Goal: Transaction & Acquisition: Book appointment/travel/reservation

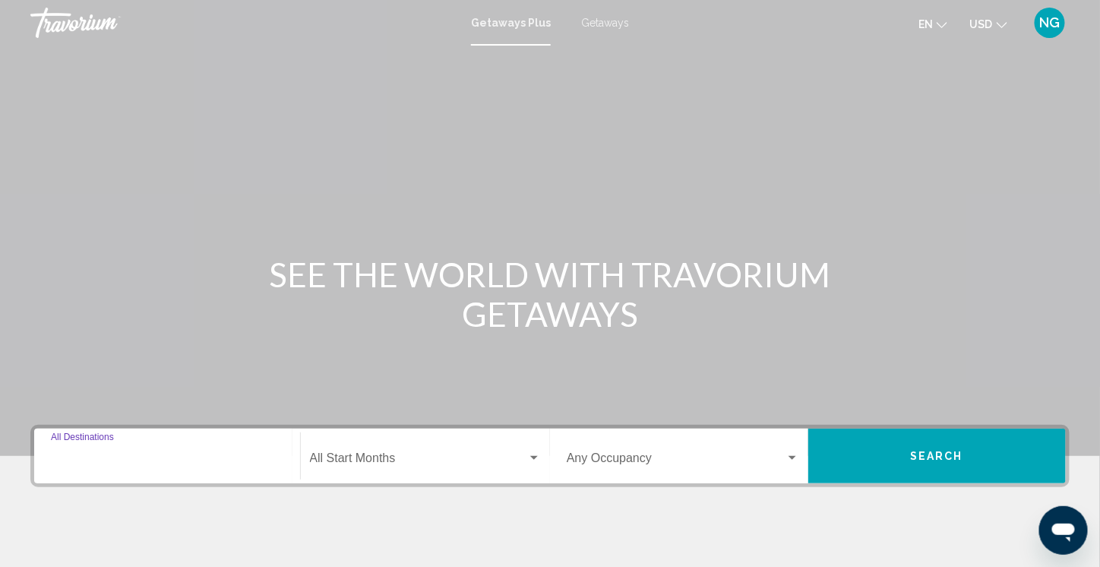
click at [93, 465] on input "Destination All Destinations" at bounding box center [167, 461] width 232 height 14
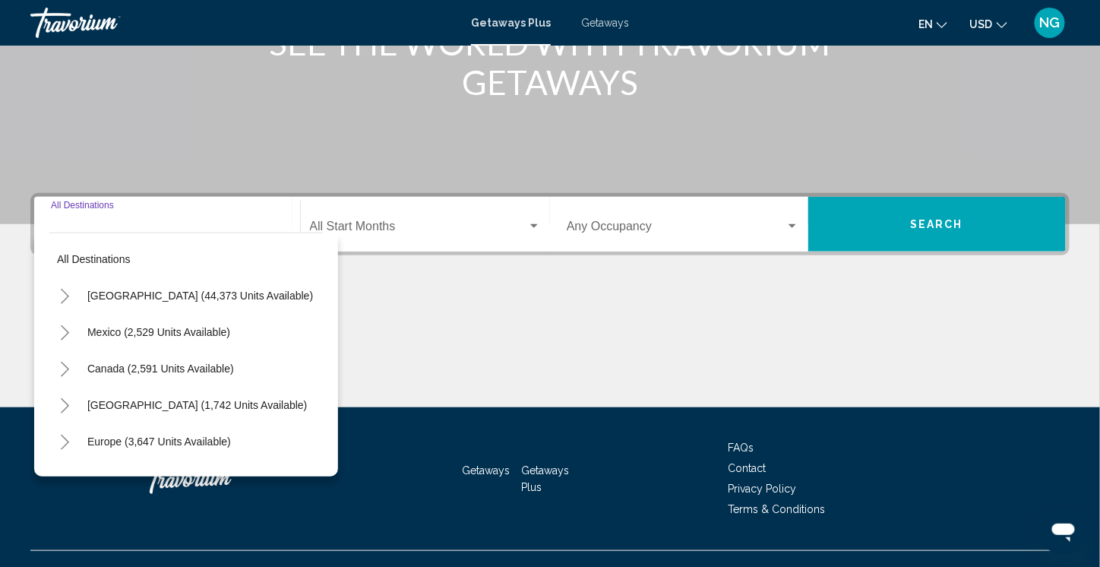
scroll to position [257, 0]
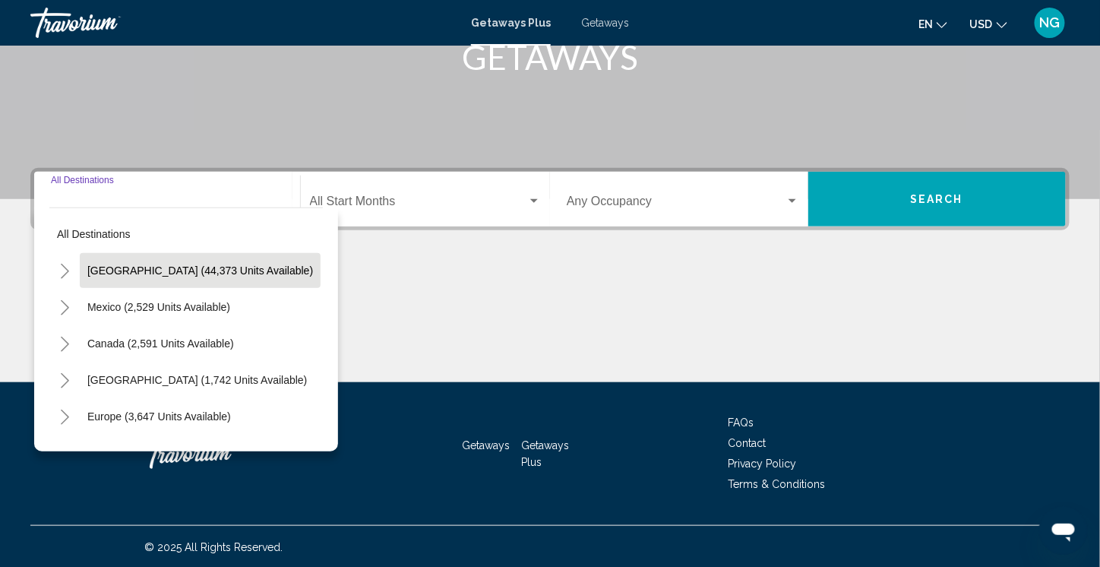
click at [88, 271] on span "[GEOGRAPHIC_DATA] (44,373 units available)" at bounding box center [200, 270] width 226 height 12
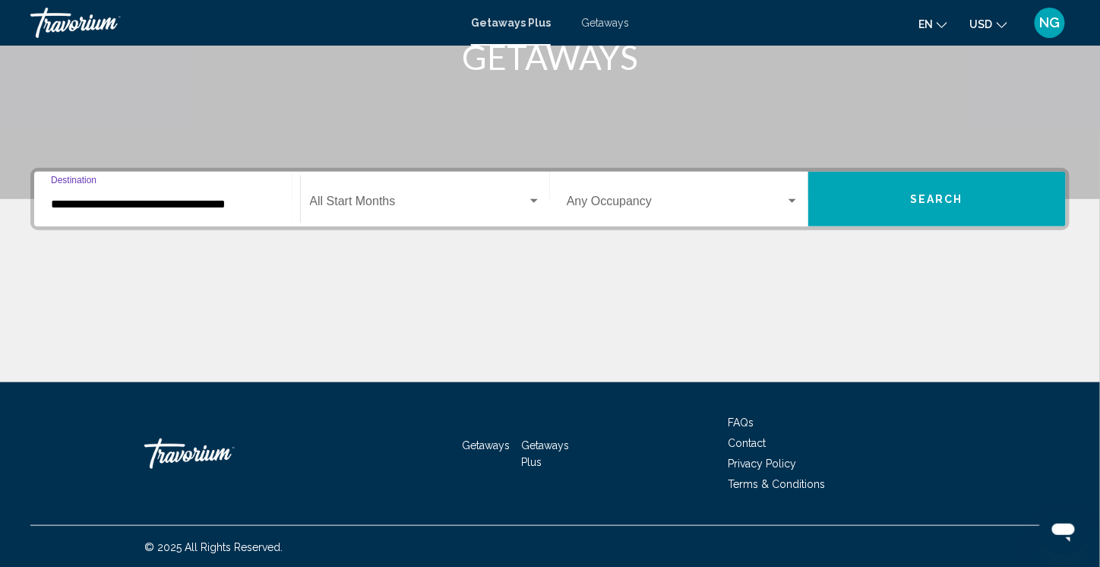
click at [100, 207] on input "**********" at bounding box center [167, 204] width 232 height 14
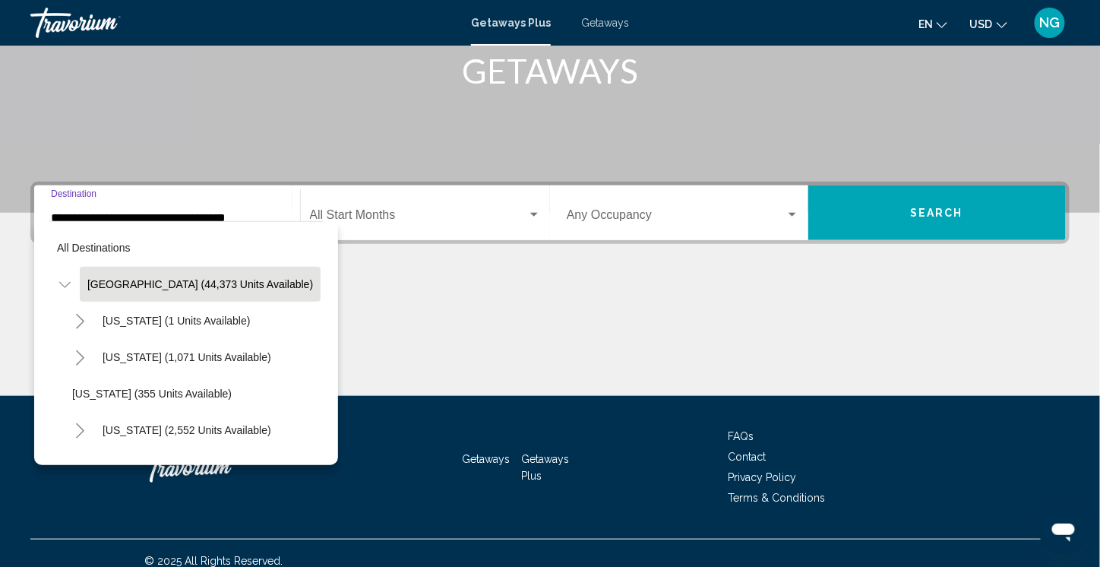
scroll to position [76, 0]
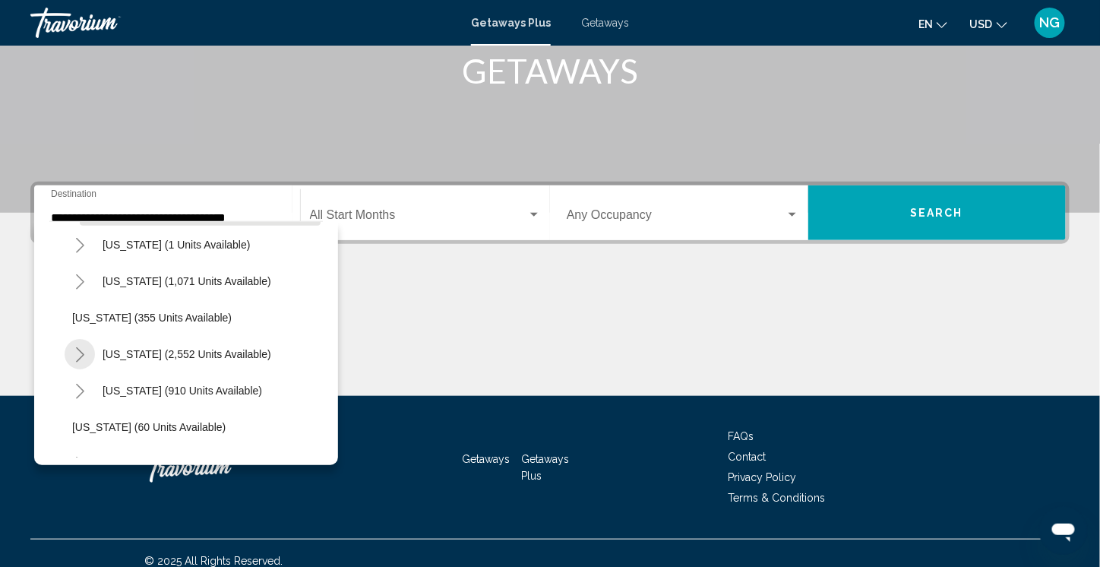
click at [80, 355] on icon "Toggle California (2,552 units available)" at bounding box center [79, 354] width 11 height 15
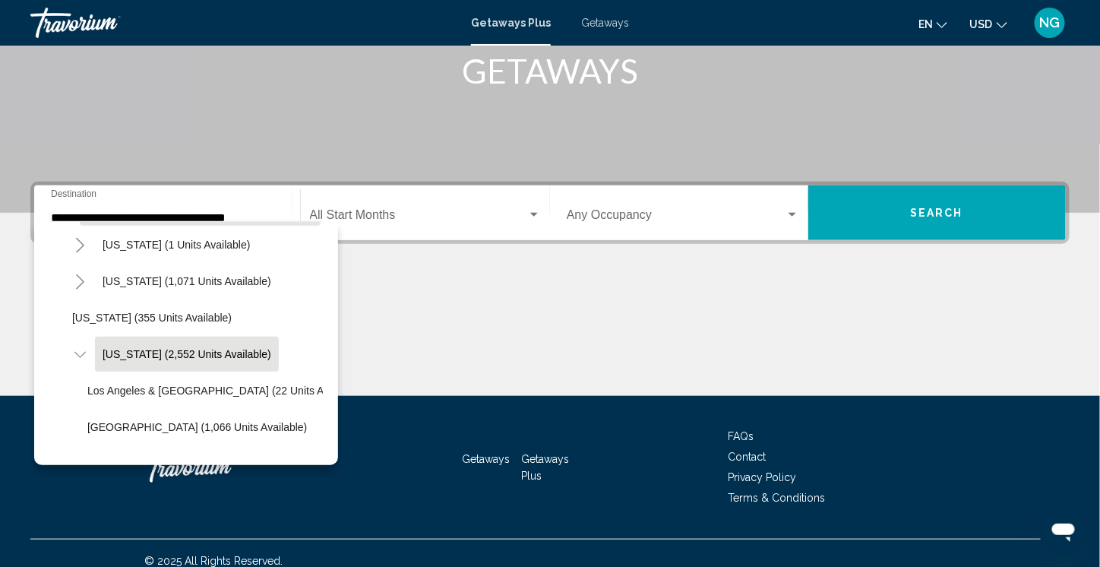
click at [139, 352] on span "[US_STATE] (2,552 units available)" at bounding box center [187, 354] width 169 height 12
type input "**********"
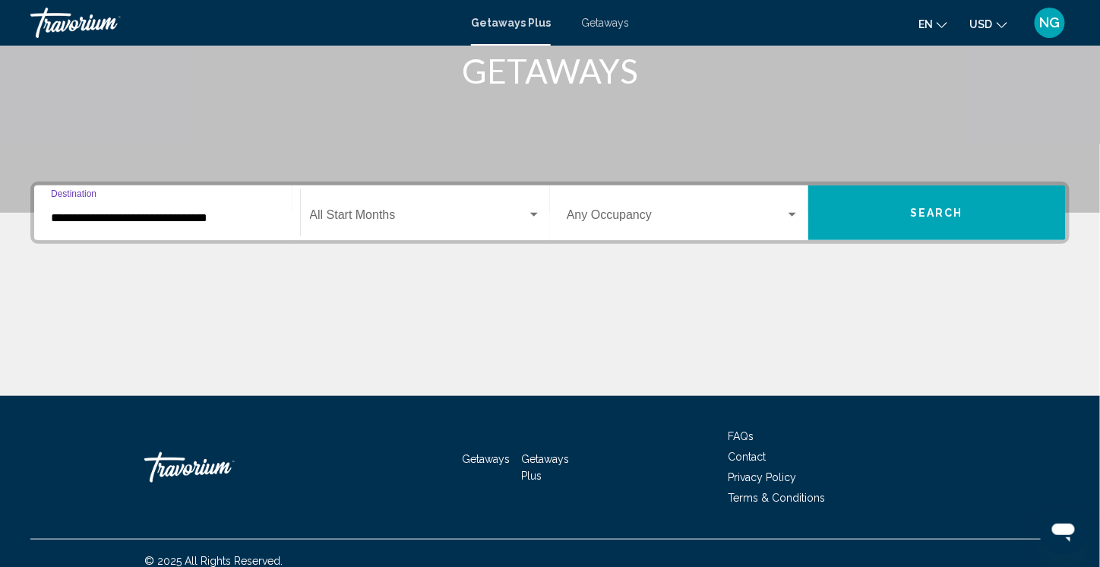
scroll to position [257, 0]
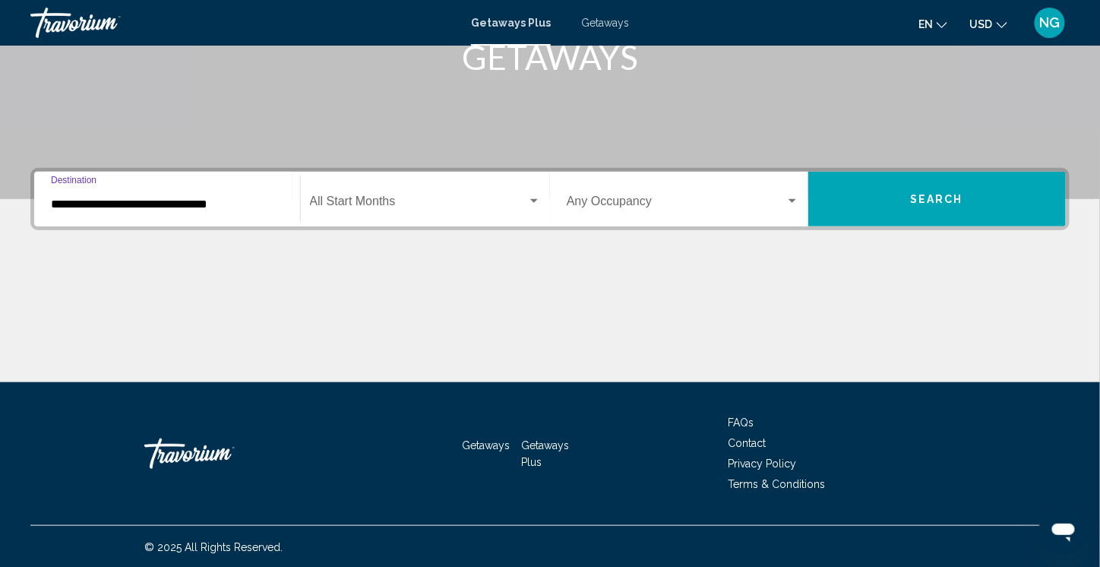
click at [369, 194] on div "Start Month All Start Months" at bounding box center [426, 199] width 232 height 48
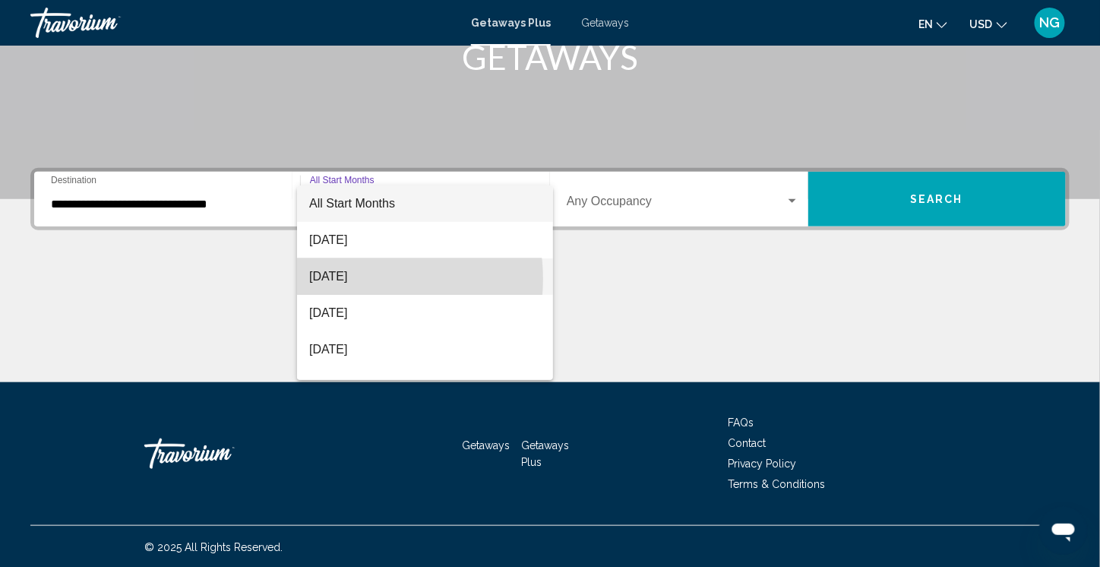
click at [356, 279] on span "[DATE]" at bounding box center [425, 276] width 232 height 36
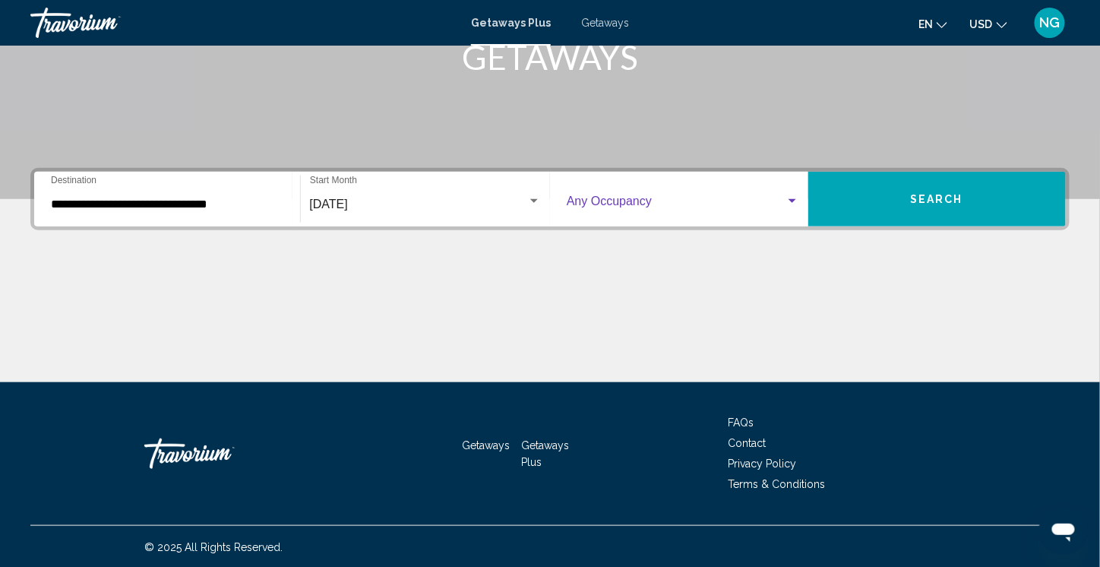
click at [712, 204] on span "Search widget" at bounding box center [676, 204] width 219 height 14
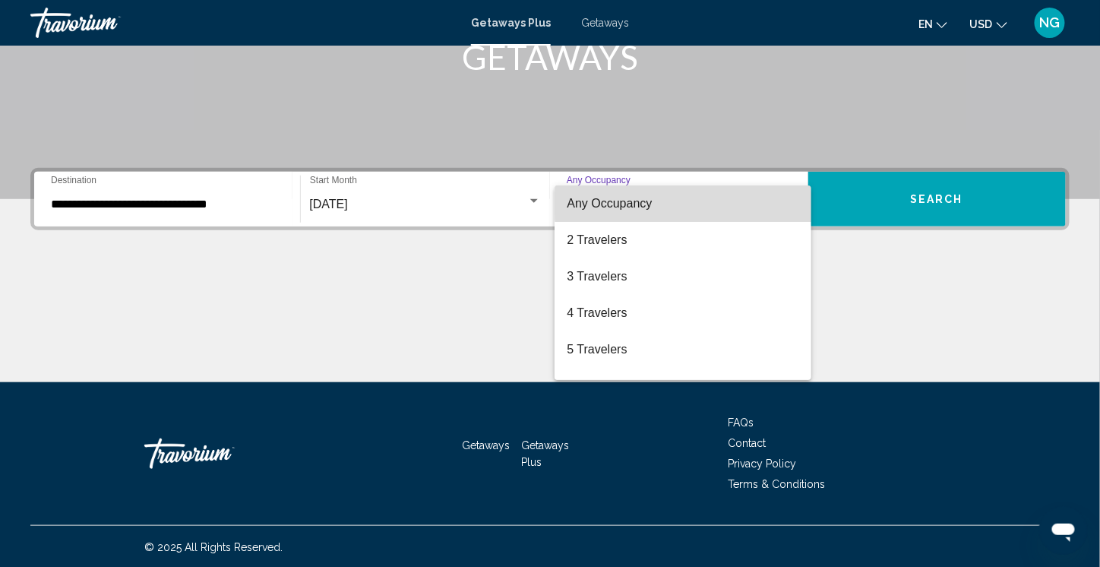
click at [712, 204] on span "Any Occupancy" at bounding box center [683, 203] width 232 height 36
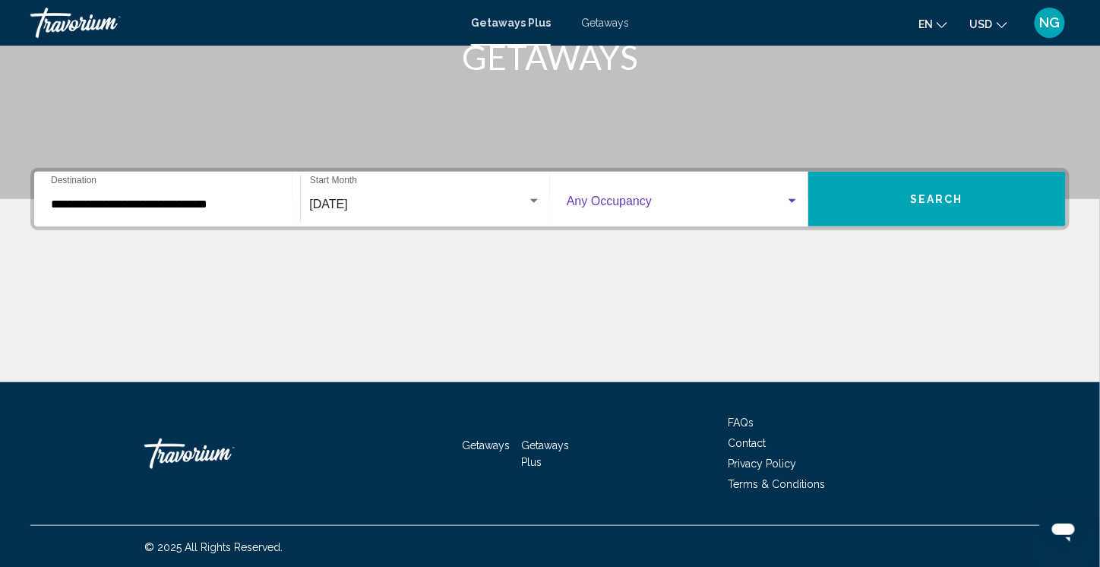
click at [889, 194] on button "Search" at bounding box center [937, 199] width 258 height 55
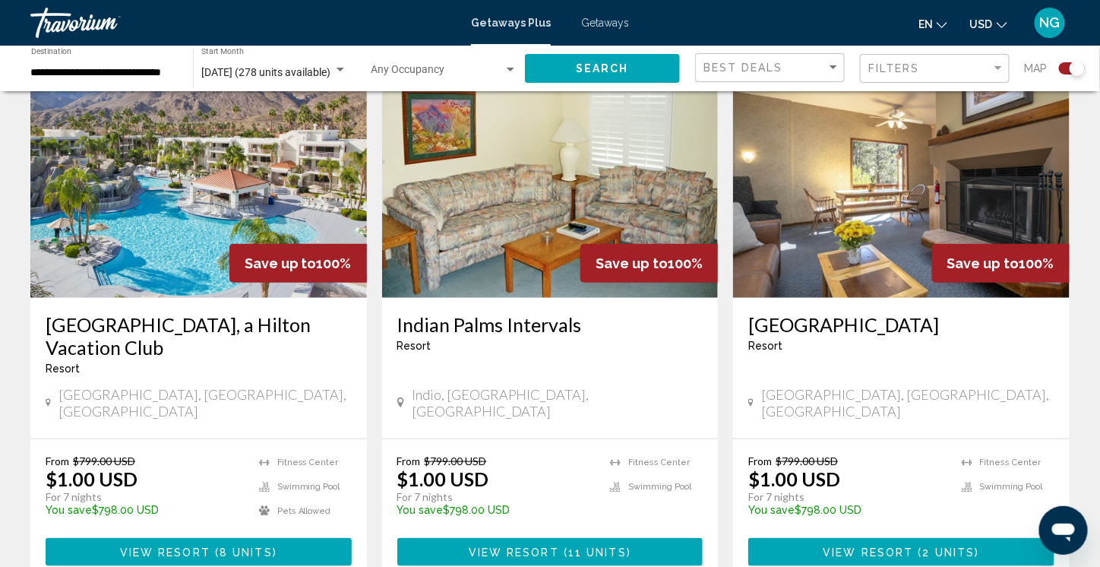
scroll to position [2278, 0]
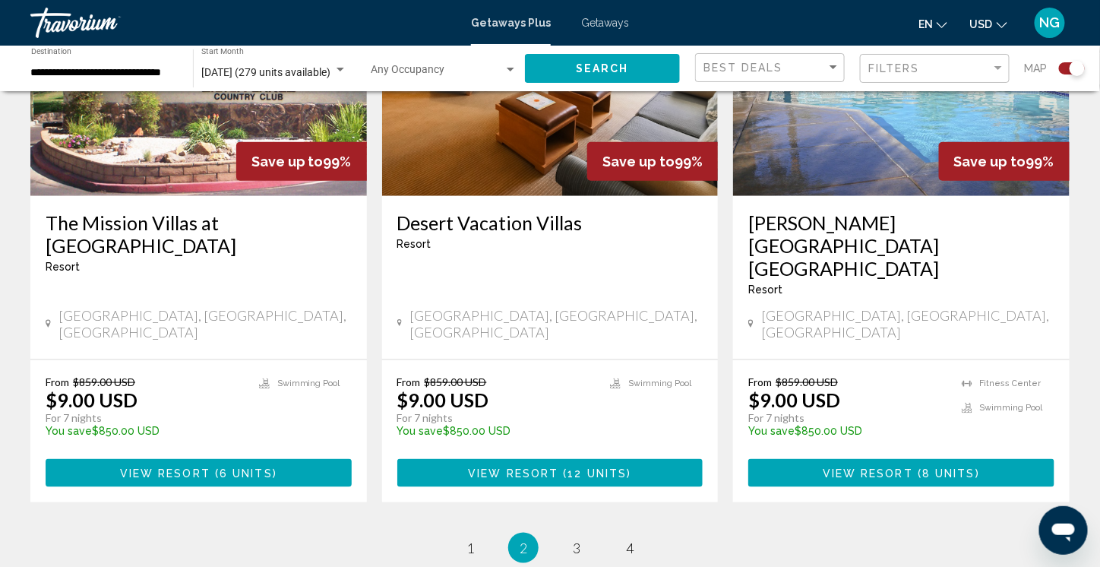
scroll to position [2354, 0]
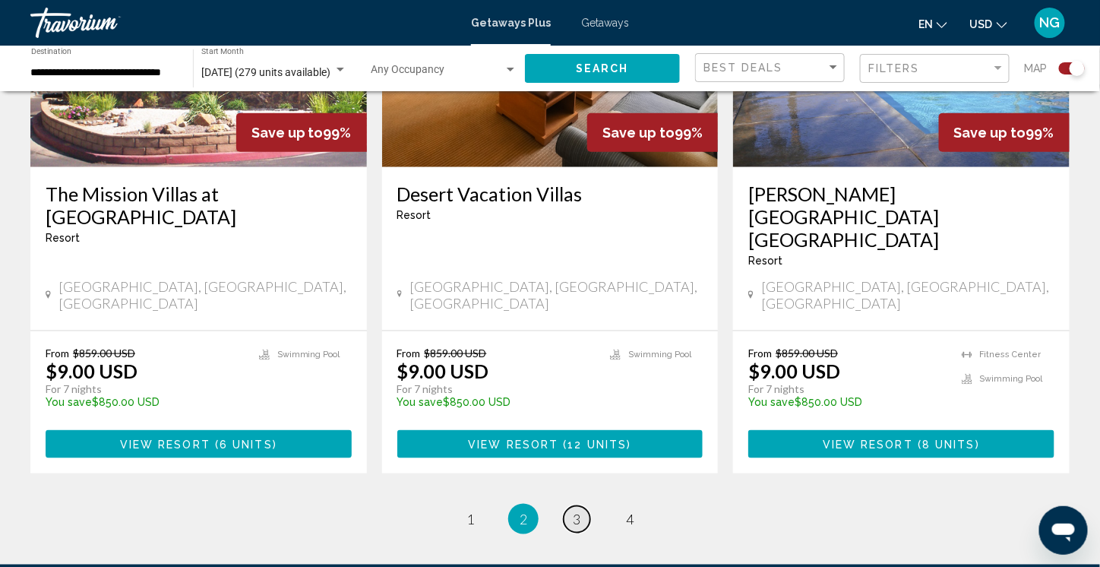
click at [574, 510] on span "3" at bounding box center [577, 518] width 8 height 17
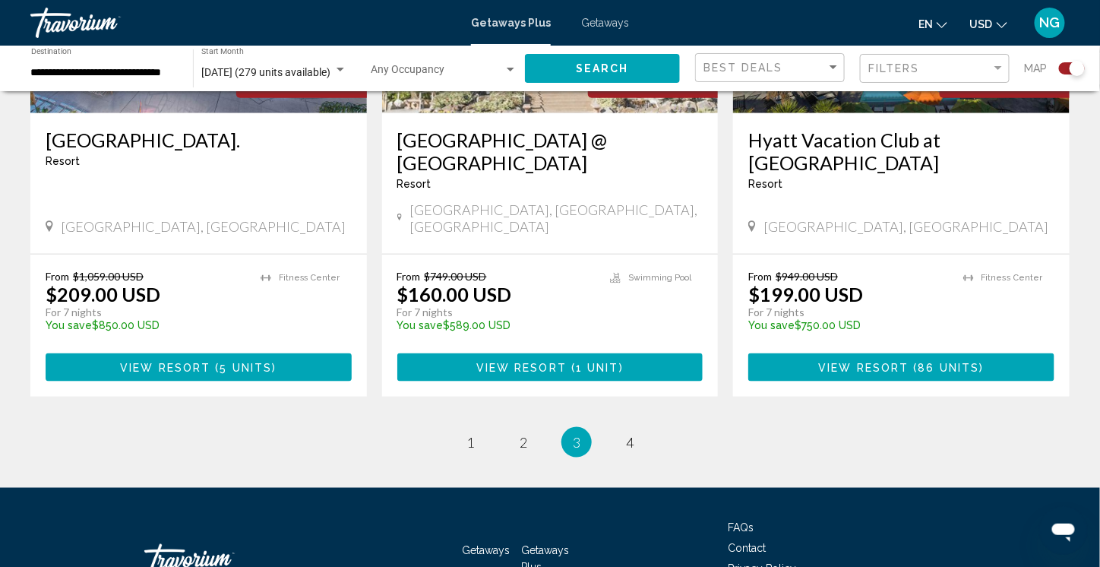
scroll to position [2401, 0]
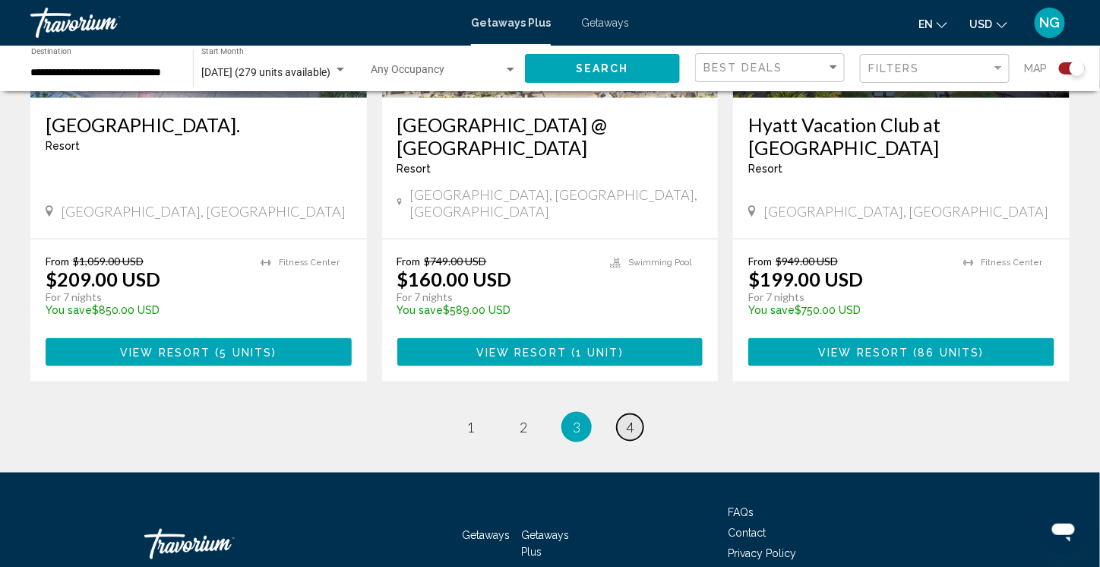
click at [624, 414] on link "page 4" at bounding box center [630, 427] width 27 height 27
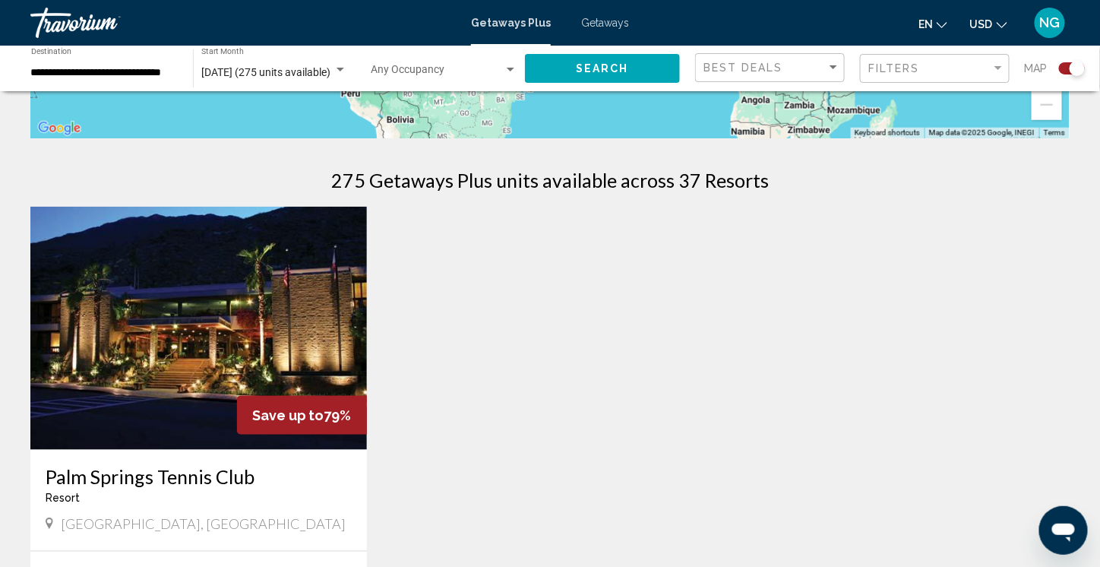
scroll to position [532, 0]
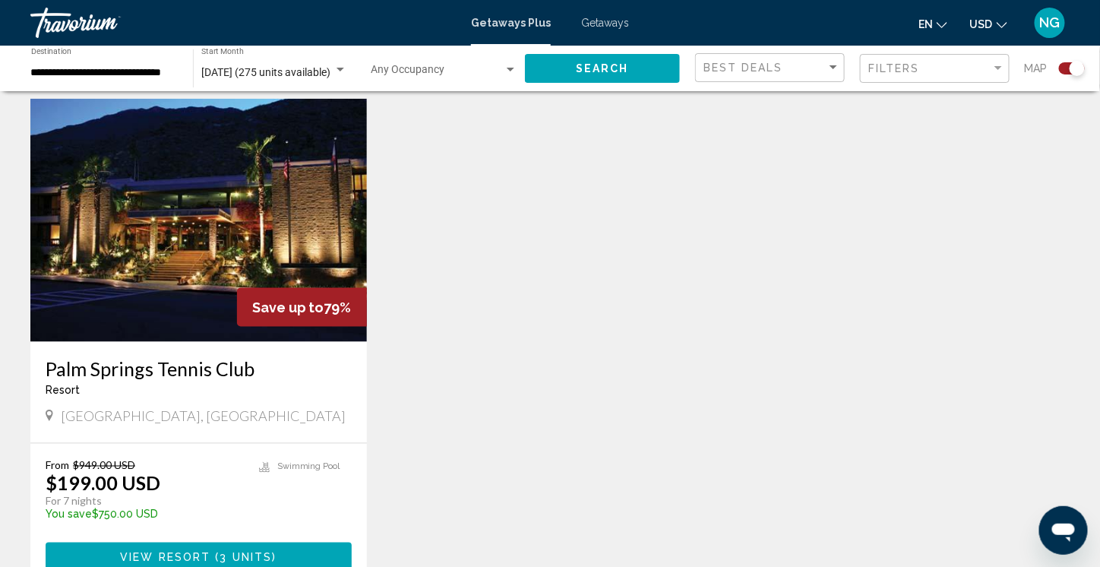
click at [611, 21] on span "Getaways" at bounding box center [605, 23] width 48 height 12
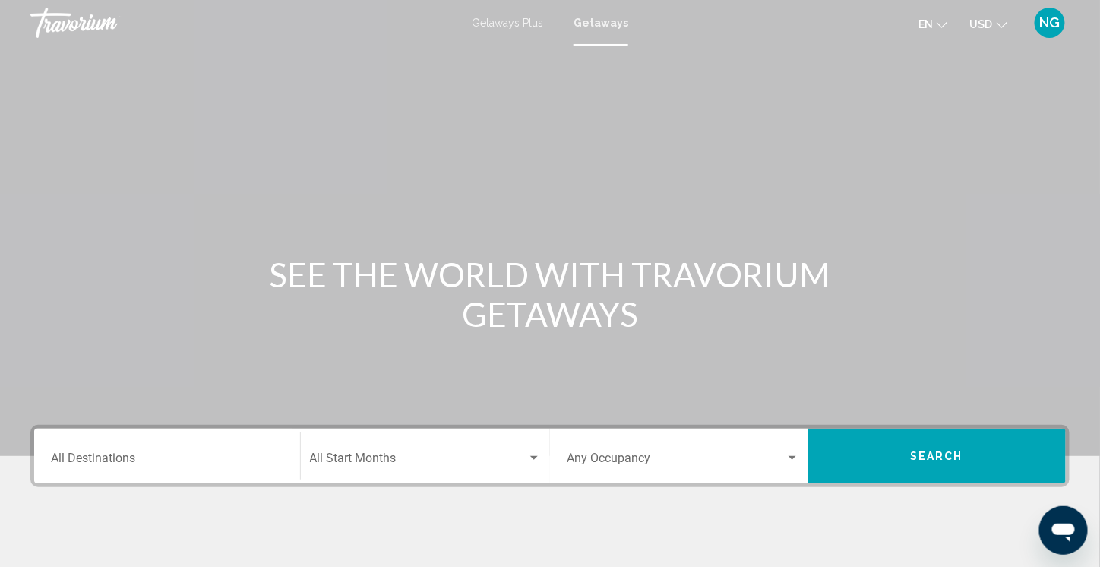
click at [104, 463] on input "Destination All Destinations" at bounding box center [167, 461] width 232 height 14
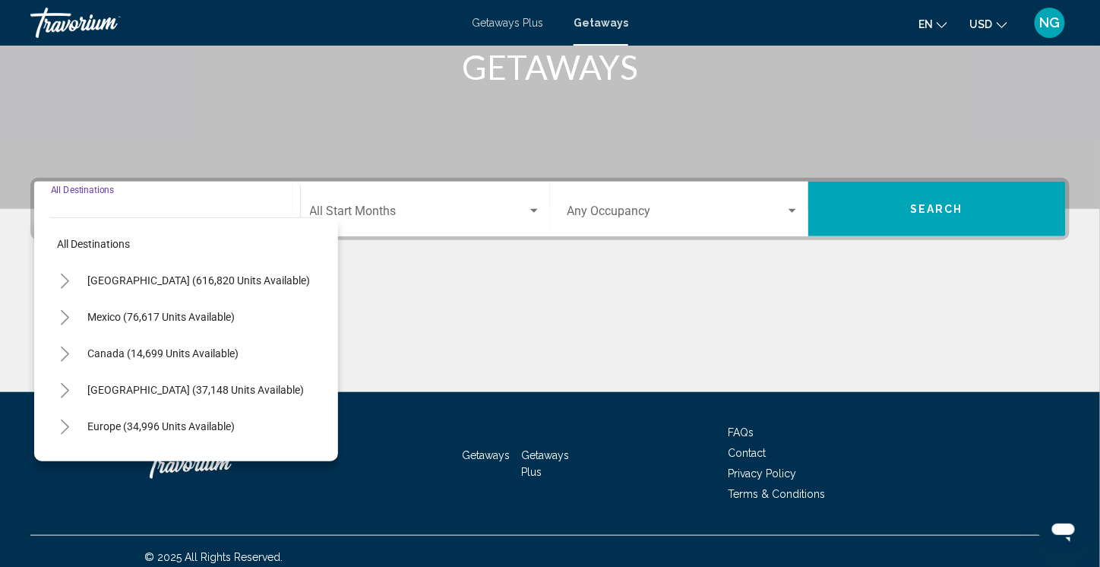
scroll to position [257, 0]
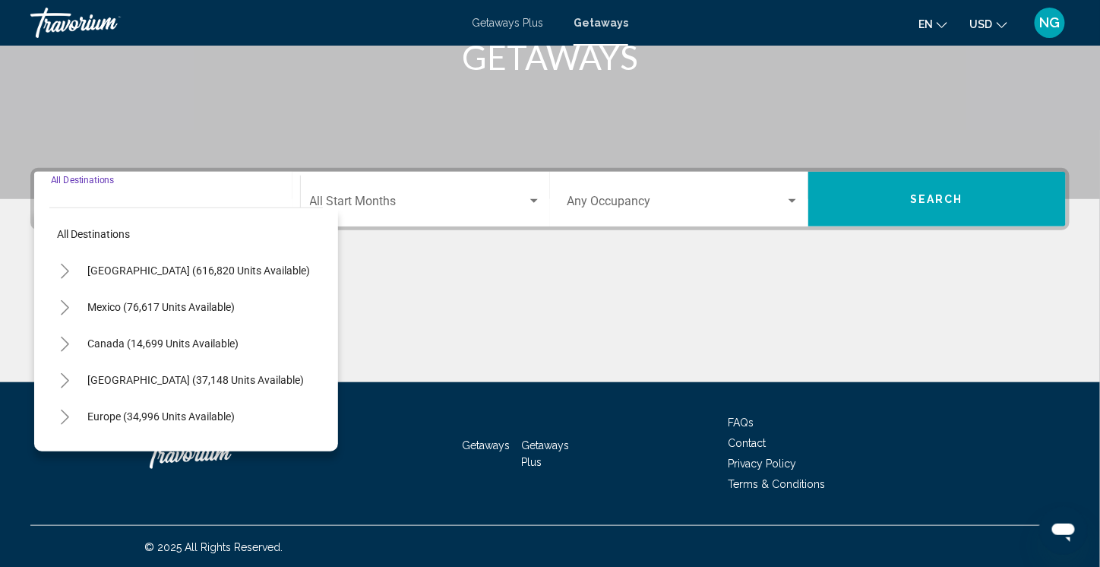
click at [61, 268] on icon "Toggle United States (616,820 units available)" at bounding box center [64, 271] width 11 height 15
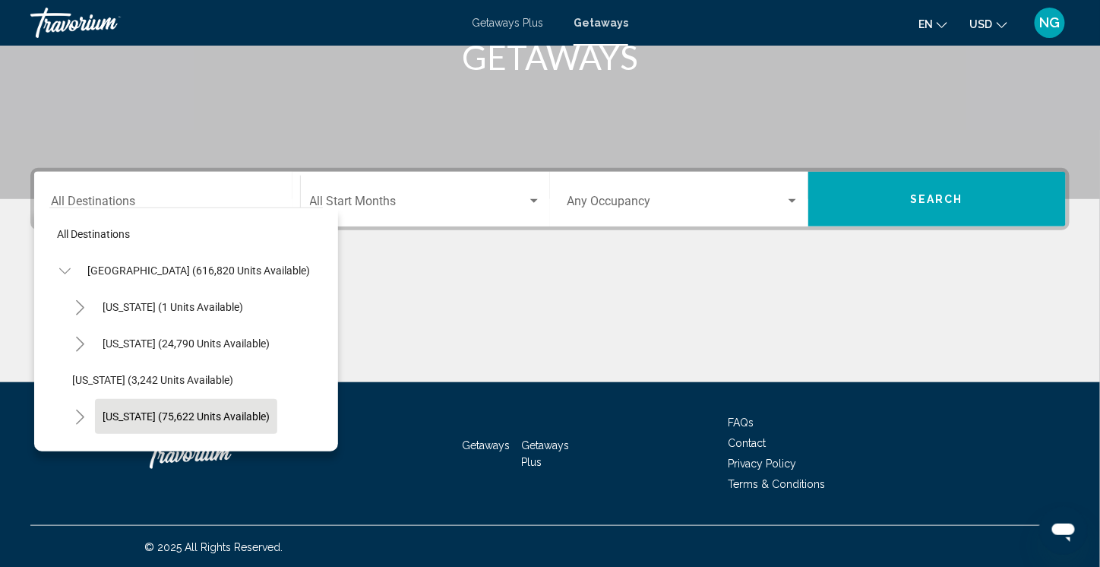
click at [107, 412] on span "[US_STATE] (75,622 units available)" at bounding box center [186, 416] width 167 height 12
type input "**********"
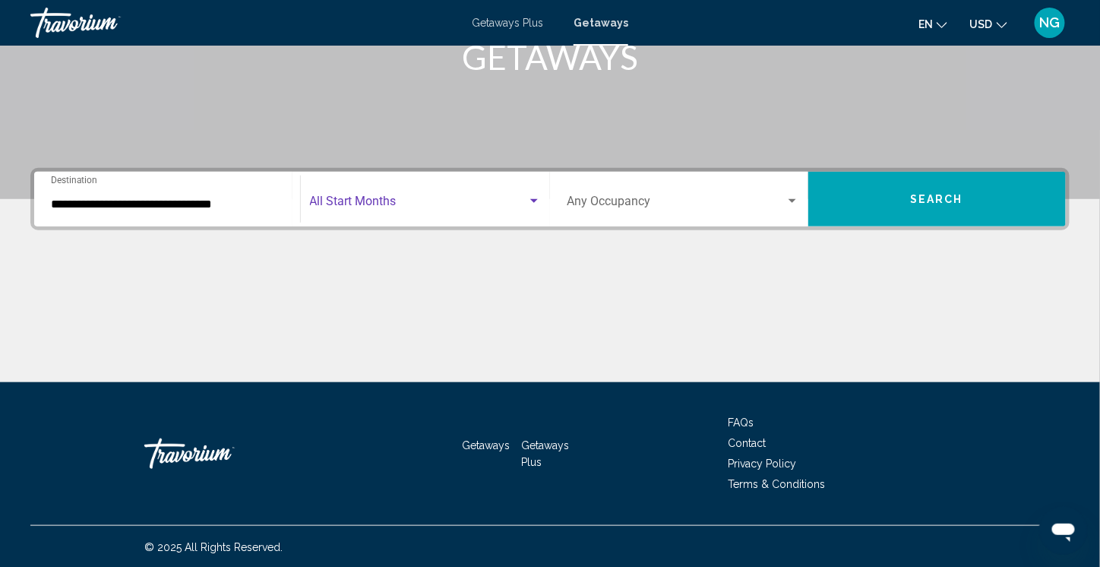
click at [328, 204] on span "Search widget" at bounding box center [419, 204] width 218 height 14
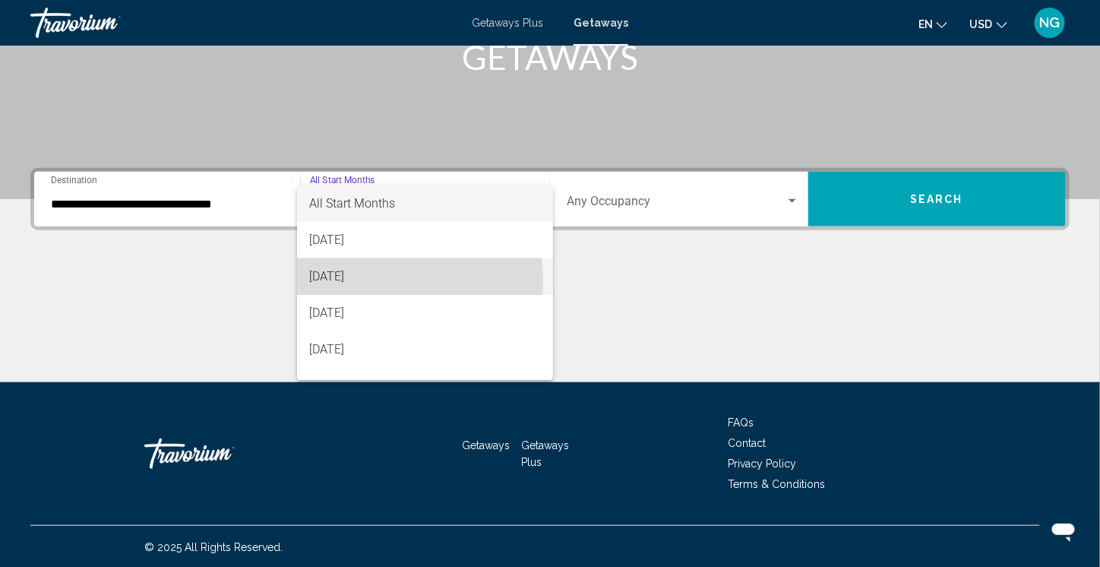
click at [352, 280] on span "[DATE]" at bounding box center [425, 276] width 232 height 36
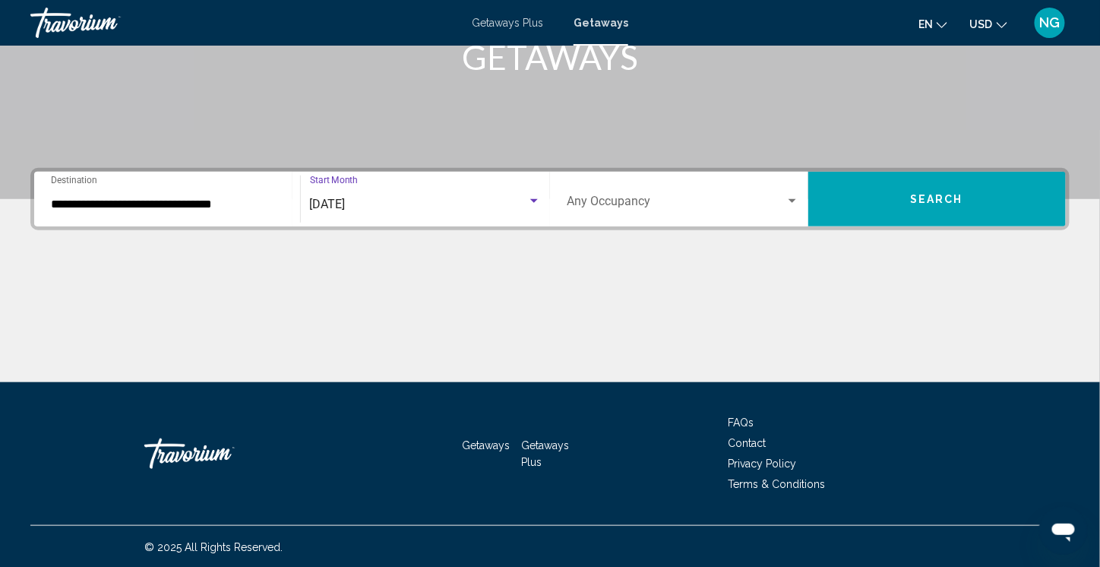
click at [910, 188] on button "Search" at bounding box center [937, 199] width 258 height 55
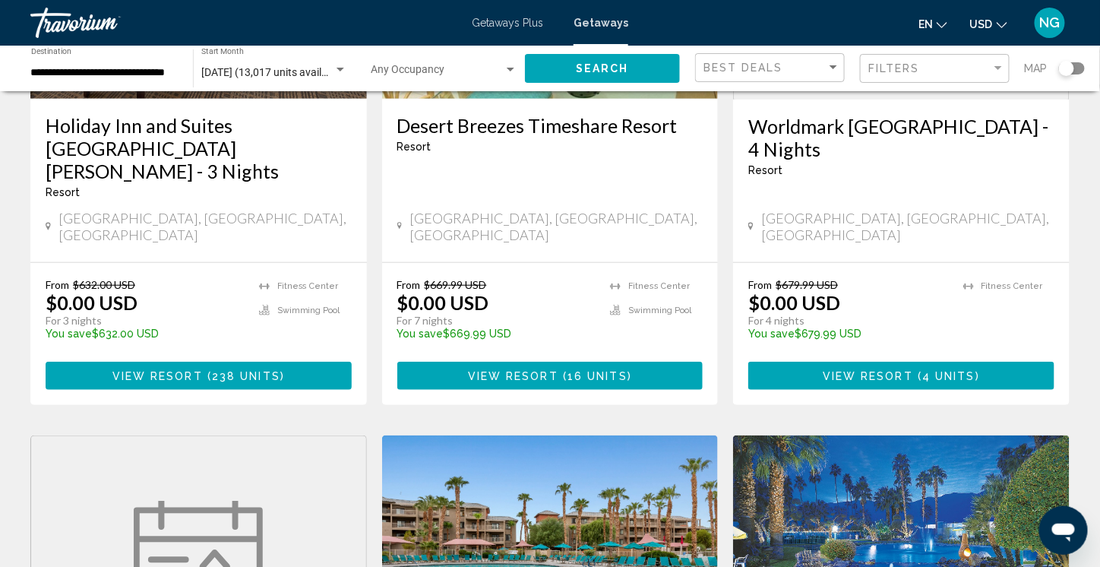
scroll to position [608, 0]
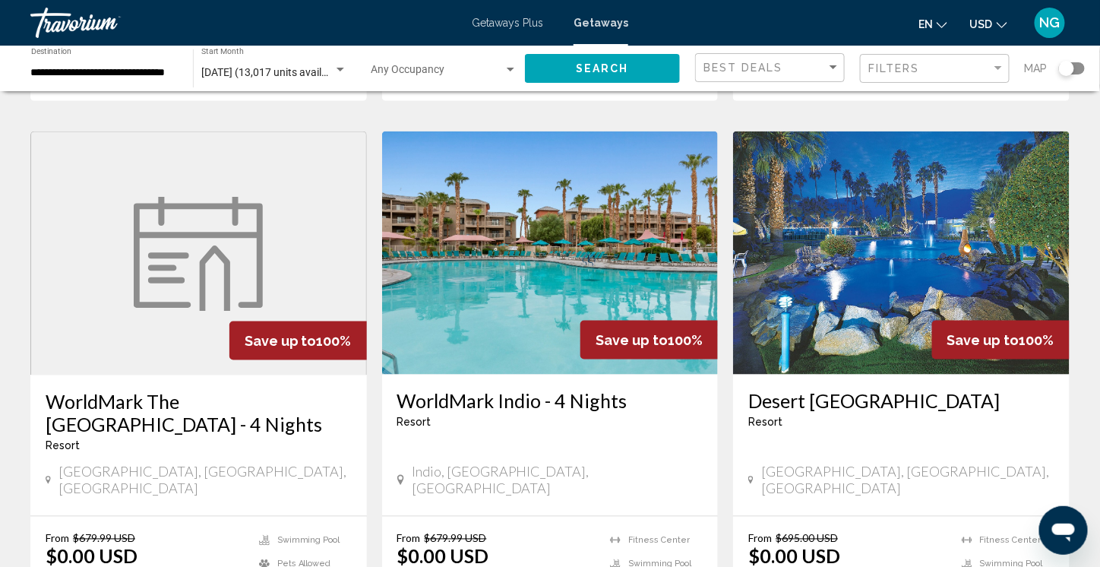
click at [905, 185] on img "Main content" at bounding box center [901, 252] width 336 height 243
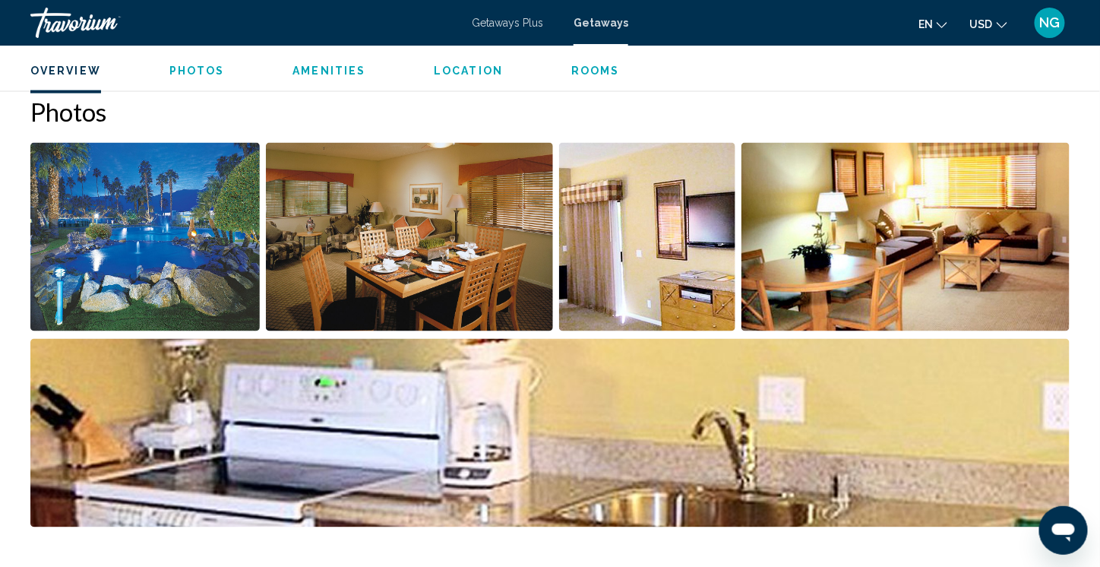
scroll to position [684, 0]
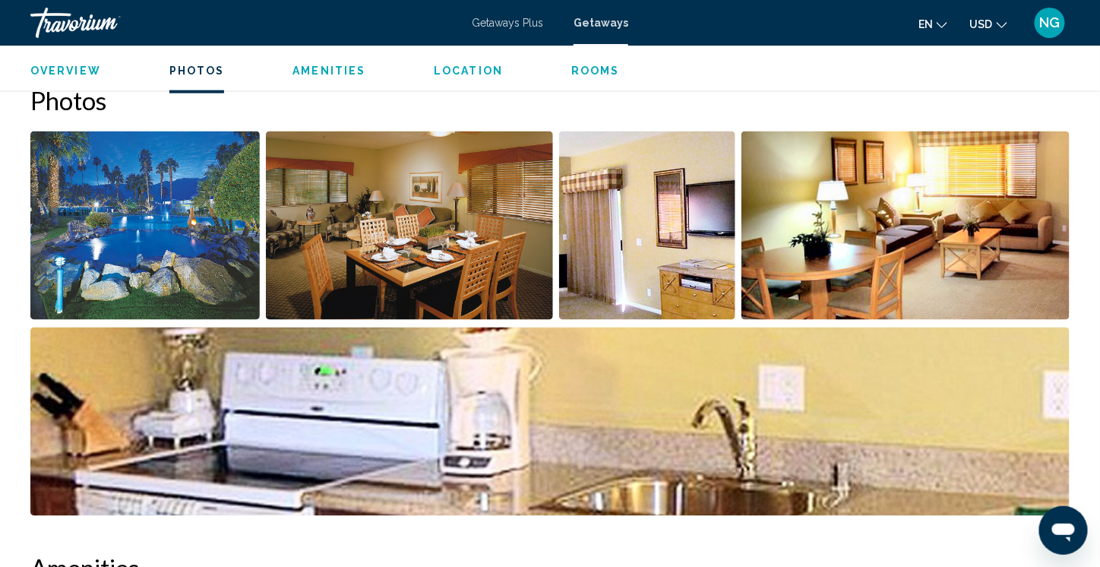
click at [171, 255] on img "Open full-screen image slider" at bounding box center [144, 225] width 229 height 188
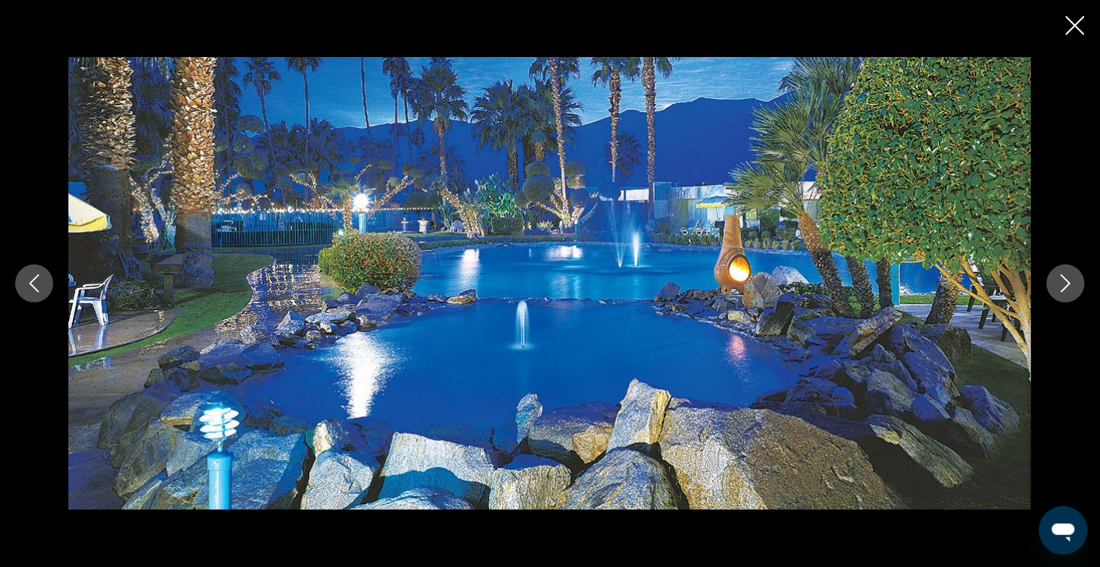
click at [1059, 287] on icon "Next image" at bounding box center [1065, 283] width 18 height 18
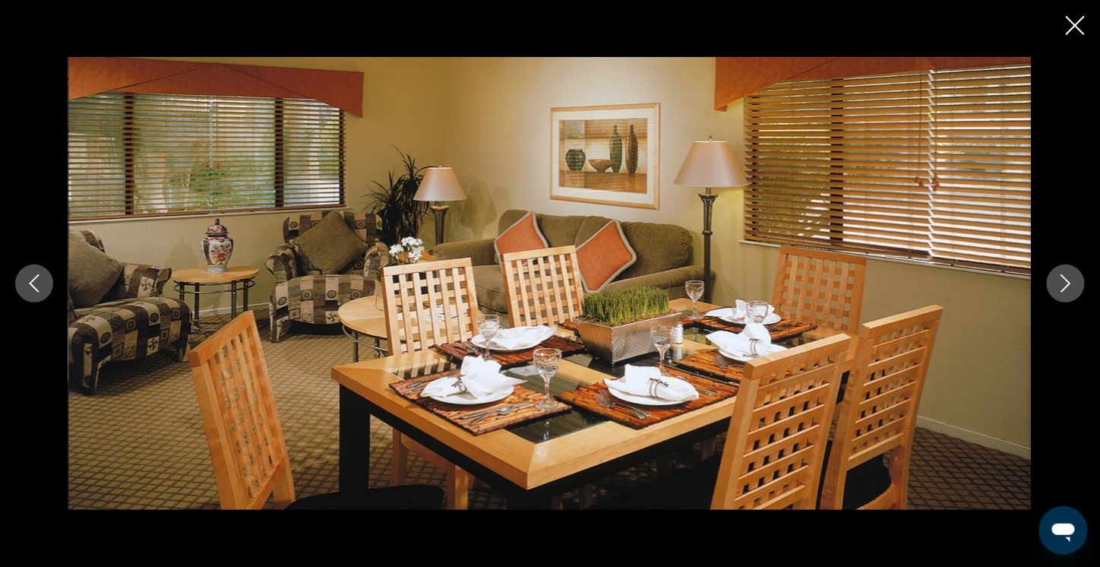
click at [1059, 287] on icon "Next image" at bounding box center [1065, 283] width 18 height 18
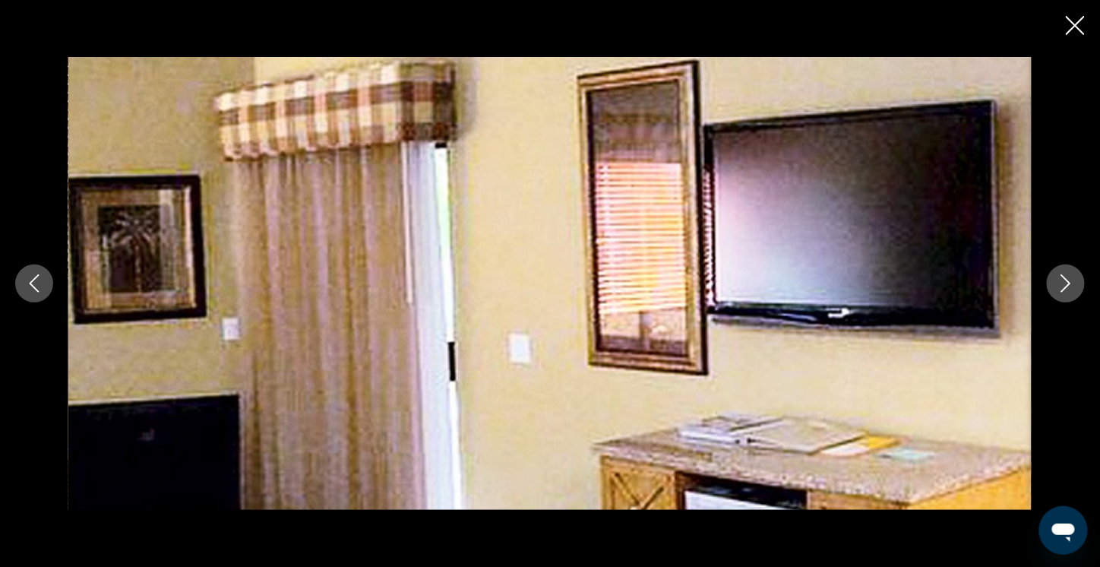
click at [1059, 287] on icon "Next image" at bounding box center [1065, 283] width 18 height 18
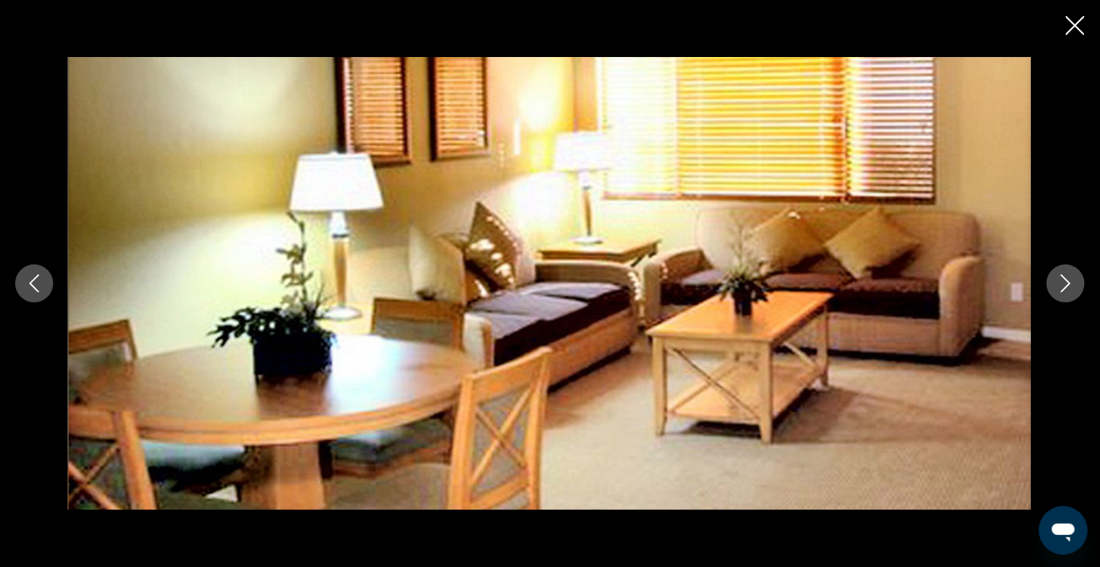
click at [1059, 287] on icon "Next image" at bounding box center [1065, 283] width 18 height 18
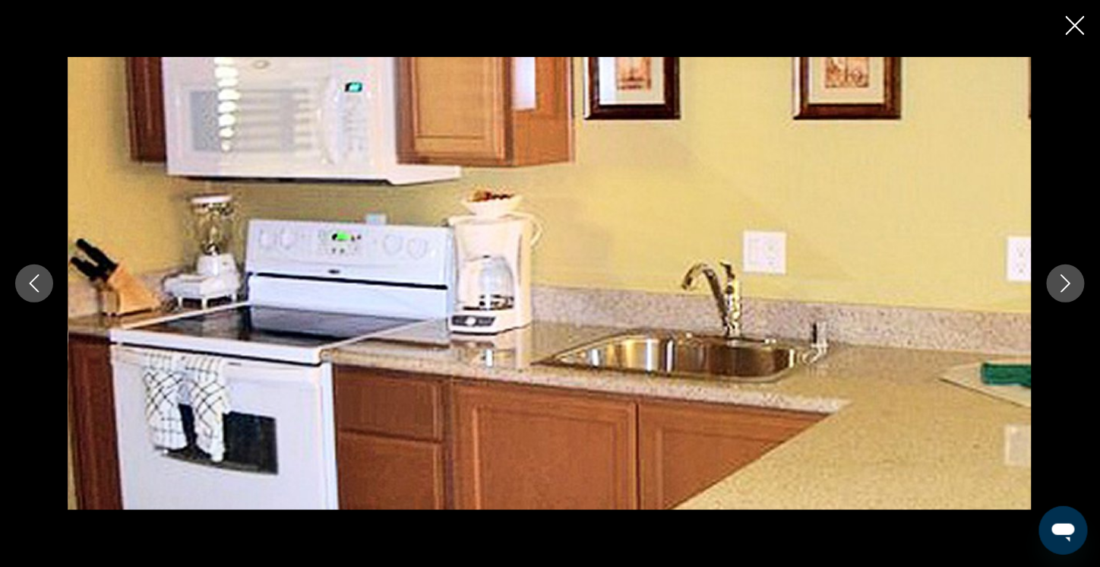
click at [1059, 287] on icon "Next image" at bounding box center [1065, 283] width 18 height 18
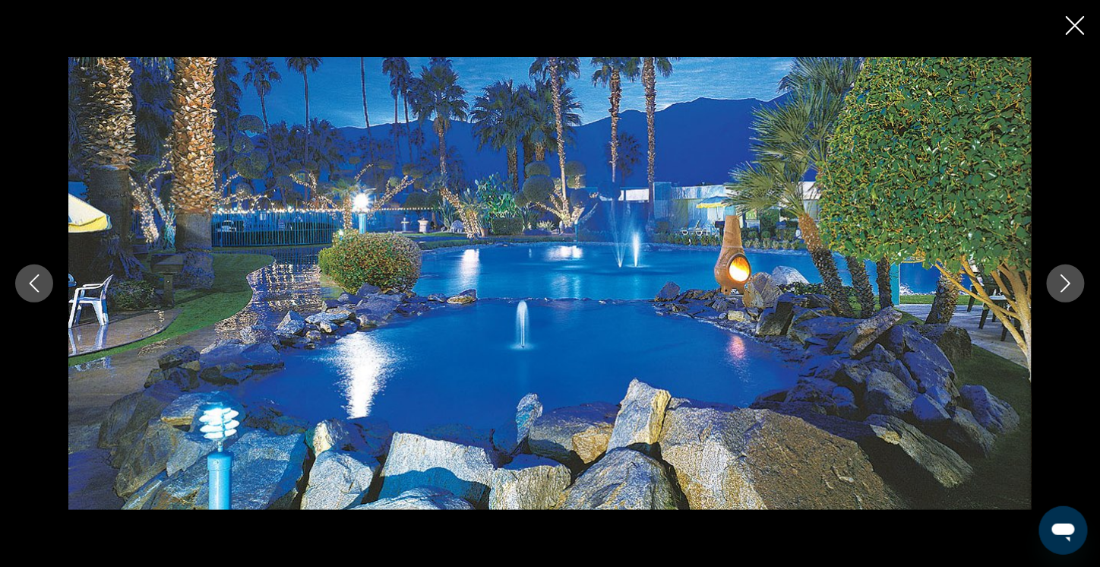
click at [1075, 27] on icon "Close slideshow" at bounding box center [1075, 25] width 19 height 19
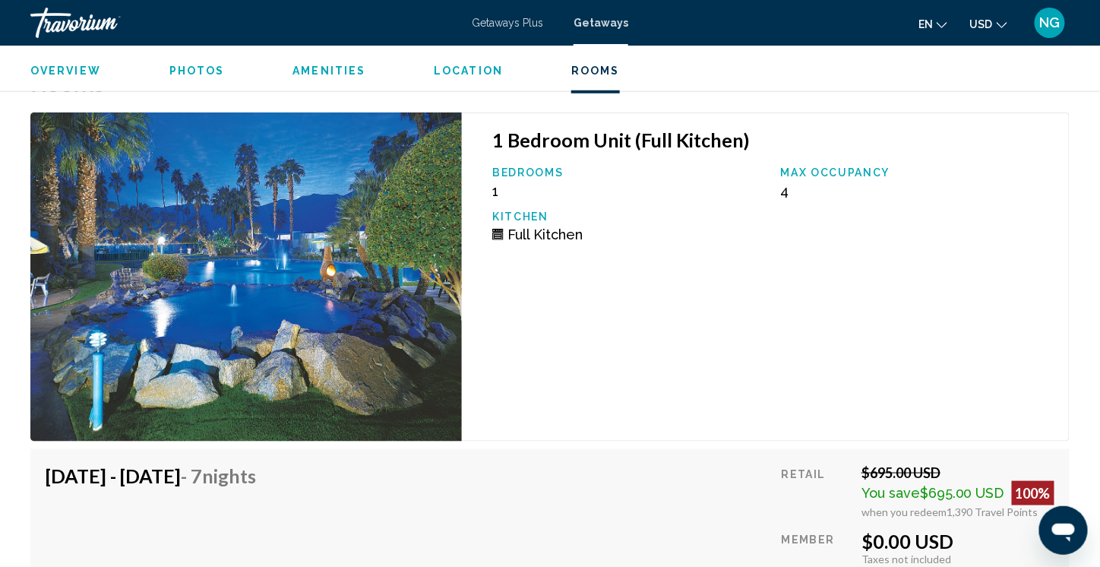
scroll to position [2278, 0]
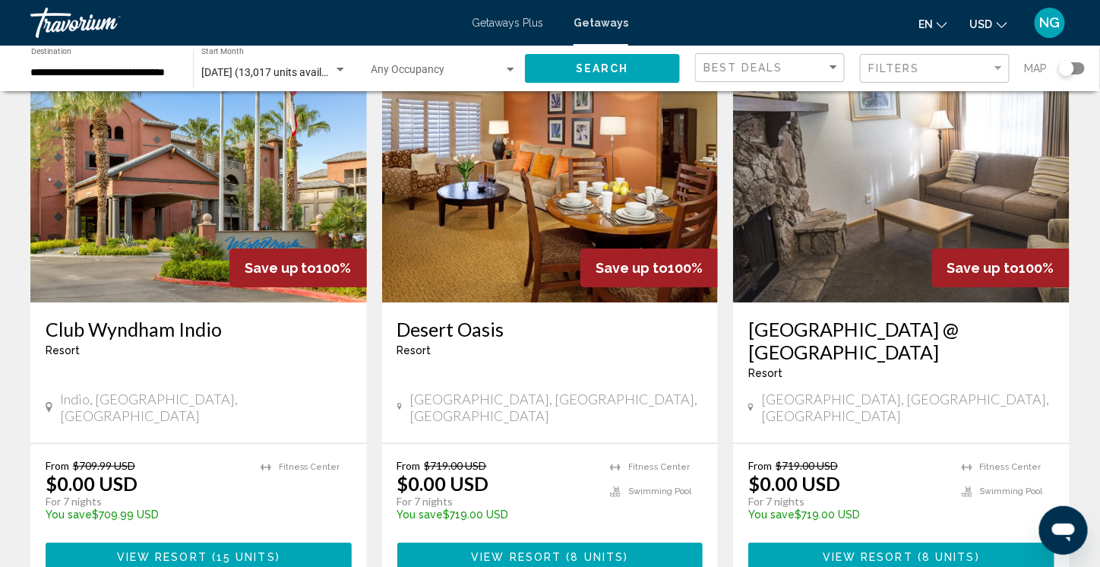
scroll to position [1847, 0]
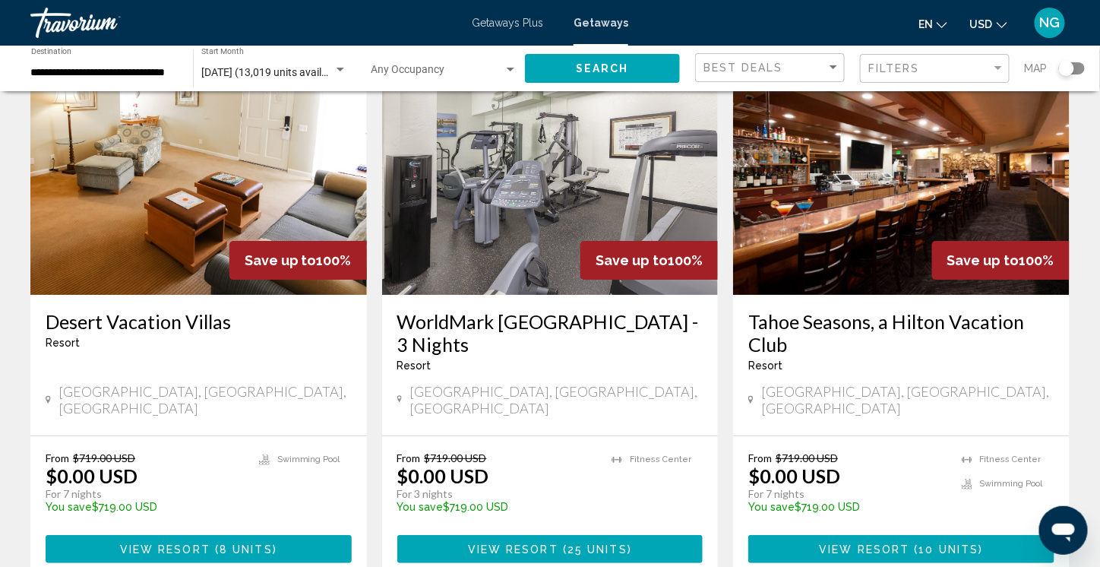
scroll to position [1823, 0]
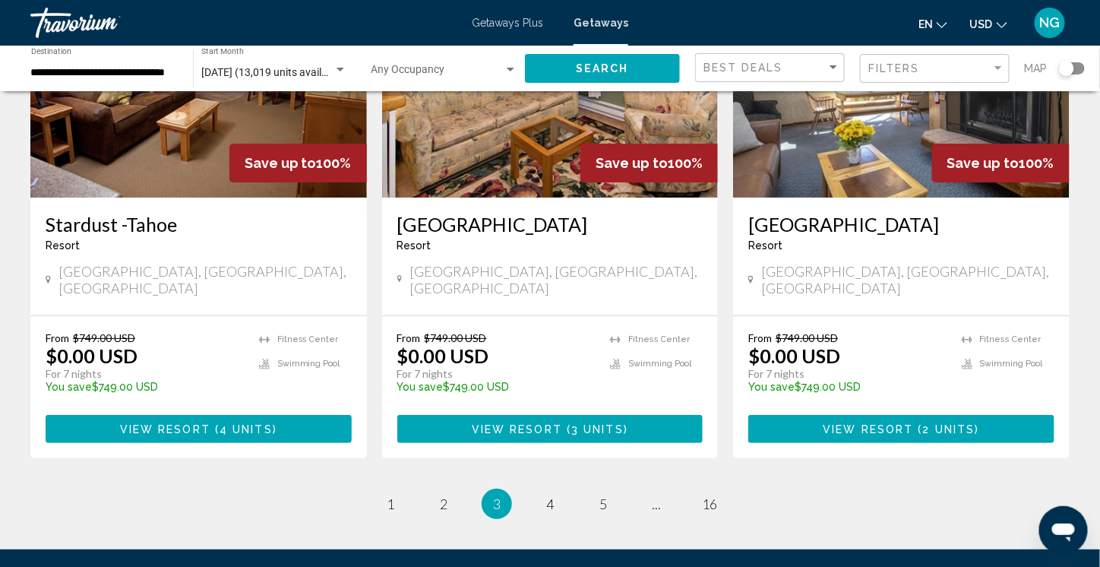
scroll to position [1899, 0]
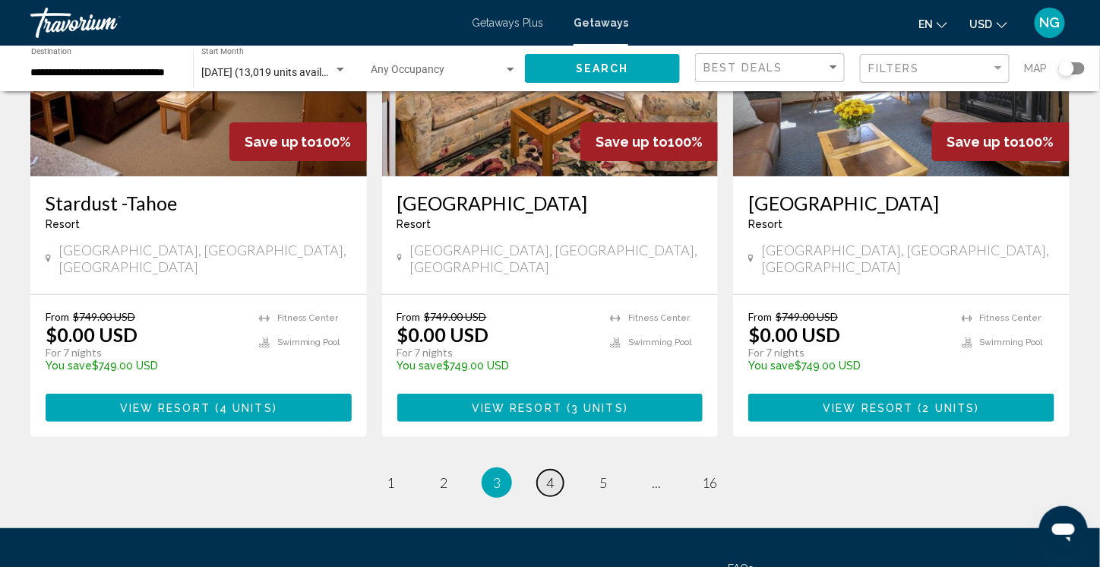
click at [553, 474] on span "4" at bounding box center [550, 482] width 8 height 17
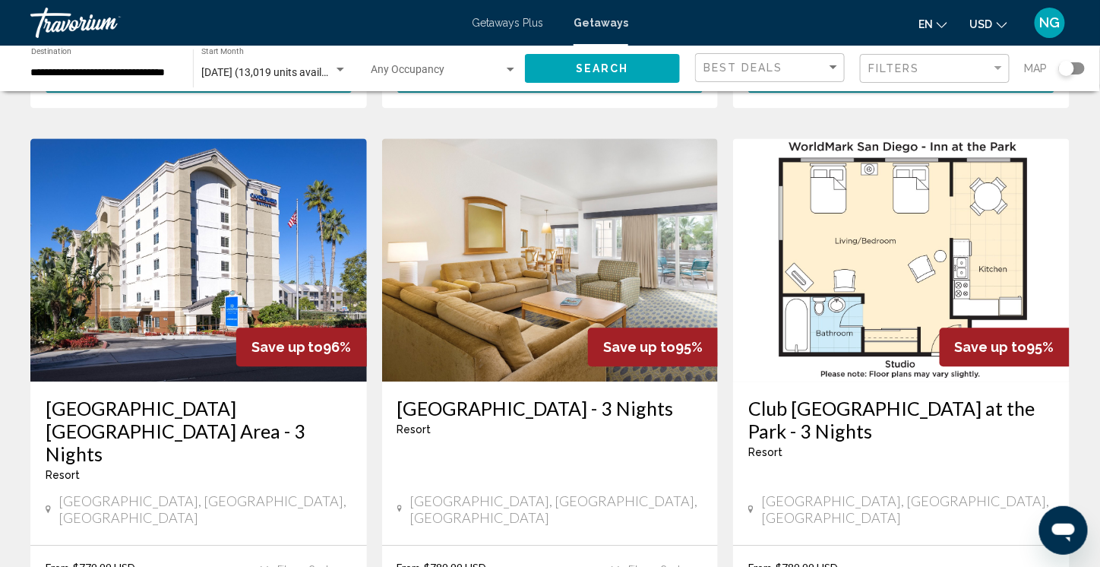
scroll to position [1139, 0]
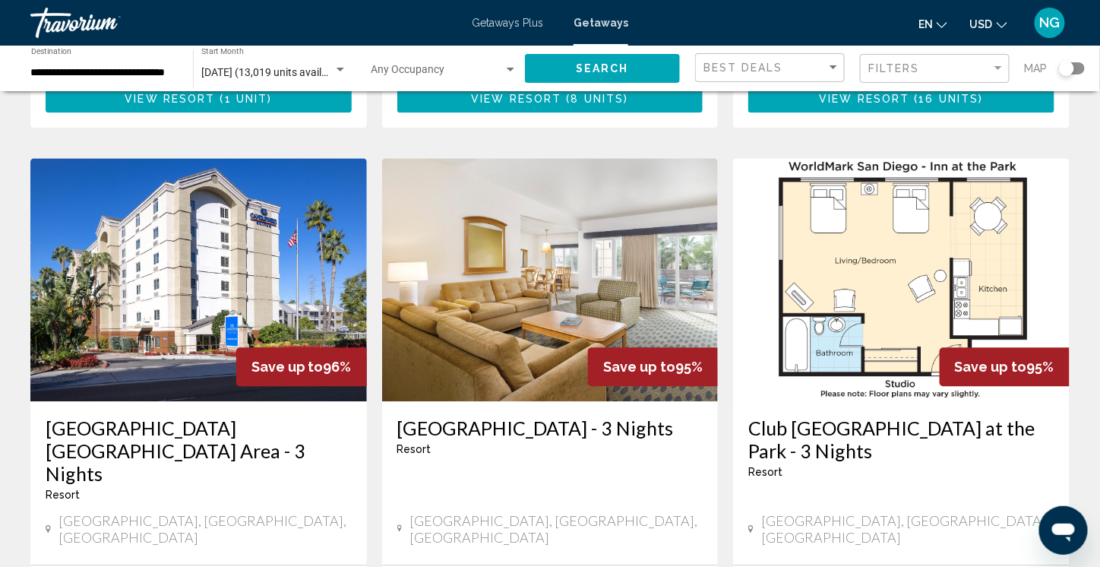
click at [937, 214] on img "Main content" at bounding box center [901, 279] width 336 height 243
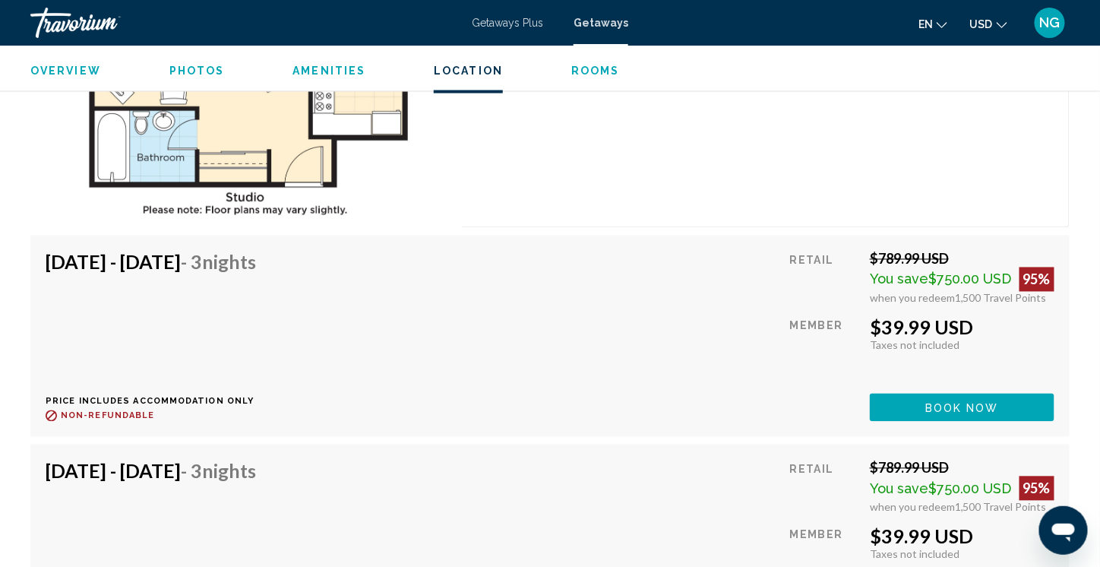
scroll to position [2734, 0]
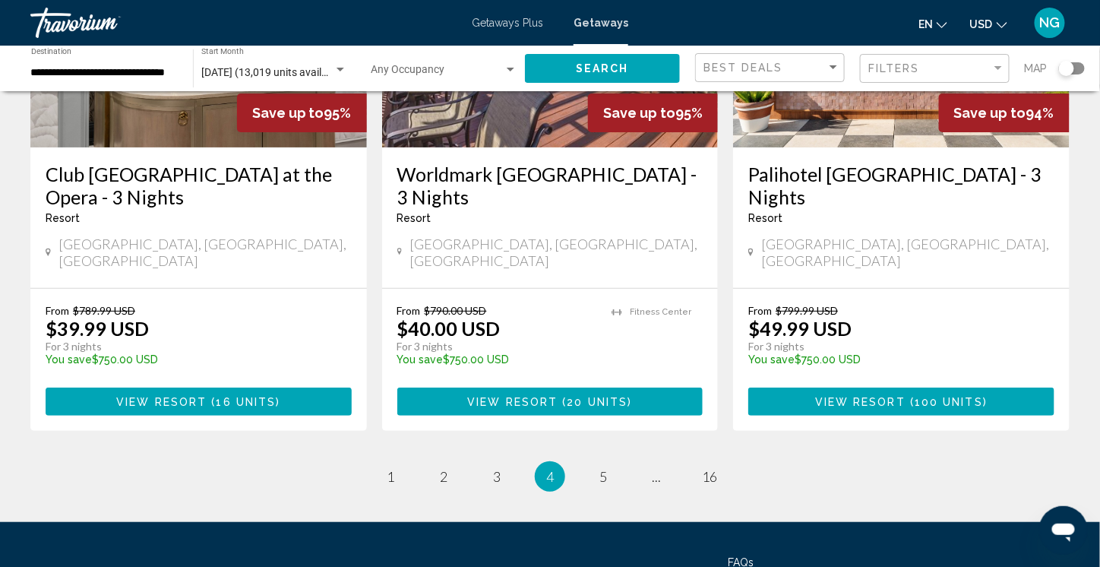
scroll to position [1999, 0]
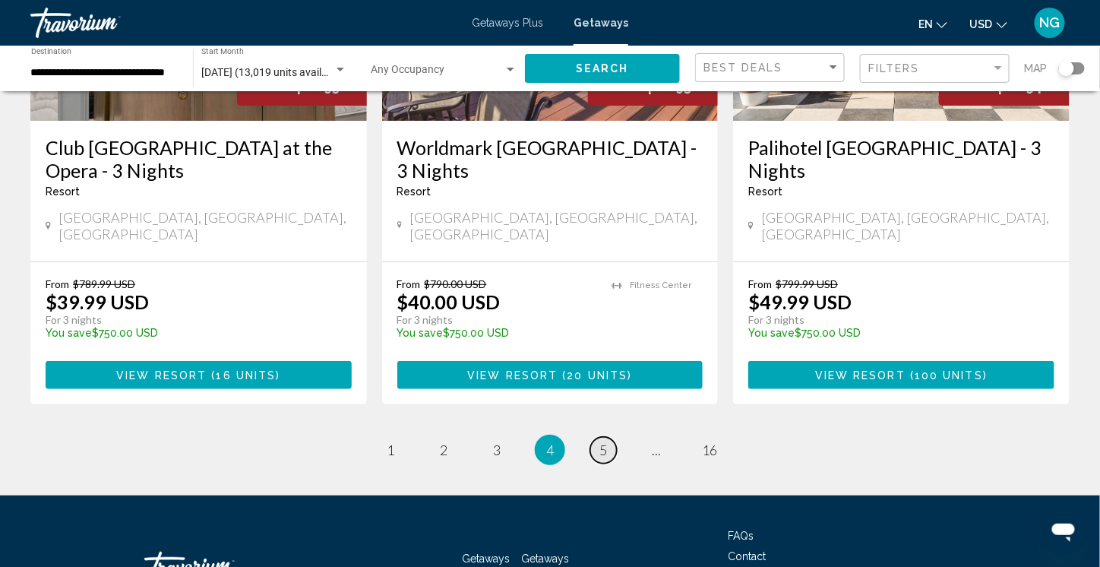
click at [604, 441] on span "5" at bounding box center [603, 449] width 8 height 17
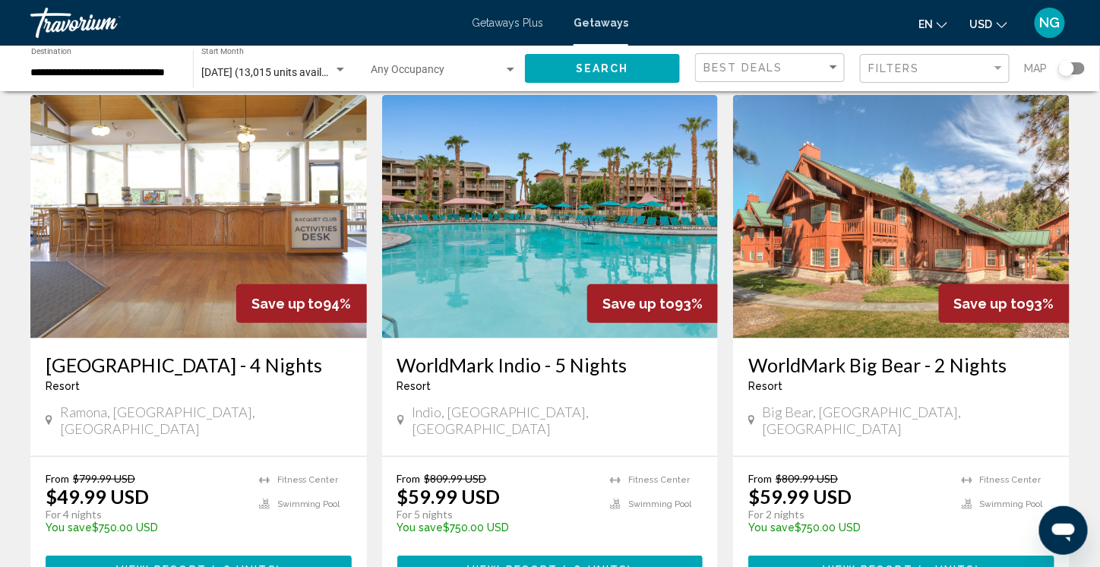
scroll to position [152, 0]
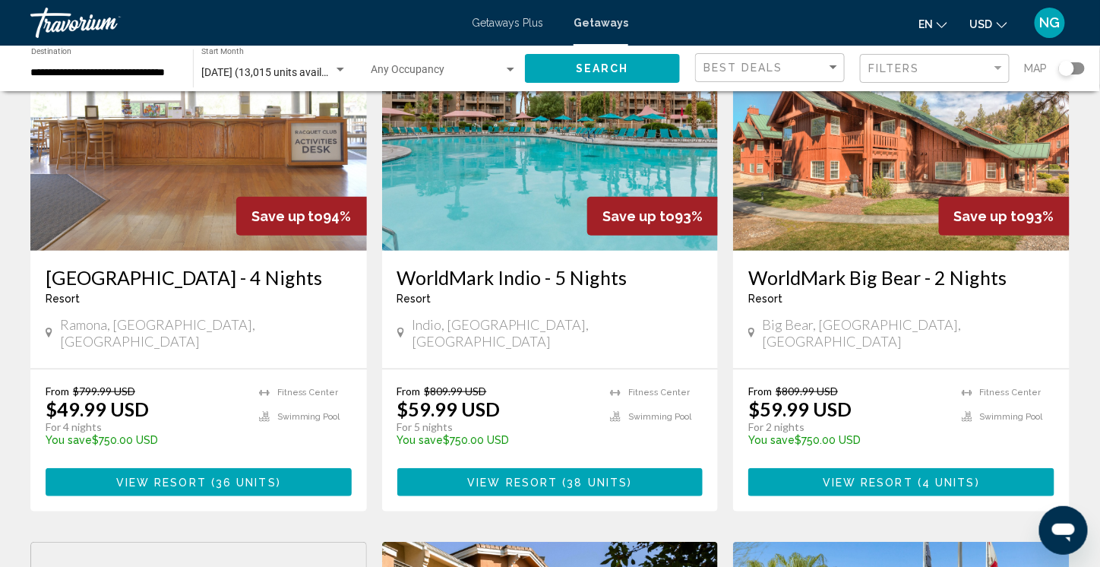
click at [851, 173] on img "Main content" at bounding box center [901, 129] width 336 height 243
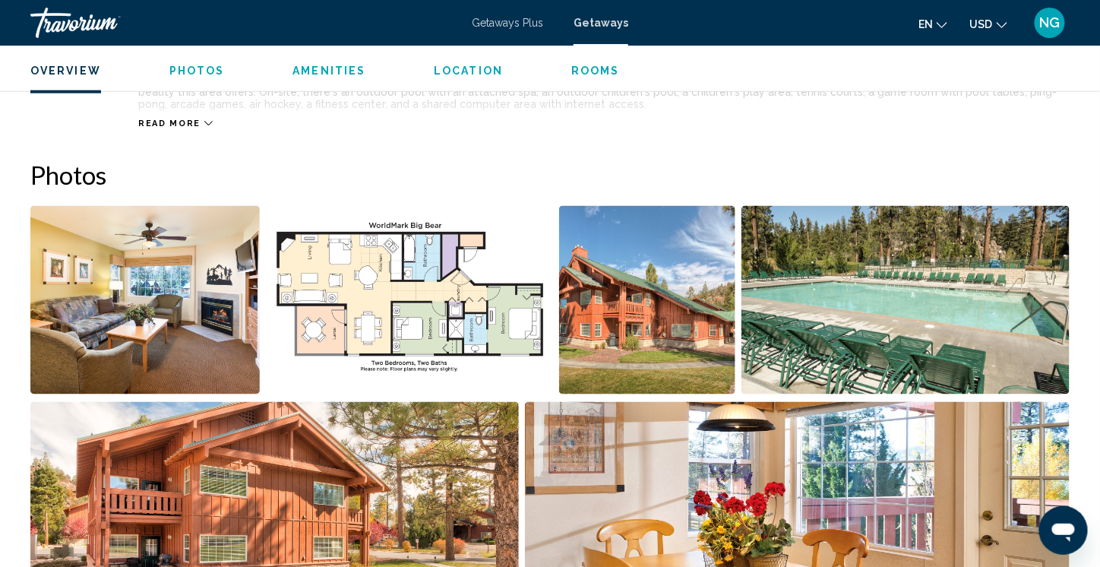
scroll to position [608, 0]
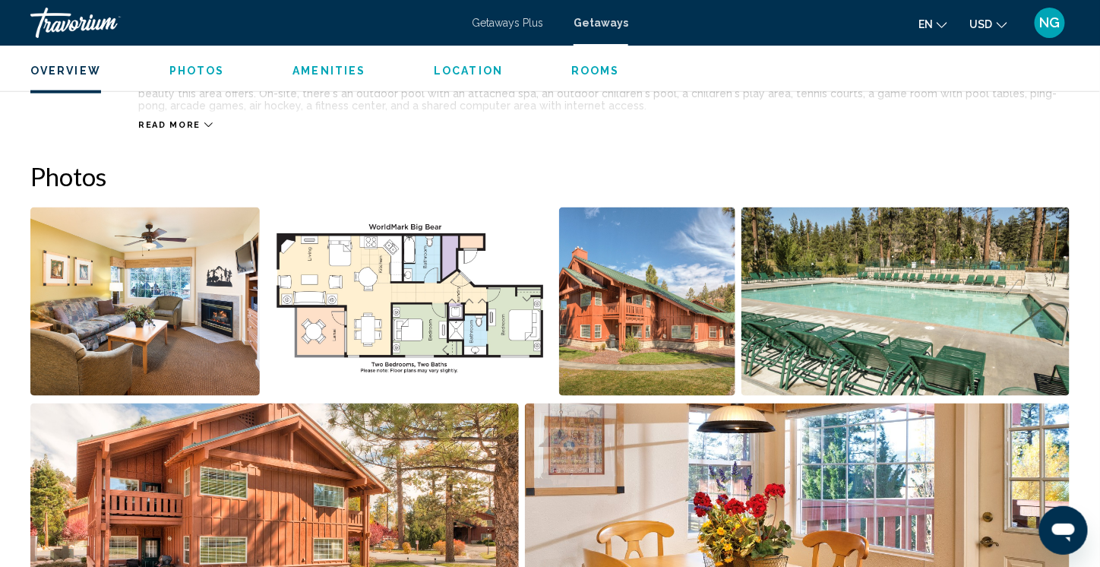
click at [228, 332] on img "Open full-screen image slider" at bounding box center [144, 301] width 229 height 188
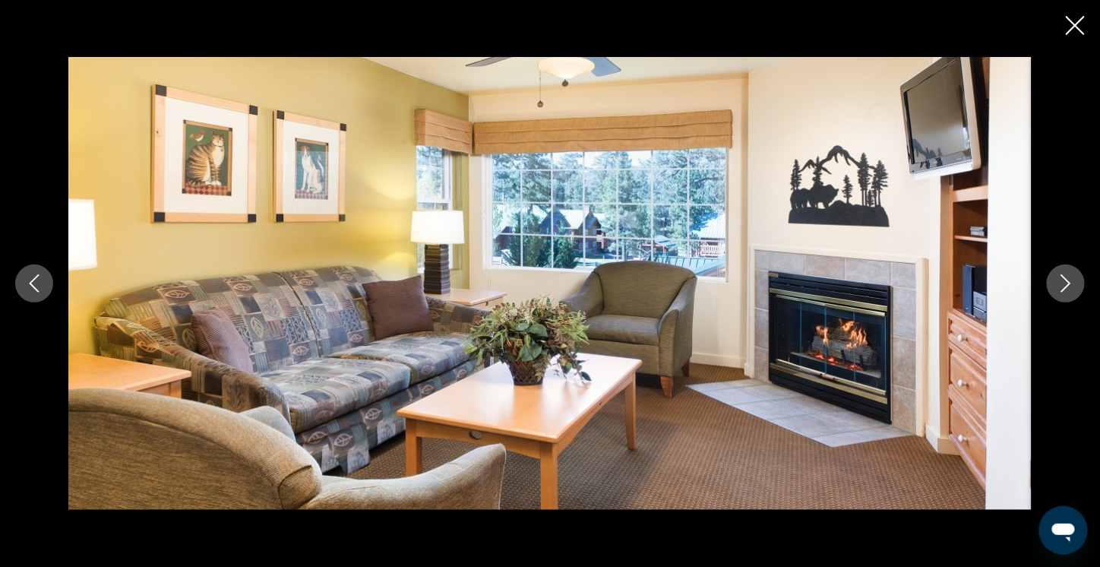
click at [1060, 280] on icon "Next image" at bounding box center [1065, 283] width 18 height 18
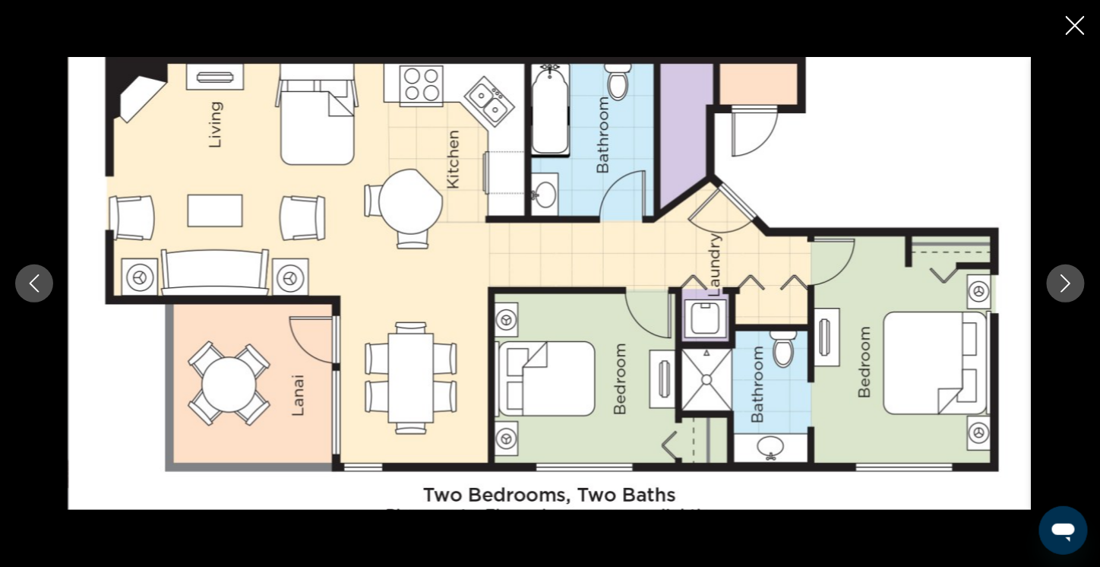
click at [1060, 280] on icon "Next image" at bounding box center [1065, 283] width 18 height 18
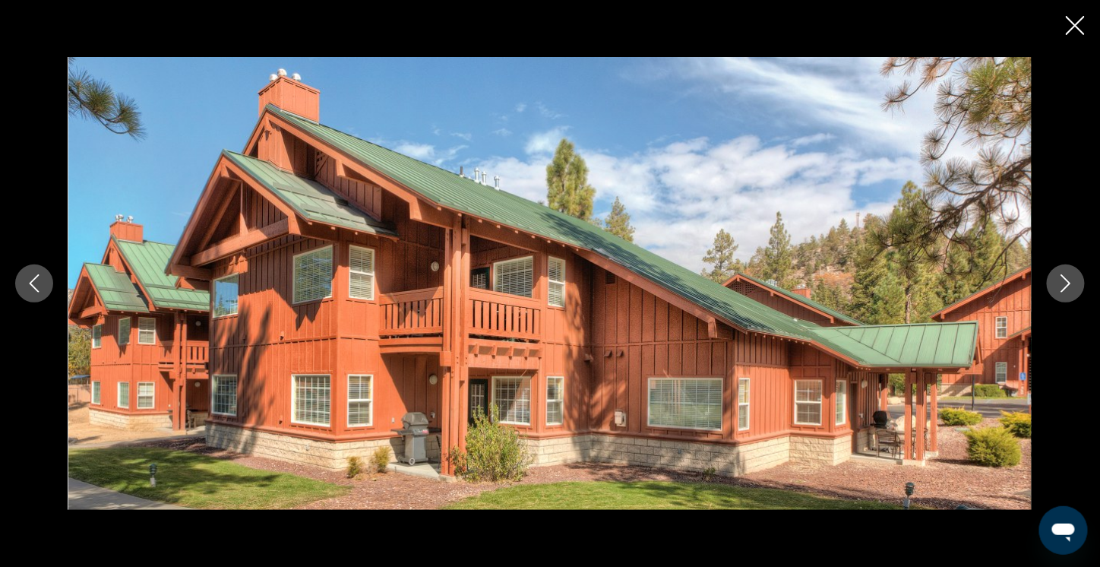
click at [1060, 280] on icon "Next image" at bounding box center [1065, 283] width 18 height 18
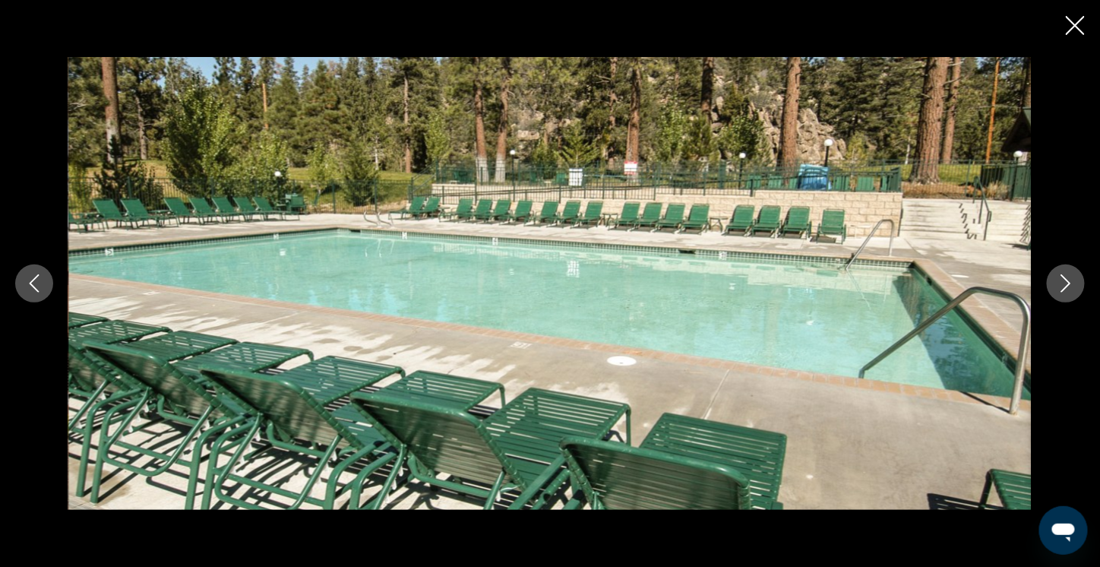
click at [1060, 280] on icon "Next image" at bounding box center [1065, 283] width 18 height 18
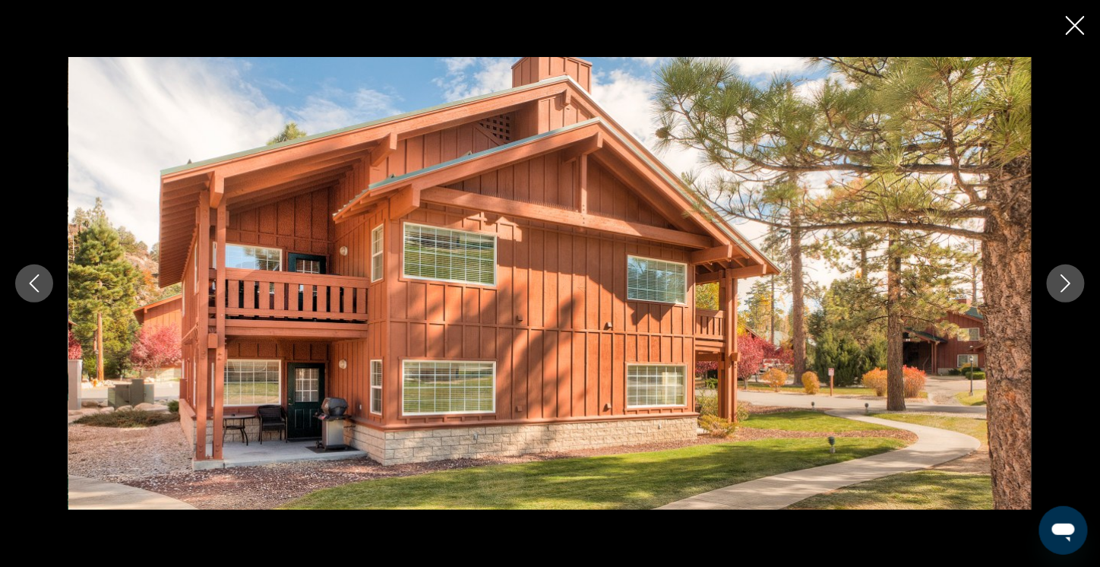
click at [1060, 280] on icon "Next image" at bounding box center [1065, 283] width 18 height 18
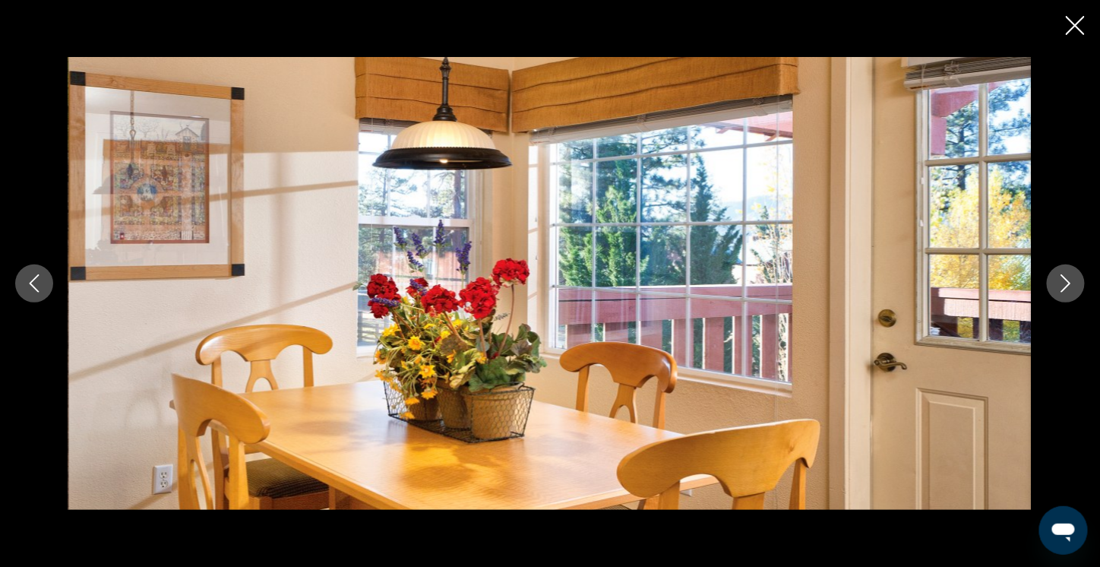
click at [1060, 280] on icon "Next image" at bounding box center [1065, 283] width 18 height 18
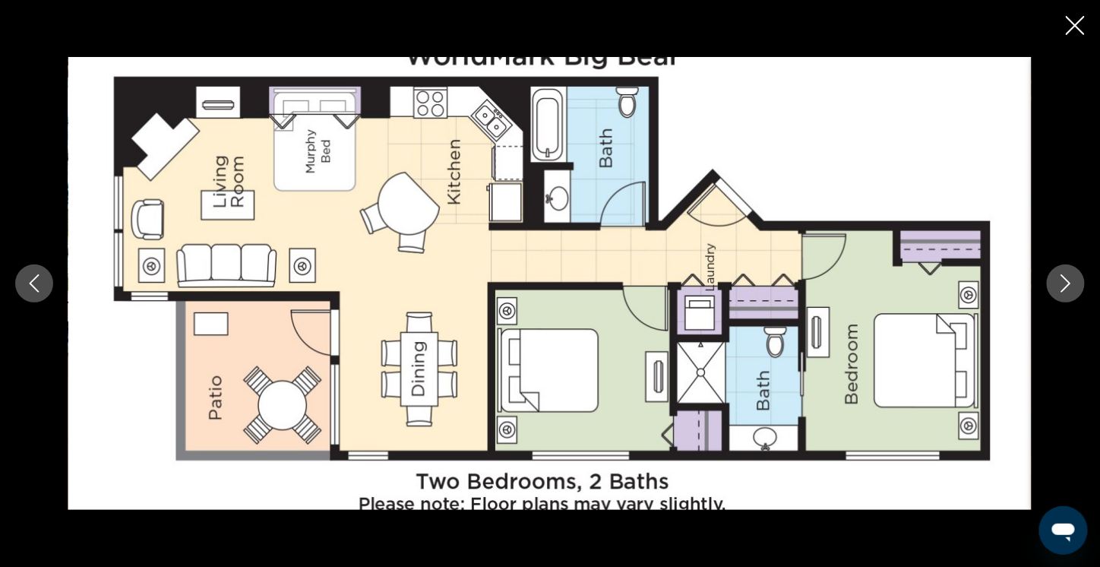
click at [1059, 280] on icon "Next image" at bounding box center [1065, 283] width 18 height 18
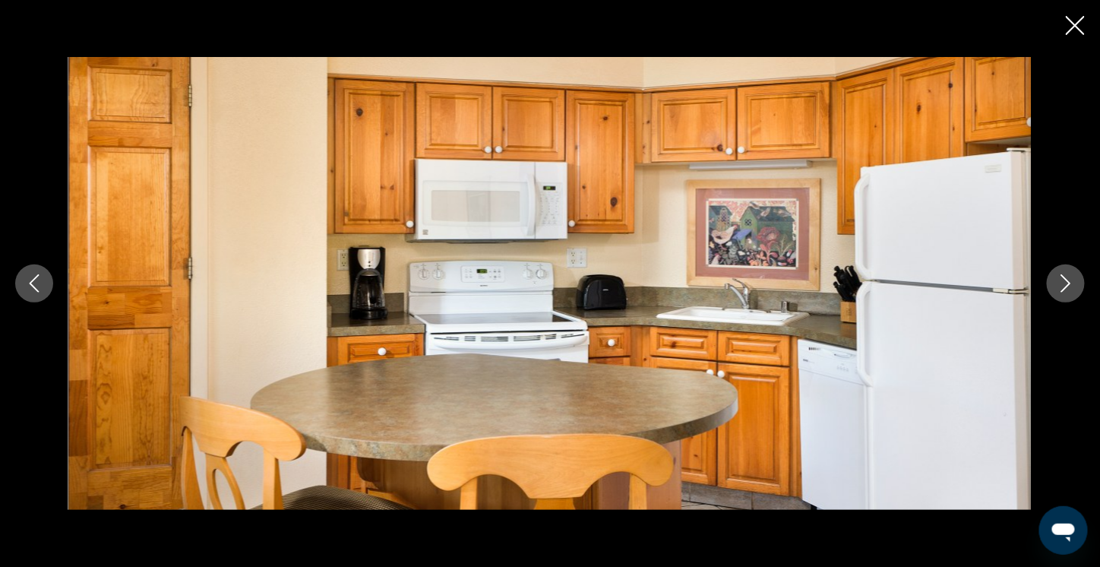
click at [1059, 280] on icon "Next image" at bounding box center [1065, 283] width 18 height 18
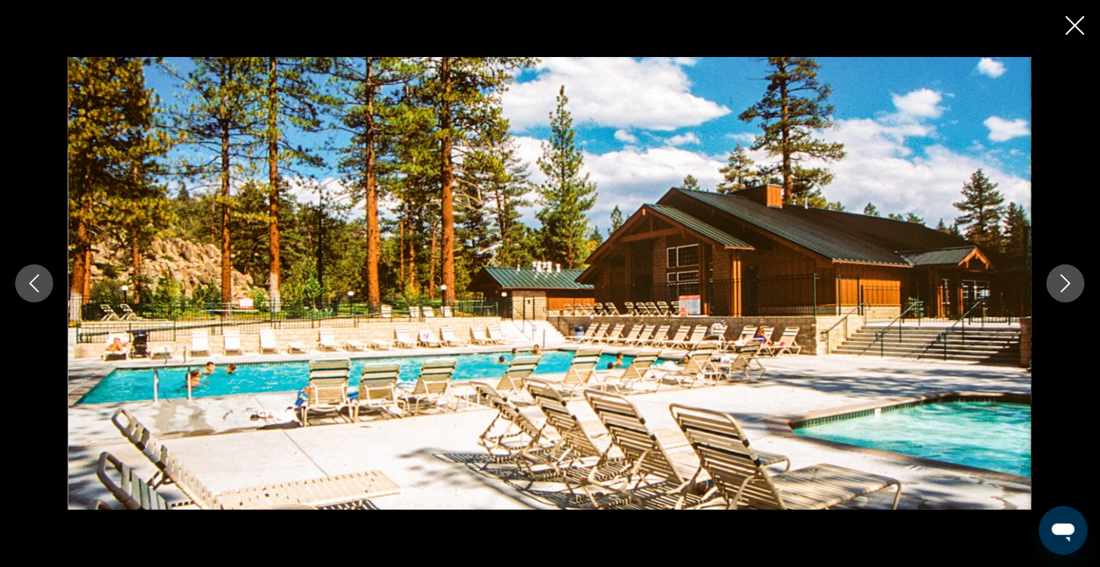
click at [1059, 280] on icon "Next image" at bounding box center [1065, 283] width 18 height 18
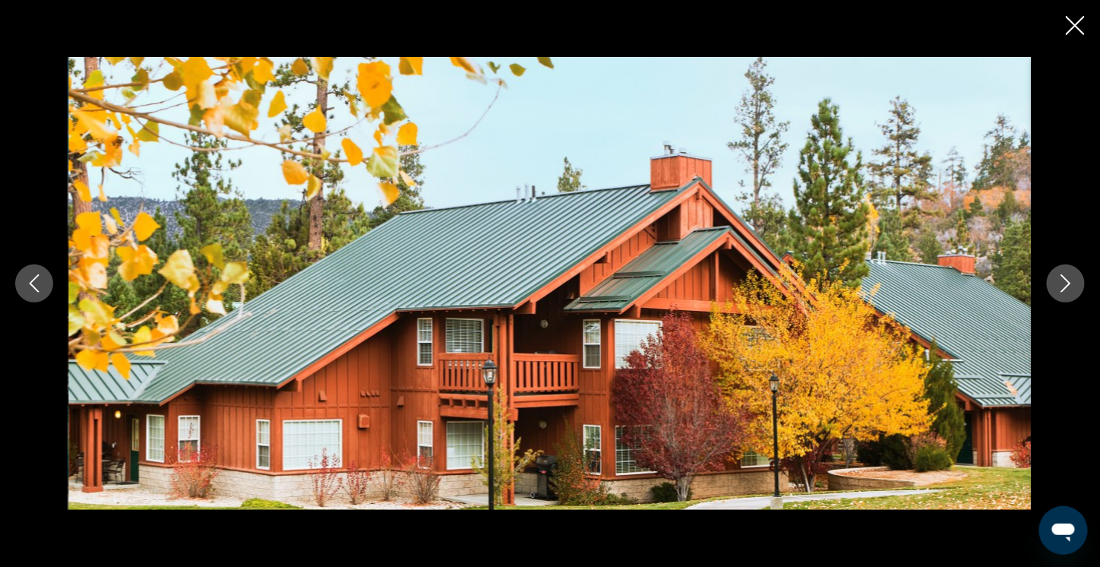
click at [1059, 280] on icon "Next image" at bounding box center [1065, 283] width 18 height 18
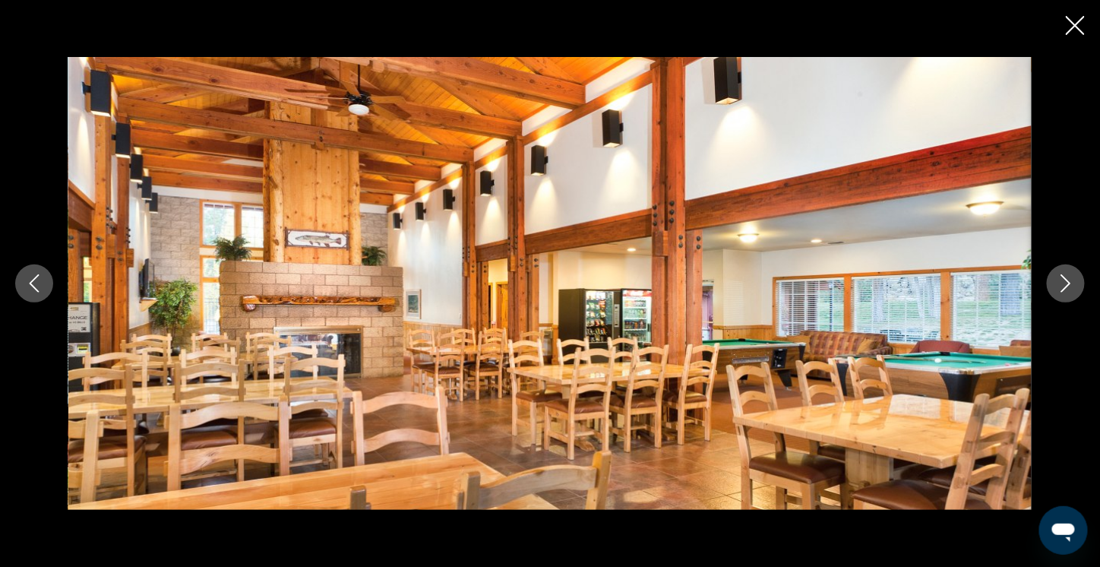
click at [1059, 280] on icon "Next image" at bounding box center [1065, 283] width 18 height 18
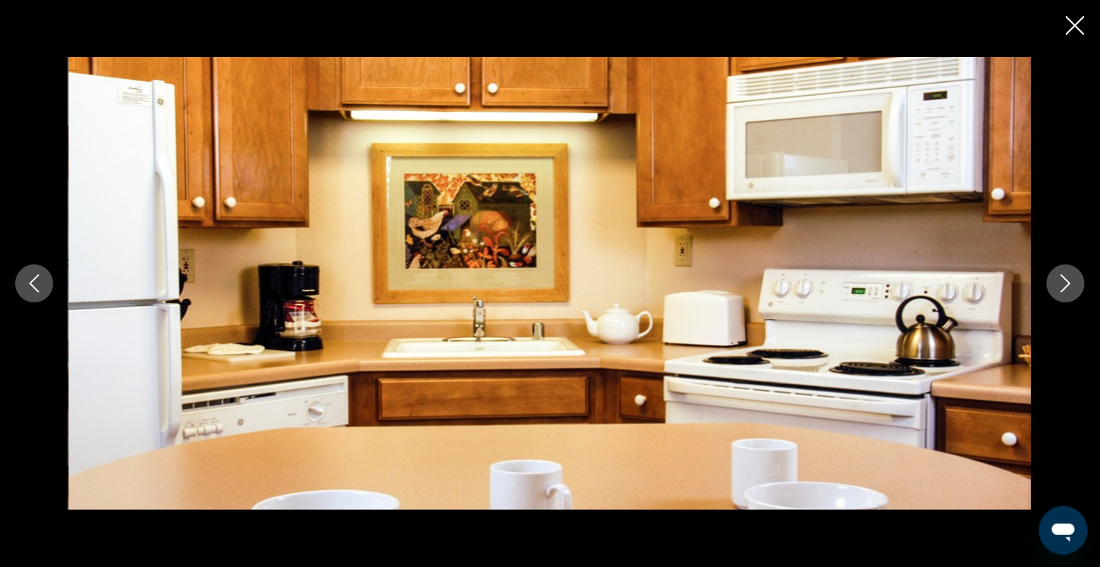
click at [1059, 280] on icon "Next image" at bounding box center [1065, 283] width 18 height 18
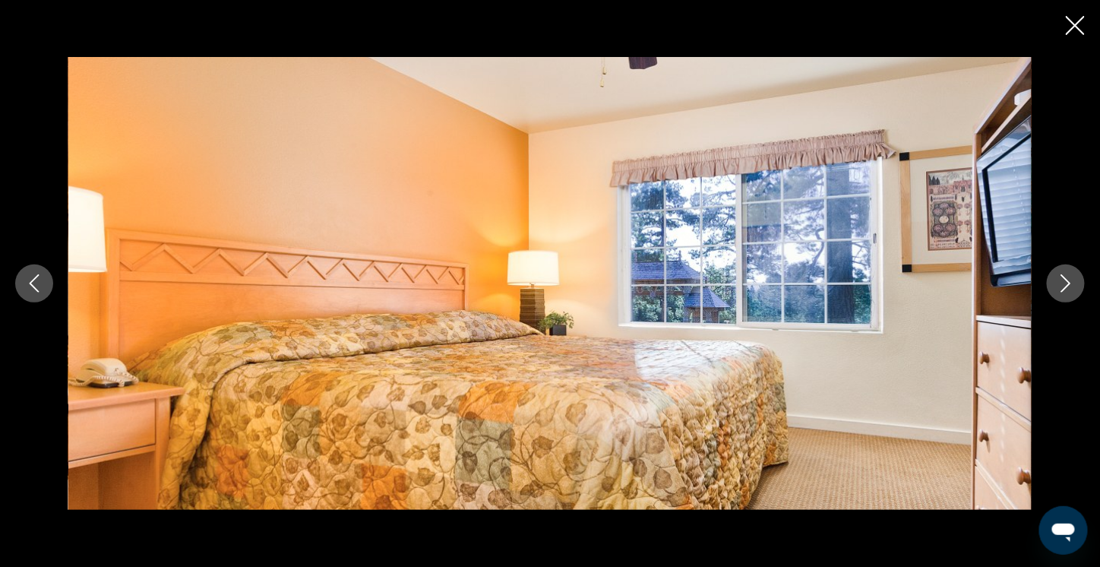
click at [1059, 280] on icon "Next image" at bounding box center [1065, 283] width 18 height 18
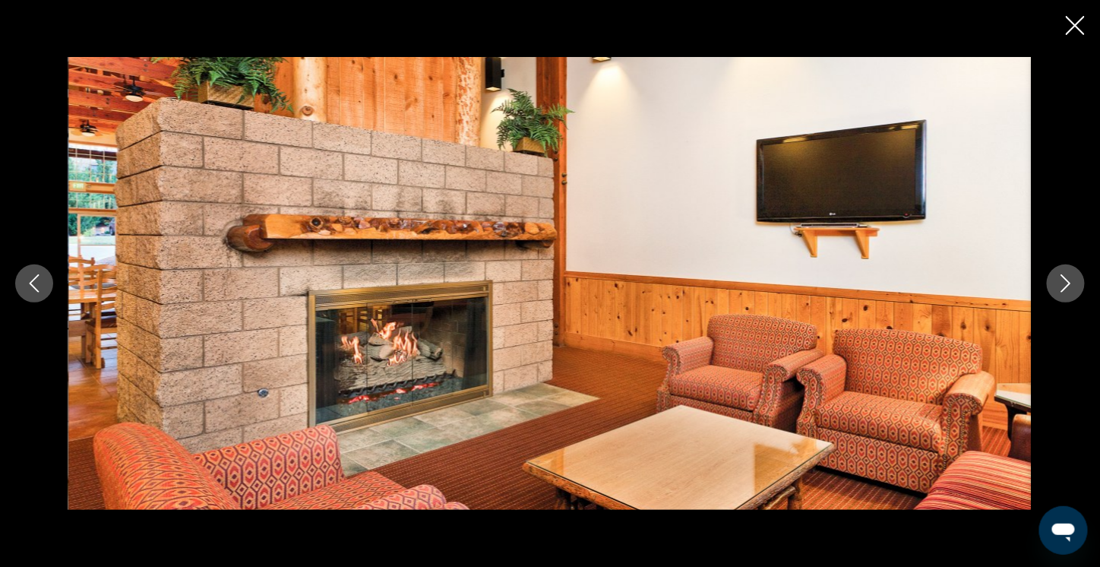
click at [1059, 280] on icon "Next image" at bounding box center [1065, 283] width 18 height 18
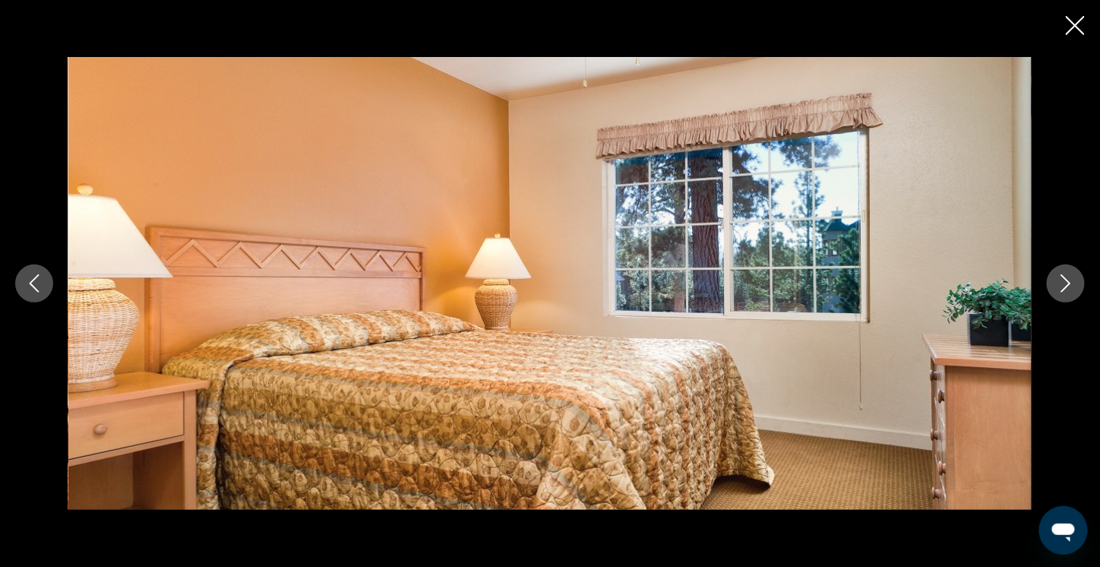
click at [1059, 280] on icon "Next image" at bounding box center [1065, 283] width 18 height 18
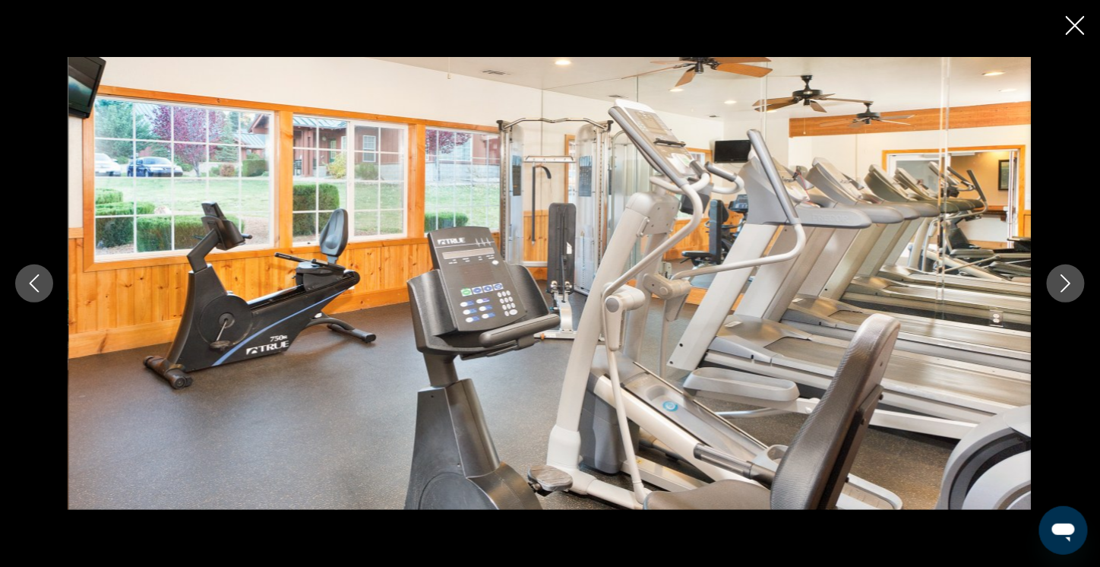
click at [1059, 280] on icon "Next image" at bounding box center [1065, 283] width 18 height 18
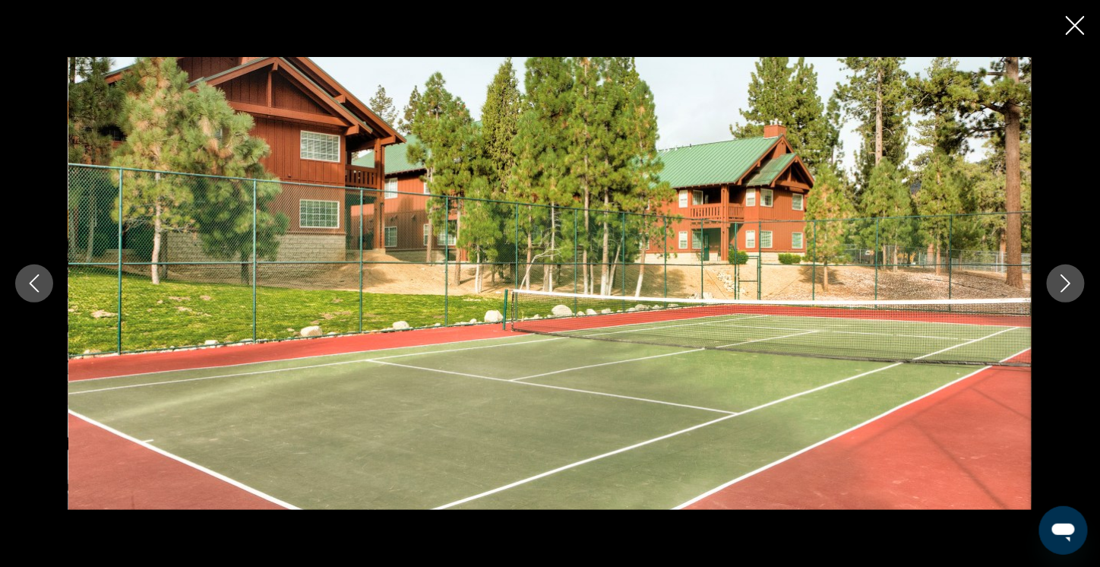
click at [1059, 280] on icon "Next image" at bounding box center [1065, 283] width 18 height 18
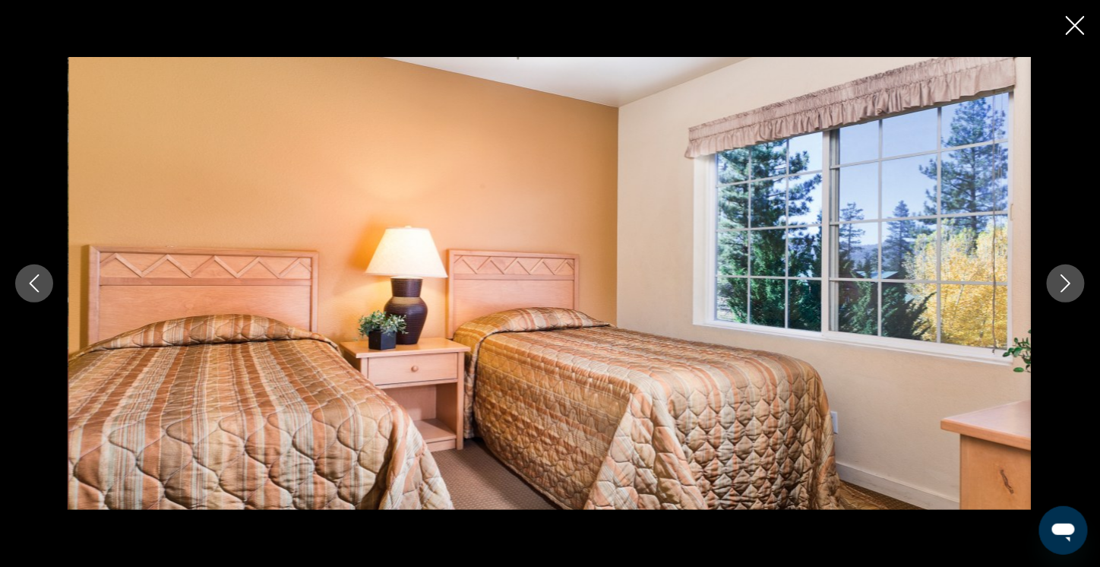
click at [1059, 280] on icon "Next image" at bounding box center [1065, 283] width 18 height 18
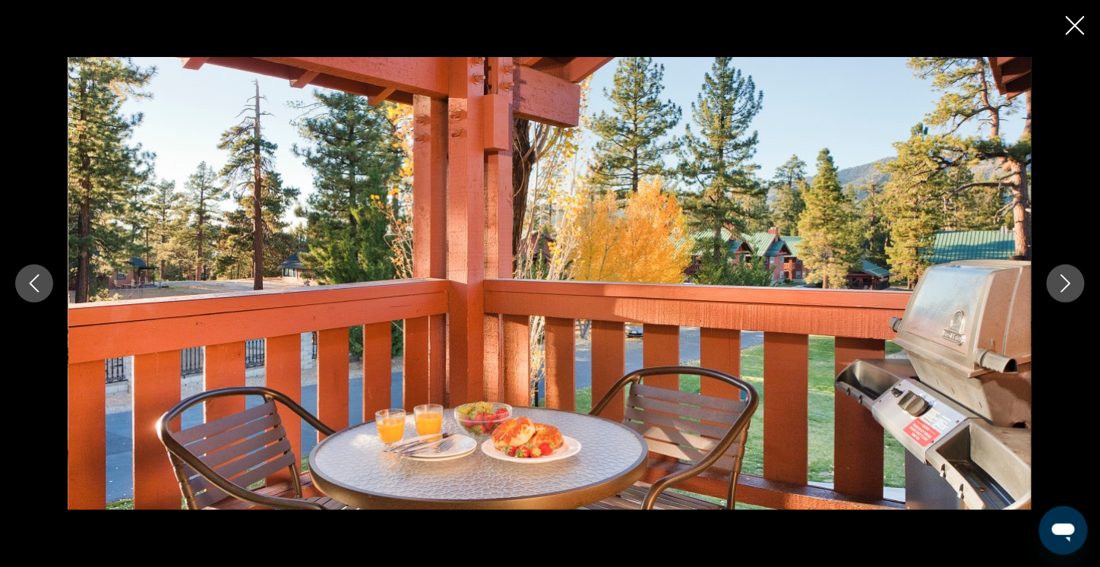
click at [1059, 280] on icon "Next image" at bounding box center [1065, 283] width 18 height 18
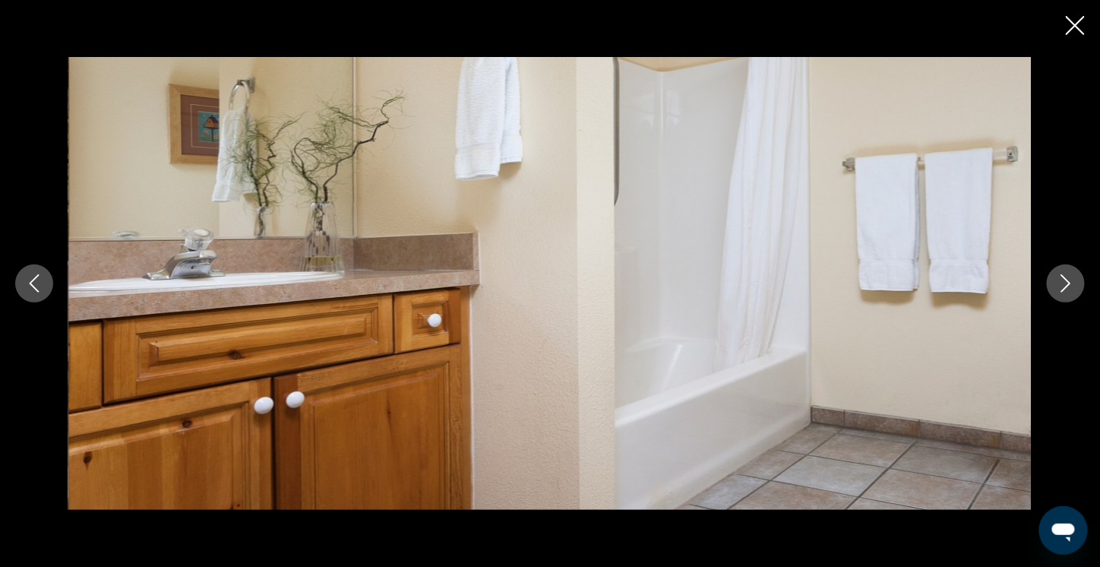
click at [1059, 280] on icon "Next image" at bounding box center [1065, 283] width 18 height 18
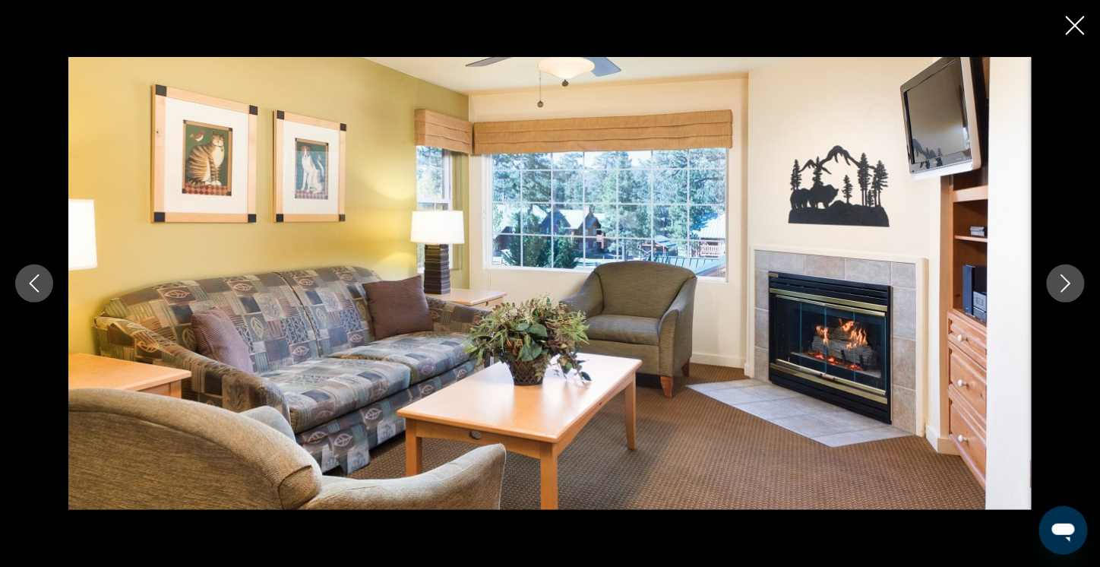
click at [1072, 30] on icon "Close slideshow" at bounding box center [1075, 25] width 19 height 19
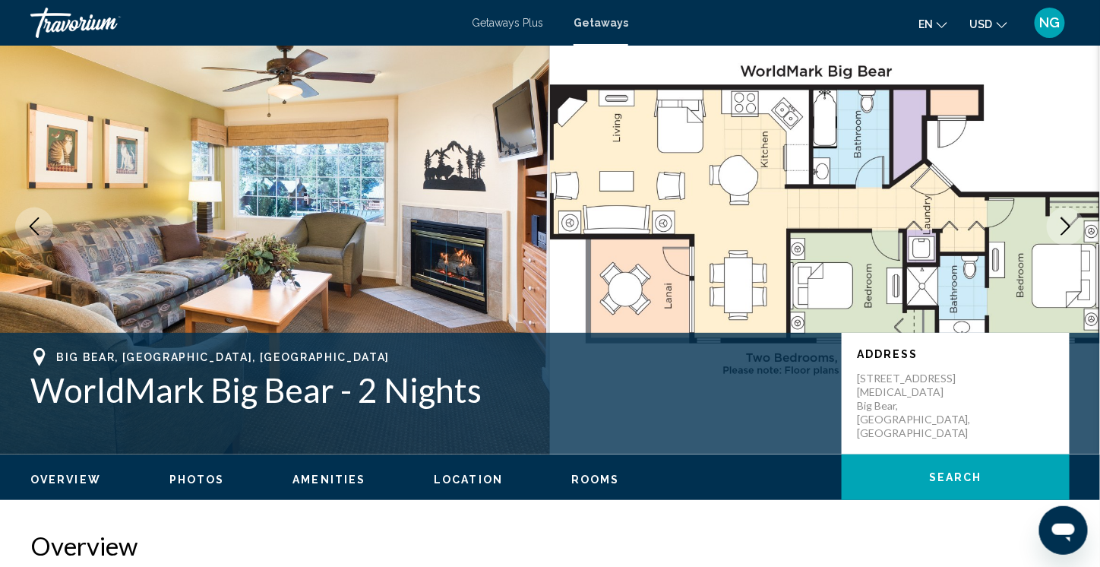
scroll to position [152, 0]
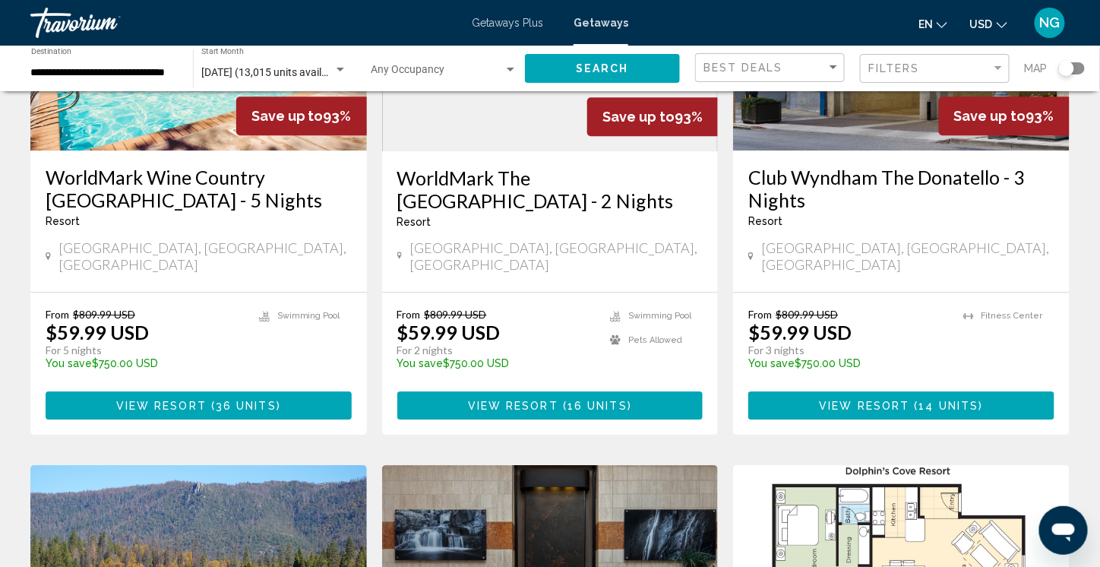
scroll to position [1139, 0]
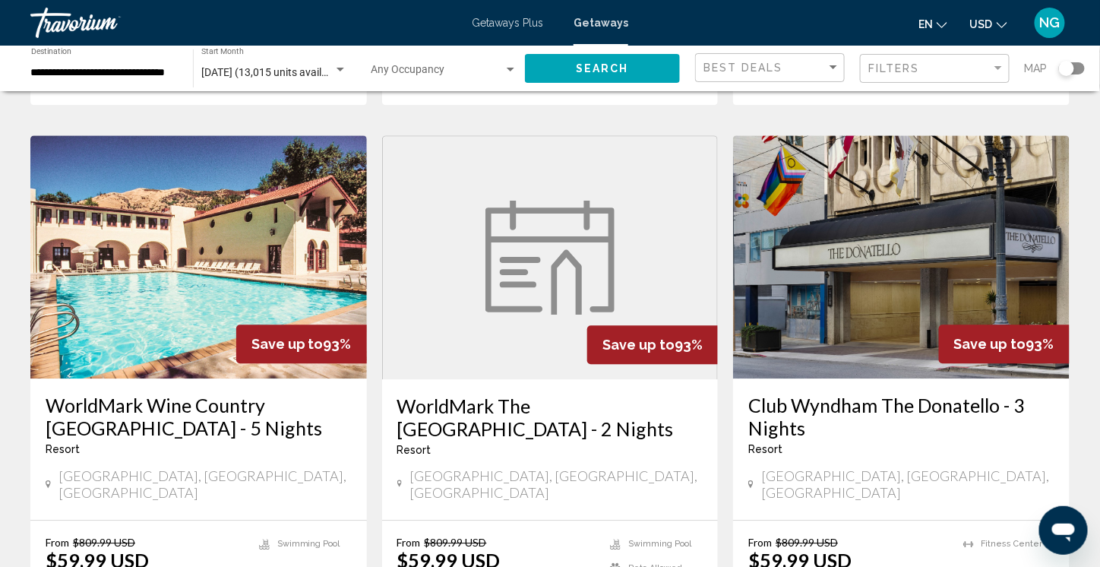
click at [163, 247] on img "Main content" at bounding box center [198, 256] width 336 height 243
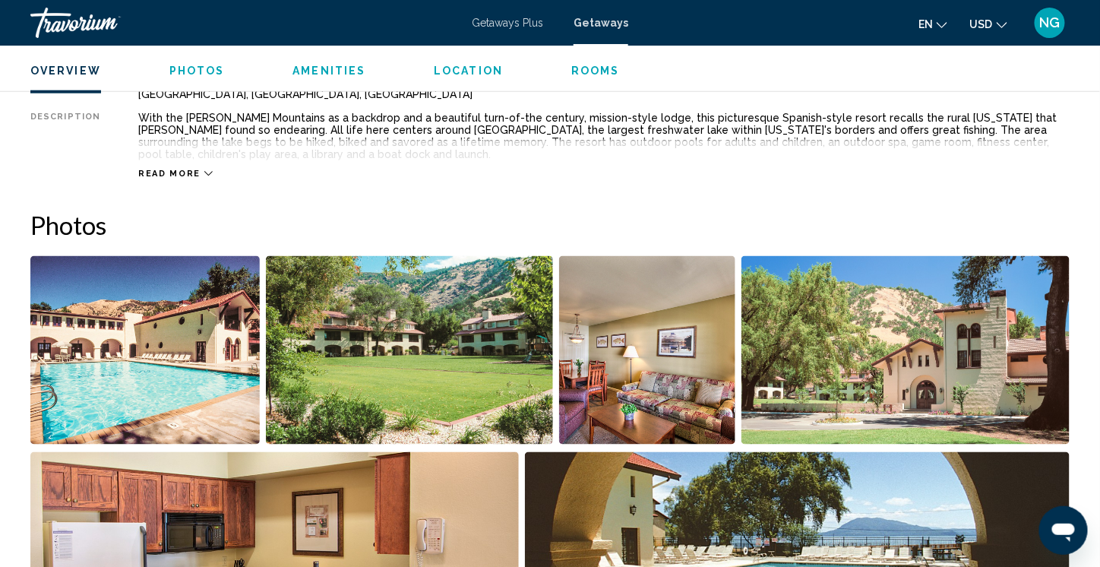
scroll to position [608, 0]
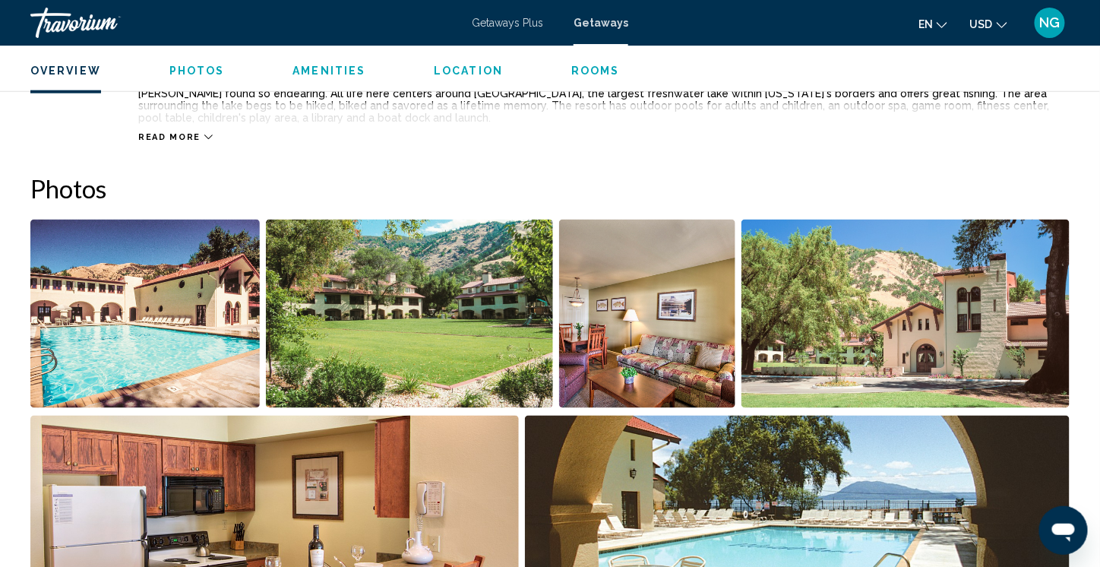
click at [138, 316] on img "Open full-screen image slider" at bounding box center [144, 313] width 229 height 188
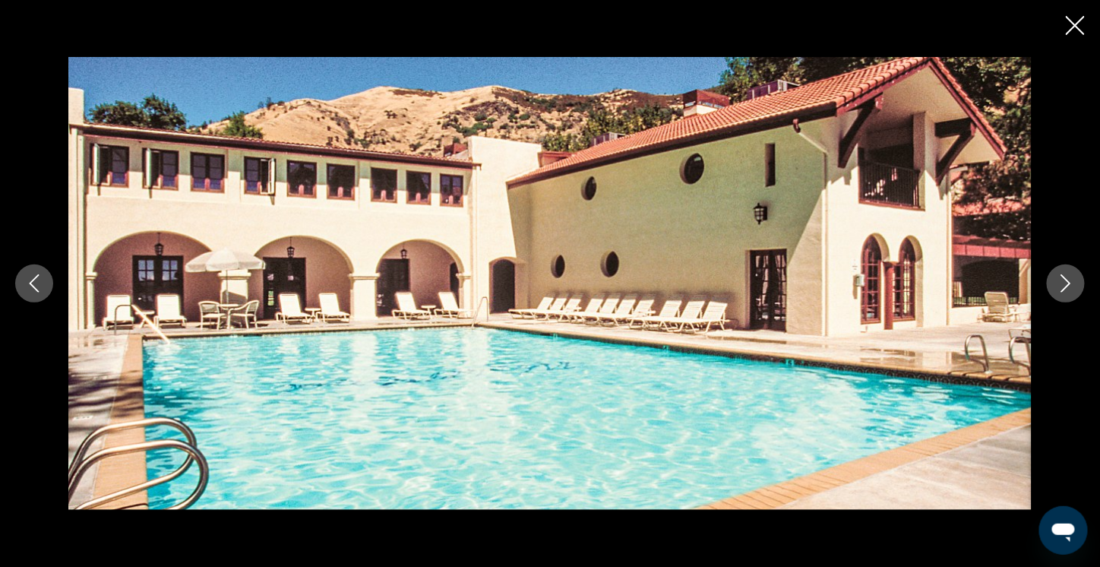
click at [1060, 282] on icon "Next image" at bounding box center [1065, 283] width 18 height 18
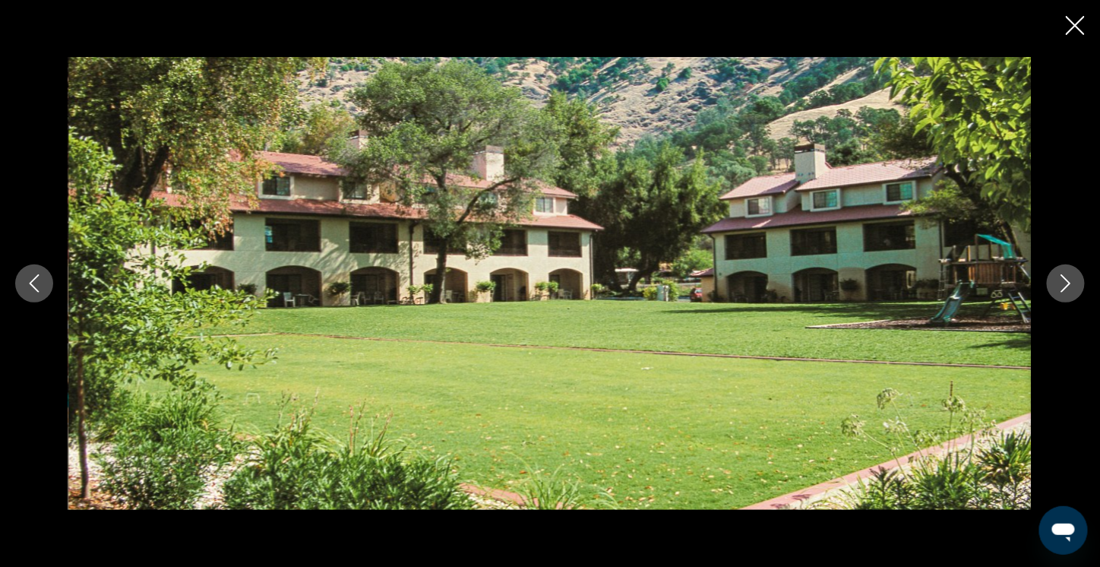
click at [1060, 282] on icon "Next image" at bounding box center [1065, 283] width 18 height 18
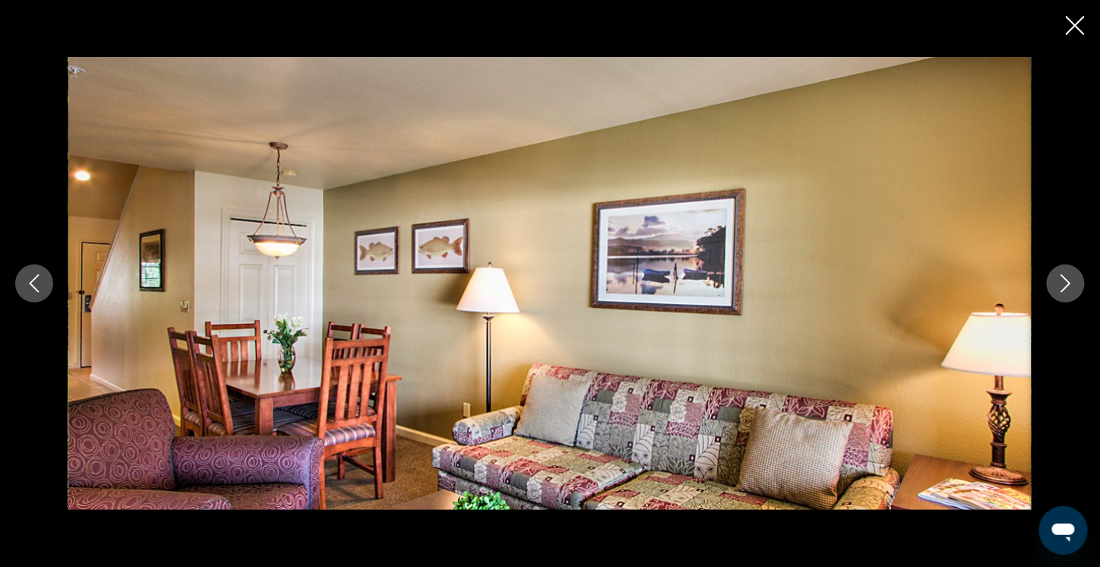
click at [1060, 282] on icon "Next image" at bounding box center [1065, 283] width 18 height 18
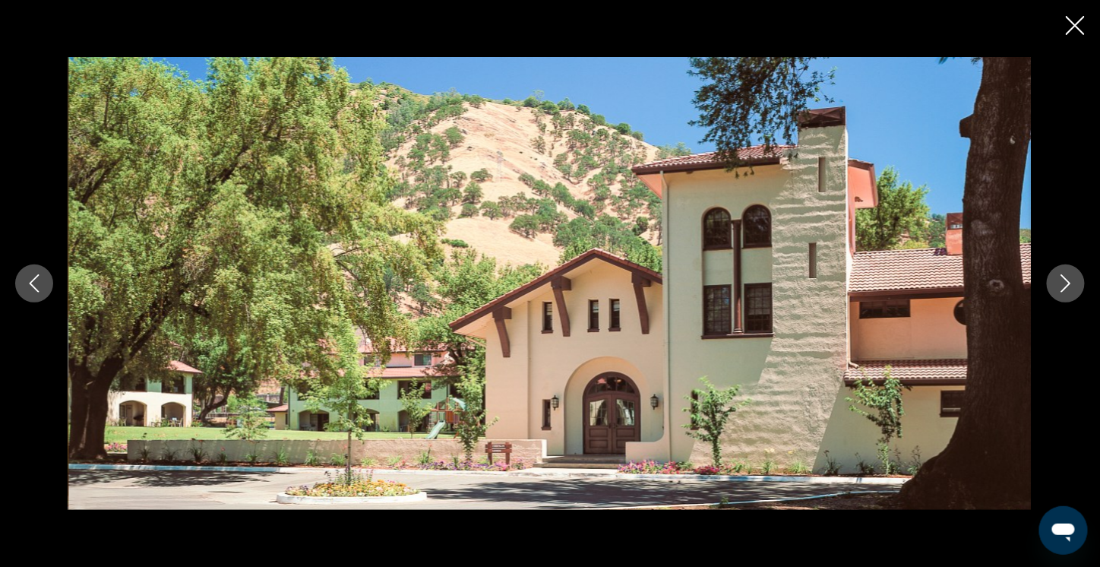
click at [1060, 282] on icon "Next image" at bounding box center [1065, 283] width 18 height 18
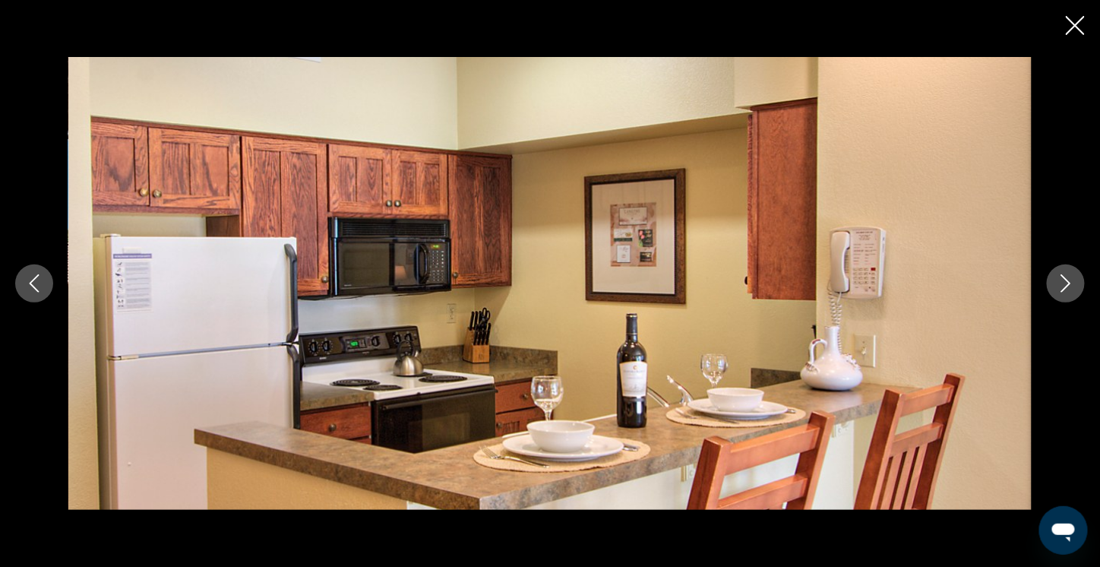
click at [1060, 282] on icon "Next image" at bounding box center [1065, 283] width 18 height 18
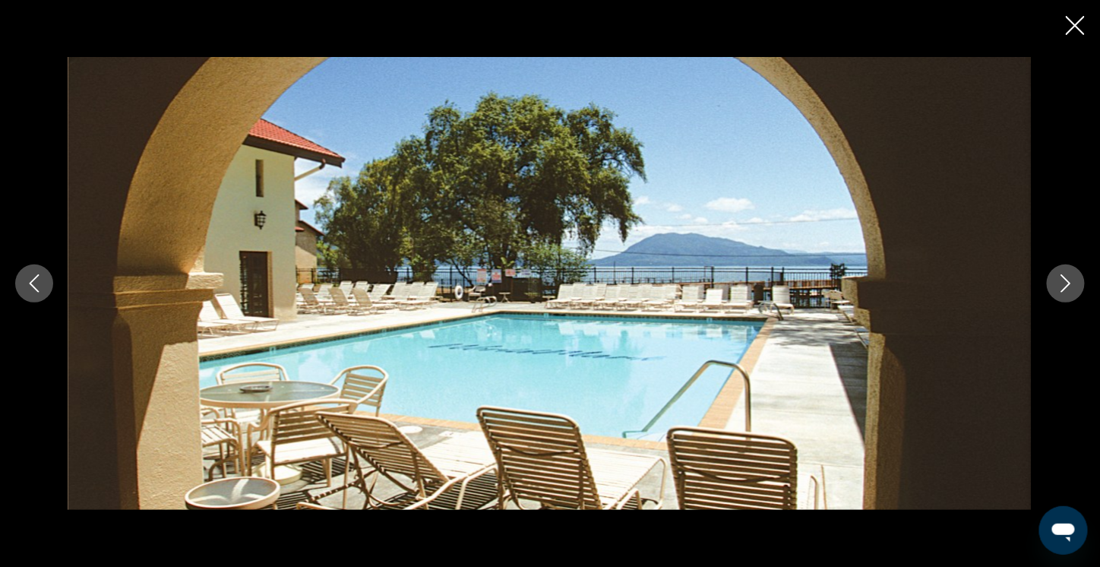
click at [757, 292] on img "Main content" at bounding box center [549, 283] width 963 height 453
click at [1063, 280] on icon "Next image" at bounding box center [1065, 283] width 18 height 18
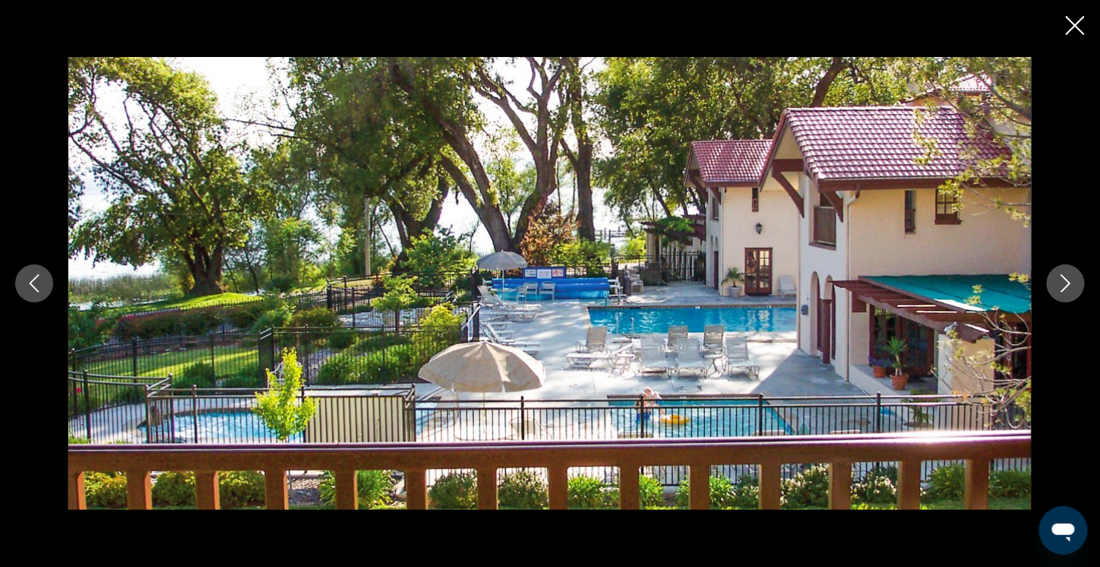
click at [1063, 280] on icon "Next image" at bounding box center [1065, 283] width 18 height 18
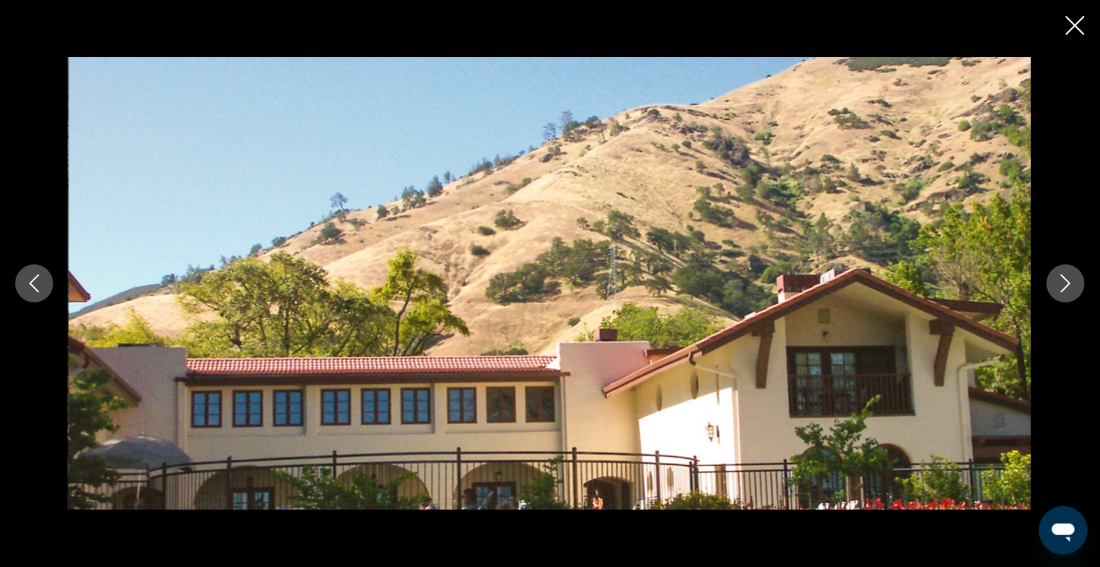
click at [1063, 280] on icon "Next image" at bounding box center [1065, 283] width 18 height 18
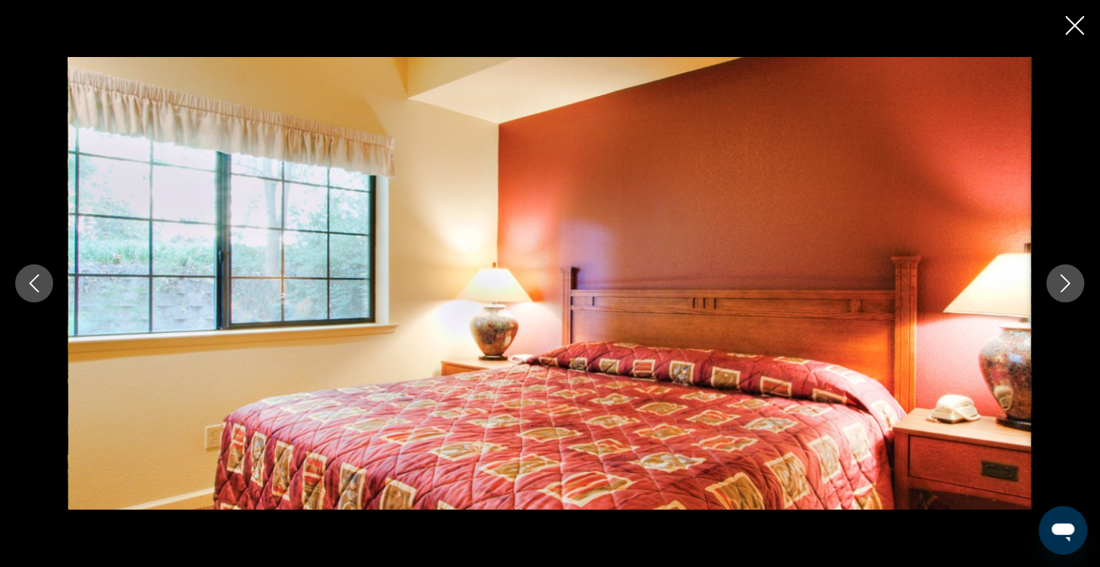
click at [1063, 280] on icon "Next image" at bounding box center [1065, 283] width 18 height 18
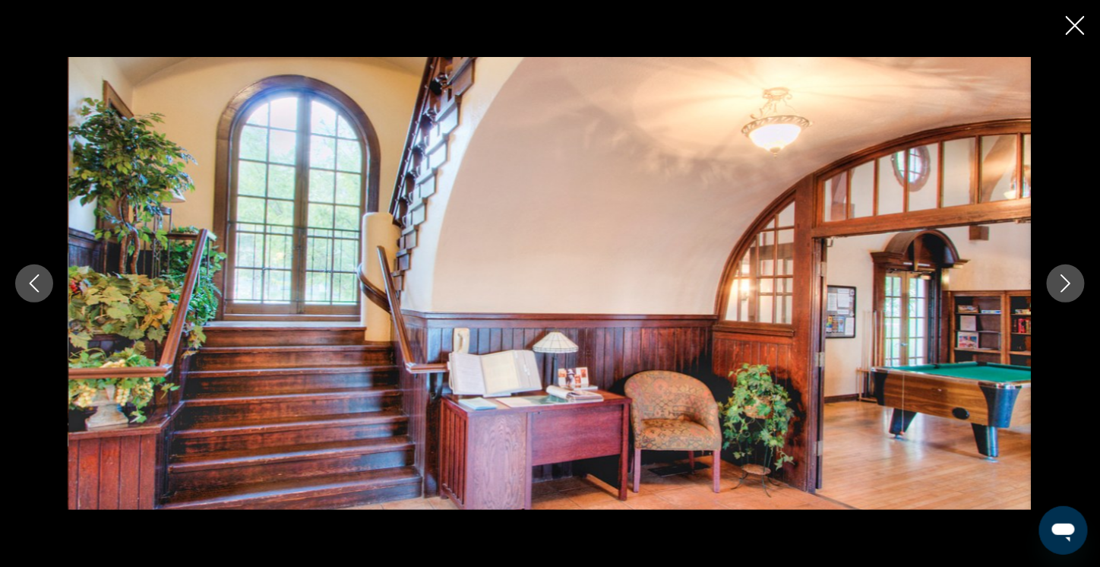
click at [1063, 280] on icon "Next image" at bounding box center [1065, 283] width 18 height 18
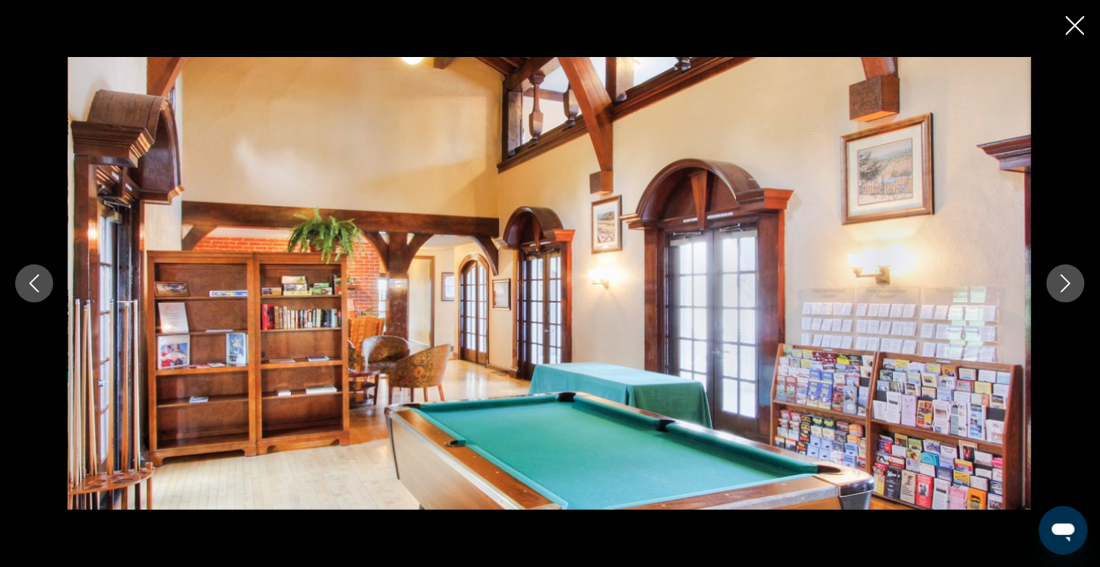
click at [1063, 280] on icon "Next image" at bounding box center [1065, 283] width 18 height 18
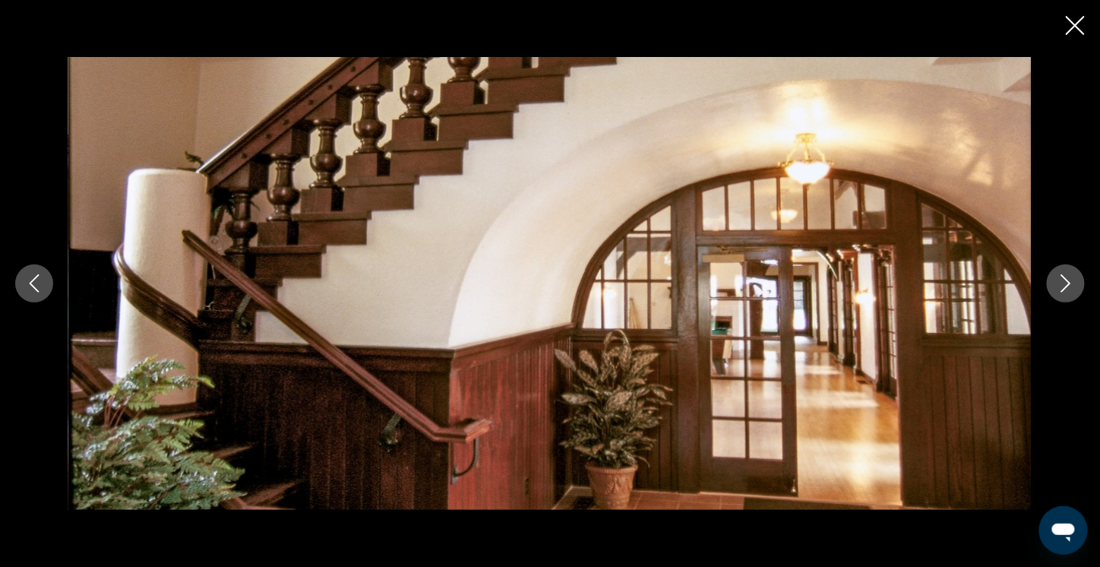
click at [1063, 280] on icon "Next image" at bounding box center [1065, 283] width 18 height 18
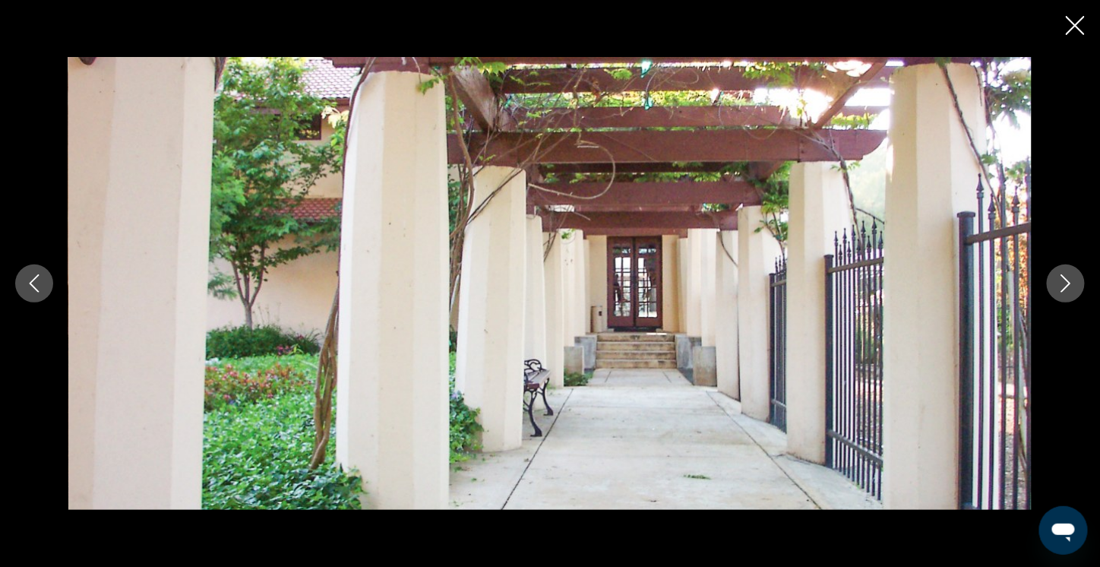
click at [1063, 280] on icon "Next image" at bounding box center [1065, 283] width 18 height 18
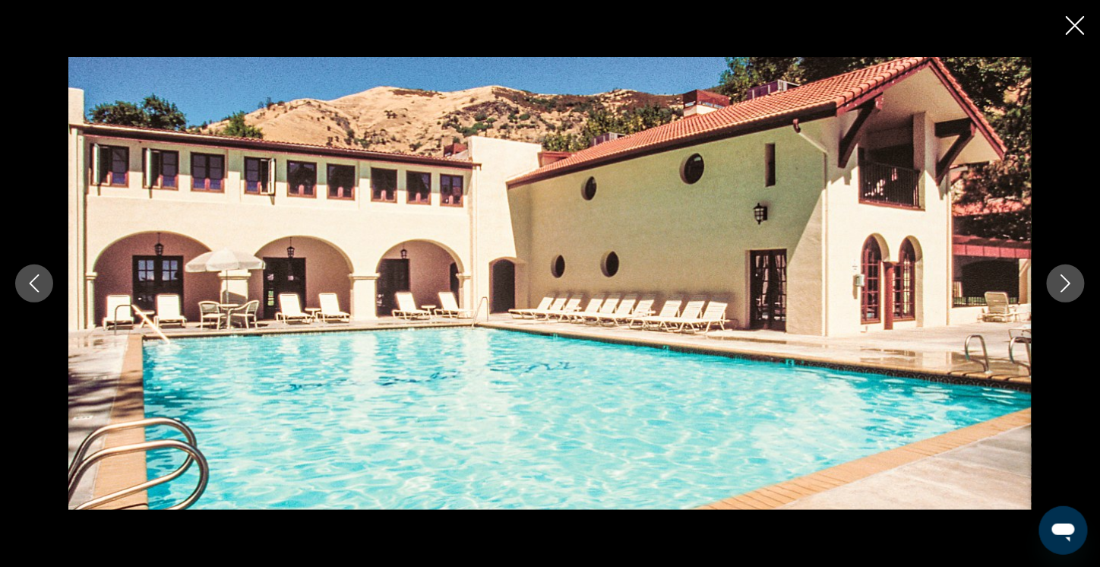
click at [1063, 280] on icon "Next image" at bounding box center [1065, 283] width 18 height 18
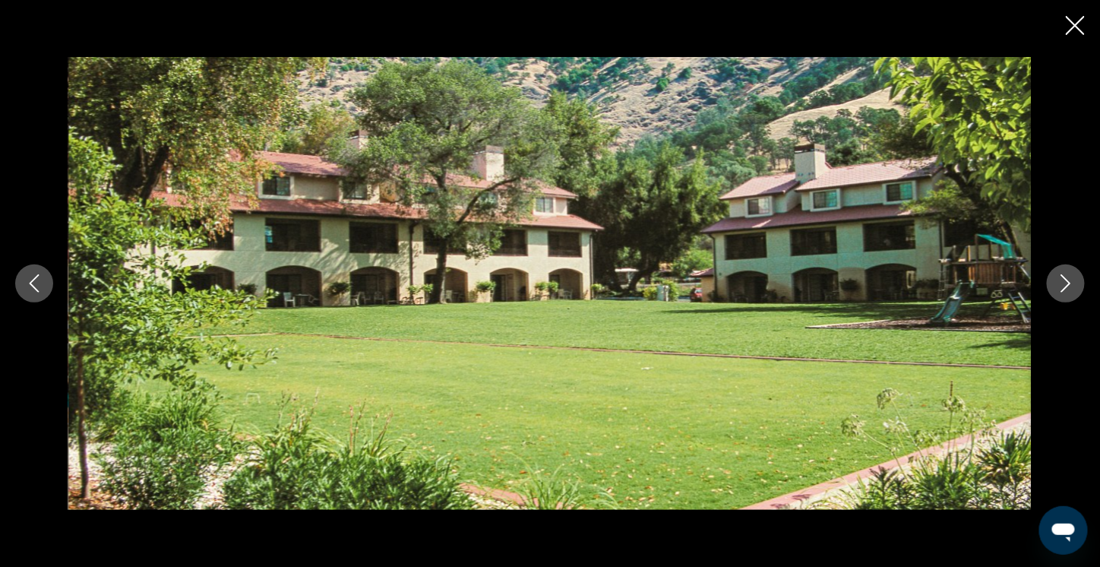
click at [1063, 280] on icon "Next image" at bounding box center [1065, 283] width 18 height 18
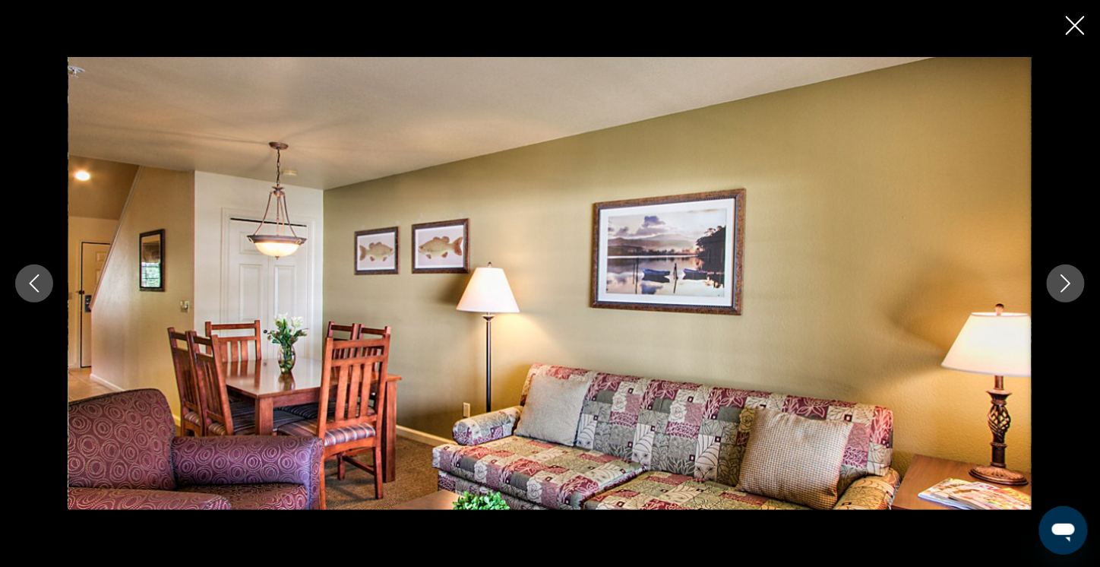
click at [1063, 280] on icon "Next image" at bounding box center [1065, 283] width 18 height 18
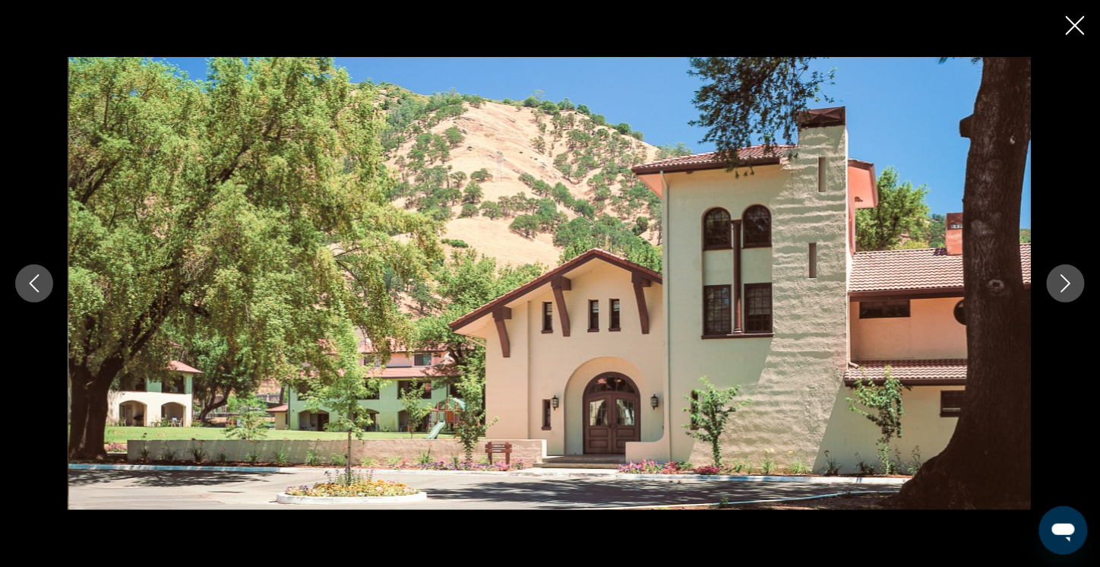
click at [1063, 280] on icon "Next image" at bounding box center [1065, 283] width 18 height 18
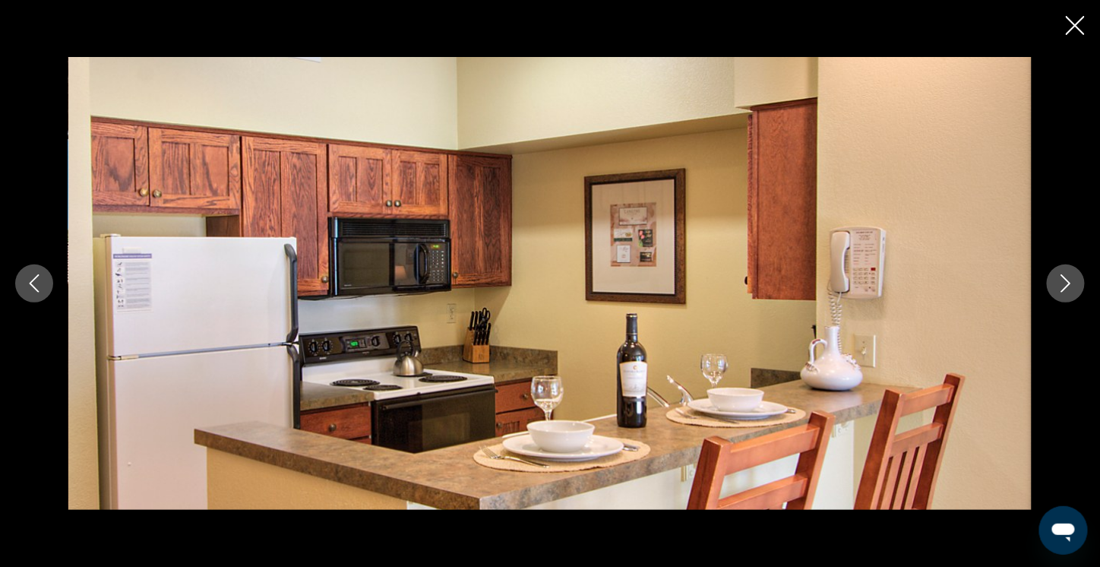
click at [1063, 280] on icon "Next image" at bounding box center [1065, 283] width 18 height 18
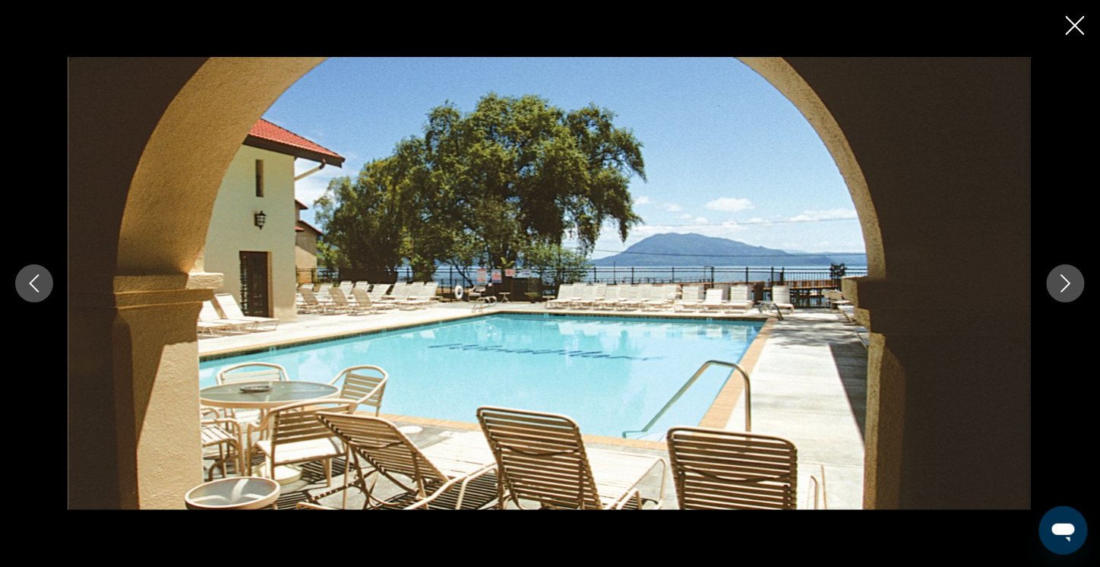
click at [1063, 280] on icon "Next image" at bounding box center [1065, 283] width 18 height 18
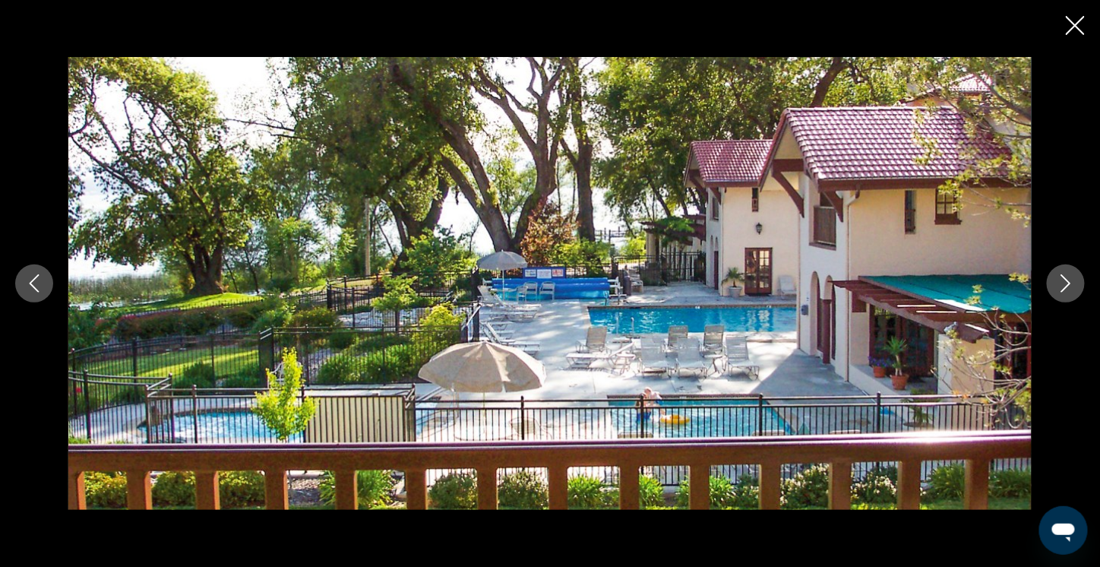
click at [1070, 28] on icon "Close slideshow" at bounding box center [1075, 25] width 19 height 19
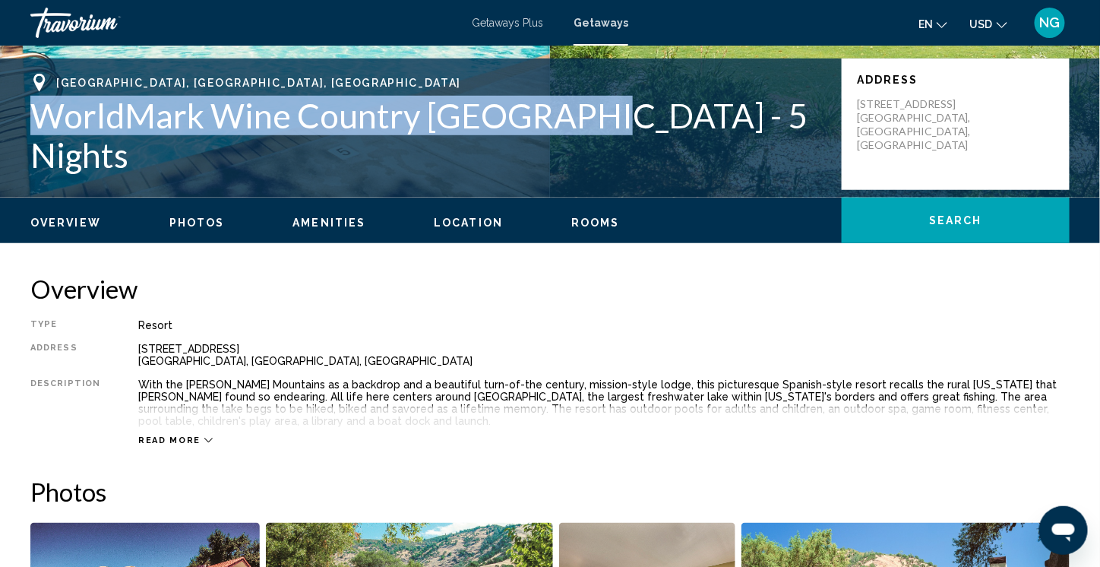
drag, startPoint x: 576, startPoint y: 136, endPoint x: 35, endPoint y: 140, distance: 540.8
click at [35, 140] on h1 "WorldMark Wine Country [GEOGRAPHIC_DATA] - 5 Nights" at bounding box center [428, 135] width 796 height 79
copy h1 "WorldMark Wine Country [GEOGRAPHIC_DATA]"
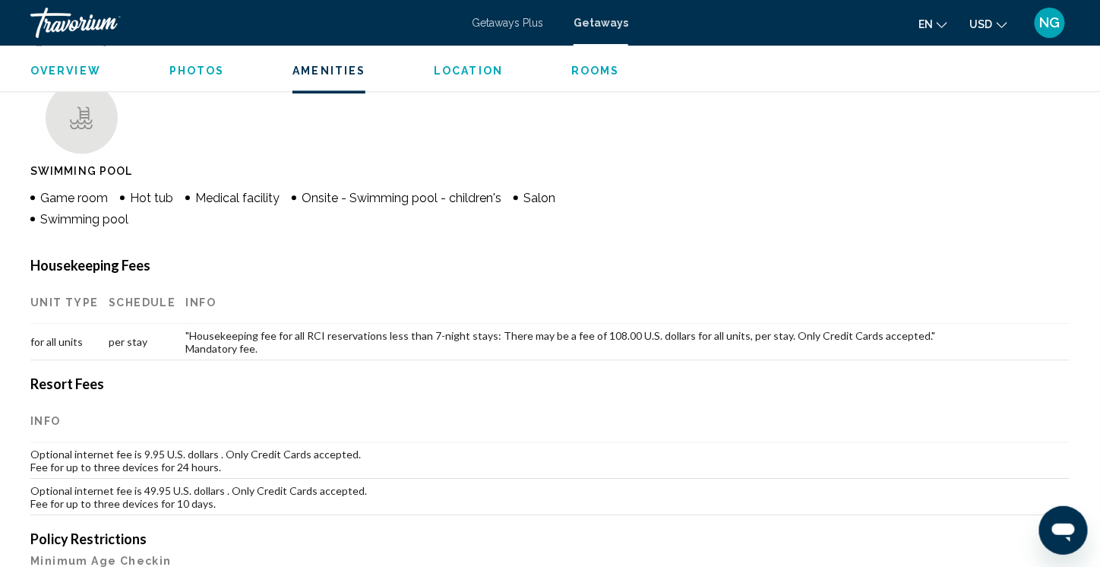
scroll to position [1200, 0]
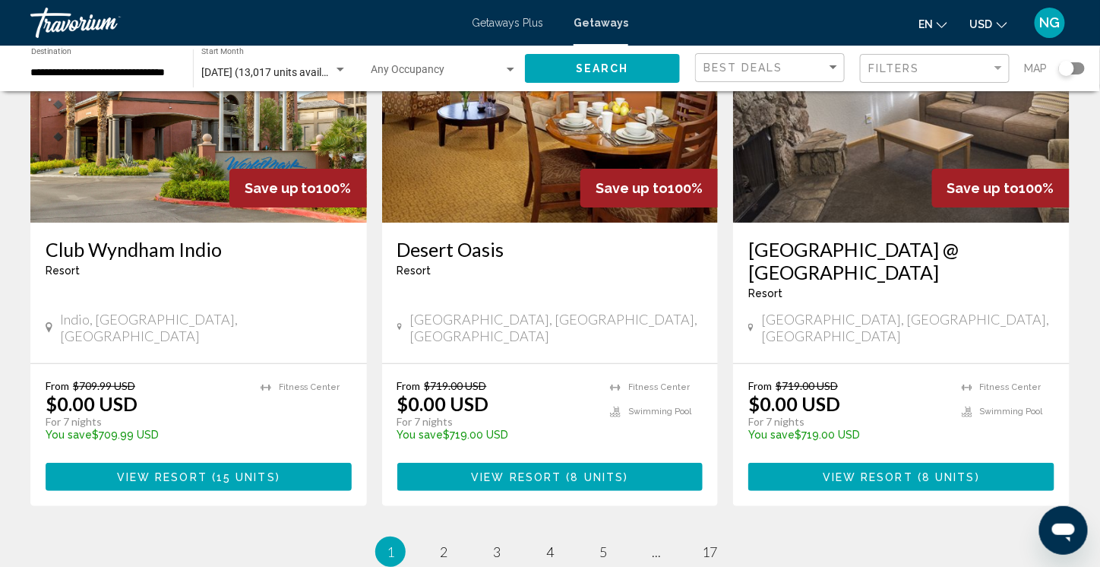
scroll to position [1999, 0]
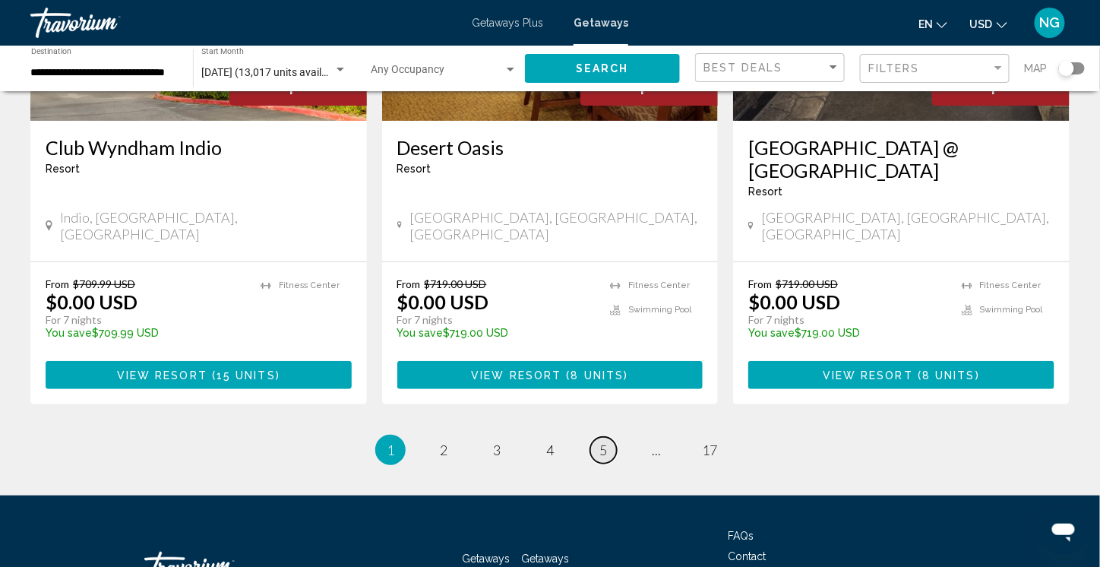
click at [599, 441] on span "5" at bounding box center [603, 449] width 8 height 17
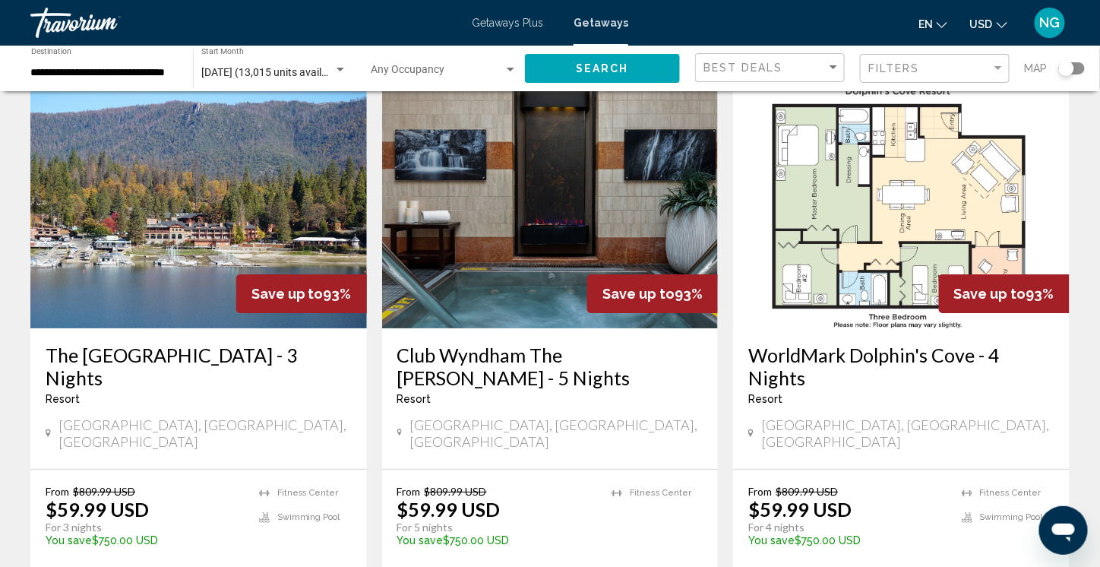
scroll to position [1671, 0]
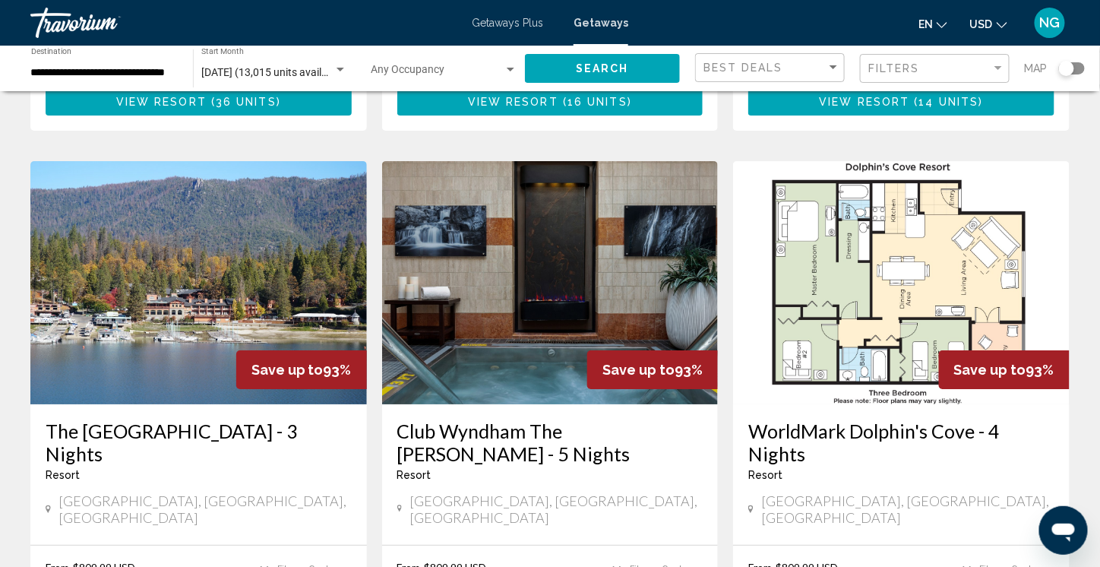
click at [869, 246] on img "Main content" at bounding box center [901, 282] width 336 height 243
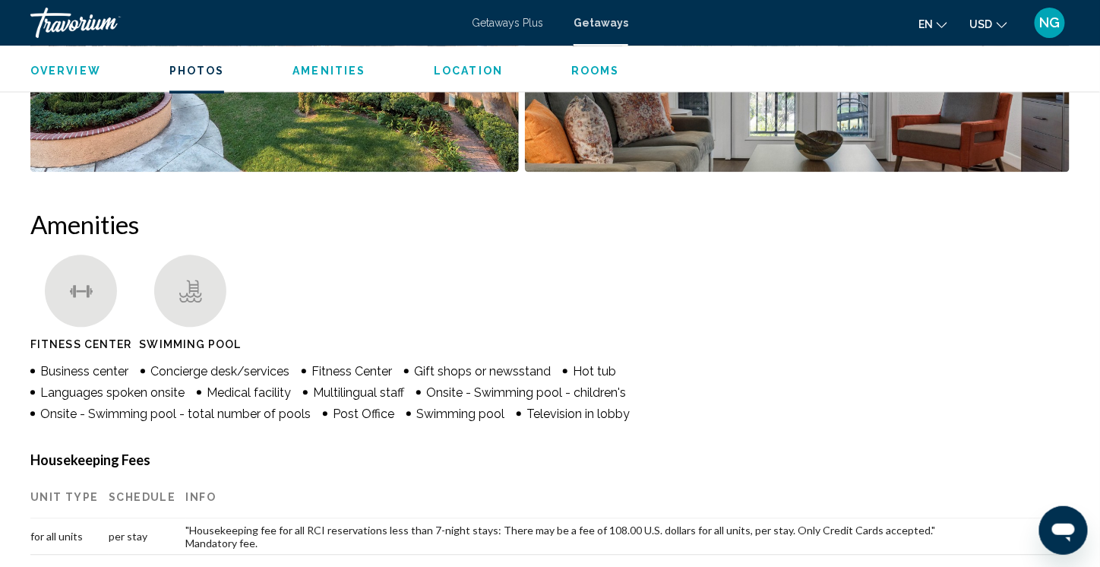
scroll to position [999, 0]
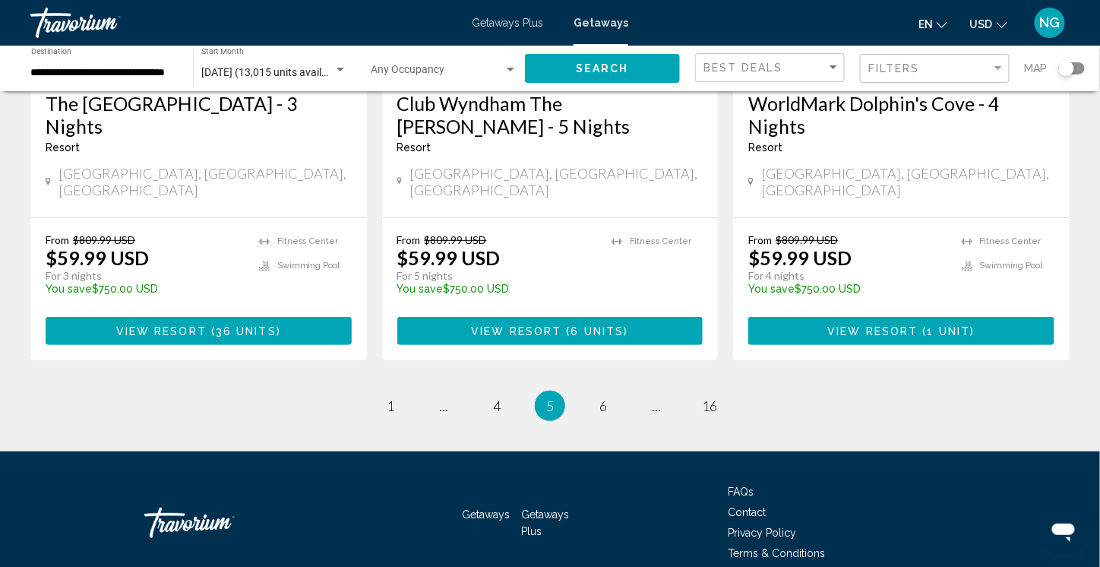
scroll to position [1999, 0]
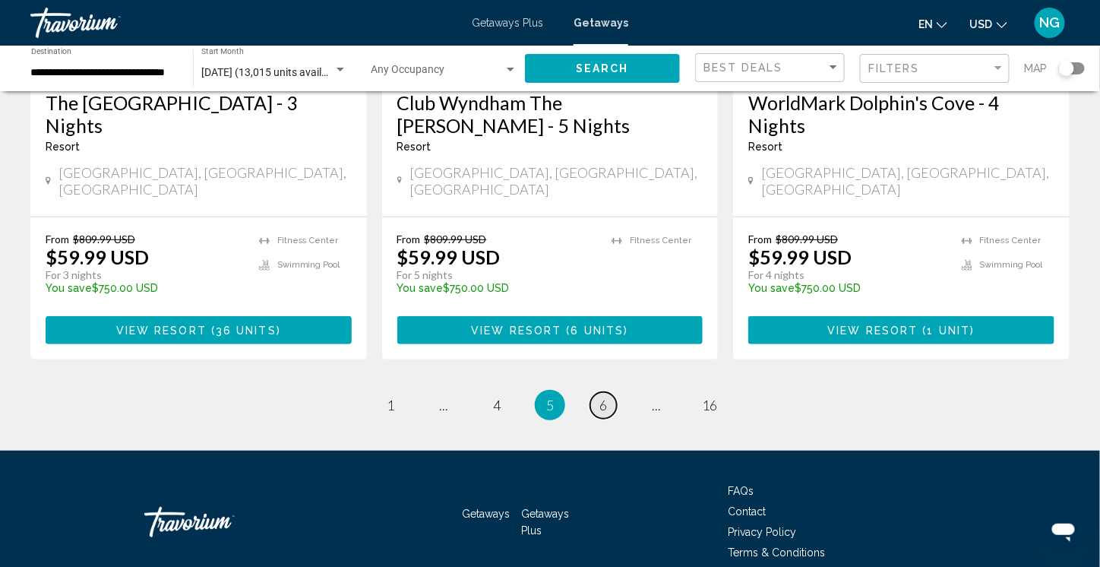
click at [598, 392] on link "page 6" at bounding box center [603, 405] width 27 height 27
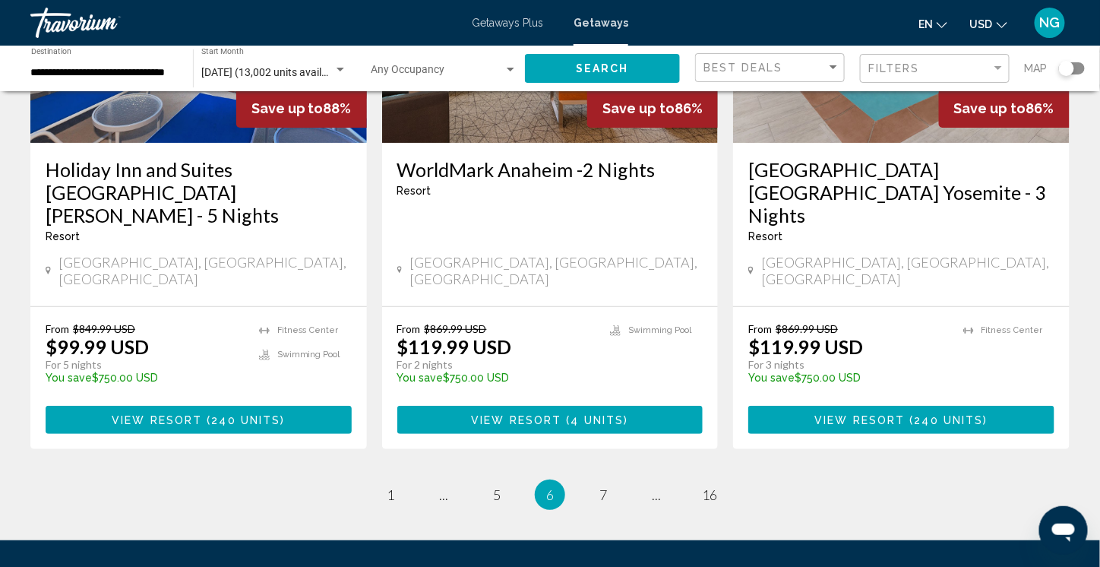
scroll to position [1998, 0]
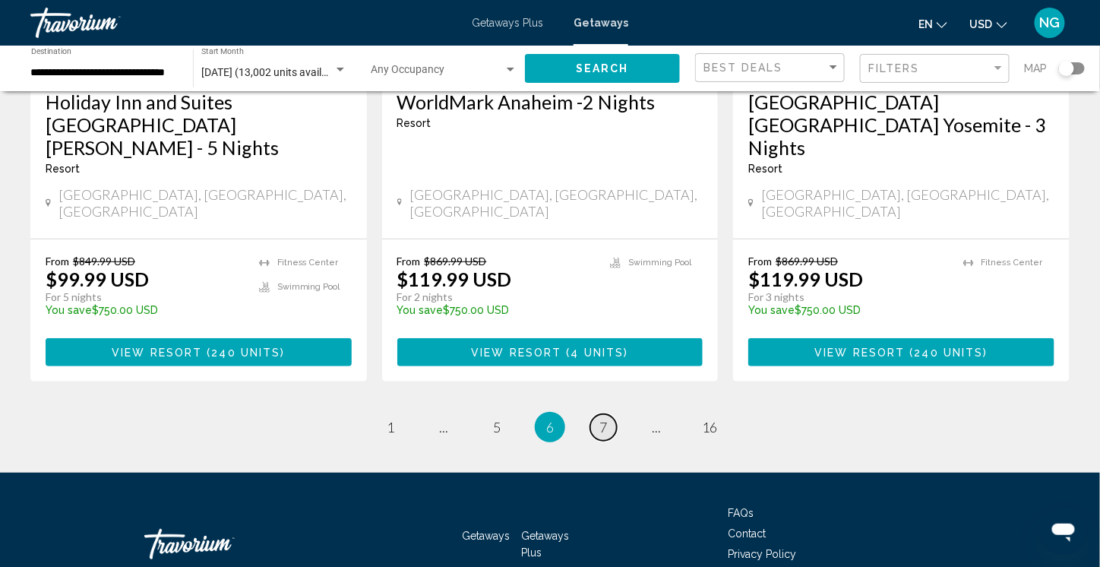
click at [598, 414] on link "page 7" at bounding box center [603, 427] width 27 height 27
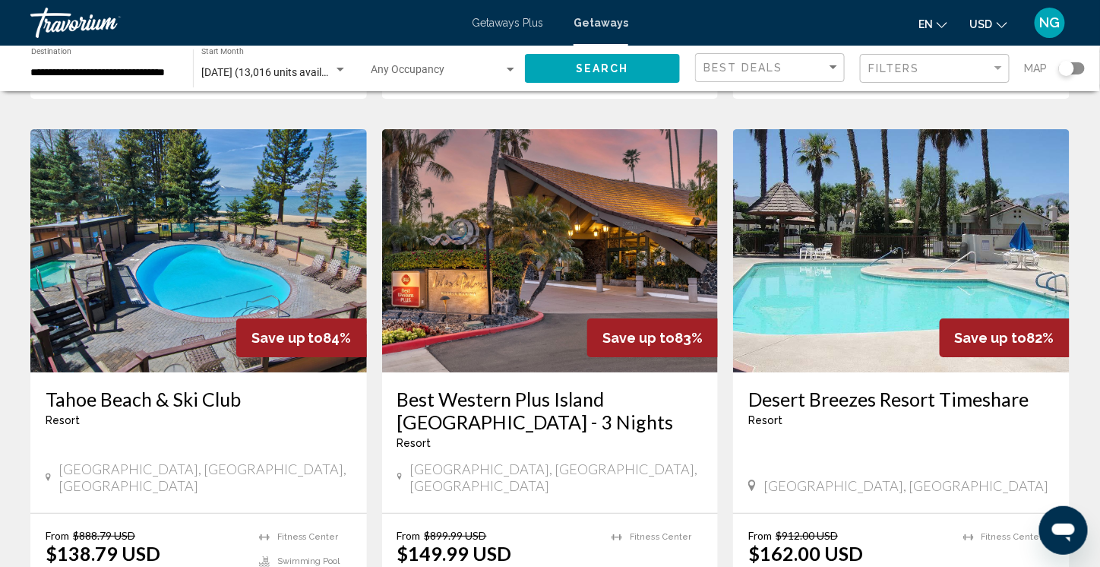
scroll to position [1899, 0]
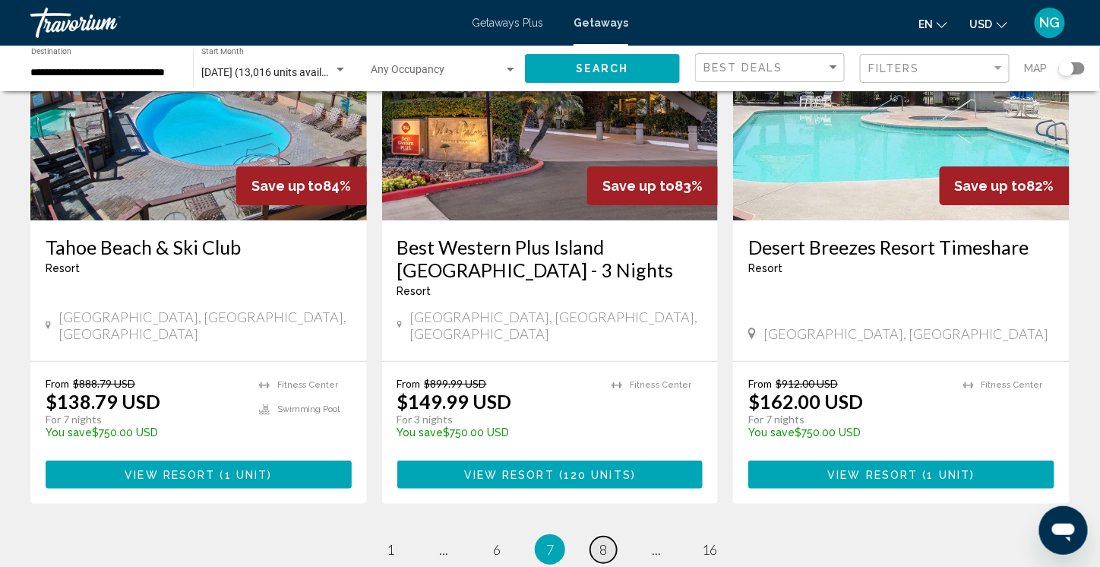
click at [596, 536] on link "page 8" at bounding box center [603, 549] width 27 height 27
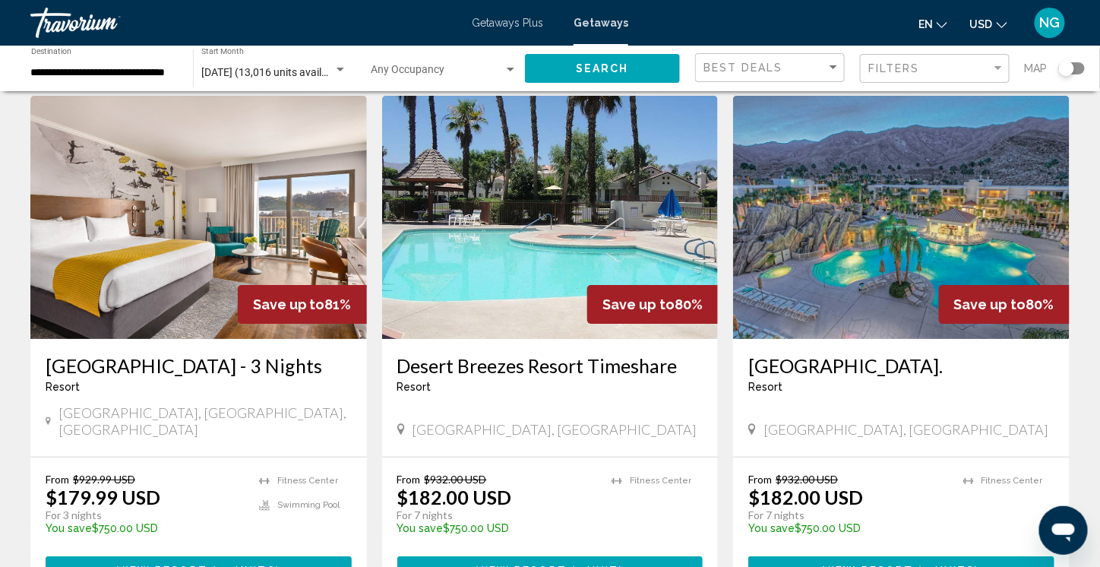
scroll to position [1823, 0]
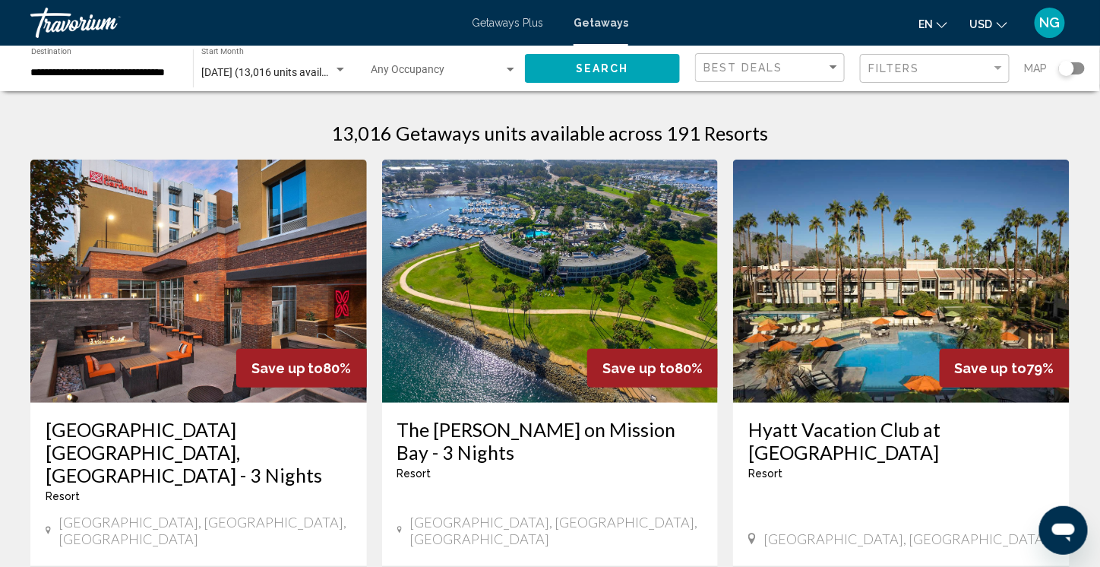
scroll to position [76, 0]
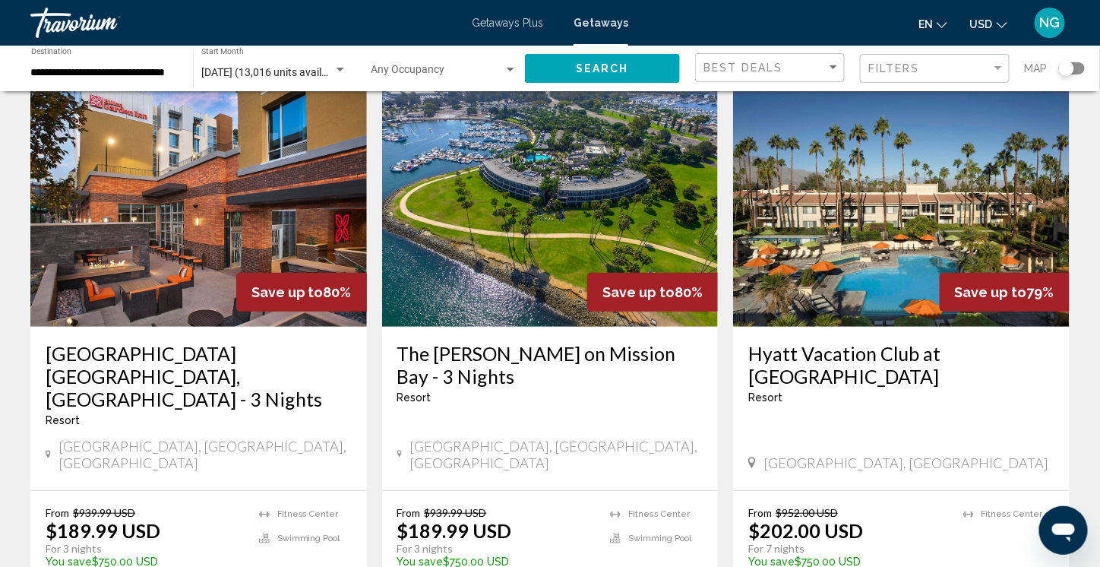
click at [521, 259] on img "Main content" at bounding box center [550, 205] width 336 height 243
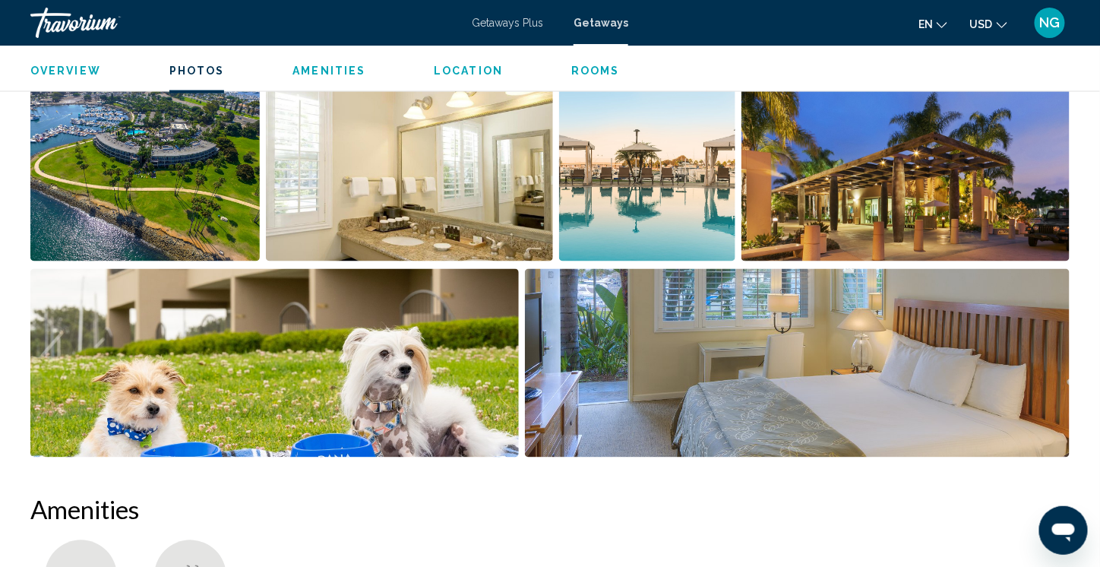
scroll to position [686, 0]
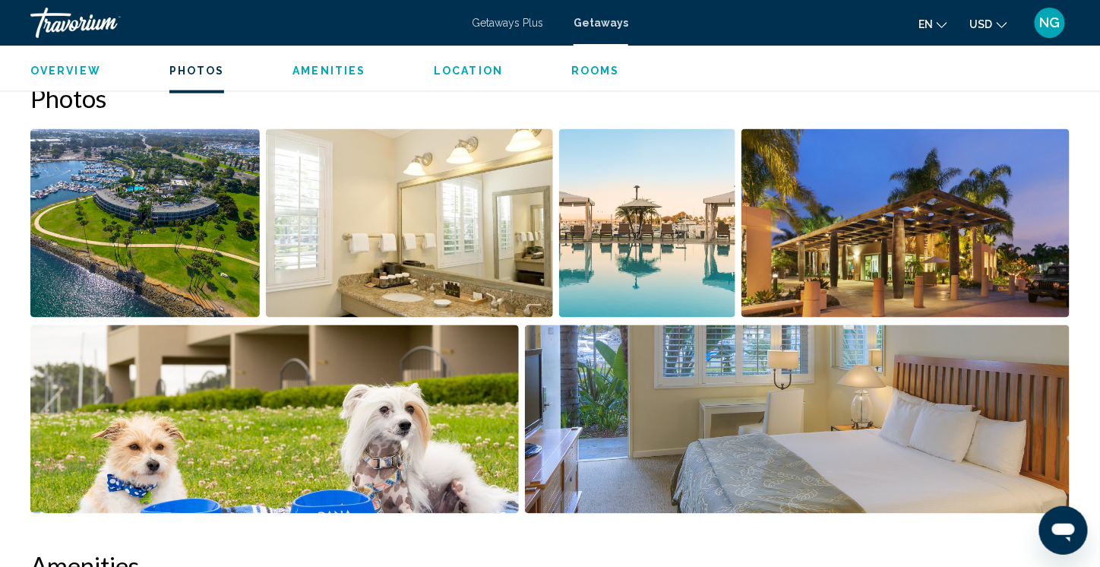
click at [159, 240] on img "Open full-screen image slider" at bounding box center [144, 223] width 229 height 188
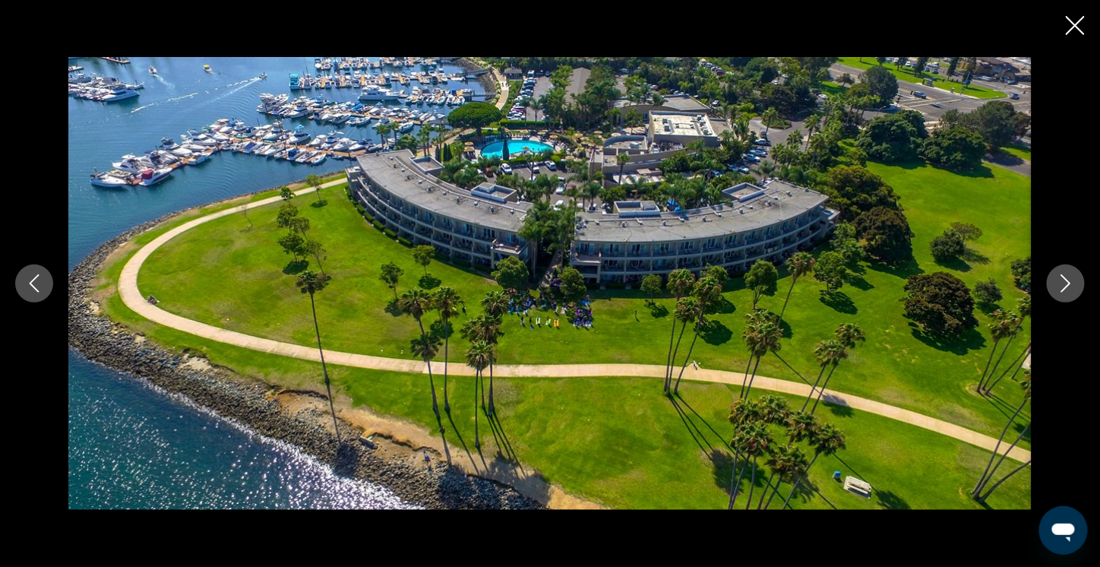
click at [1059, 277] on icon "Next image" at bounding box center [1065, 283] width 18 height 18
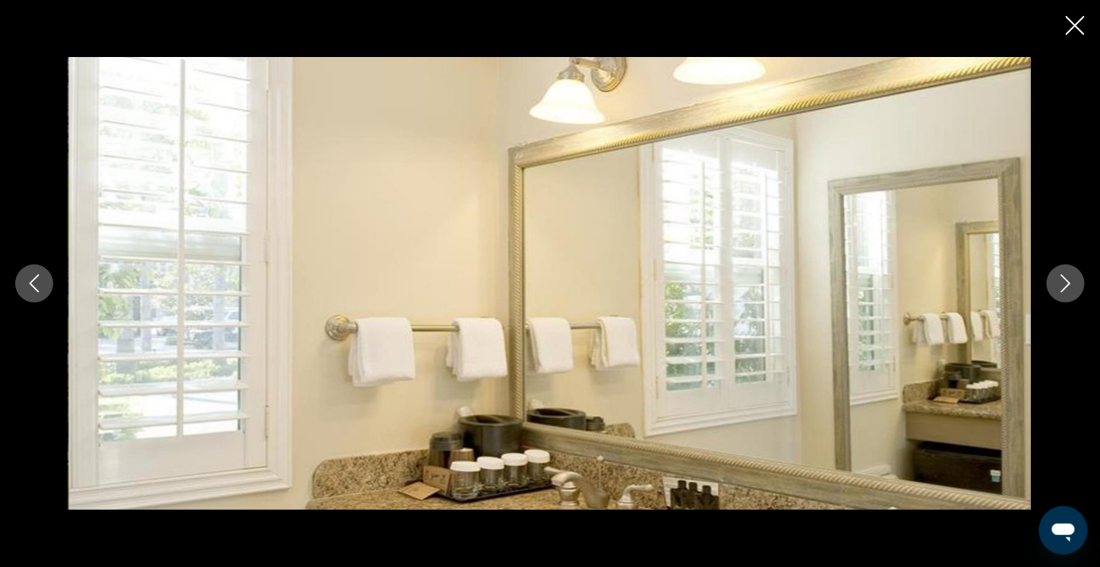
click at [1059, 277] on icon "Next image" at bounding box center [1065, 283] width 18 height 18
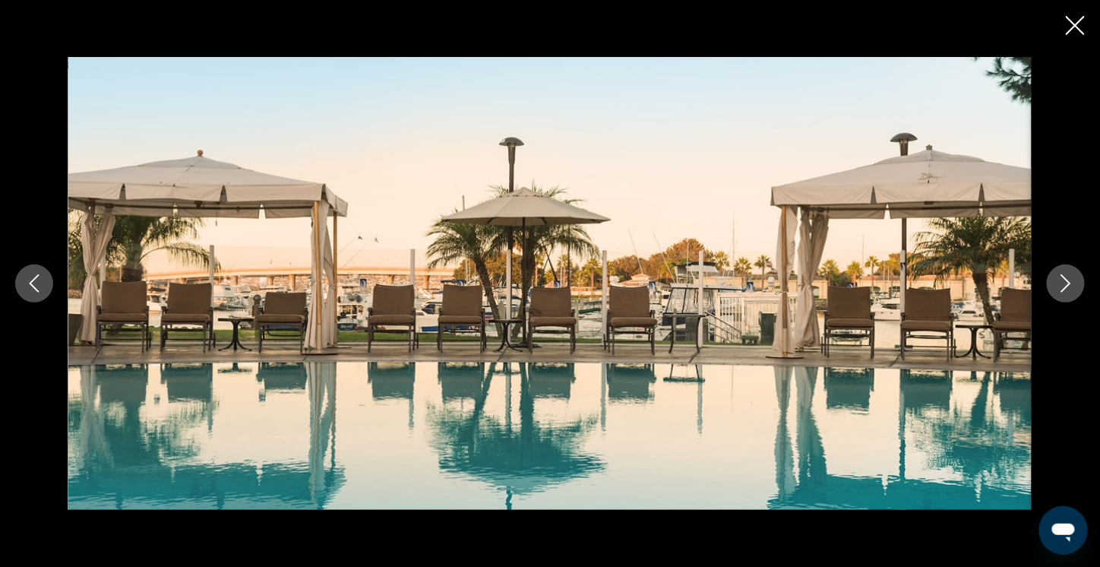
click at [1059, 277] on icon "Next image" at bounding box center [1065, 283] width 18 height 18
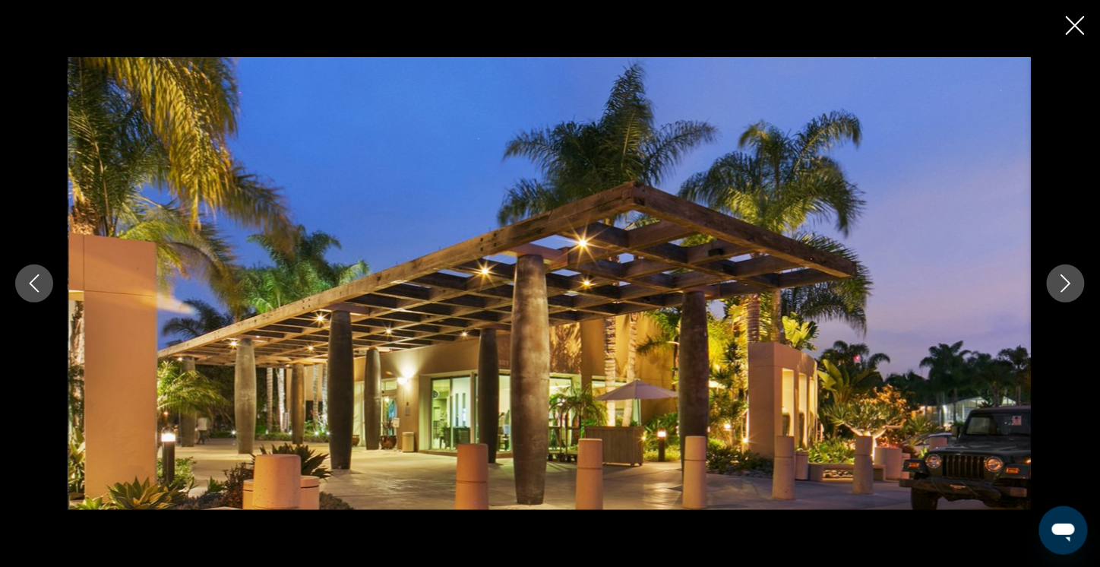
click at [1059, 277] on icon "Next image" at bounding box center [1065, 283] width 18 height 18
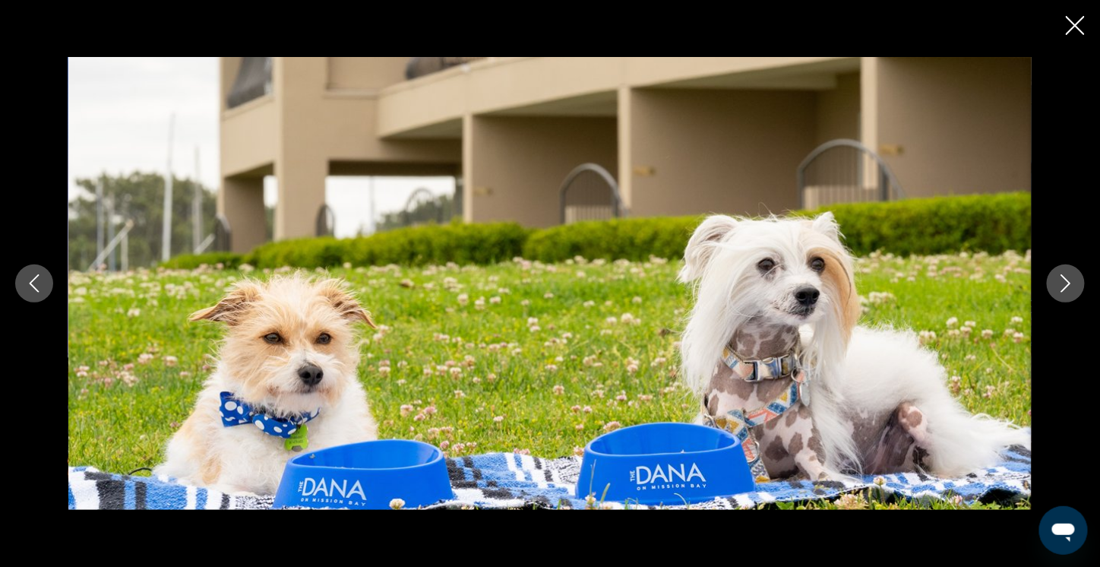
click at [1059, 277] on icon "Next image" at bounding box center [1065, 283] width 18 height 18
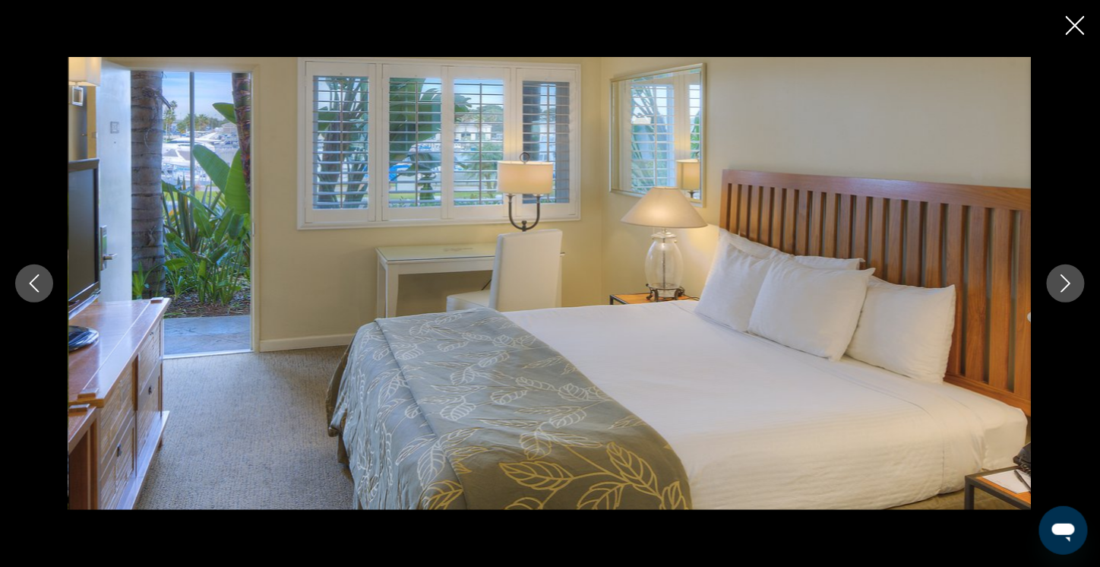
click at [1059, 277] on icon "Next image" at bounding box center [1065, 283] width 18 height 18
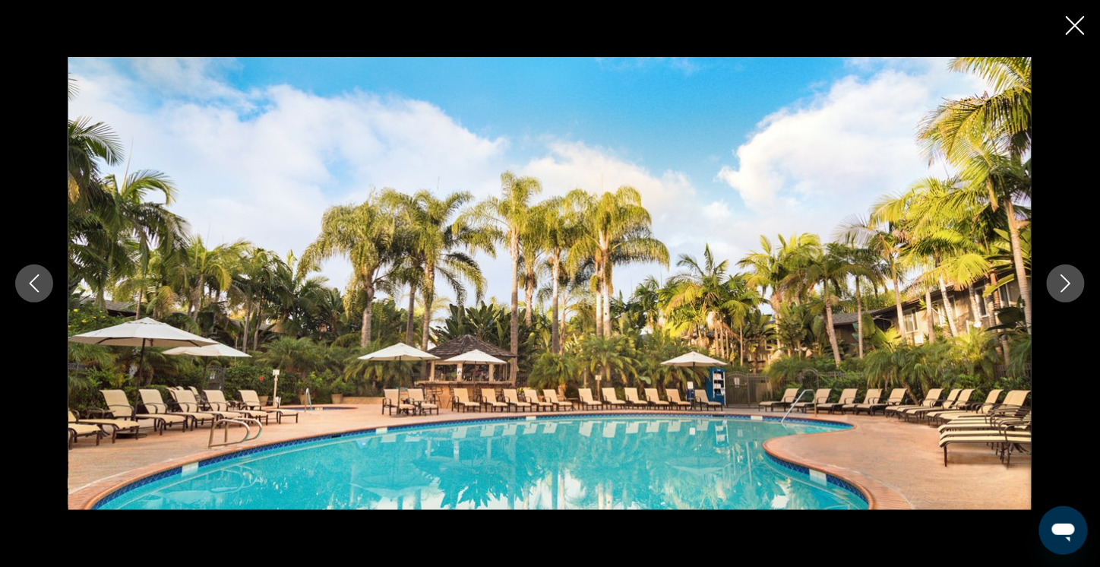
click at [1059, 277] on icon "Next image" at bounding box center [1065, 283] width 18 height 18
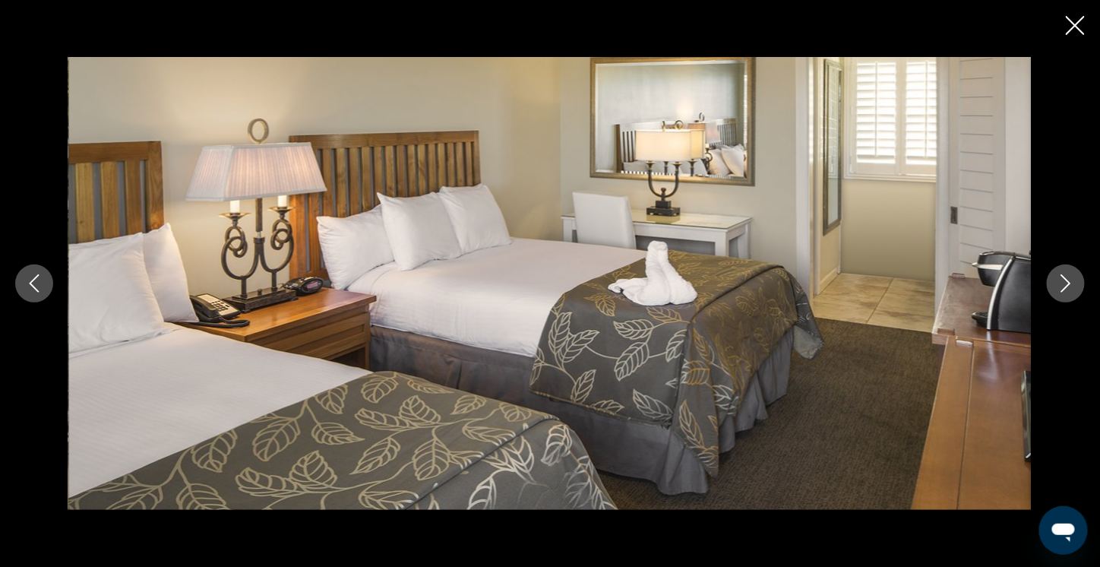
click at [1059, 277] on icon "Next image" at bounding box center [1065, 283] width 18 height 18
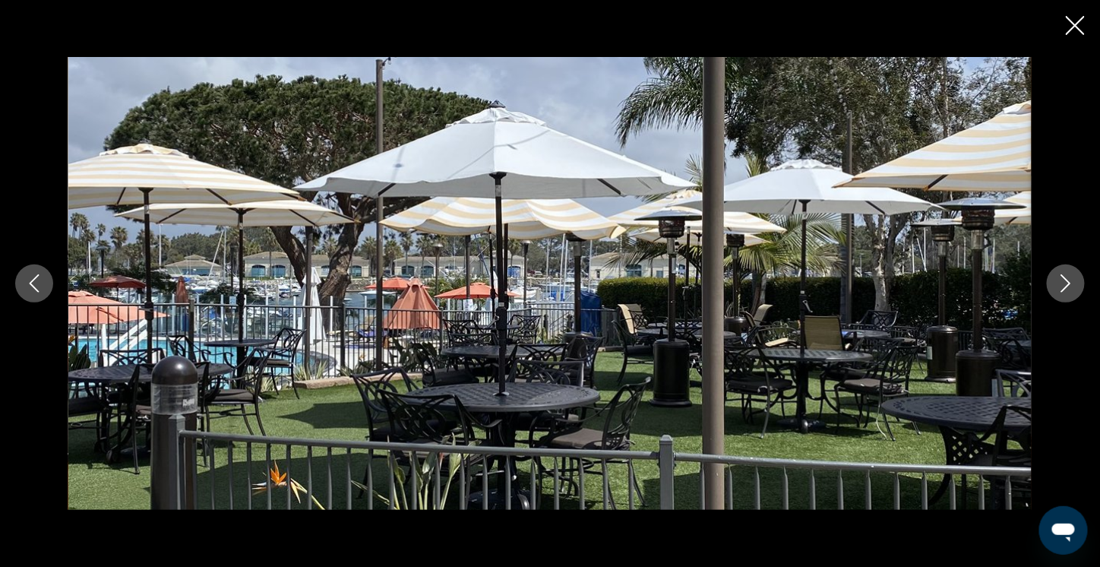
click at [1059, 277] on icon "Next image" at bounding box center [1065, 283] width 18 height 18
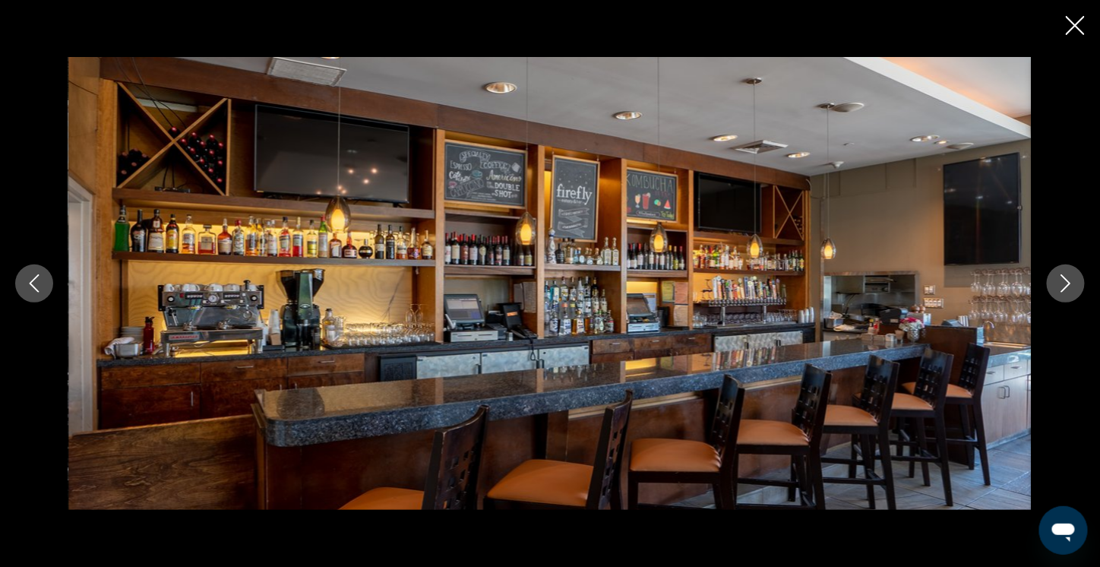
click at [1059, 277] on icon "Next image" at bounding box center [1065, 283] width 18 height 18
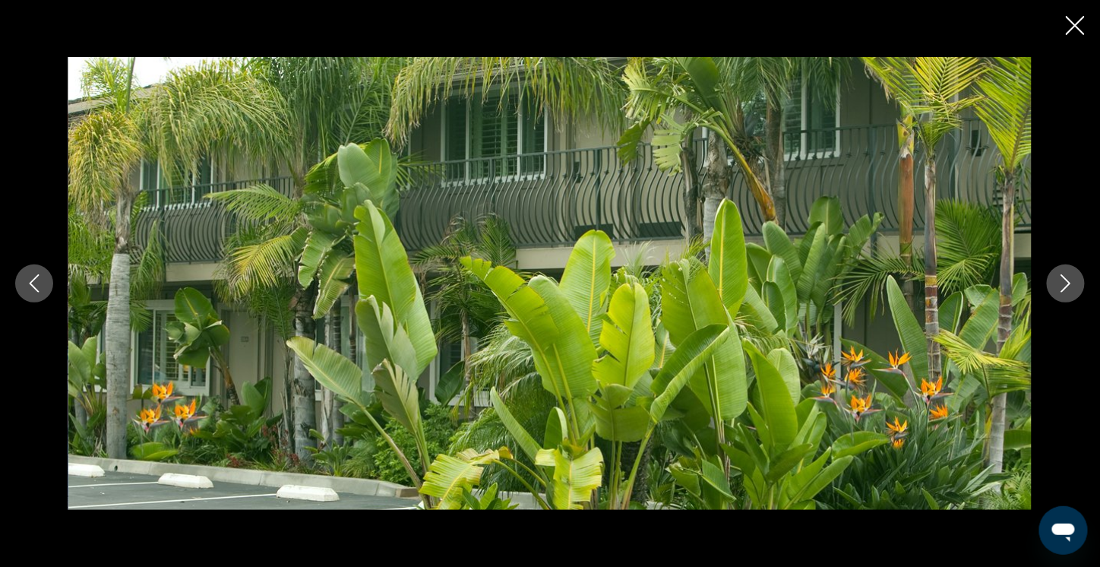
click at [1059, 277] on icon "Next image" at bounding box center [1065, 283] width 18 height 18
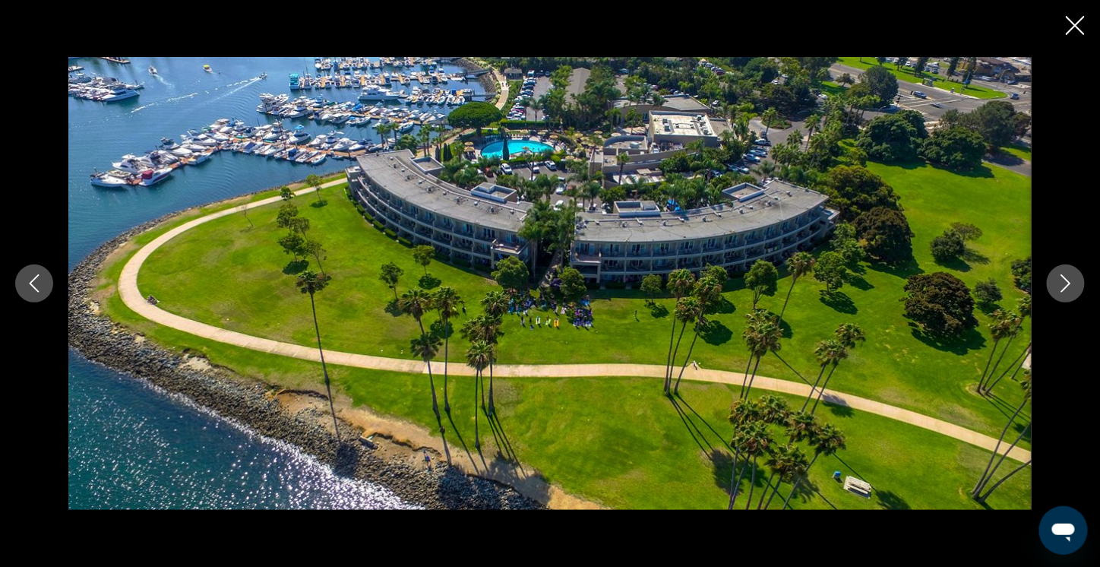
click at [1077, 22] on icon "Close slideshow" at bounding box center [1075, 25] width 19 height 19
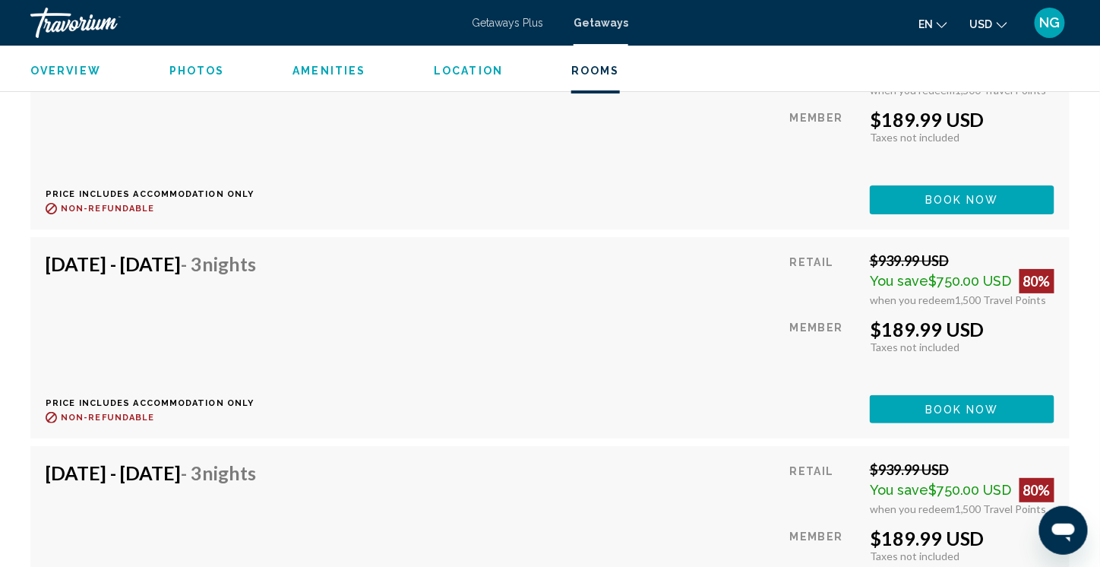
scroll to position [5774, 0]
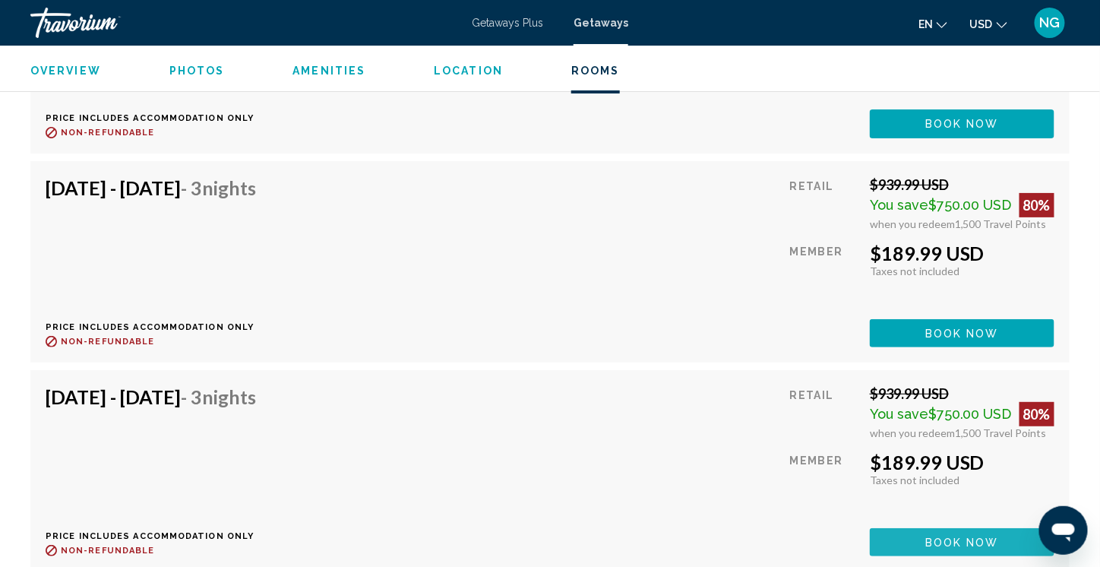
click at [960, 538] on span "Book now" at bounding box center [962, 542] width 74 height 12
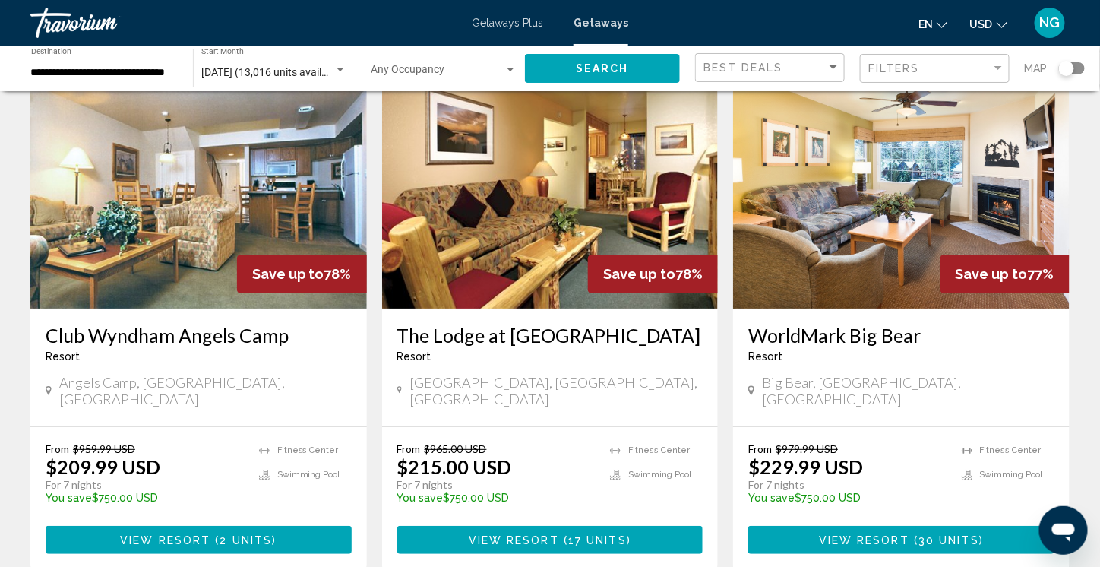
scroll to position [1899, 0]
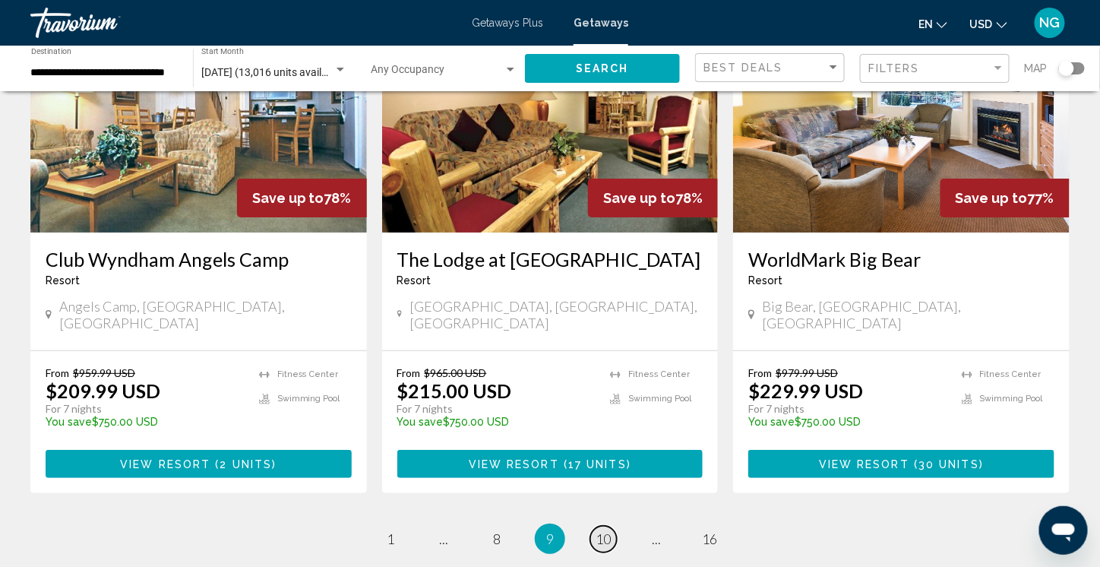
click at [597, 530] on span "10" at bounding box center [602, 538] width 15 height 17
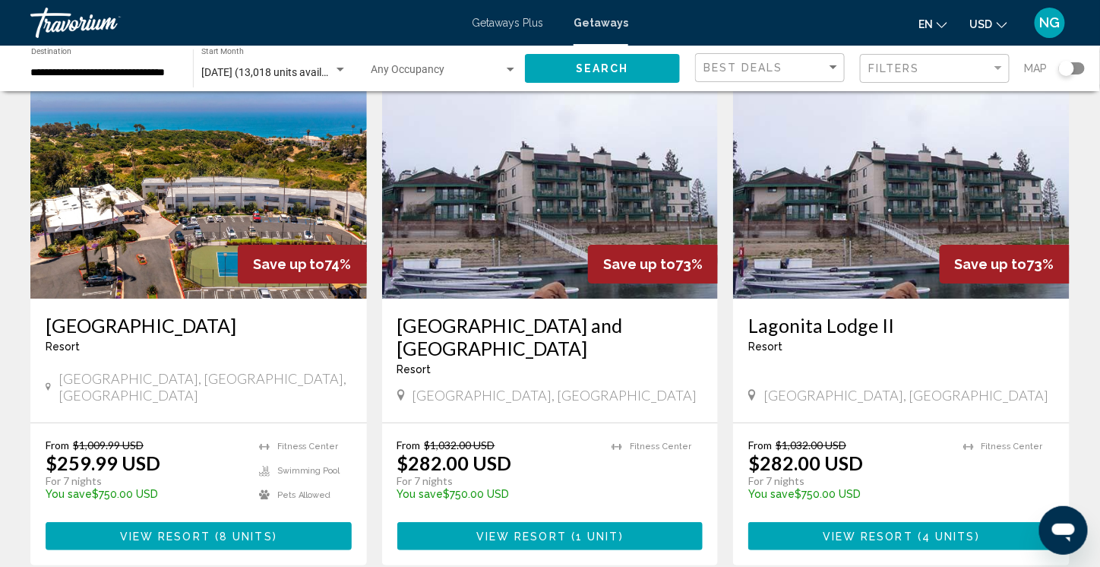
scroll to position [1823, 0]
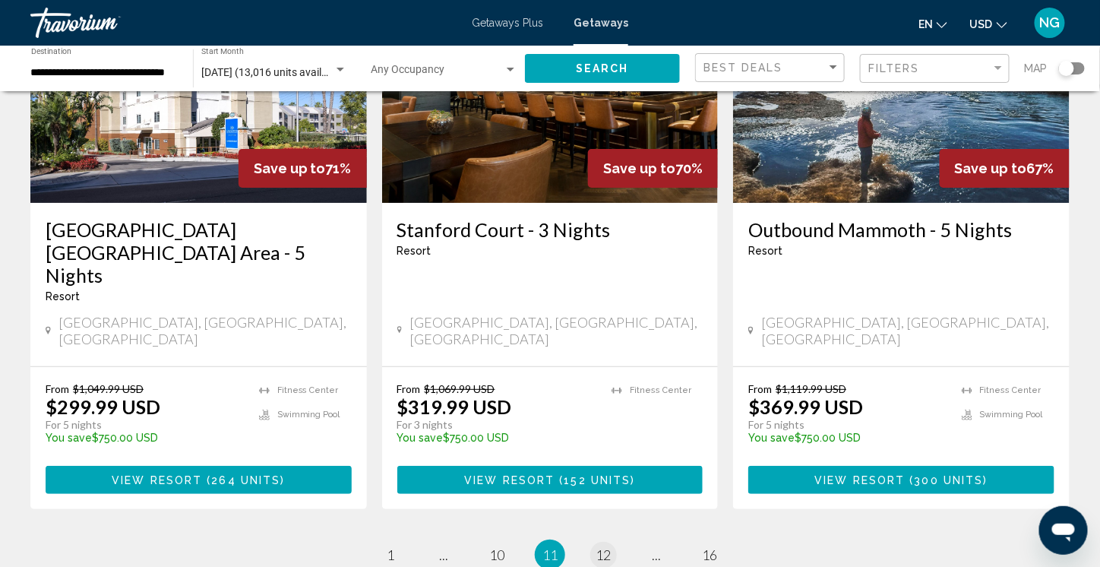
scroll to position [1899, 0]
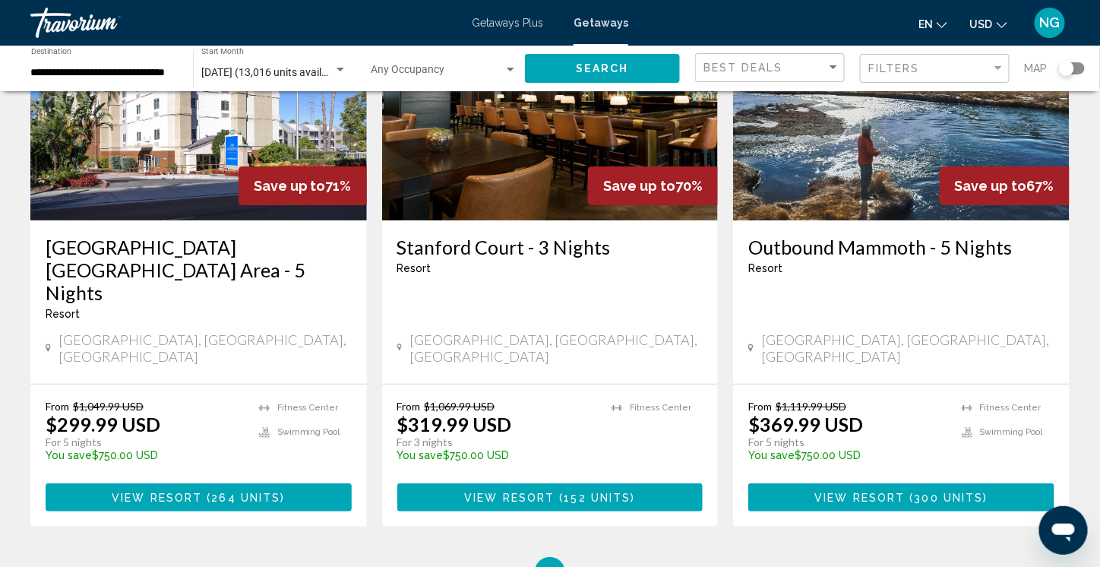
click at [248, 75] on span "[DATE] (13,016 units available)" at bounding box center [273, 72] width 144 height 12
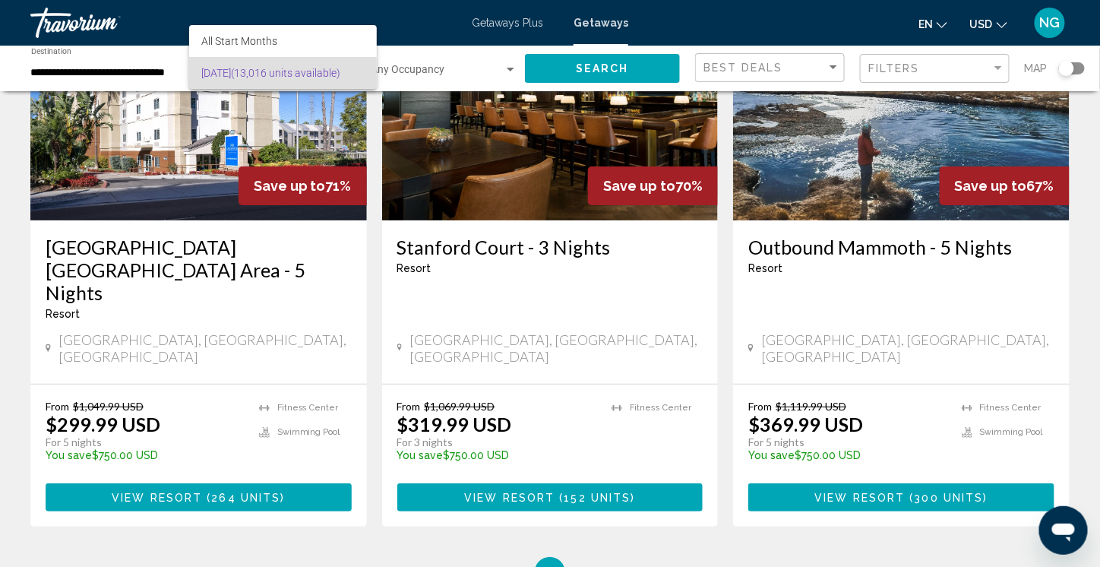
click at [112, 70] on div at bounding box center [550, 283] width 1100 height 567
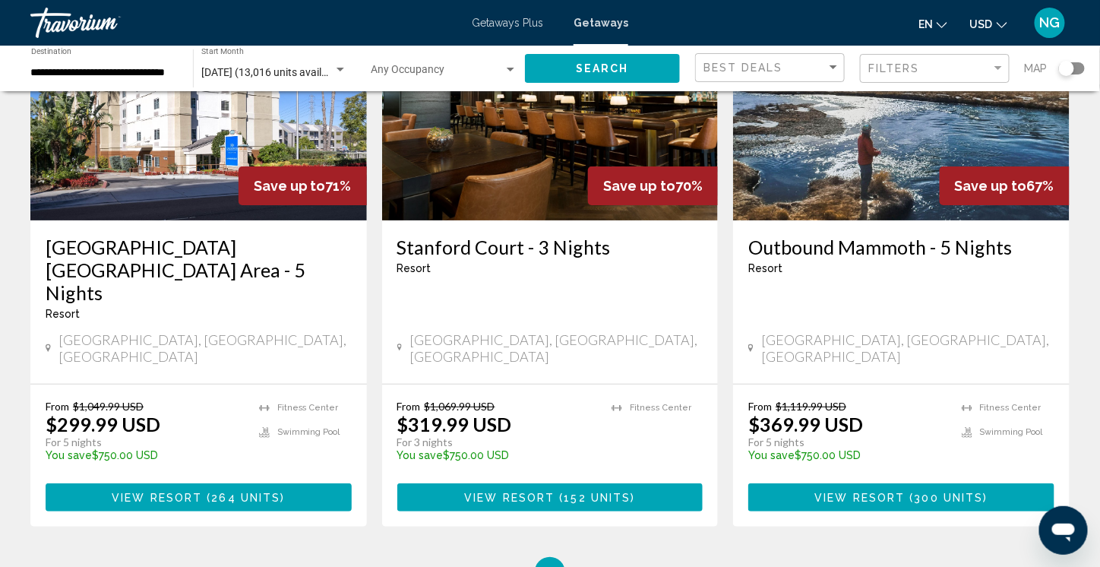
click at [341, 68] on div "Search widget" at bounding box center [340, 70] width 8 height 4
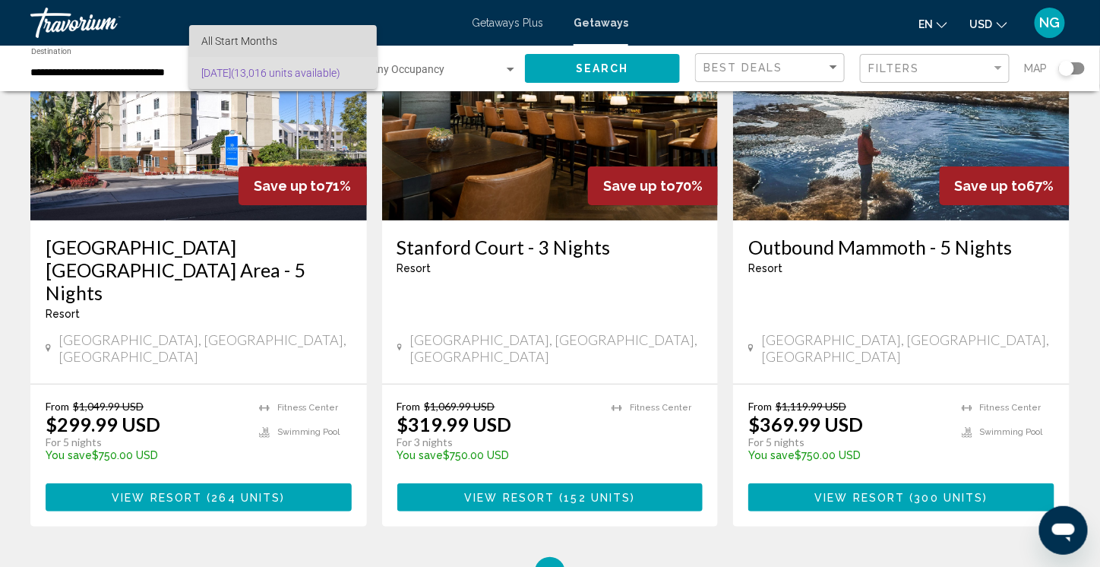
click at [272, 39] on span "All Start Months" at bounding box center [239, 41] width 76 height 12
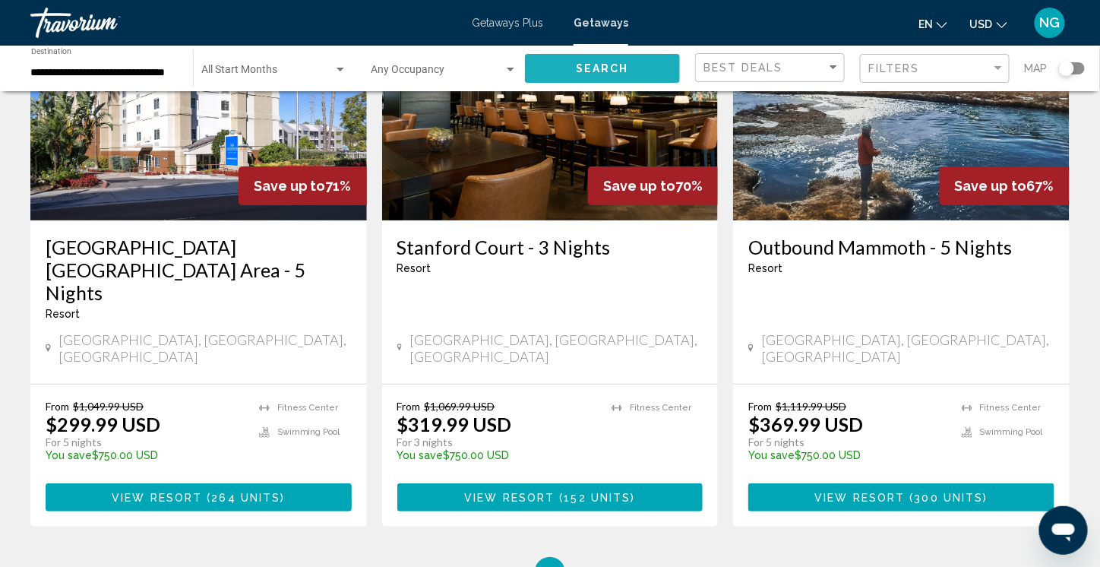
click at [628, 66] on span "Search" at bounding box center [602, 69] width 53 height 12
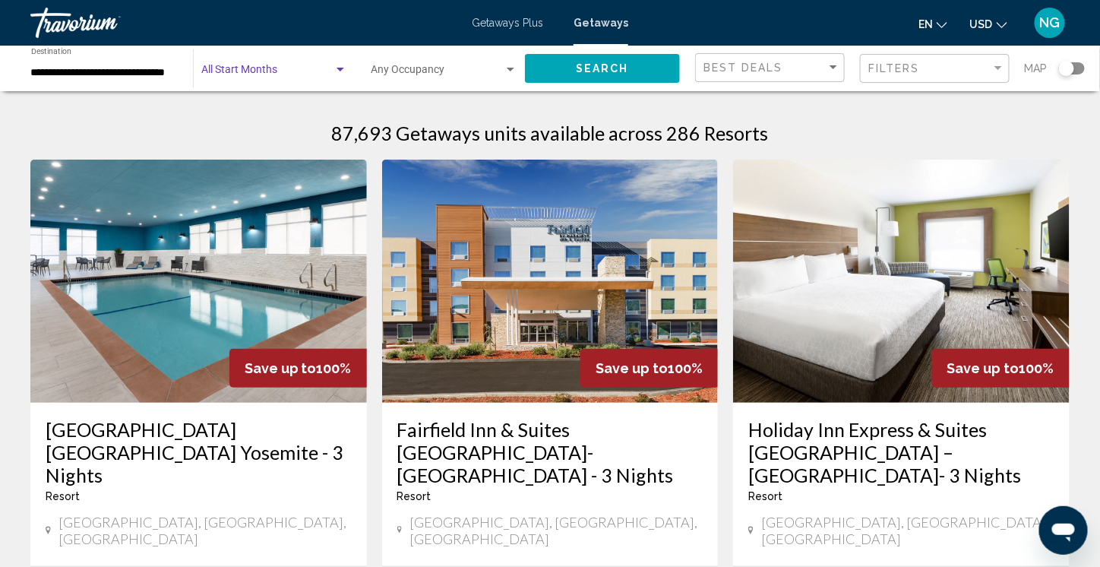
click at [339, 67] on div "Search widget" at bounding box center [340, 70] width 14 height 12
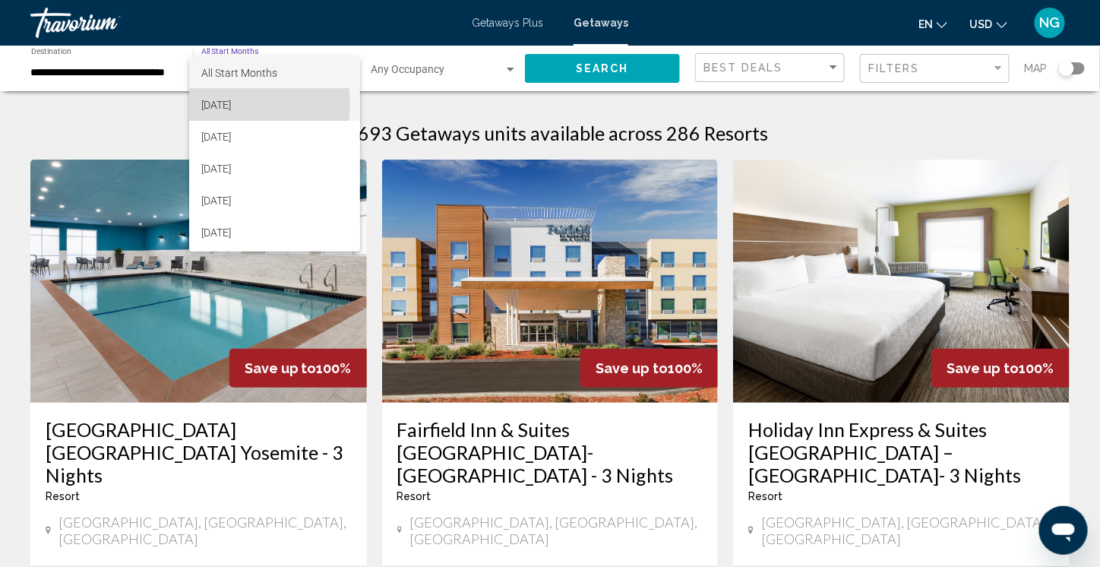
click at [223, 104] on span "[DATE]" at bounding box center [274, 105] width 147 height 32
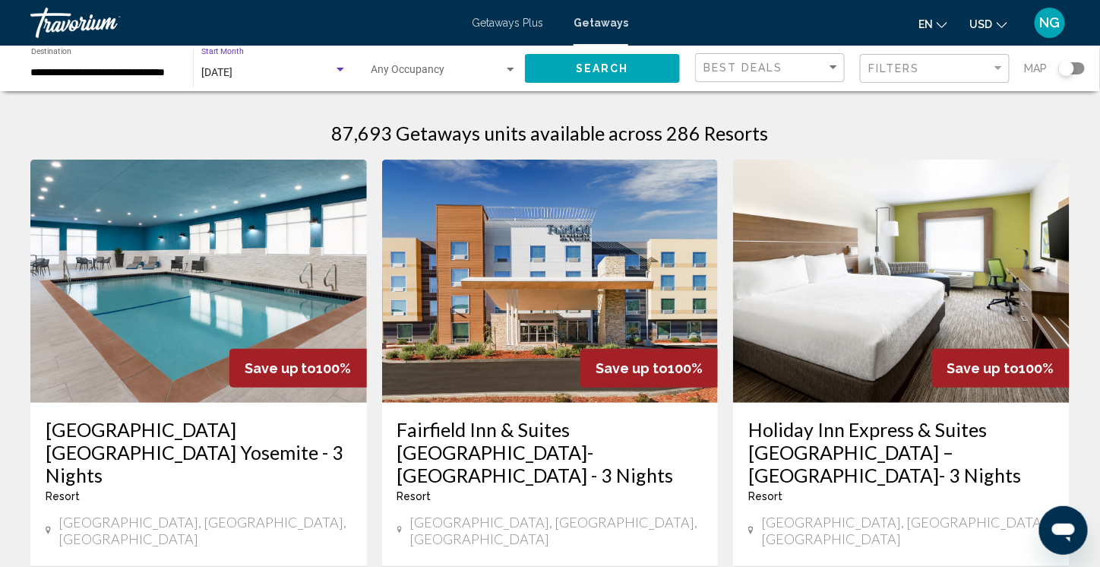
click at [608, 65] on span "Search" at bounding box center [602, 69] width 53 height 12
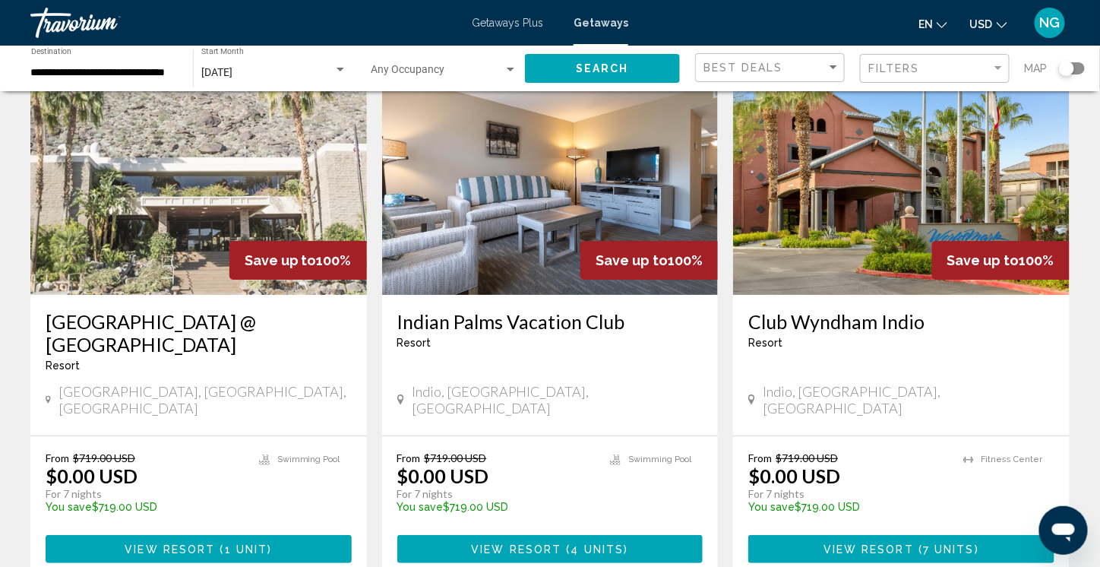
scroll to position [1823, 0]
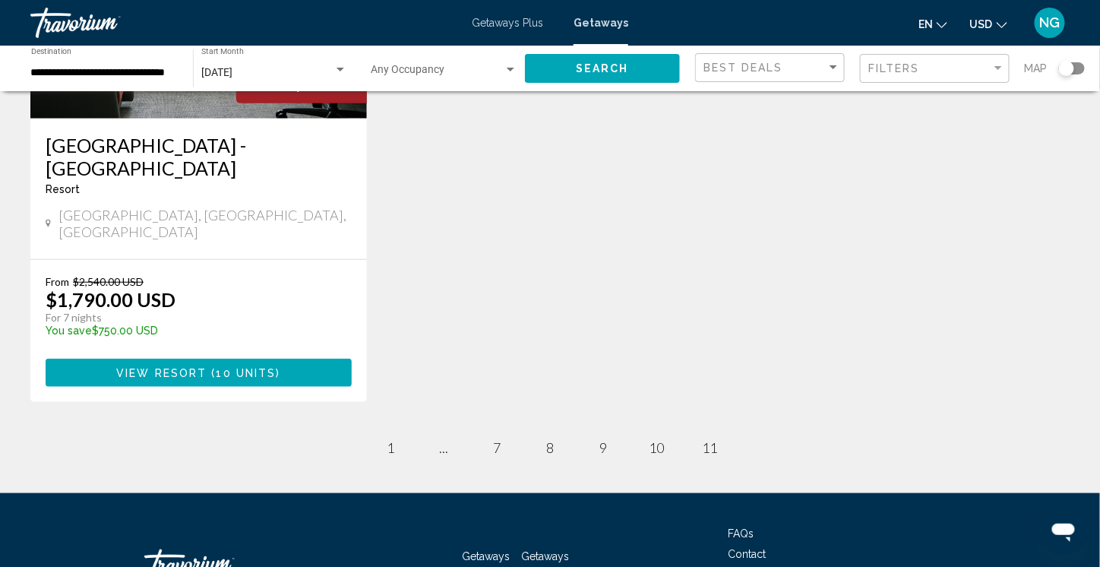
scroll to position [304, 0]
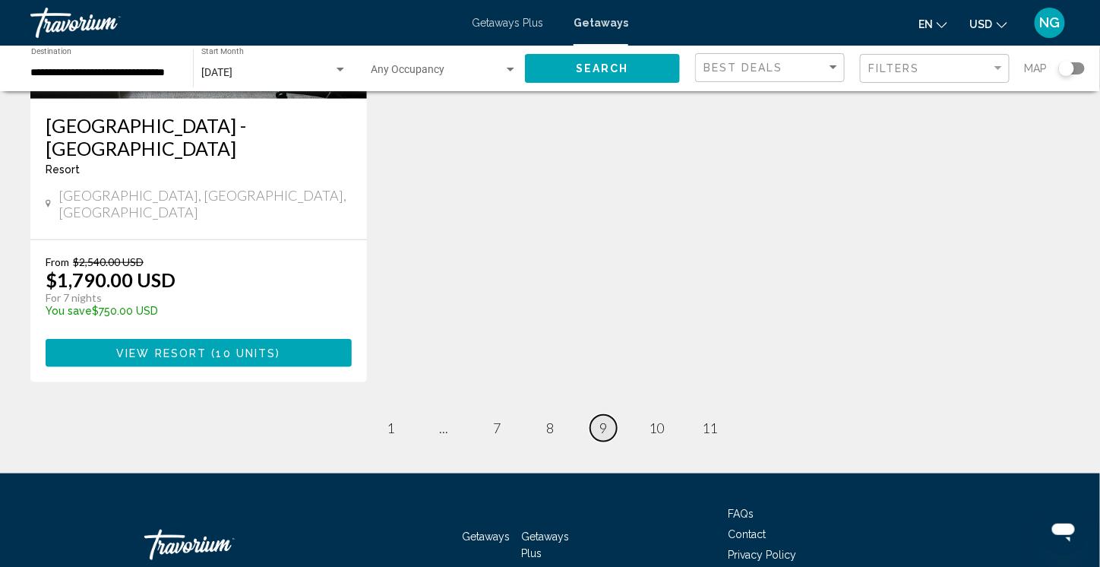
click at [603, 419] on span "9" at bounding box center [603, 427] width 8 height 17
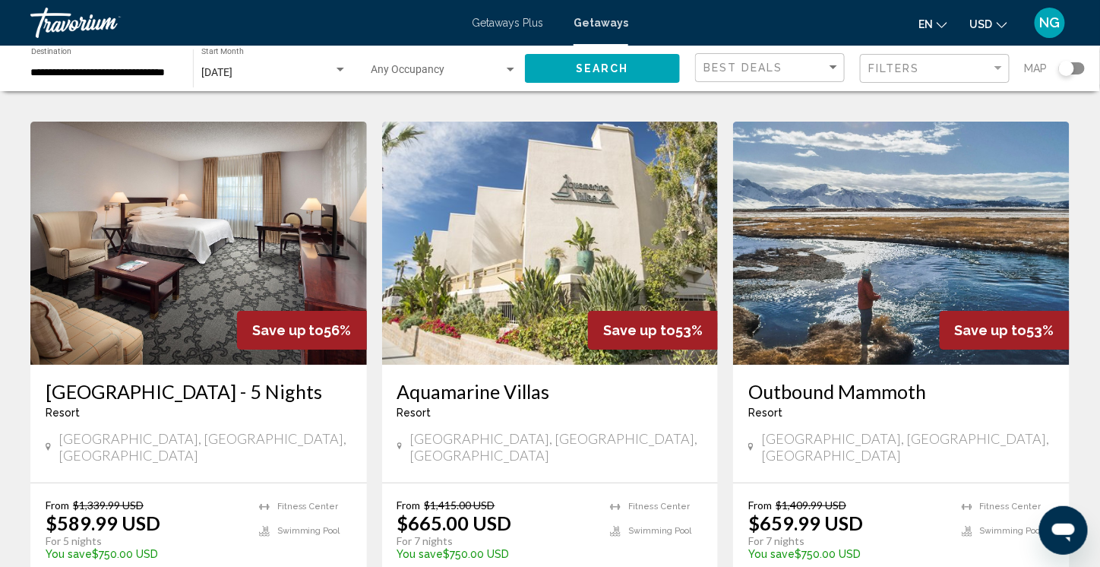
scroll to position [1823, 0]
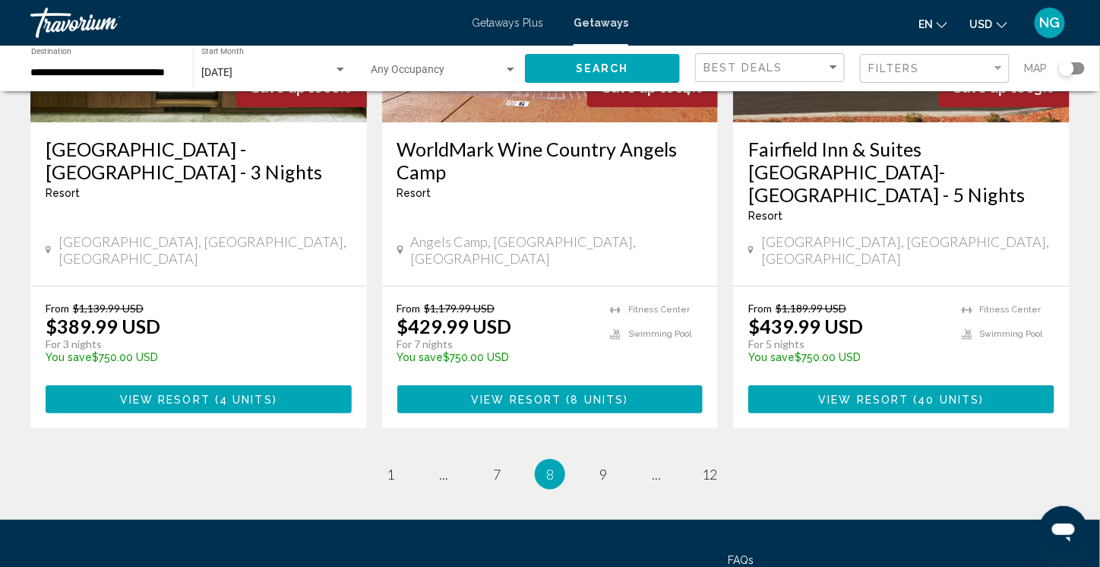
scroll to position [1975, 0]
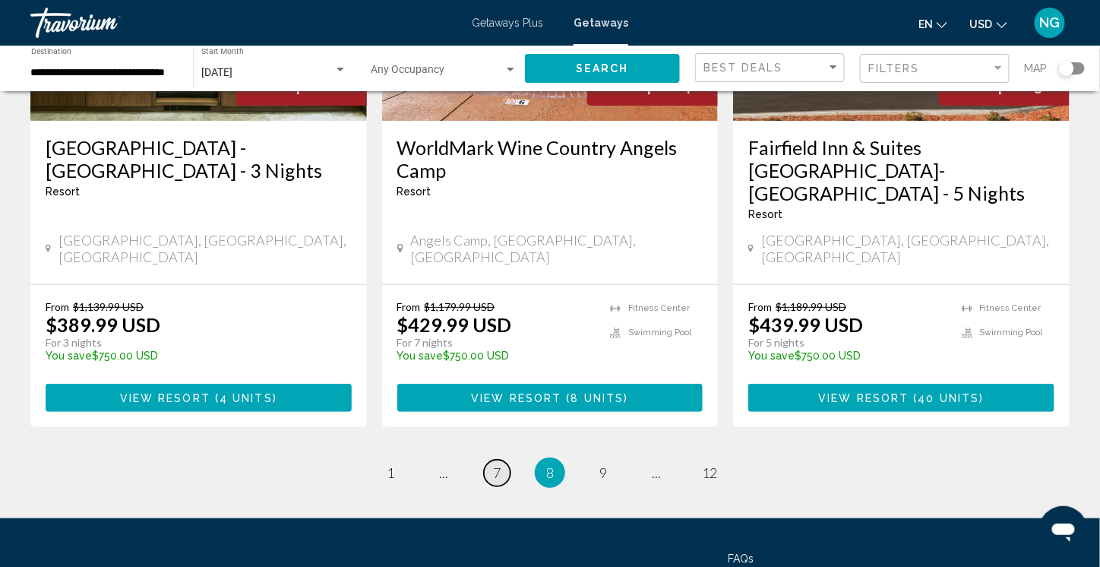
click at [496, 464] on span "7" at bounding box center [497, 472] width 8 height 17
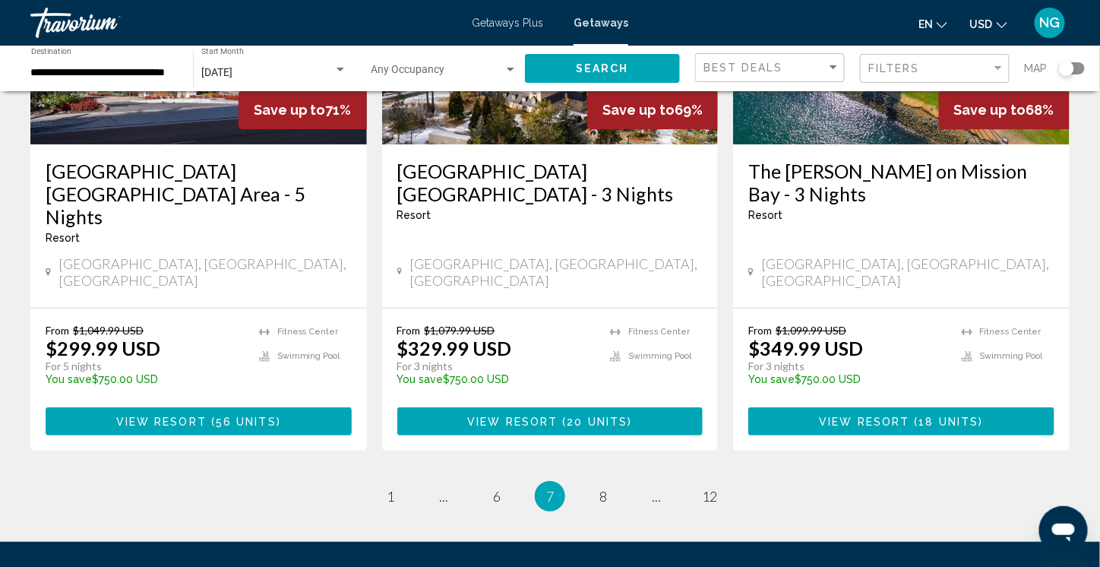
scroll to position [1975, 0]
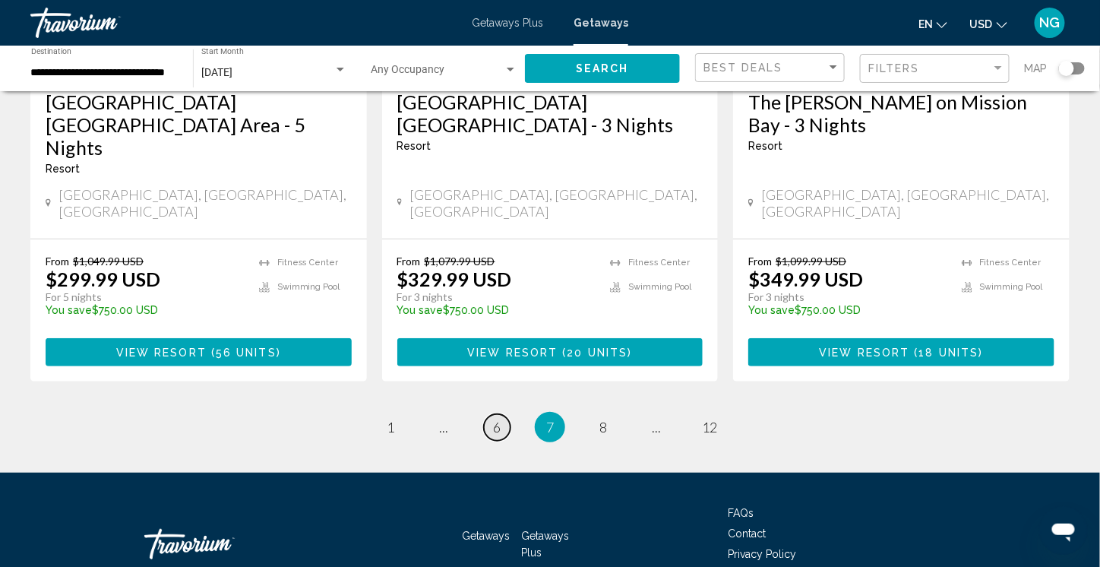
click at [499, 418] on span "6" at bounding box center [497, 426] width 8 height 17
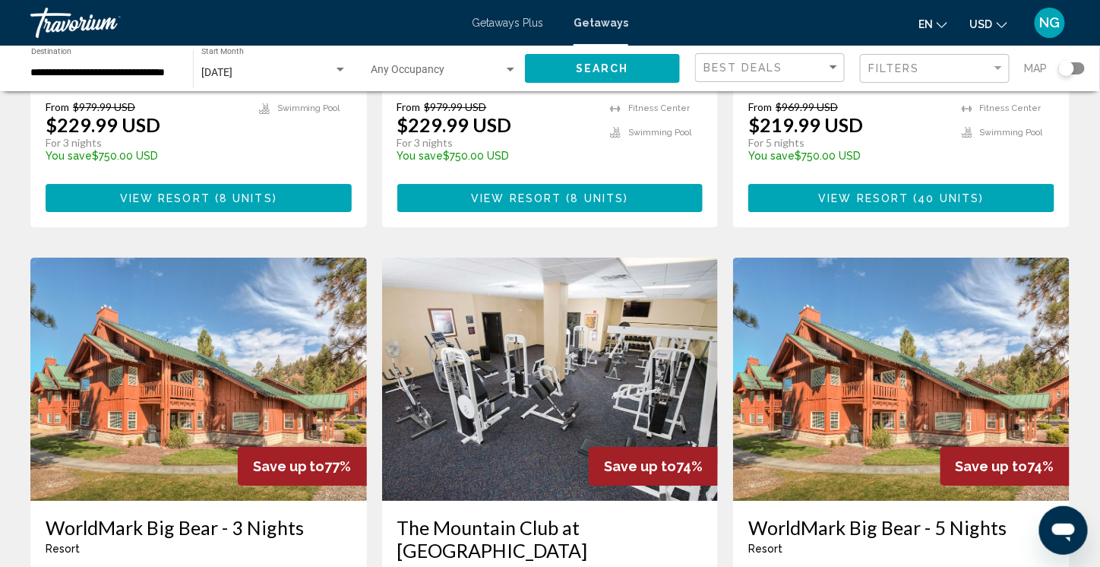
scroll to position [1823, 0]
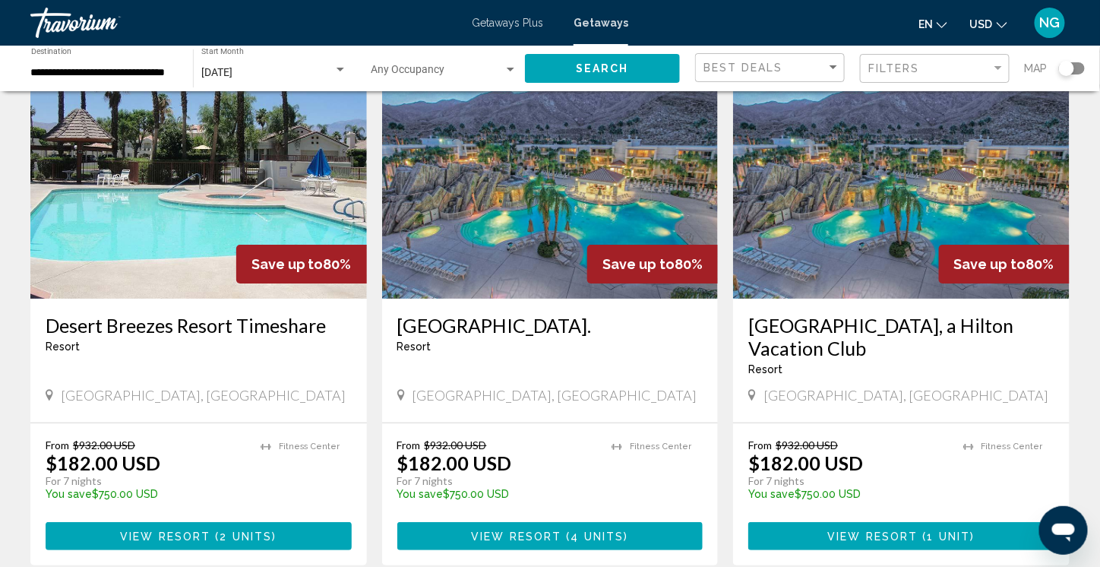
scroll to position [1823, 0]
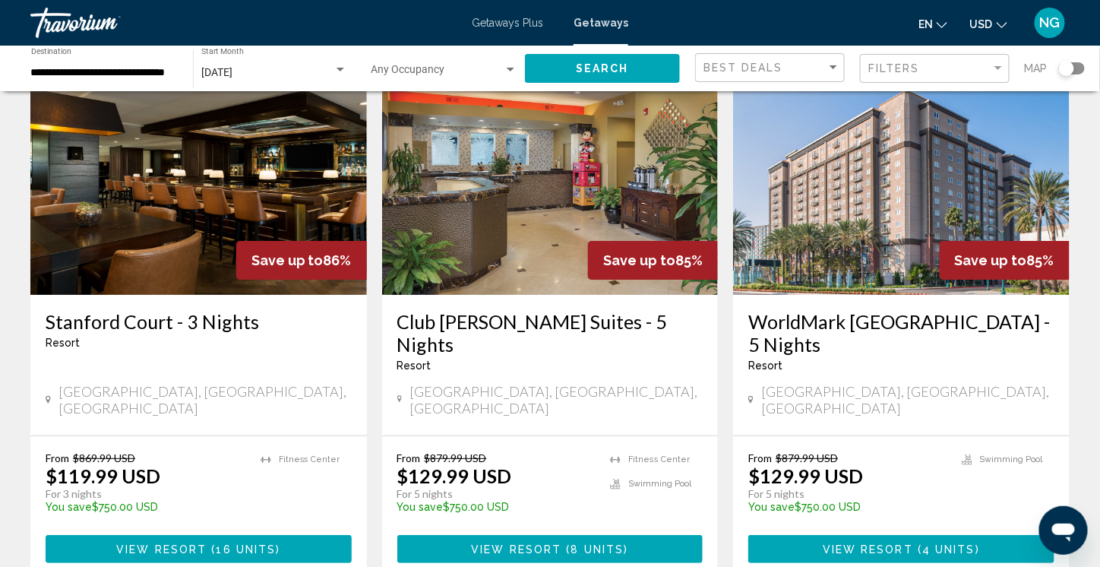
scroll to position [1899, 0]
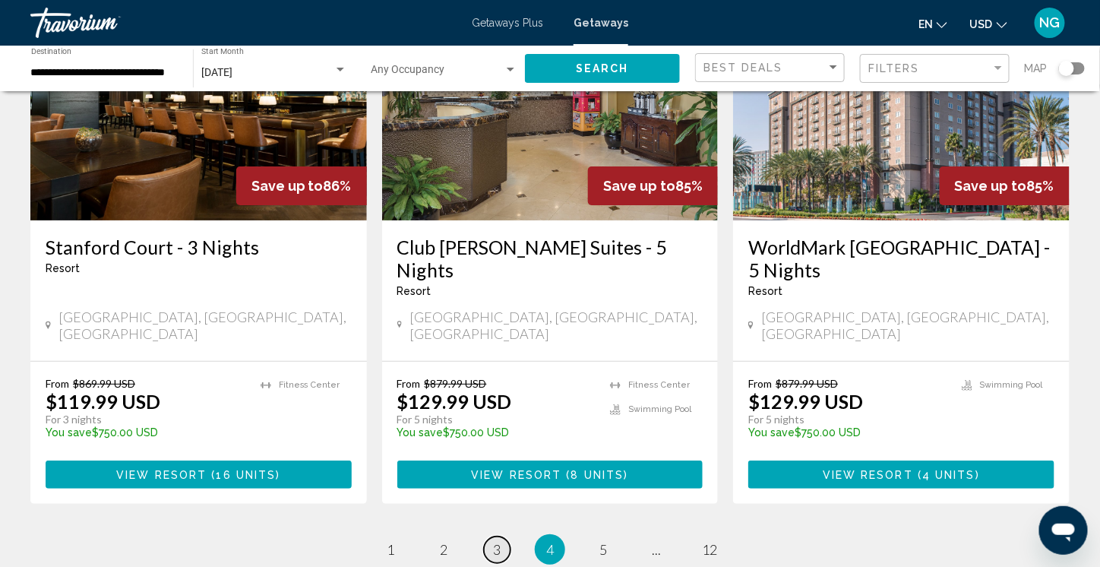
click at [493, 541] on span "3" at bounding box center [497, 549] width 8 height 17
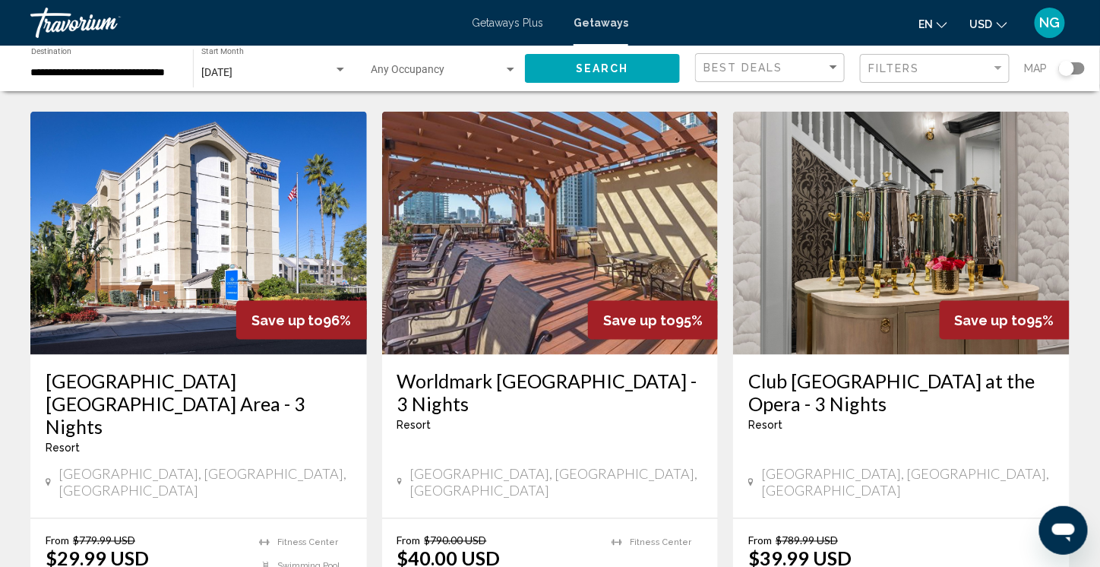
scroll to position [608, 0]
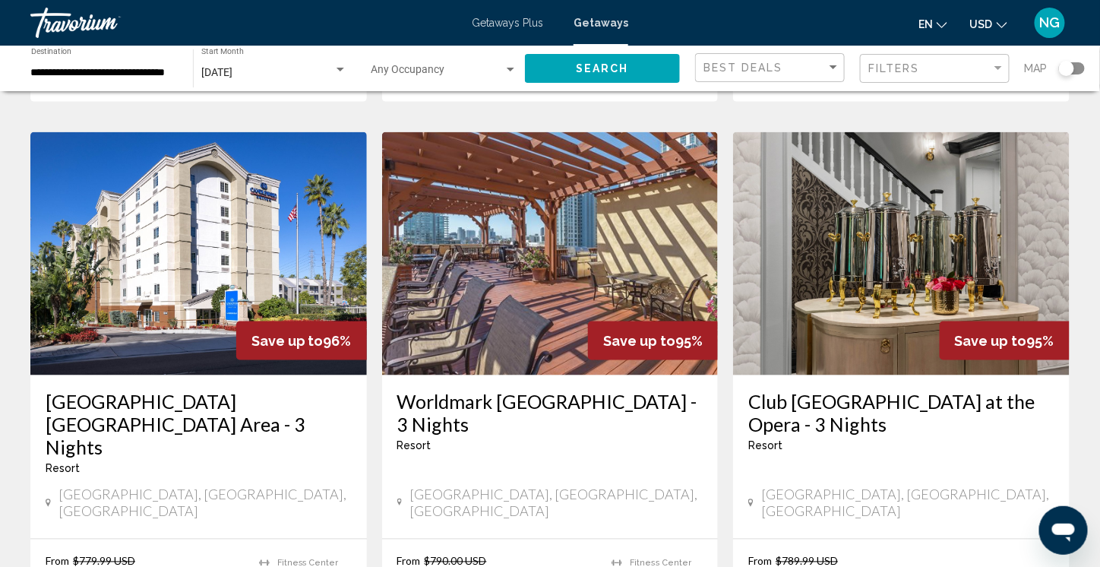
click at [489, 176] on img "Main content" at bounding box center [550, 253] width 336 height 243
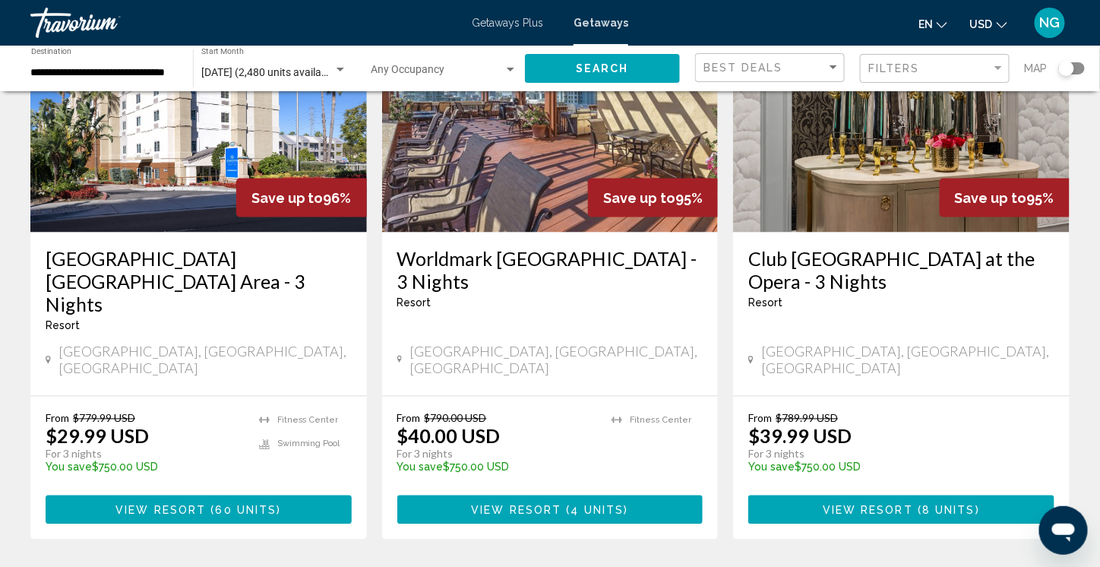
scroll to position [759, 0]
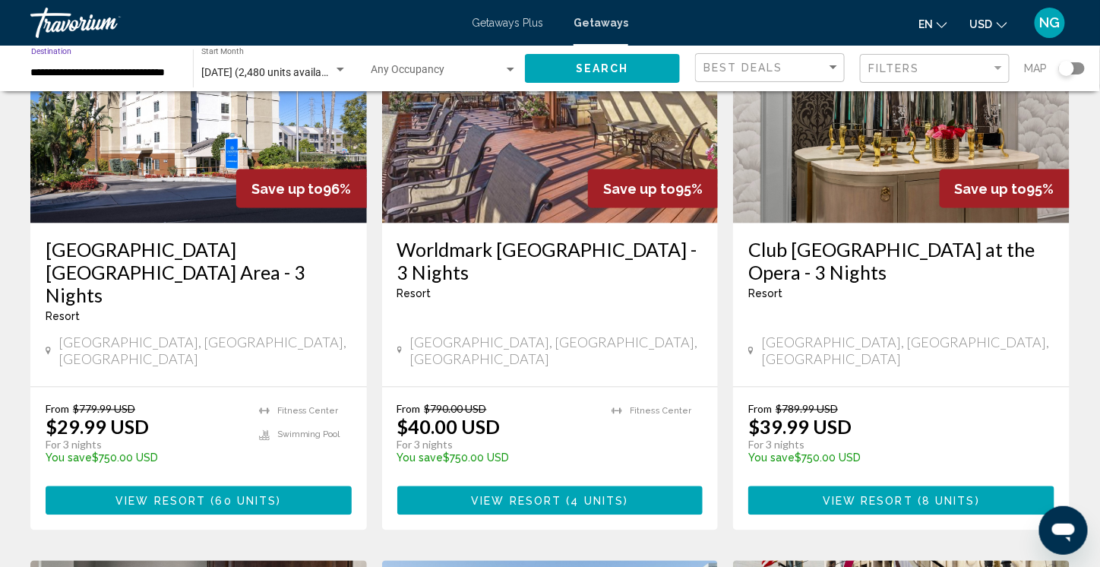
click at [114, 72] on input "**********" at bounding box center [104, 73] width 147 height 12
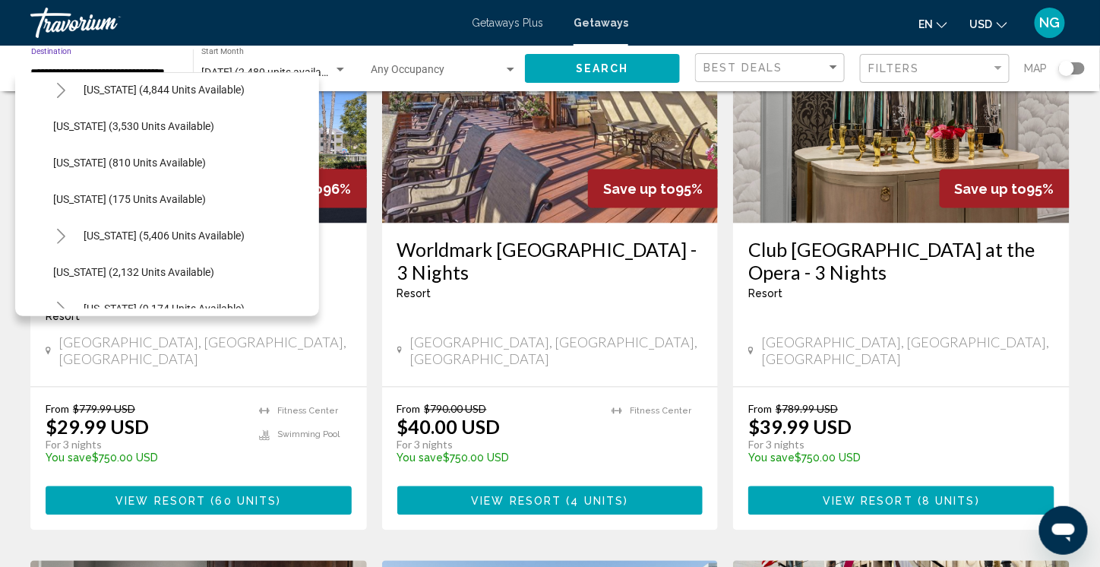
scroll to position [1007, 0]
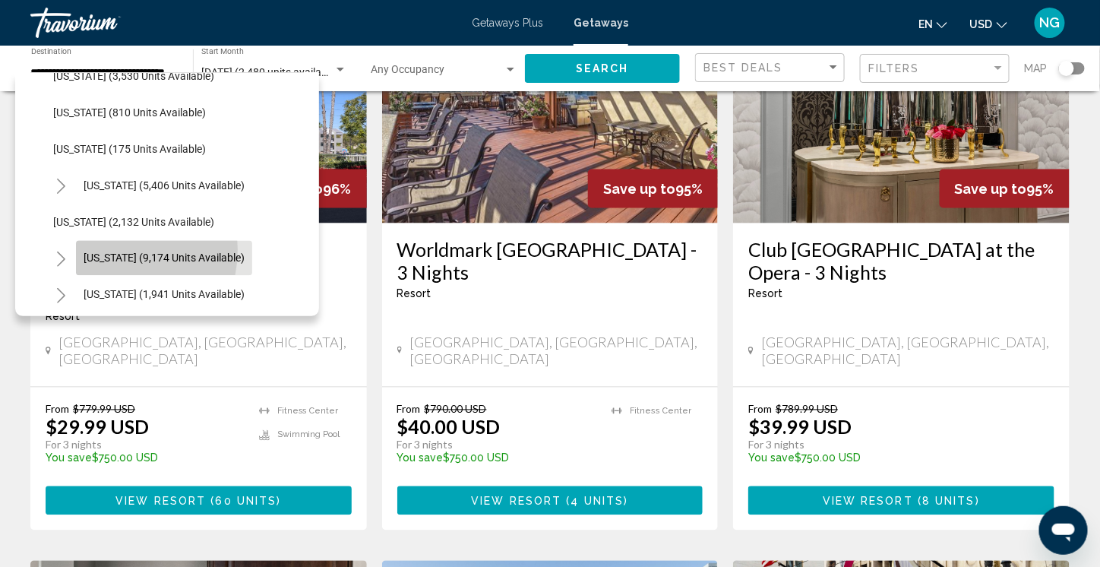
click at [108, 249] on button "[US_STATE] (9,174 units available)" at bounding box center [164, 258] width 176 height 35
type input "**********"
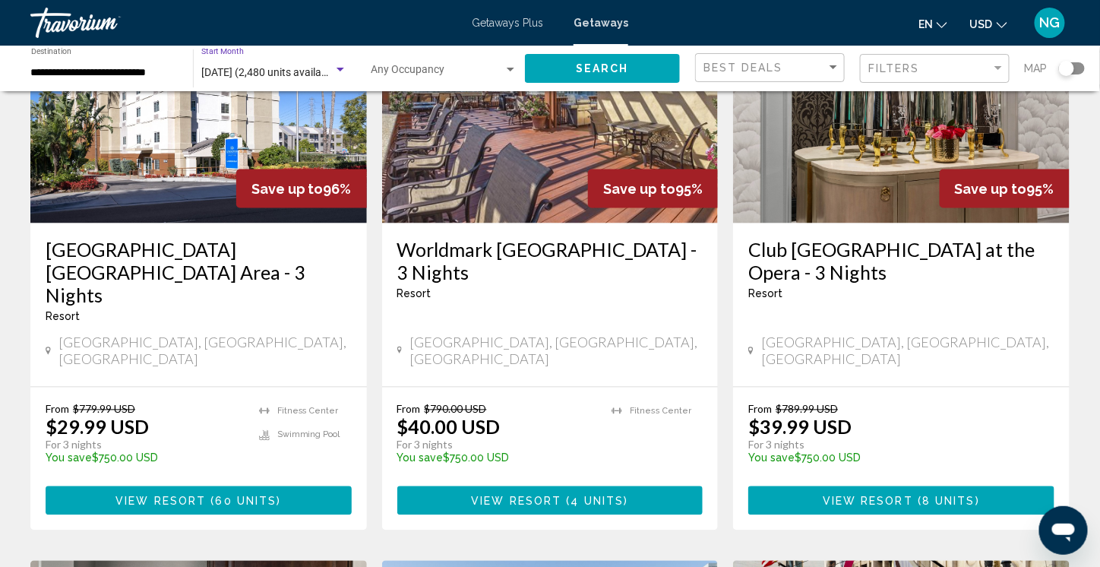
click at [339, 69] on div "Search widget" at bounding box center [340, 70] width 8 height 4
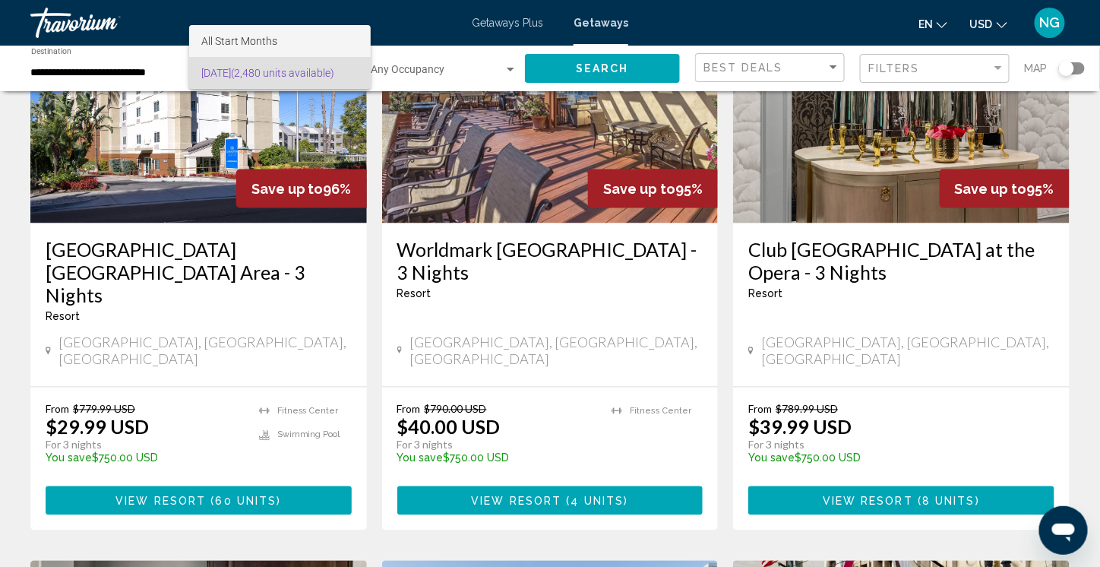
click at [275, 39] on span "All Start Months" at bounding box center [239, 41] width 76 height 12
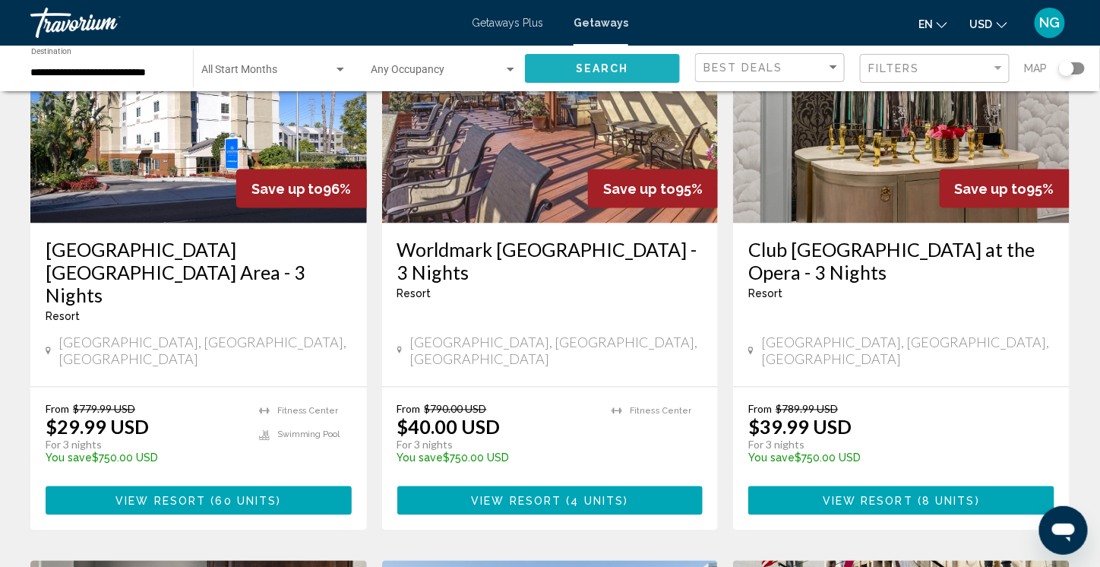
click at [630, 60] on button "Search" at bounding box center [602, 68] width 155 height 28
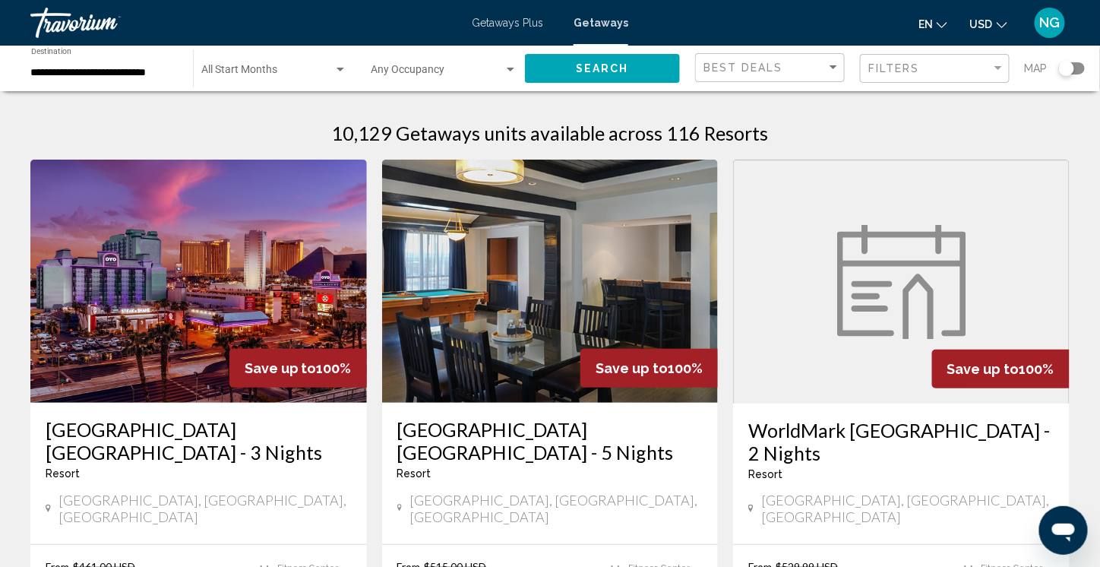
click at [314, 69] on span "Search widget" at bounding box center [267, 73] width 132 height 12
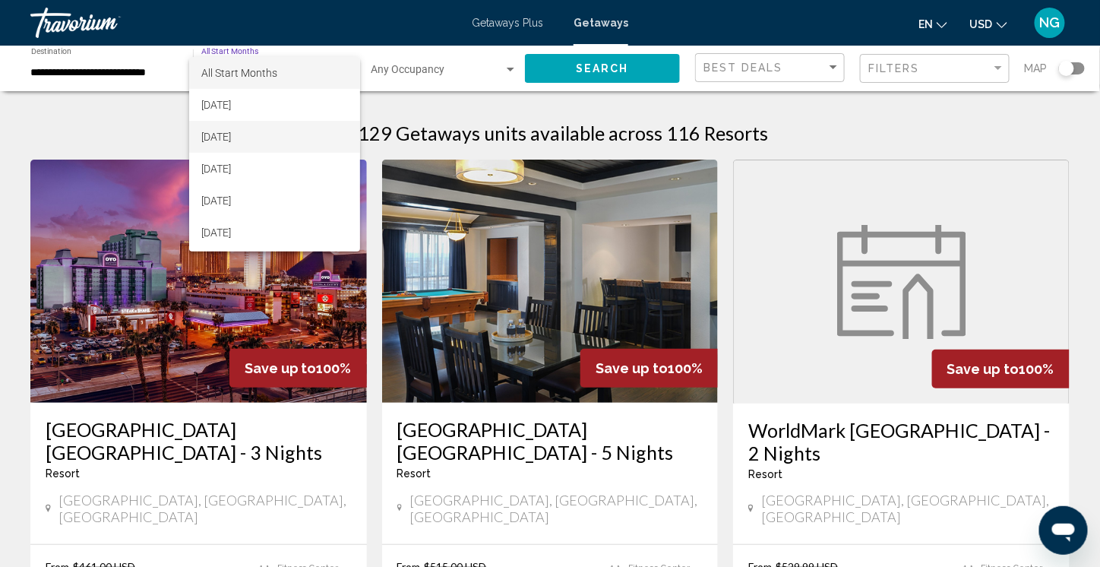
click at [248, 135] on span "[DATE]" at bounding box center [274, 137] width 147 height 32
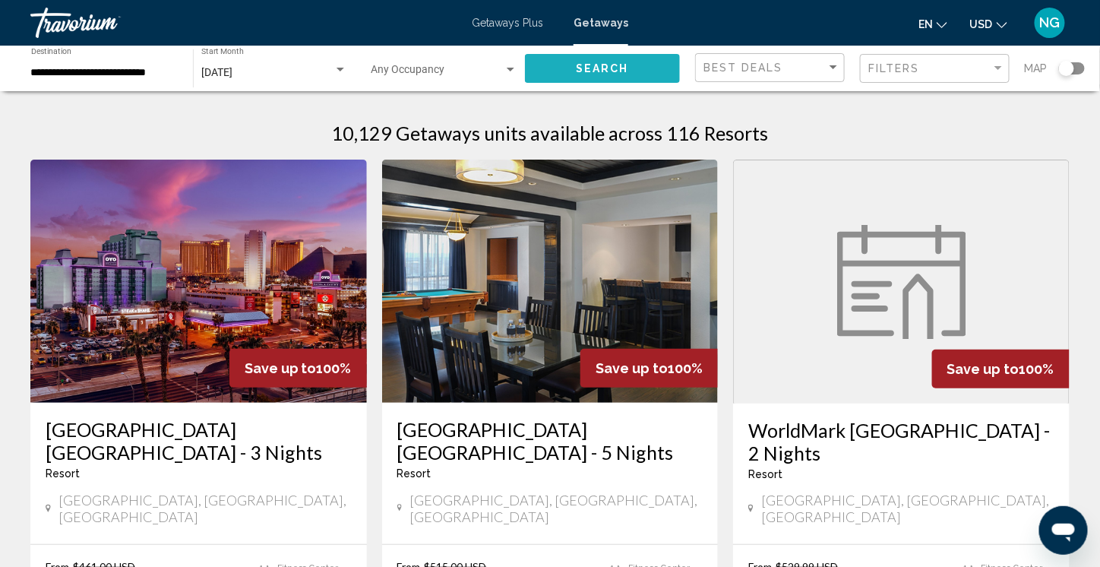
click at [590, 65] on span "Search" at bounding box center [602, 69] width 53 height 12
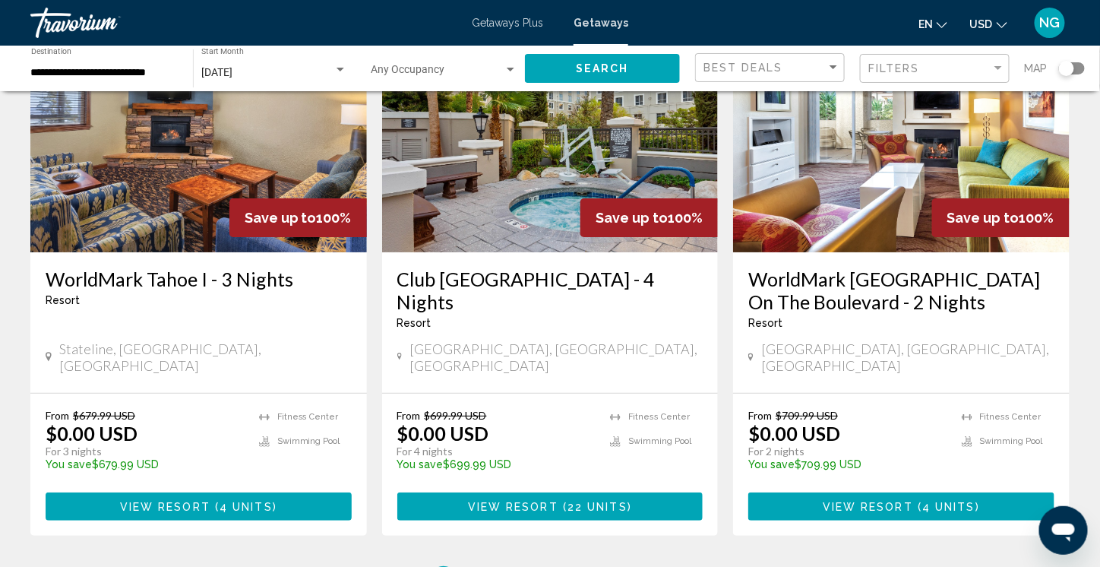
scroll to position [1899, 0]
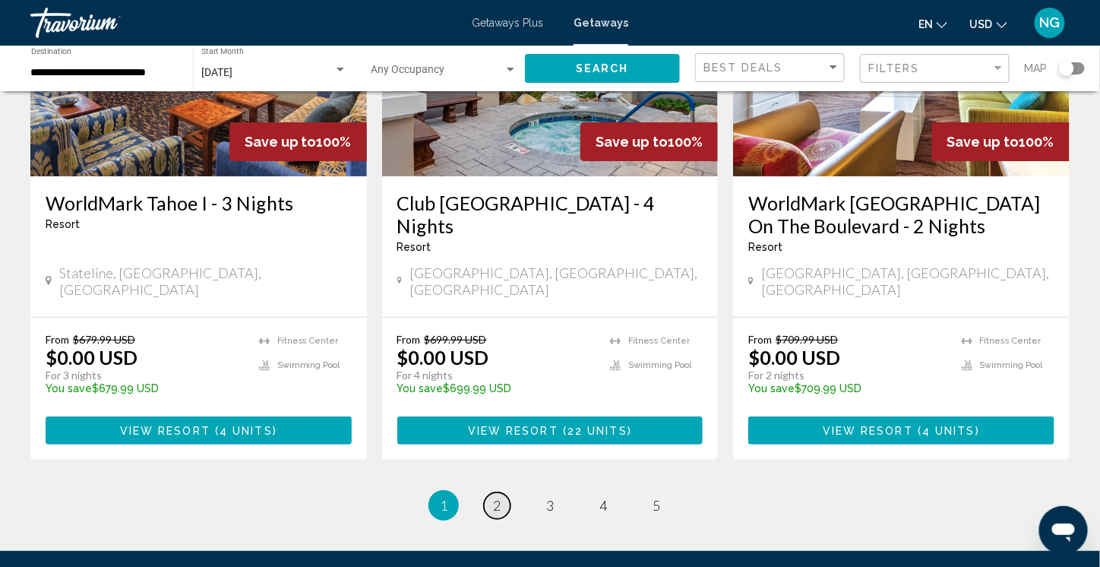
click at [499, 497] on span "2" at bounding box center [497, 505] width 8 height 17
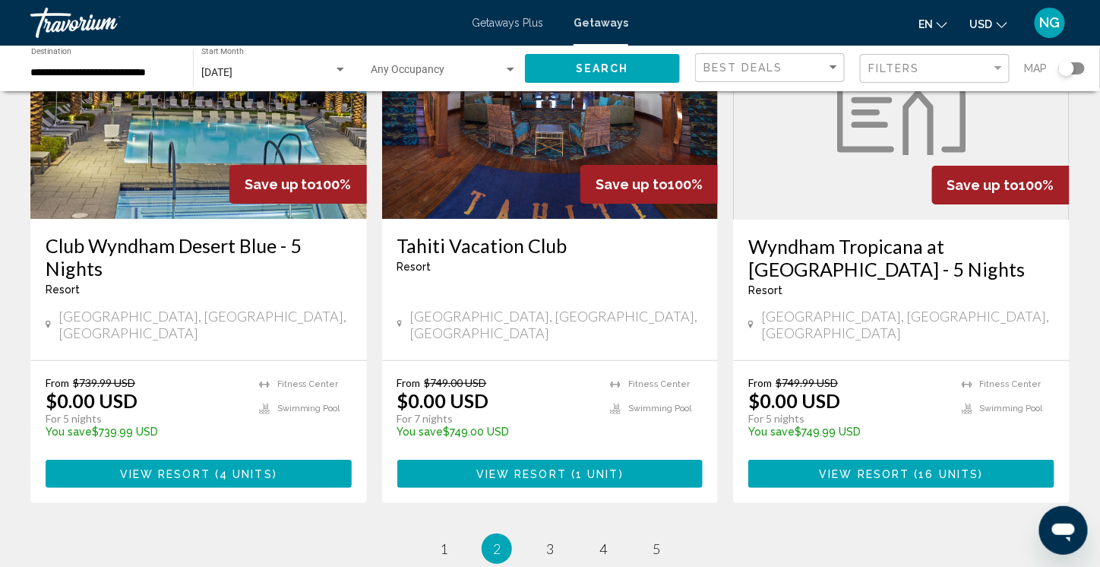
scroll to position [1899, 0]
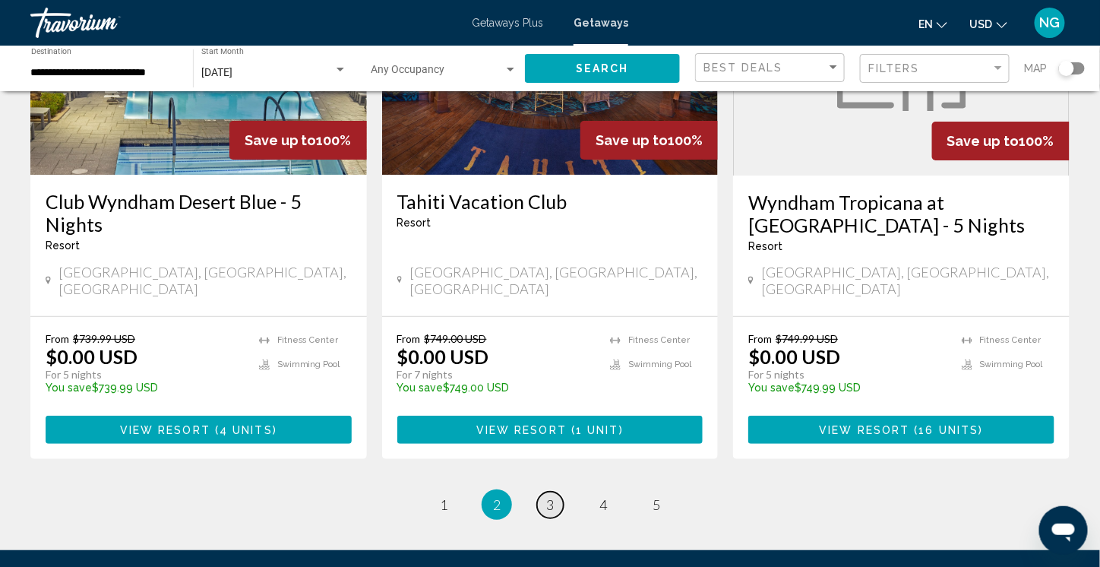
click at [553, 496] on span "3" at bounding box center [550, 504] width 8 height 17
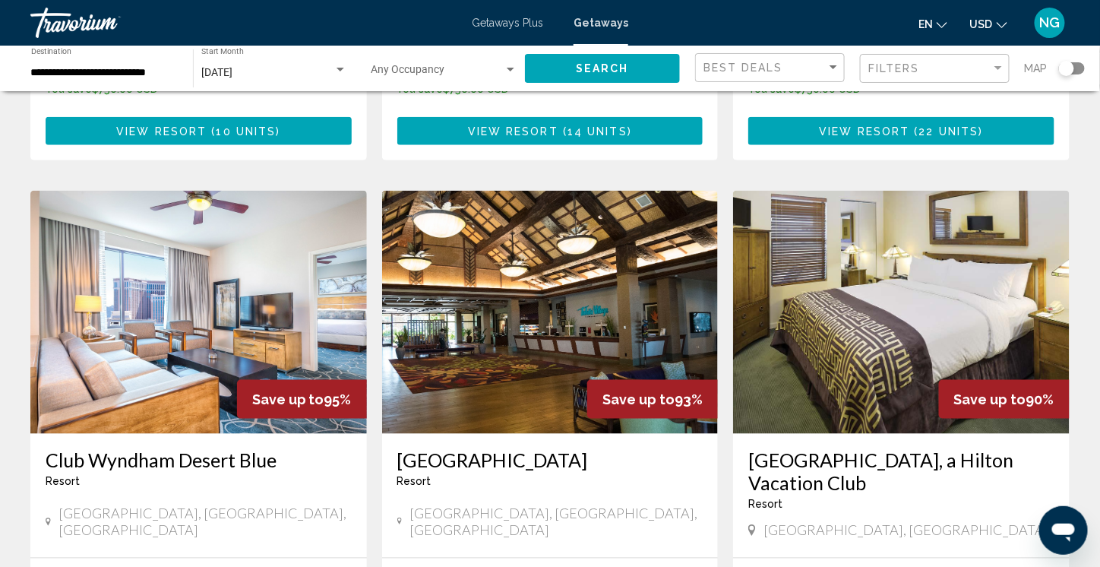
scroll to position [684, 0]
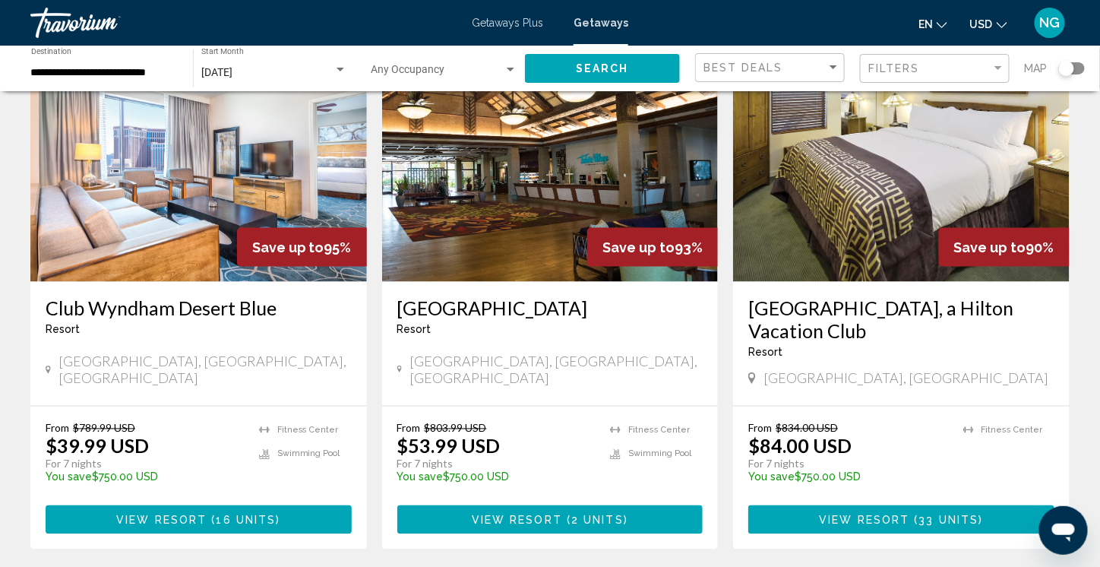
click at [162, 194] on img "Main content" at bounding box center [198, 160] width 336 height 243
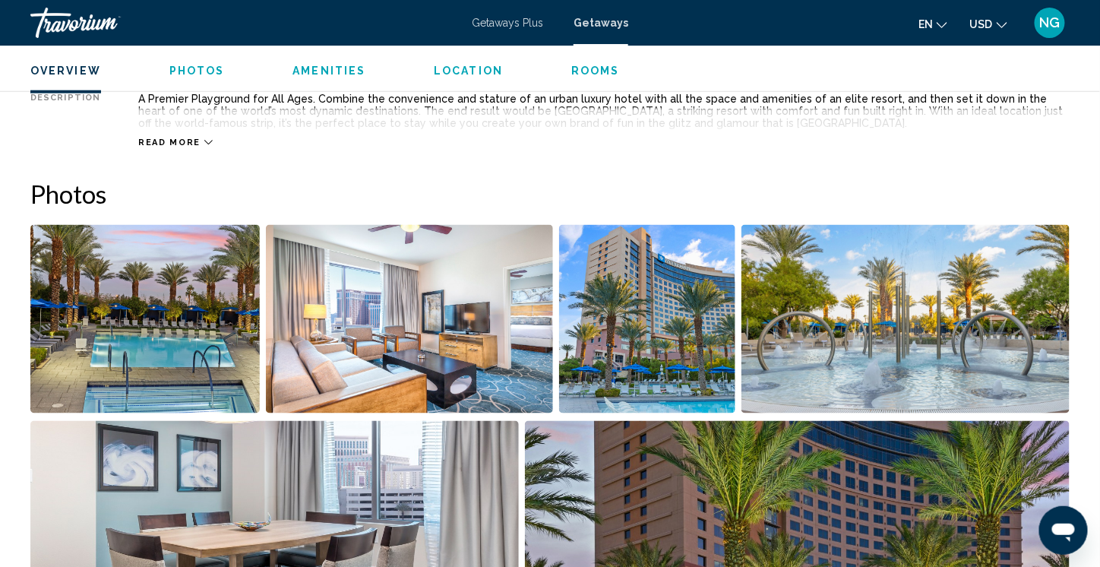
scroll to position [608, 0]
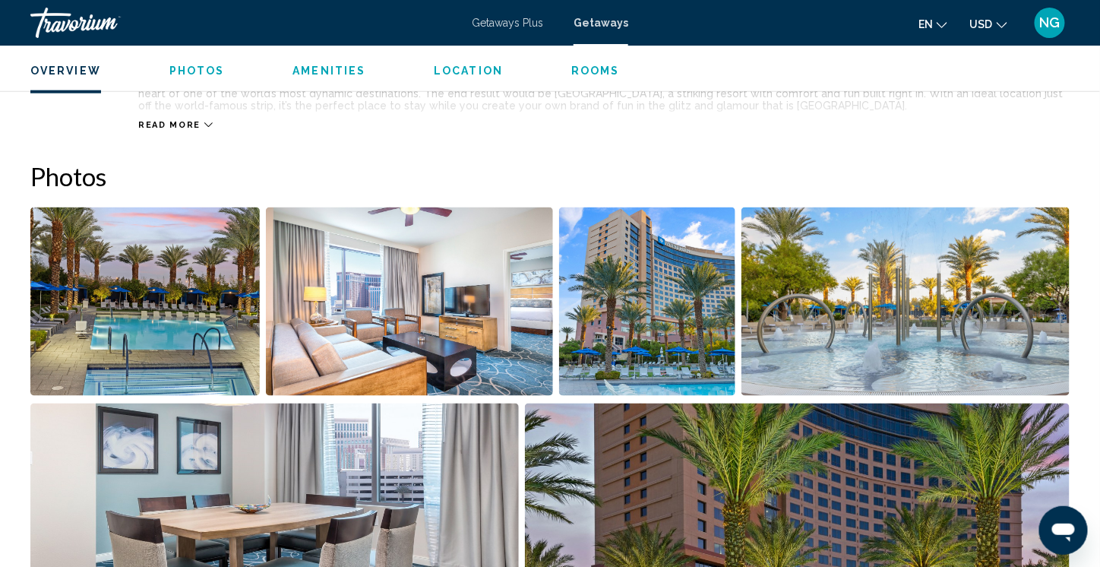
click at [118, 289] on img "Open full-screen image slider" at bounding box center [144, 301] width 229 height 188
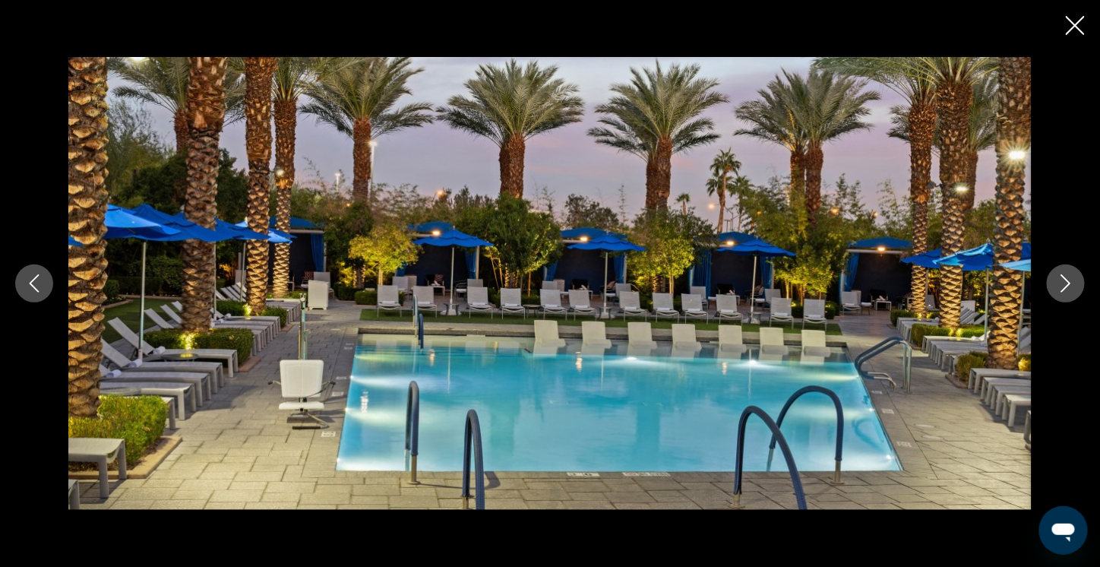
click at [1065, 285] on icon "Next image" at bounding box center [1065, 283] width 18 height 18
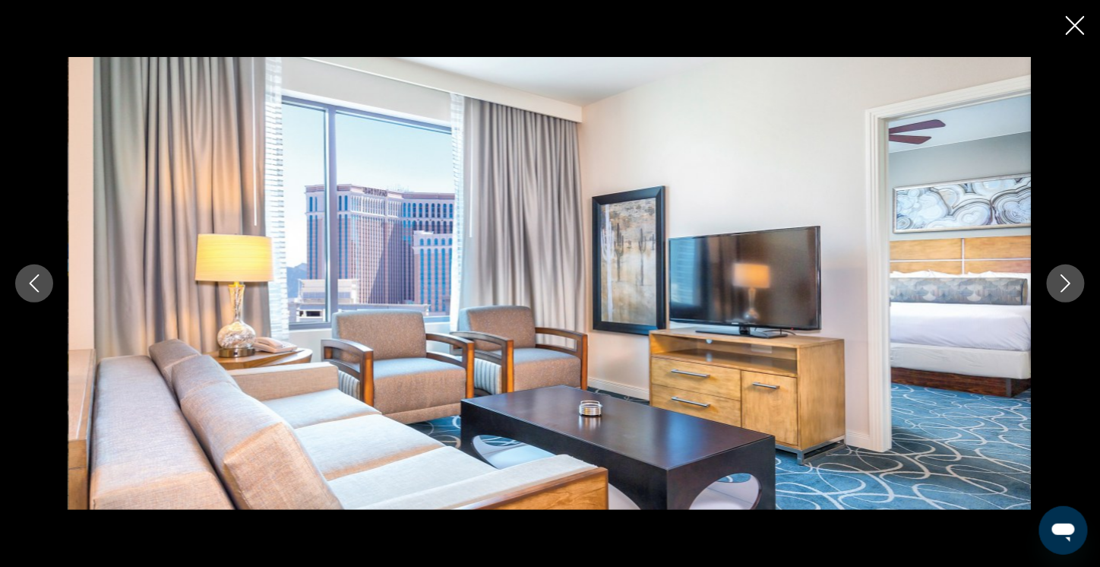
click at [1065, 285] on icon "Next image" at bounding box center [1065, 283] width 18 height 18
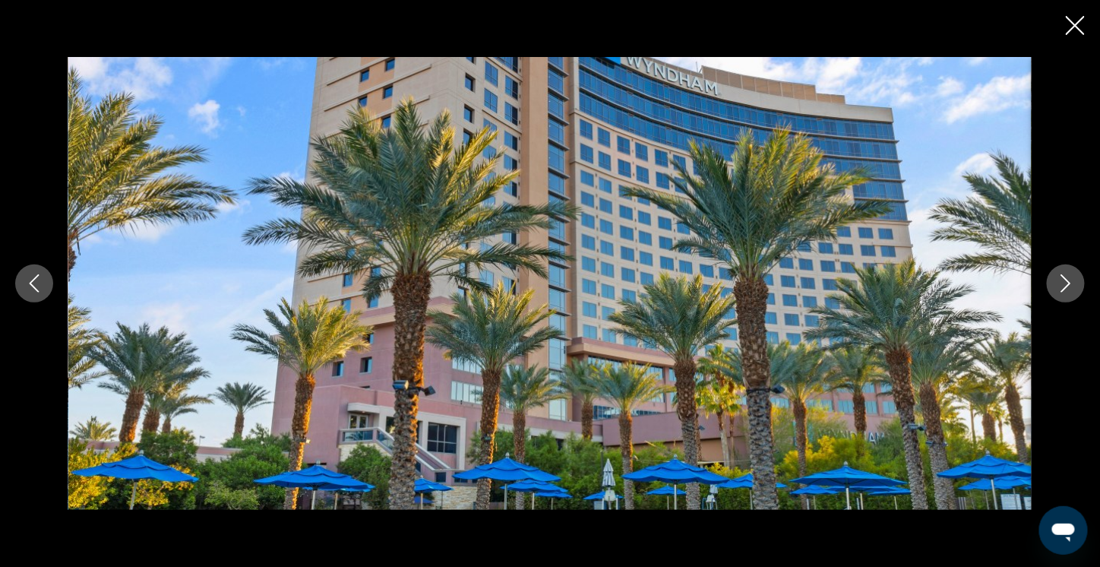
click at [1065, 285] on icon "Next image" at bounding box center [1065, 283] width 18 height 18
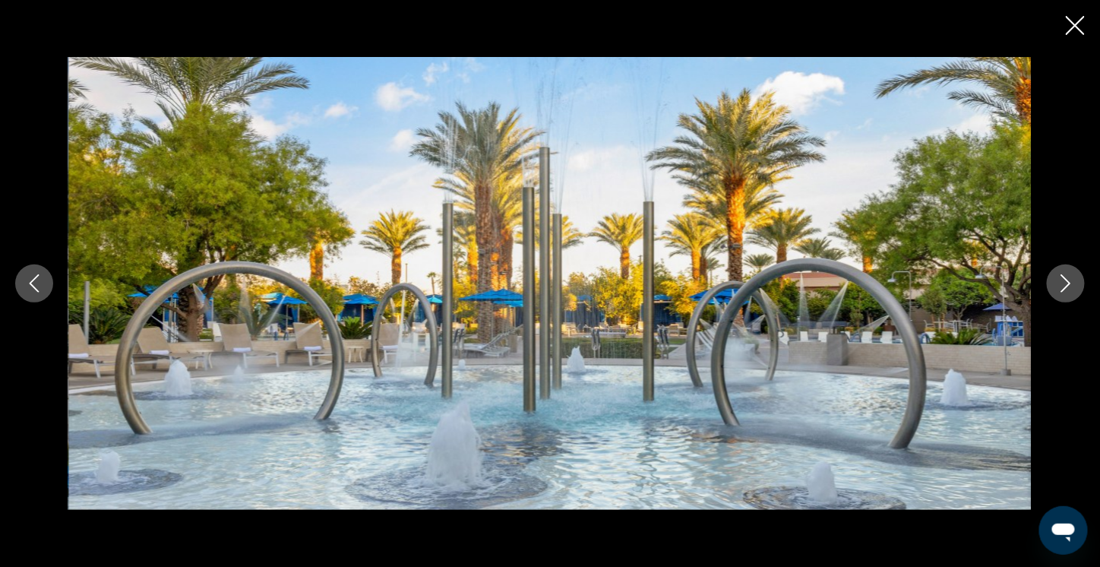
click at [1065, 285] on icon "Next image" at bounding box center [1065, 283] width 18 height 18
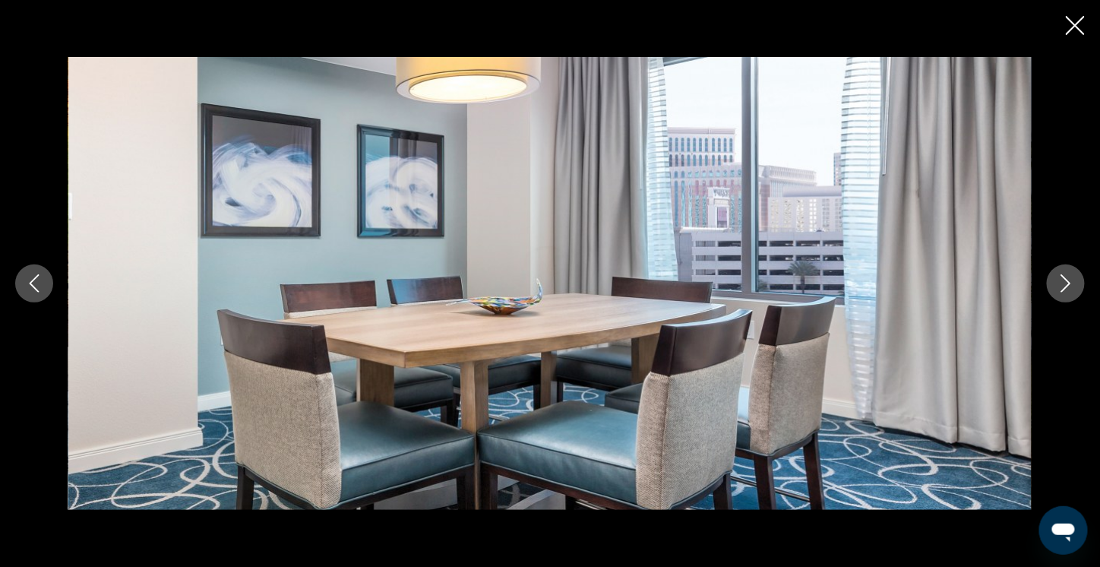
click at [1065, 285] on icon "Next image" at bounding box center [1065, 283] width 18 height 18
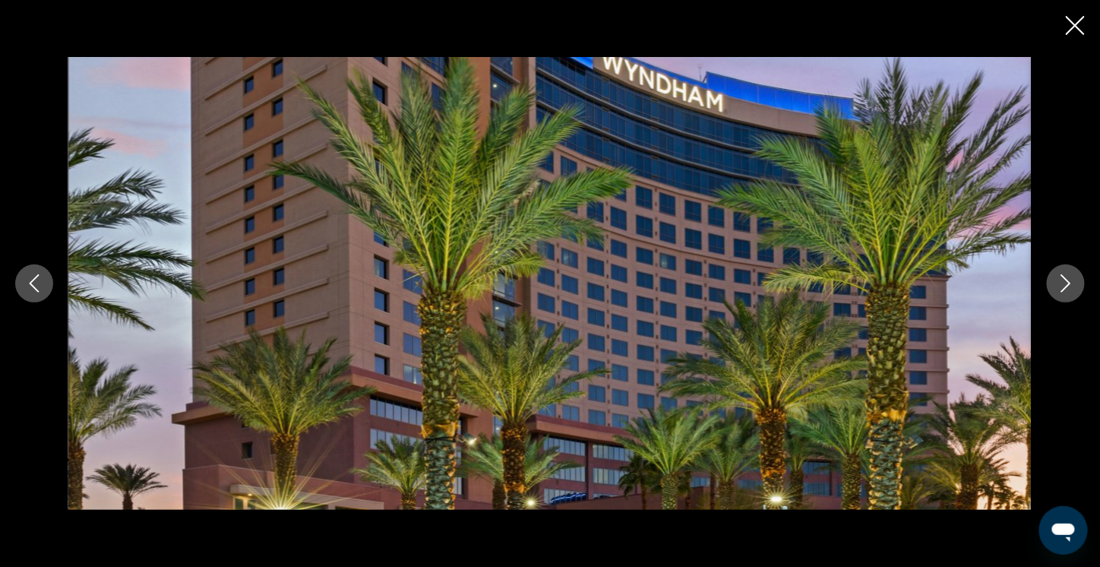
click at [1065, 285] on icon "Next image" at bounding box center [1065, 283] width 18 height 18
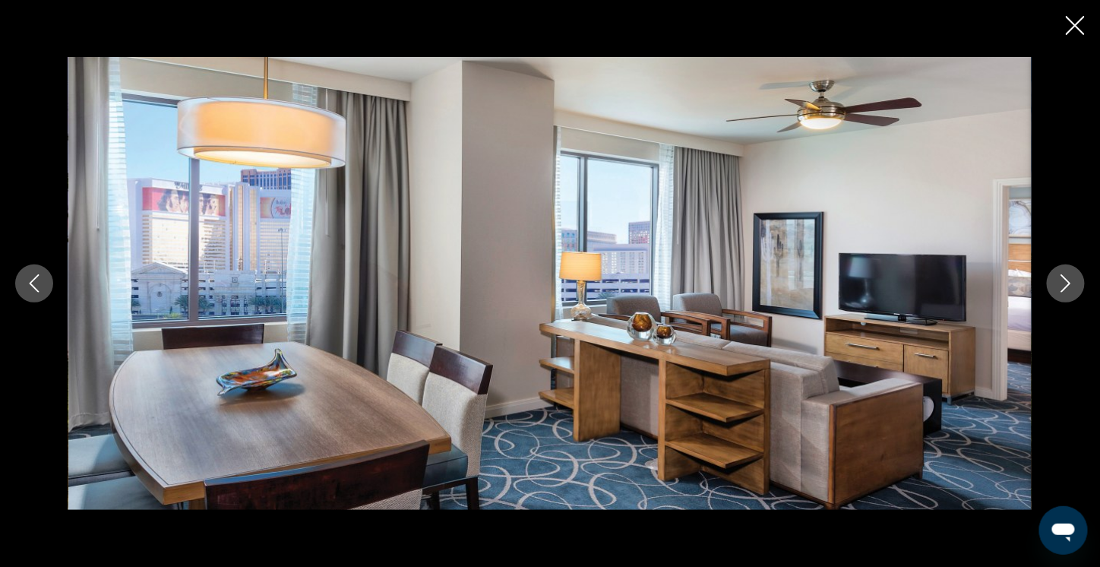
click at [1066, 283] on icon "Next image" at bounding box center [1065, 283] width 18 height 18
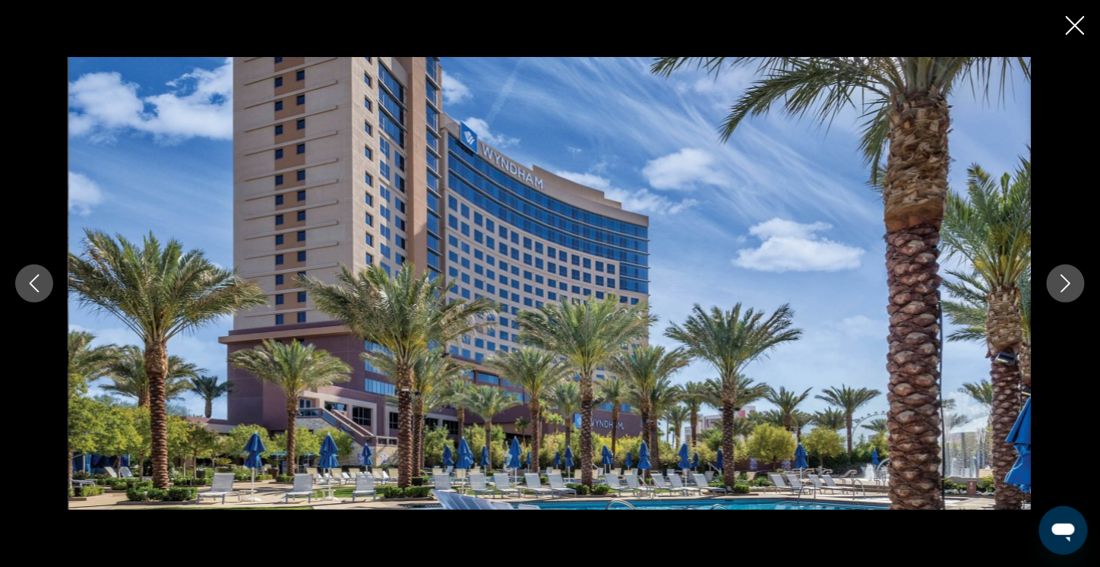
click at [1066, 283] on icon "Next image" at bounding box center [1065, 283] width 18 height 18
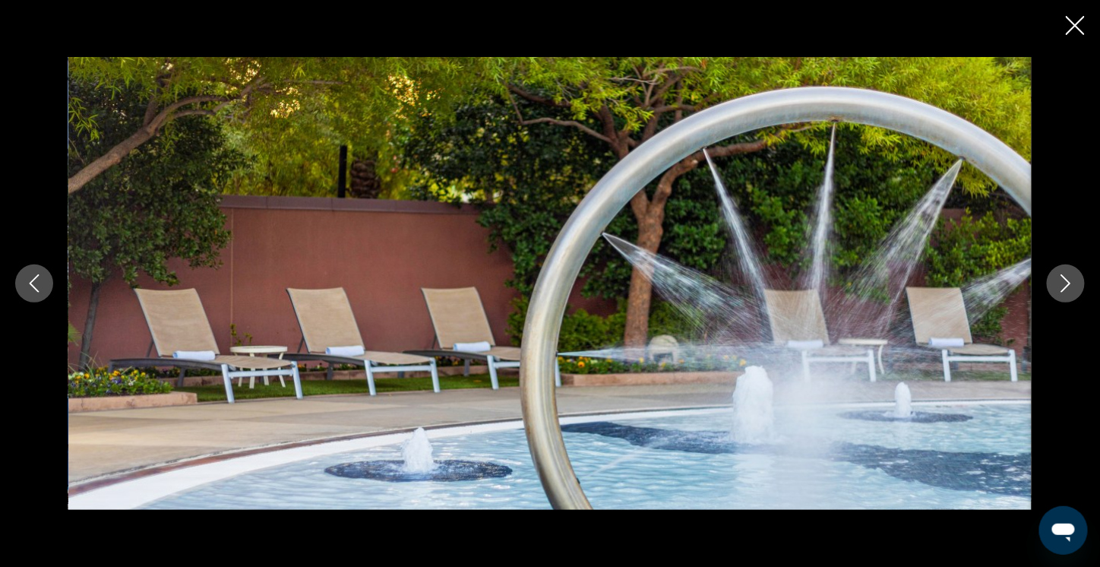
click at [1066, 283] on icon "Next image" at bounding box center [1065, 283] width 18 height 18
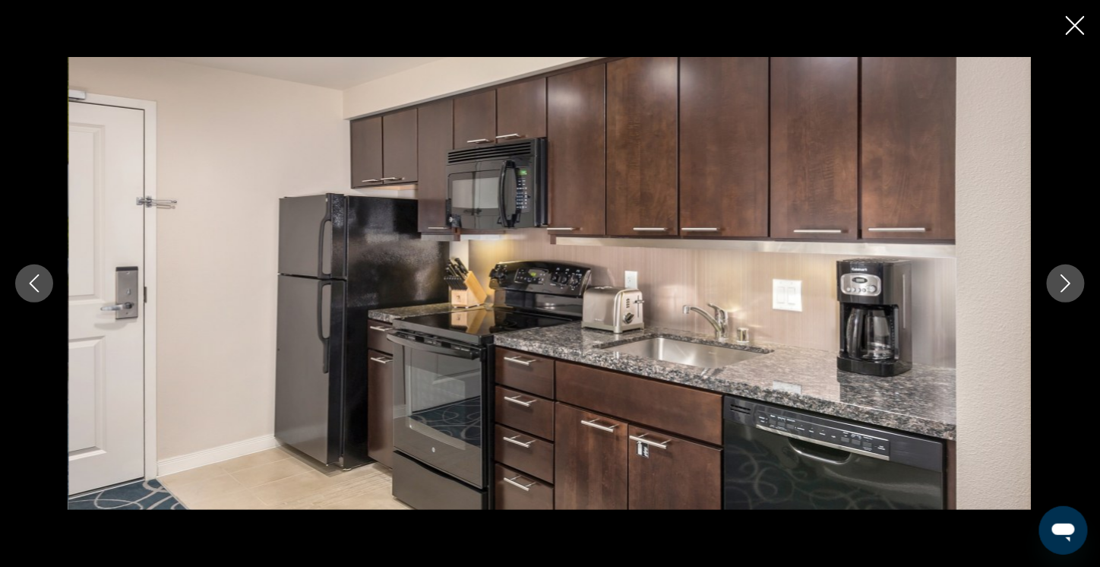
click at [1067, 283] on icon "Next image" at bounding box center [1065, 283] width 18 height 18
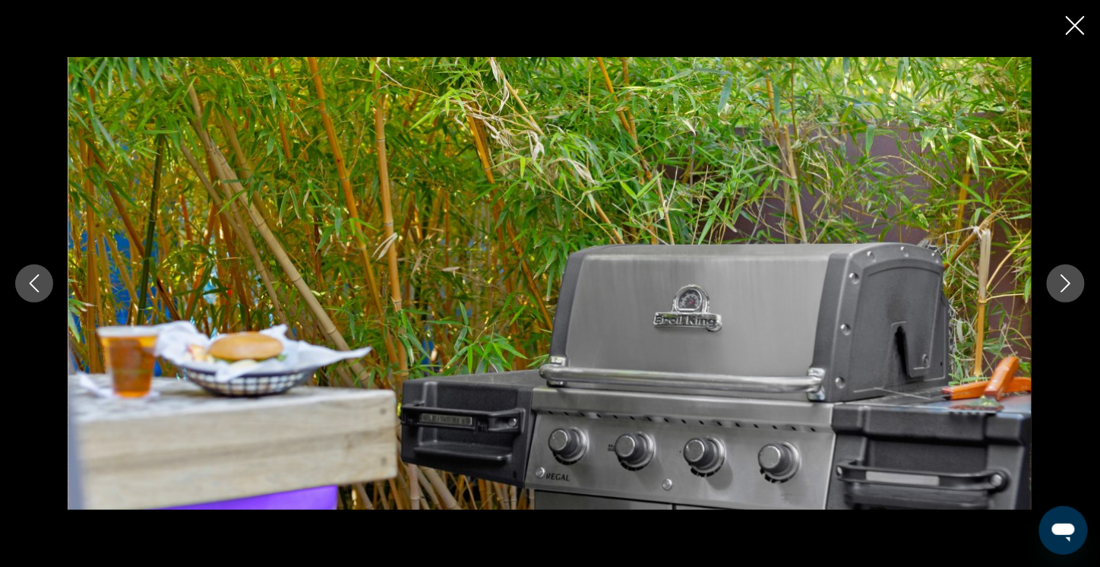
click at [1067, 283] on icon "Next image" at bounding box center [1065, 283] width 18 height 18
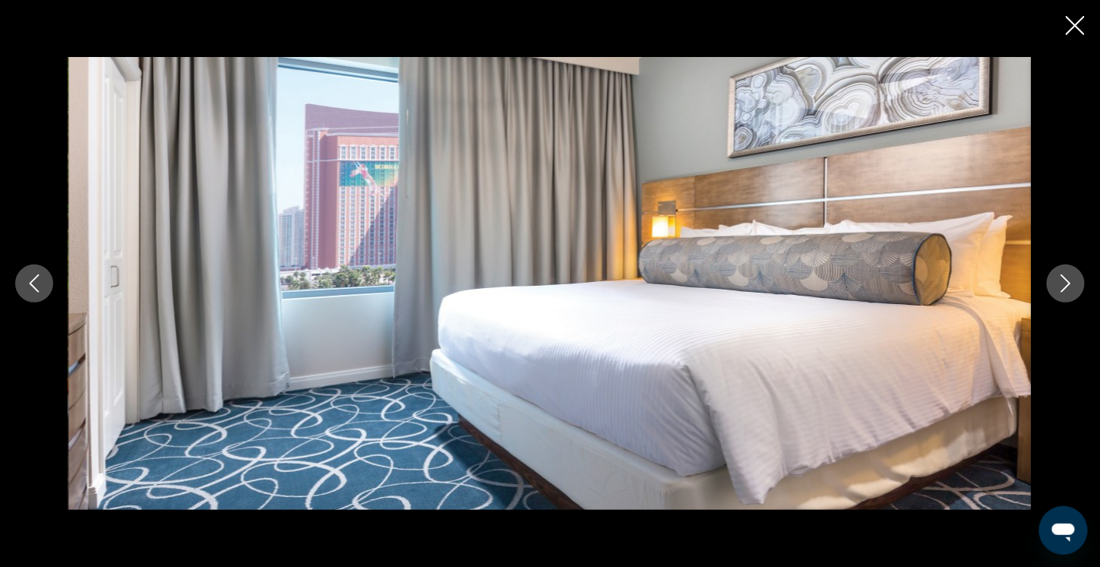
click at [1067, 283] on icon "Next image" at bounding box center [1065, 283] width 18 height 18
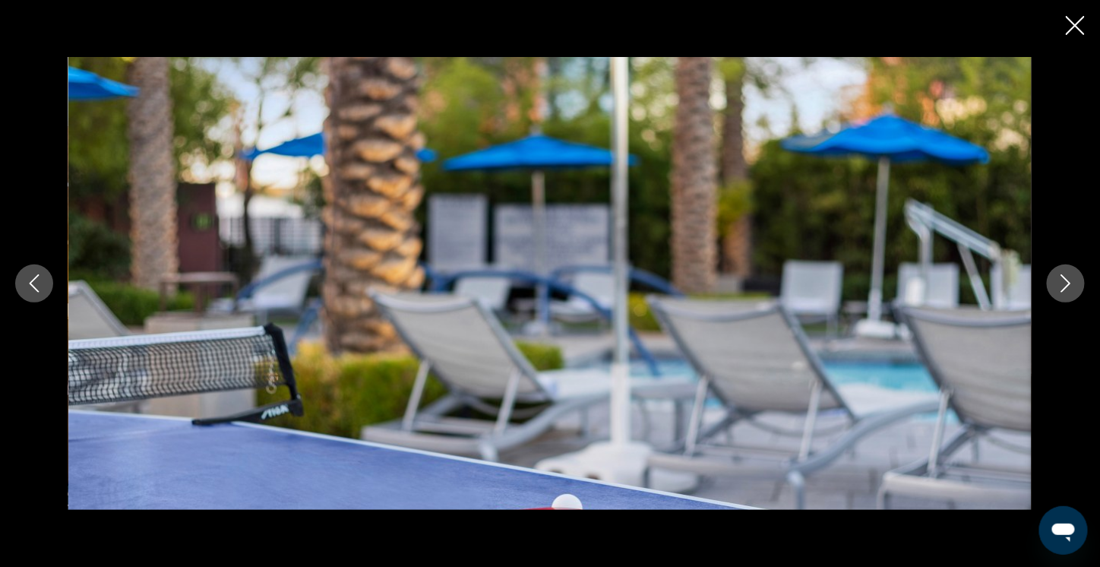
click at [1069, 282] on icon "Next image" at bounding box center [1066, 283] width 10 height 18
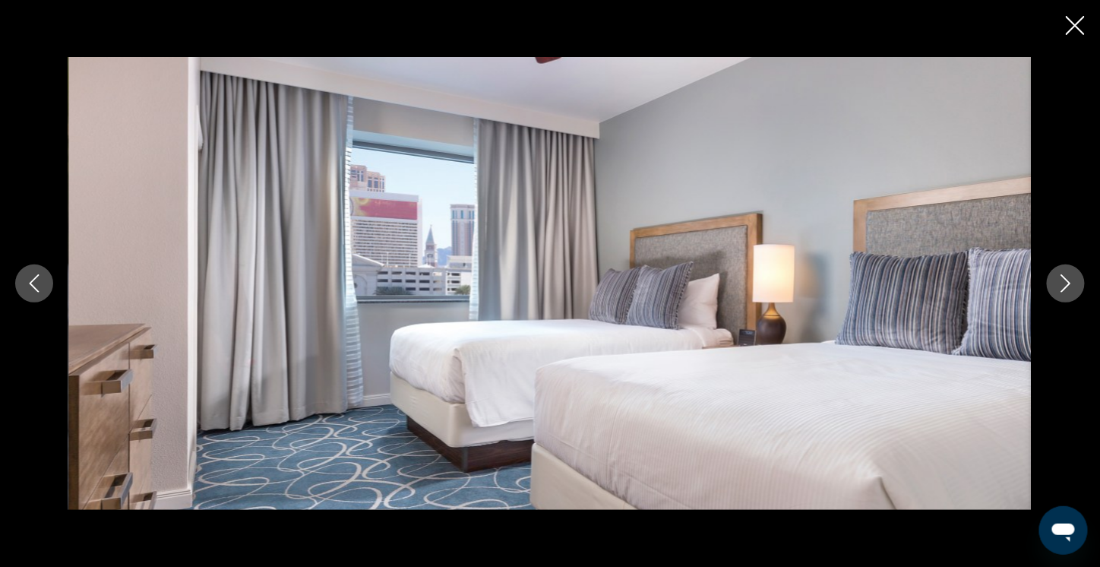
click at [1069, 282] on icon "Next image" at bounding box center [1066, 283] width 10 height 18
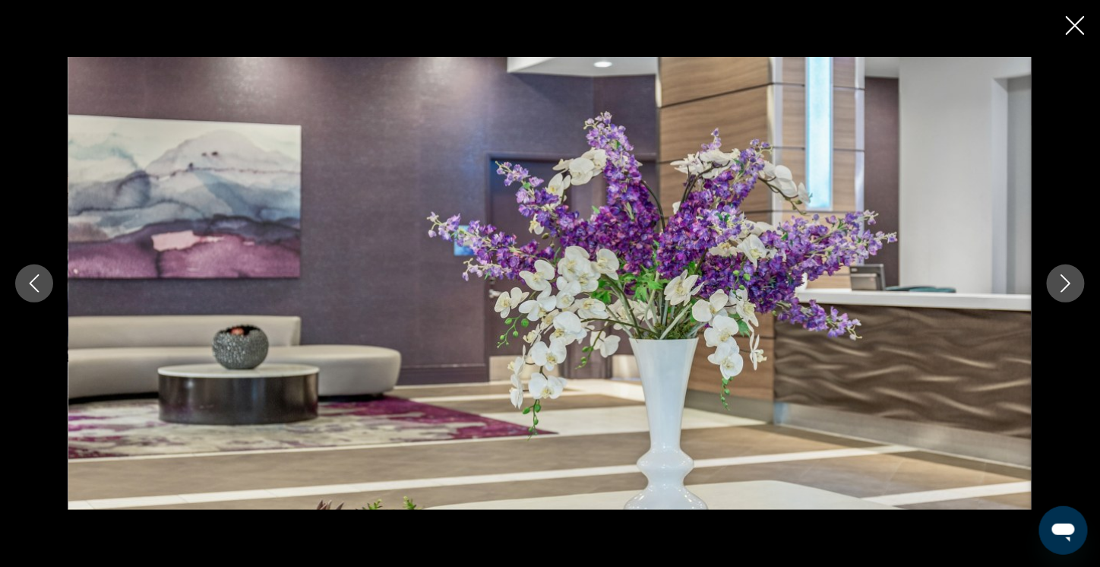
click at [1069, 282] on icon "Next image" at bounding box center [1066, 283] width 10 height 18
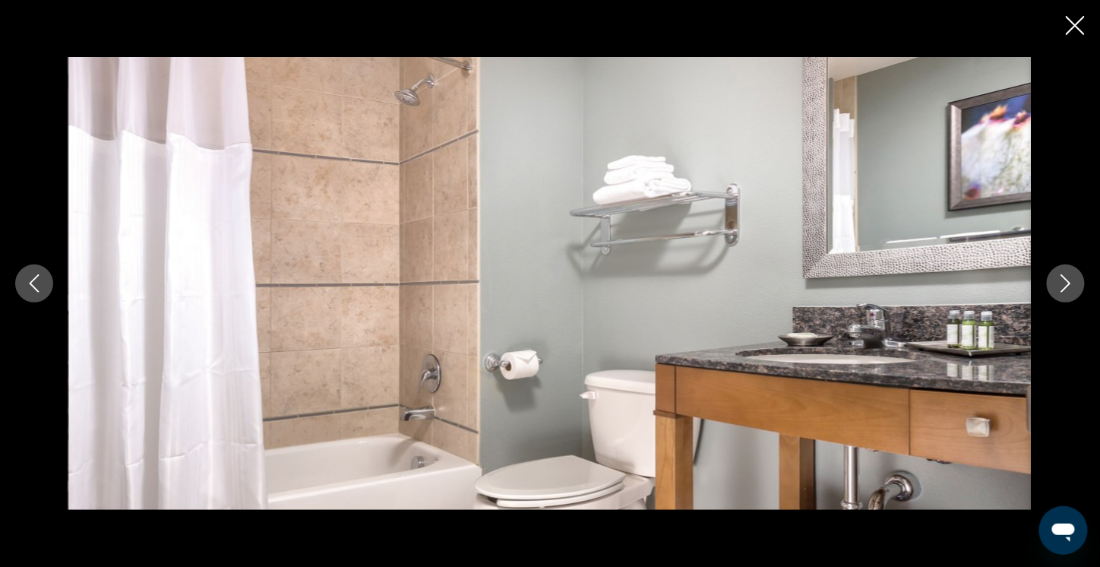
click at [1069, 282] on icon "Next image" at bounding box center [1066, 283] width 10 height 18
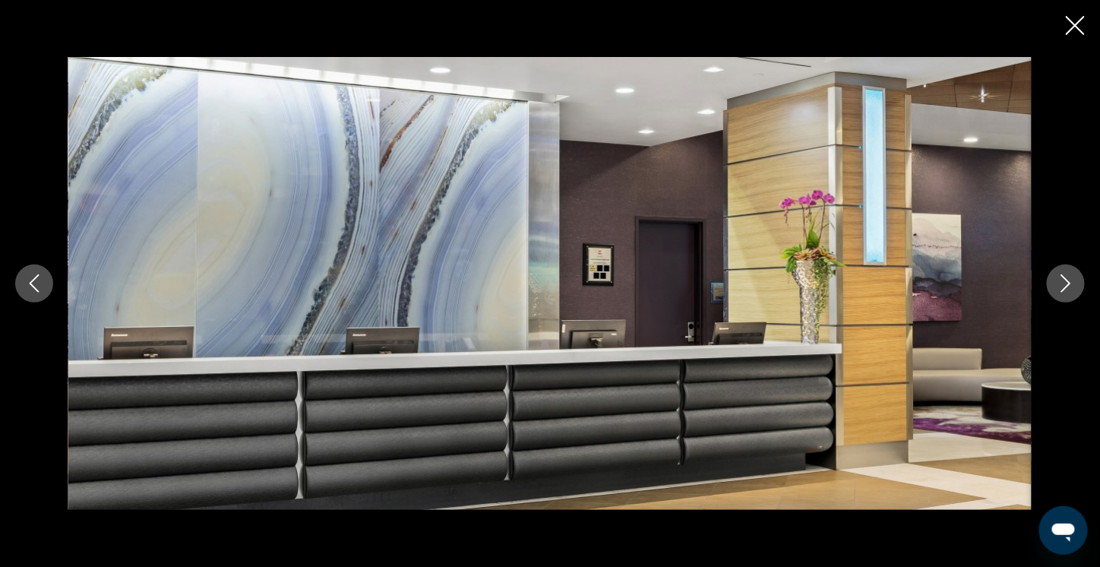
click at [1069, 282] on icon "Next image" at bounding box center [1066, 283] width 10 height 18
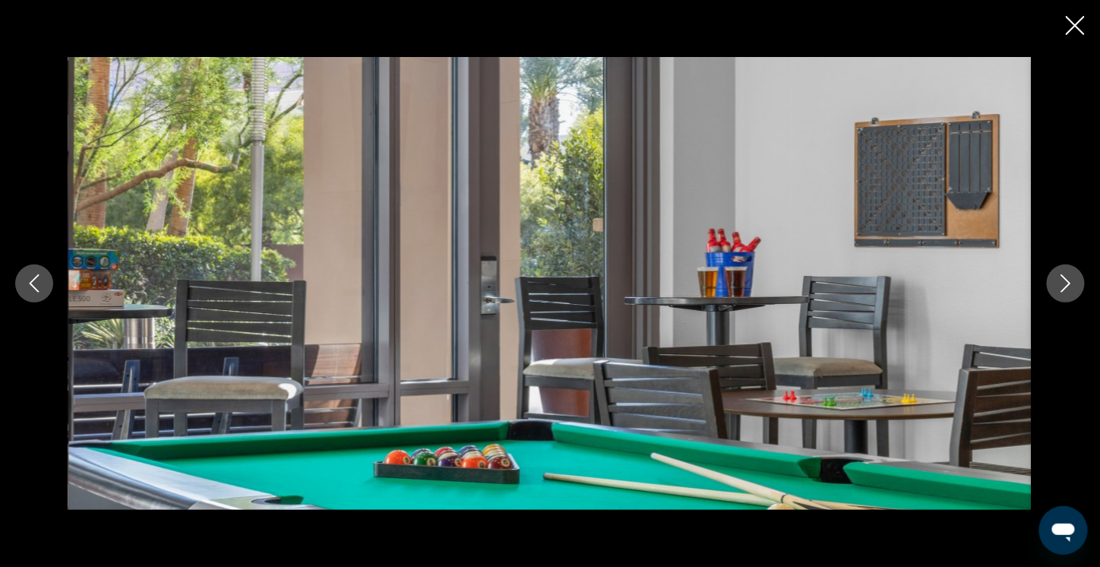
click at [1069, 282] on icon "Next image" at bounding box center [1065, 283] width 18 height 18
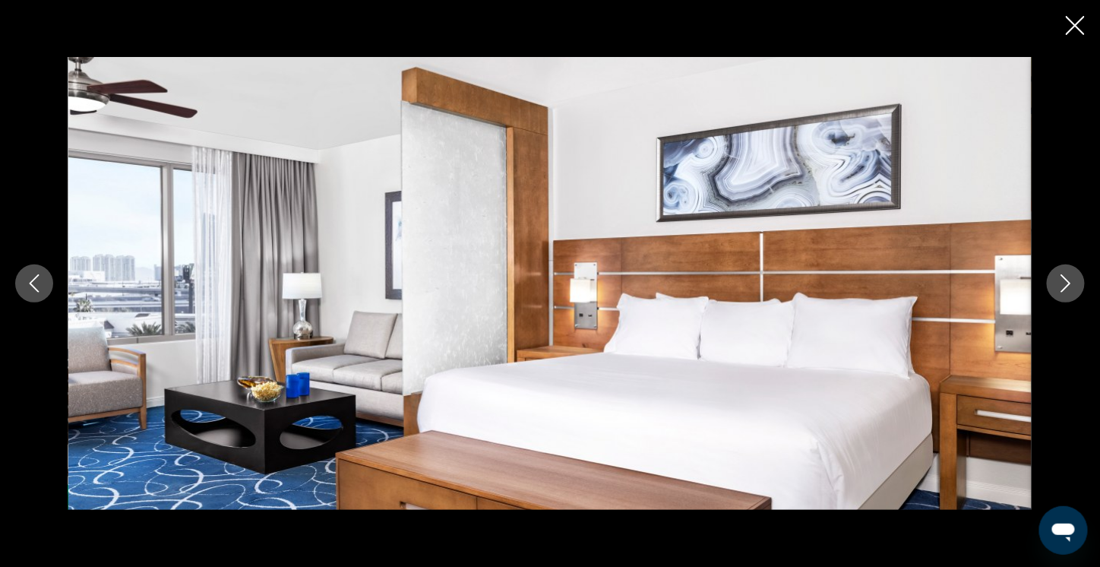
click at [1070, 280] on icon "Next image" at bounding box center [1065, 283] width 18 height 18
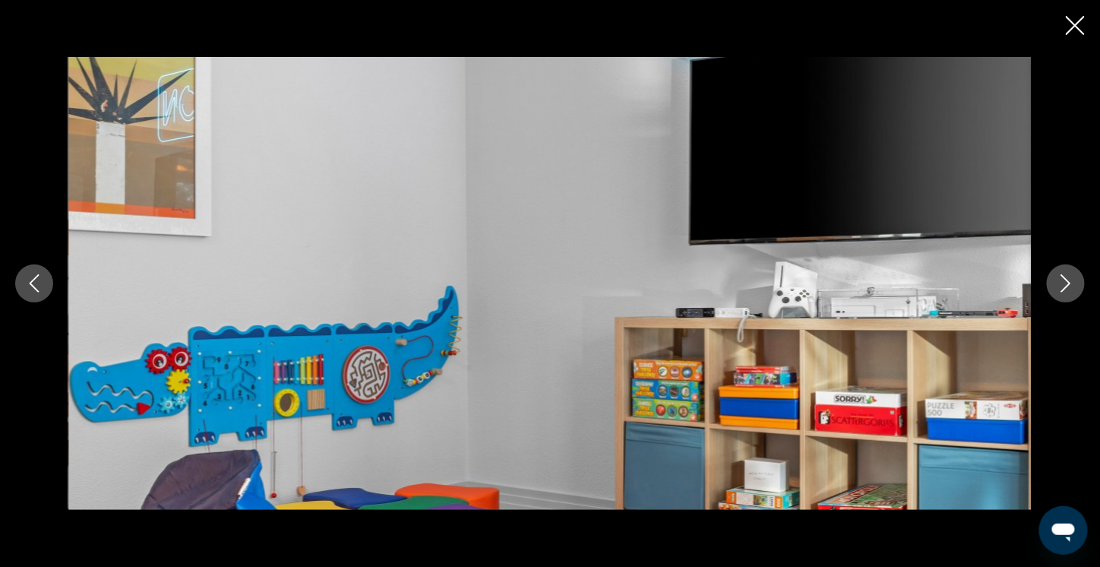
click at [1070, 280] on icon "Next image" at bounding box center [1065, 283] width 18 height 18
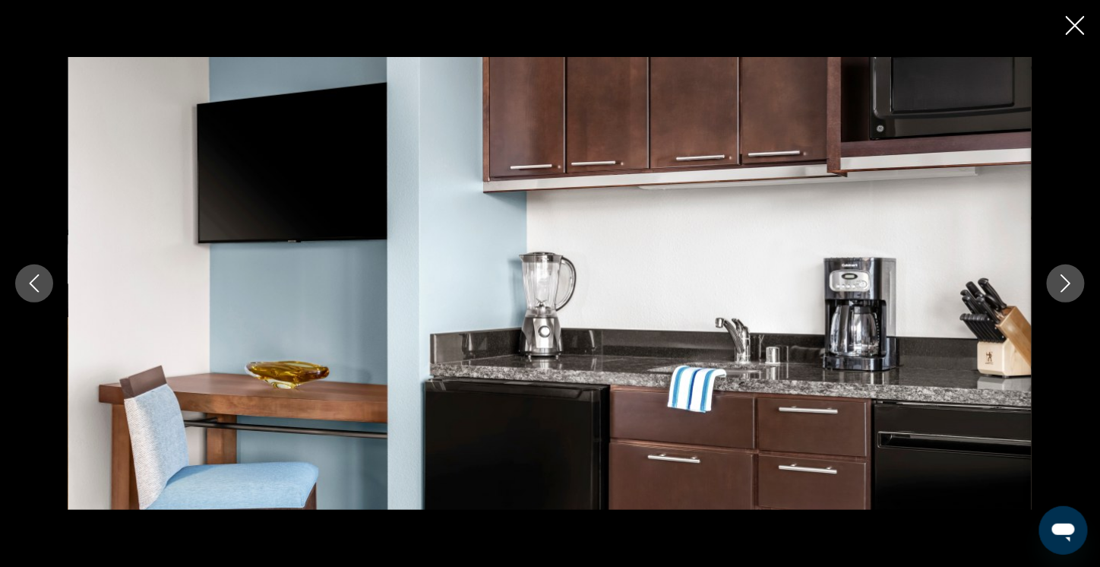
click at [1070, 280] on icon "Next image" at bounding box center [1065, 283] width 18 height 18
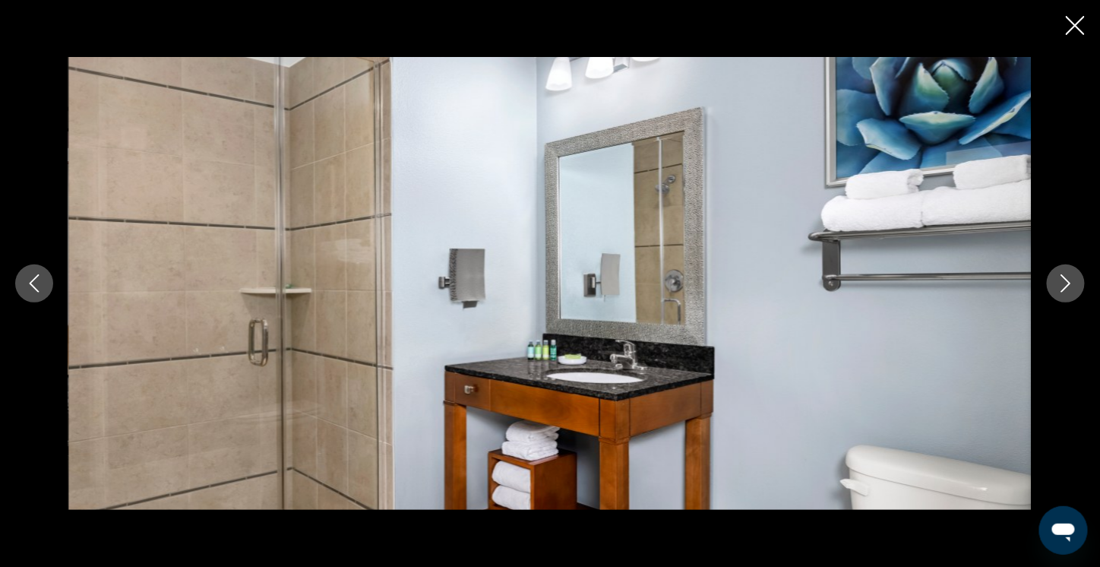
click at [1070, 279] on icon "Next image" at bounding box center [1065, 283] width 18 height 18
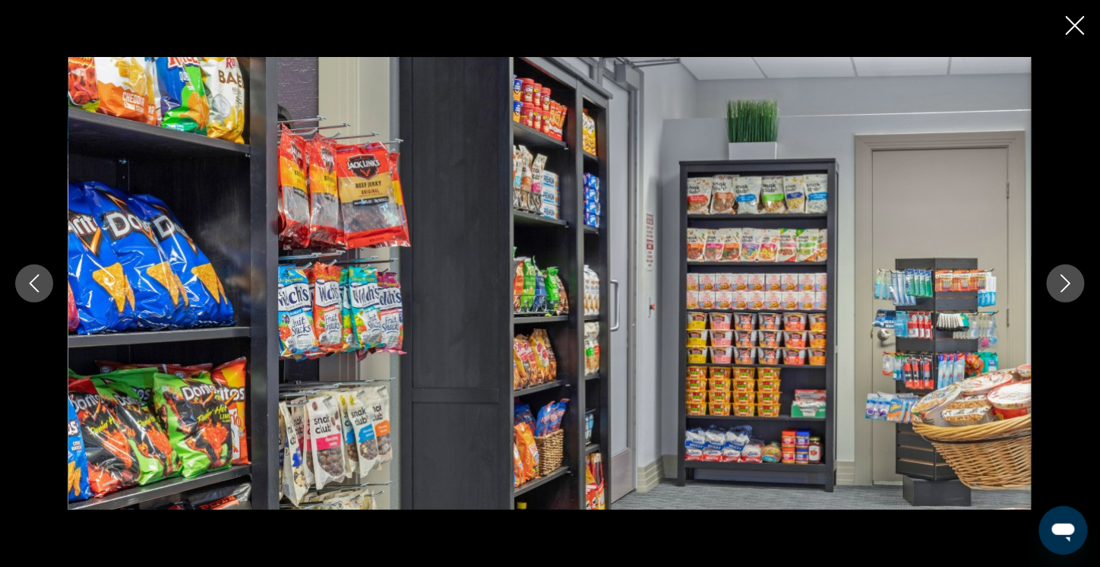
click at [1070, 279] on icon "Next image" at bounding box center [1065, 283] width 18 height 18
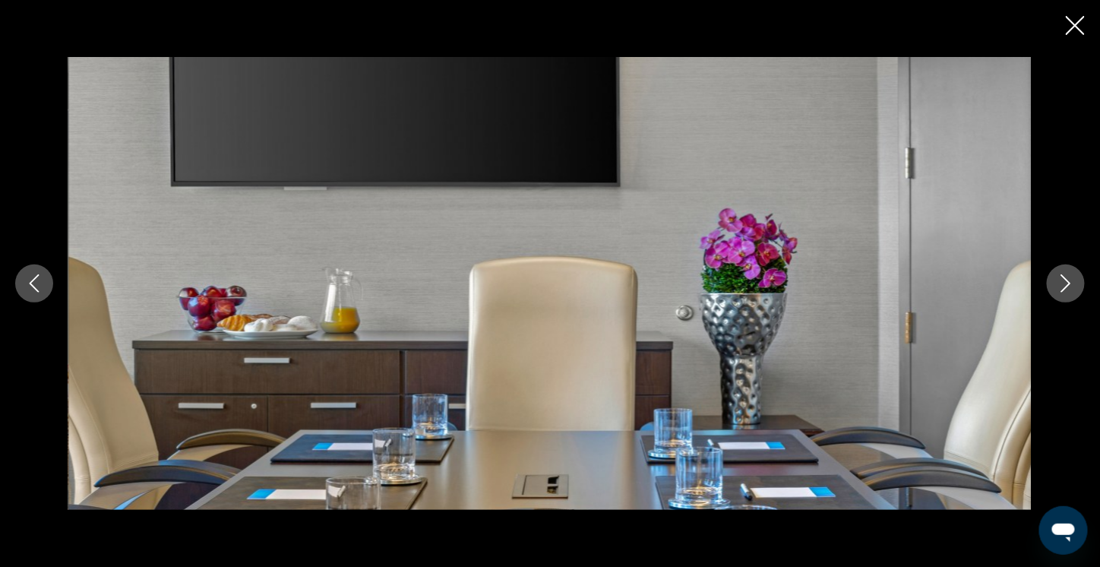
click at [1071, 279] on icon "Next image" at bounding box center [1065, 283] width 18 height 18
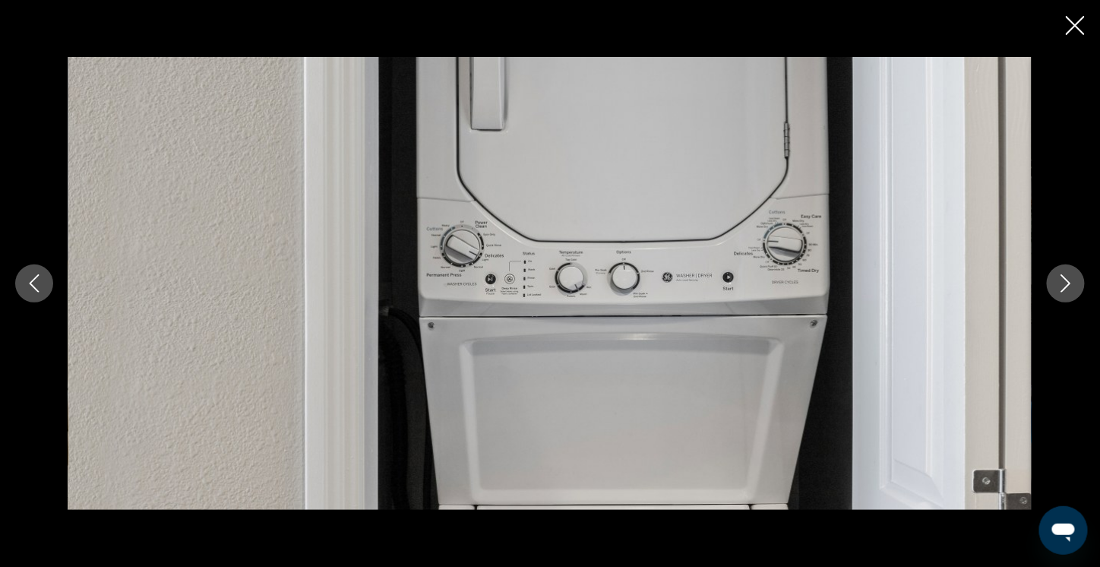
click at [1071, 279] on icon "Next image" at bounding box center [1065, 283] width 18 height 18
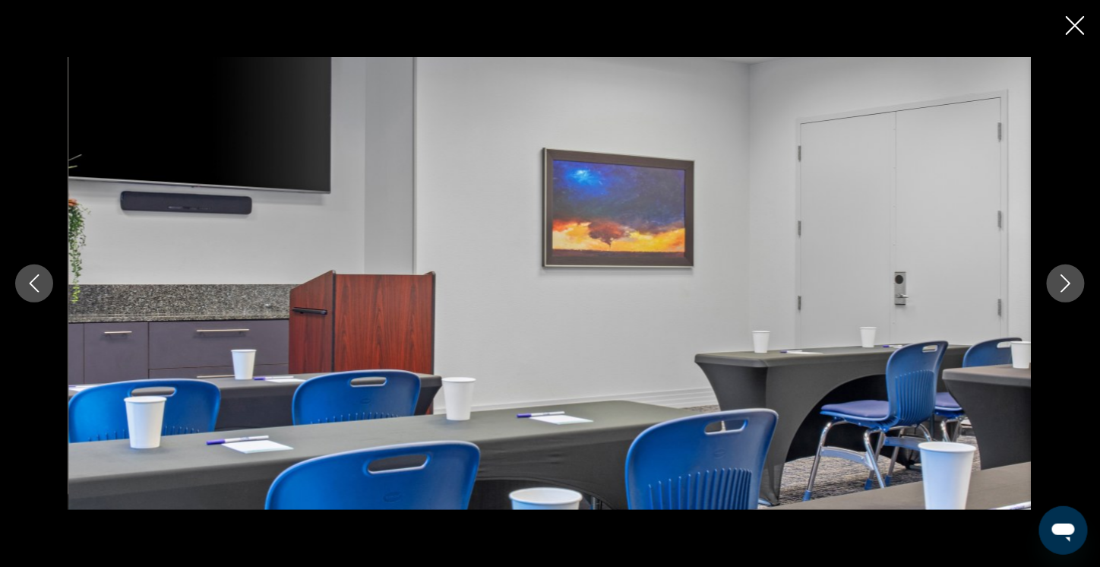
click at [1071, 279] on icon "Next image" at bounding box center [1065, 283] width 18 height 18
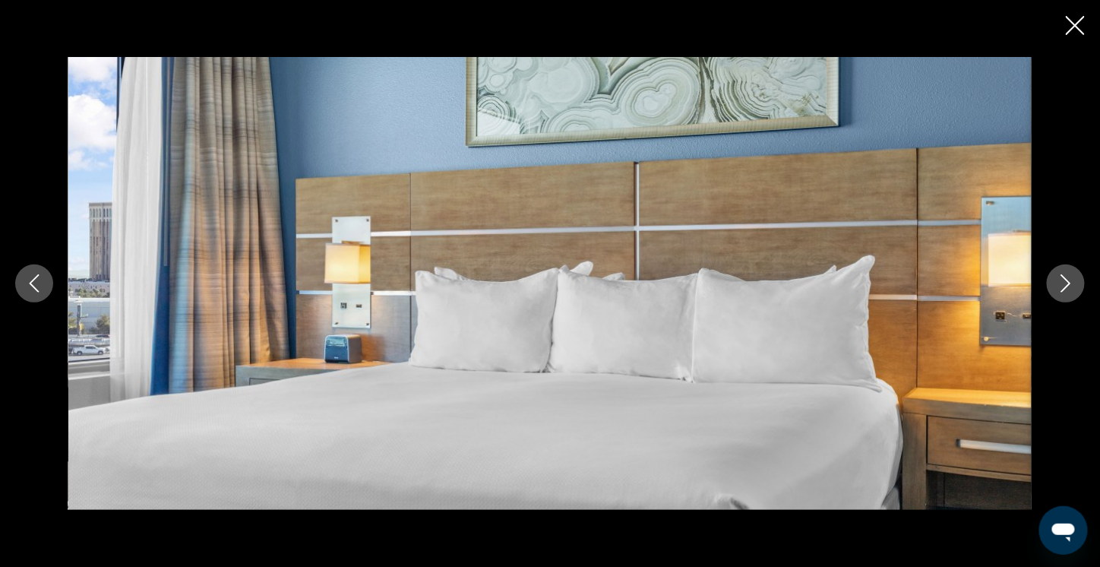
click at [1071, 279] on icon "Next image" at bounding box center [1065, 283] width 18 height 18
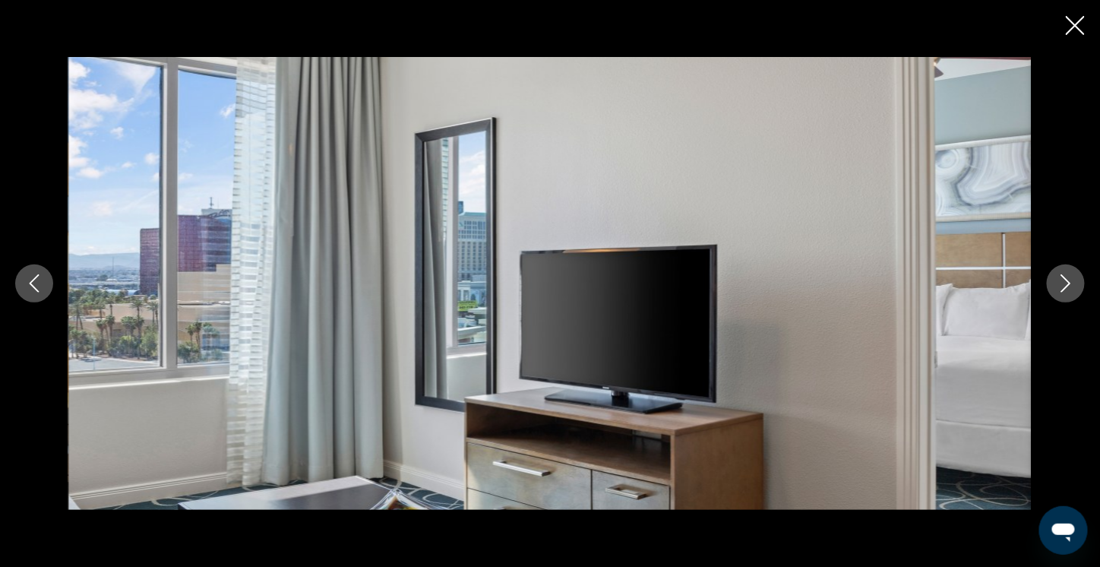
click at [1066, 26] on icon "Close slideshow" at bounding box center [1075, 25] width 19 height 19
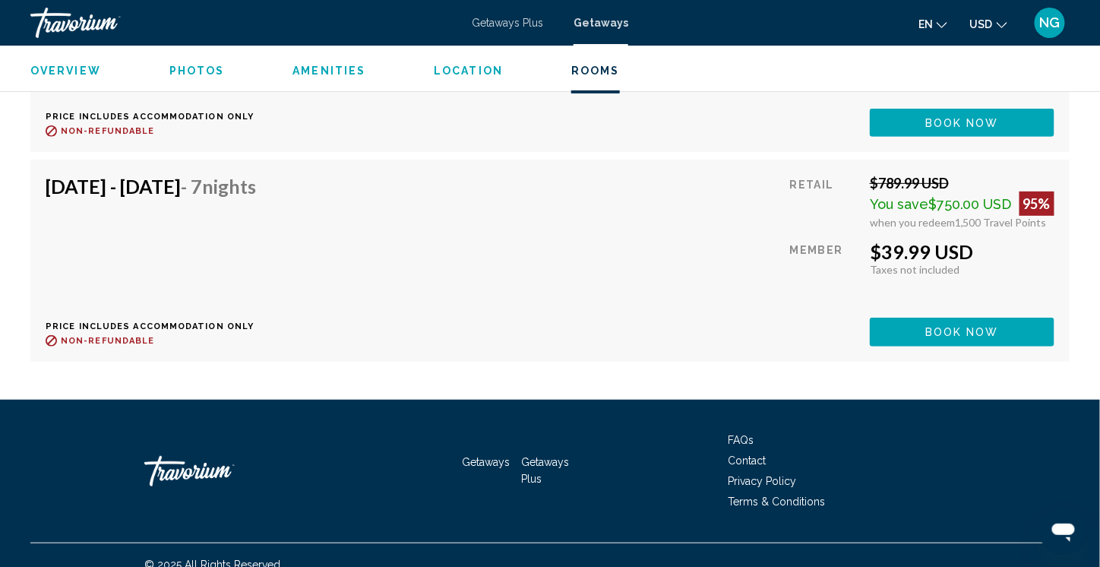
scroll to position [4006, 0]
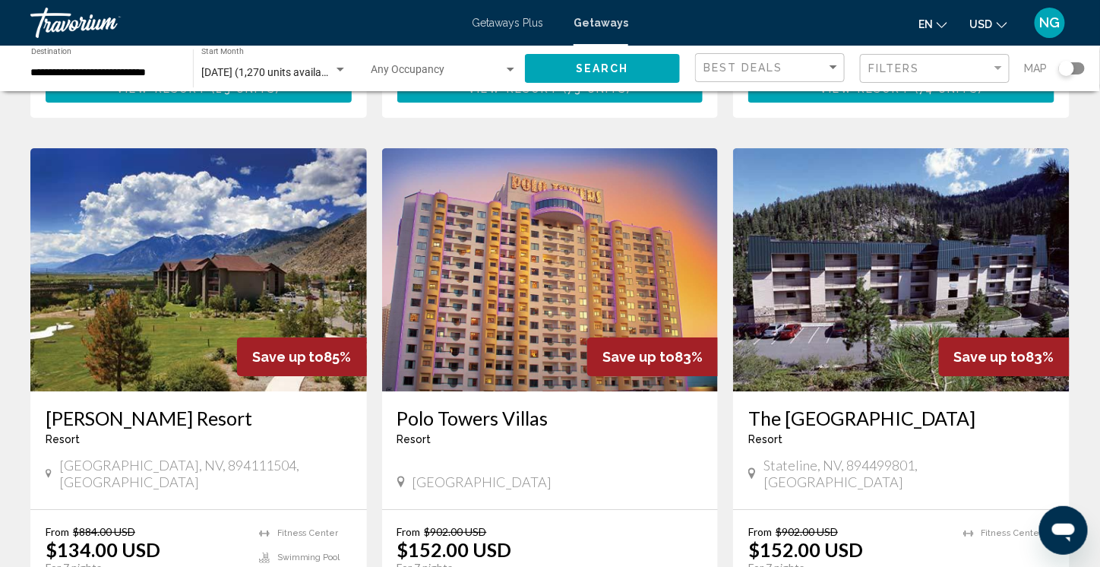
scroll to position [1801, 0]
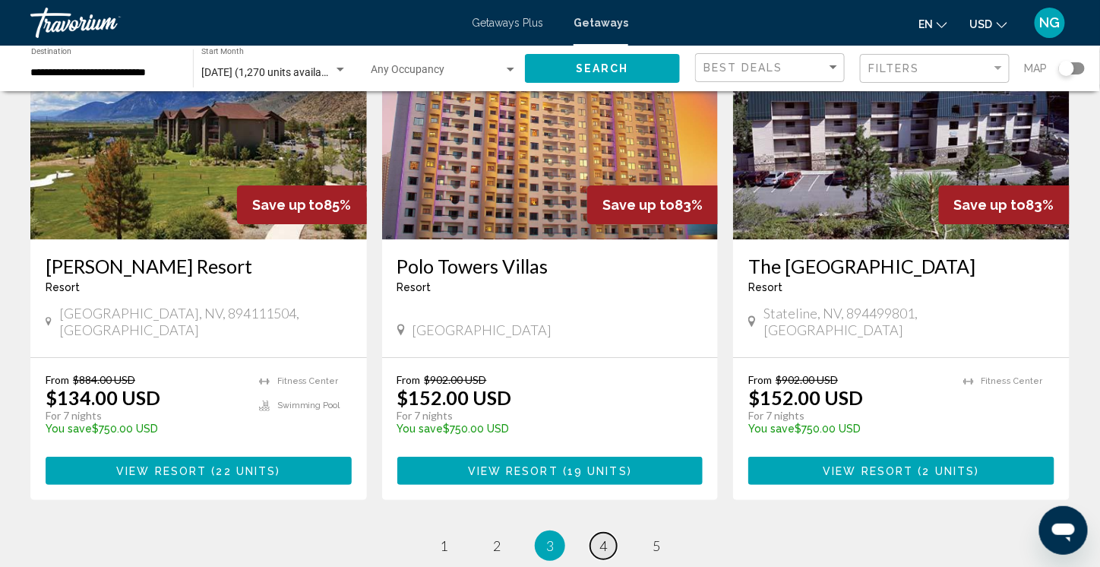
click at [602, 537] on span "4" at bounding box center [603, 545] width 8 height 17
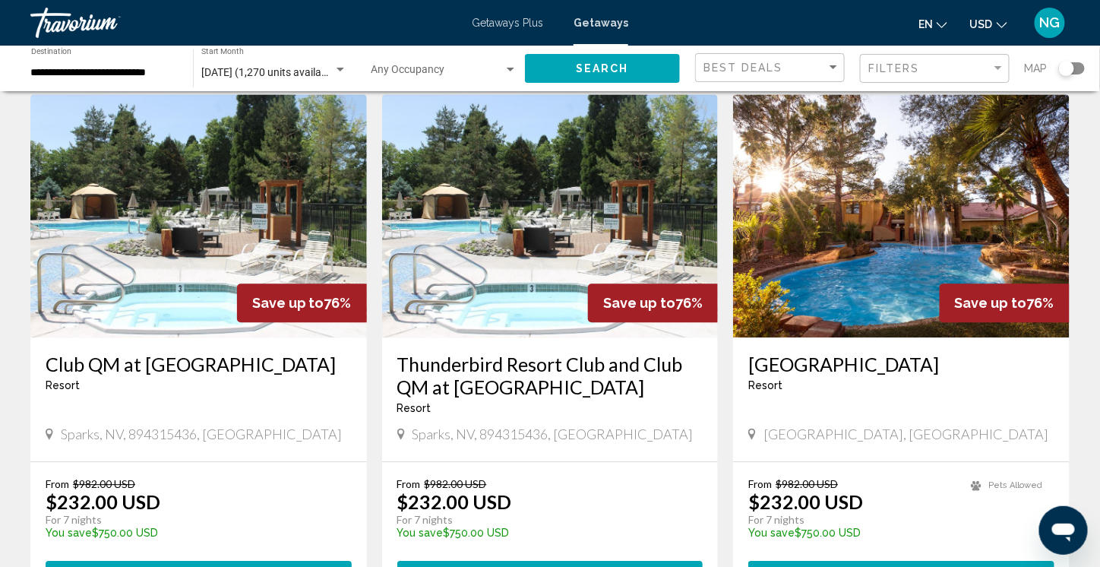
scroll to position [1139, 0]
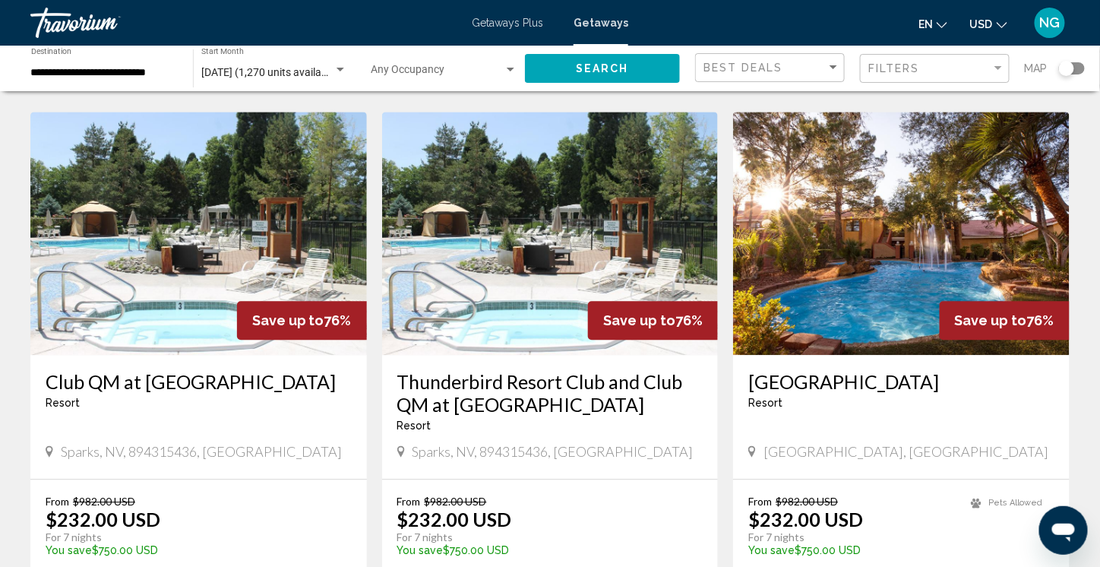
click at [963, 252] on img "Main content" at bounding box center [901, 233] width 336 height 243
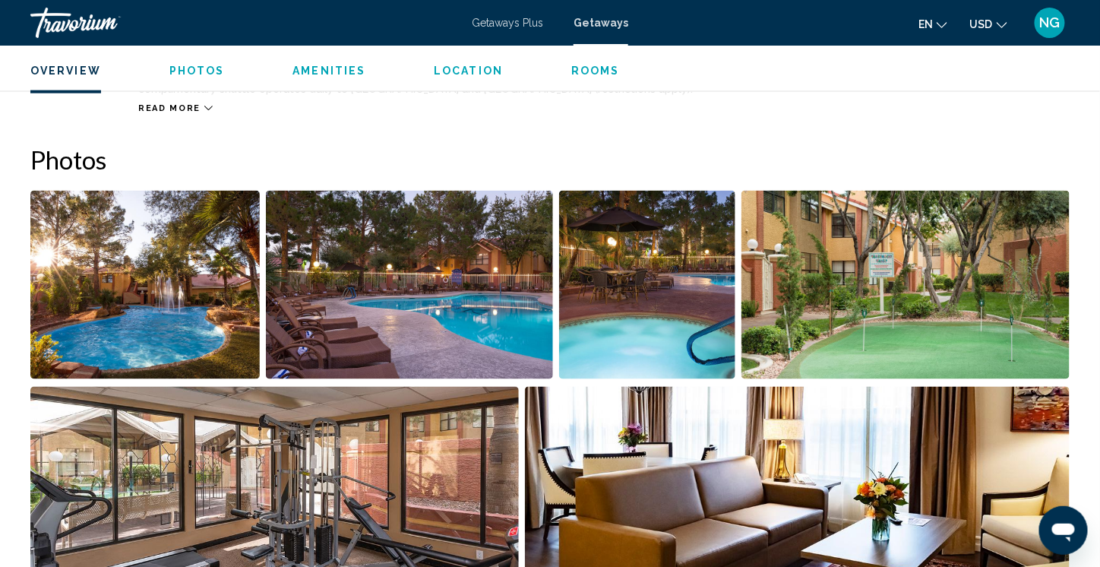
scroll to position [684, 0]
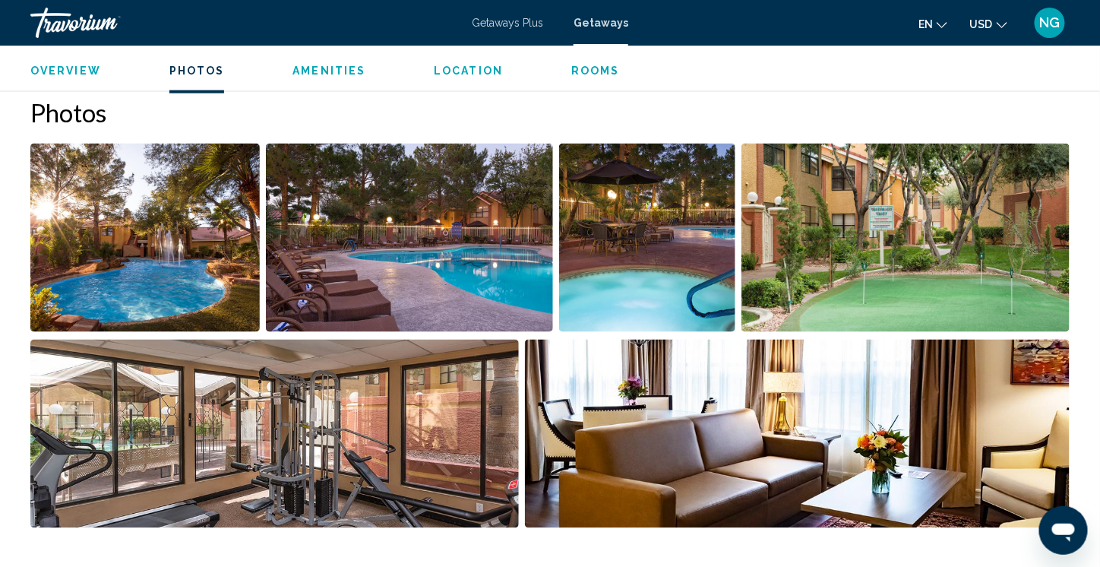
click at [164, 276] on img "Open full-screen image slider" at bounding box center [144, 238] width 229 height 188
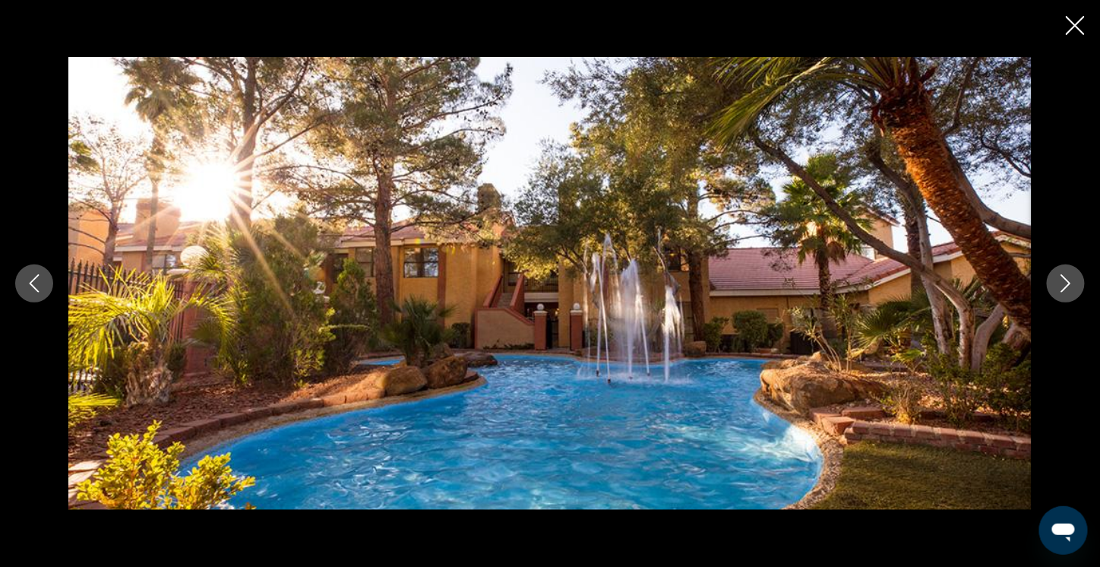
click at [1061, 285] on icon "Next image" at bounding box center [1065, 283] width 18 height 18
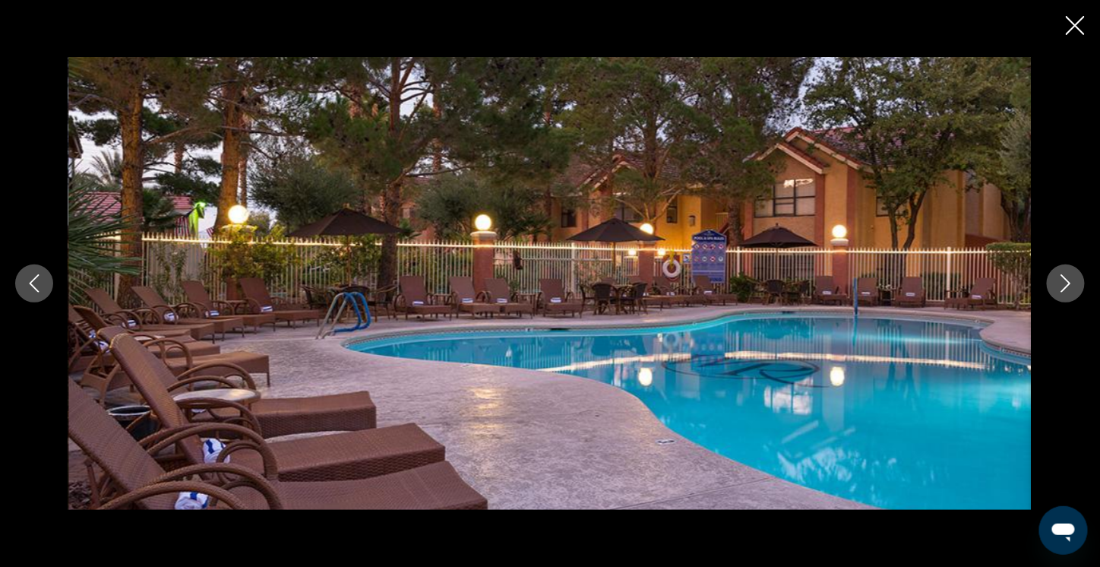
click at [1061, 285] on icon "Next image" at bounding box center [1065, 283] width 18 height 18
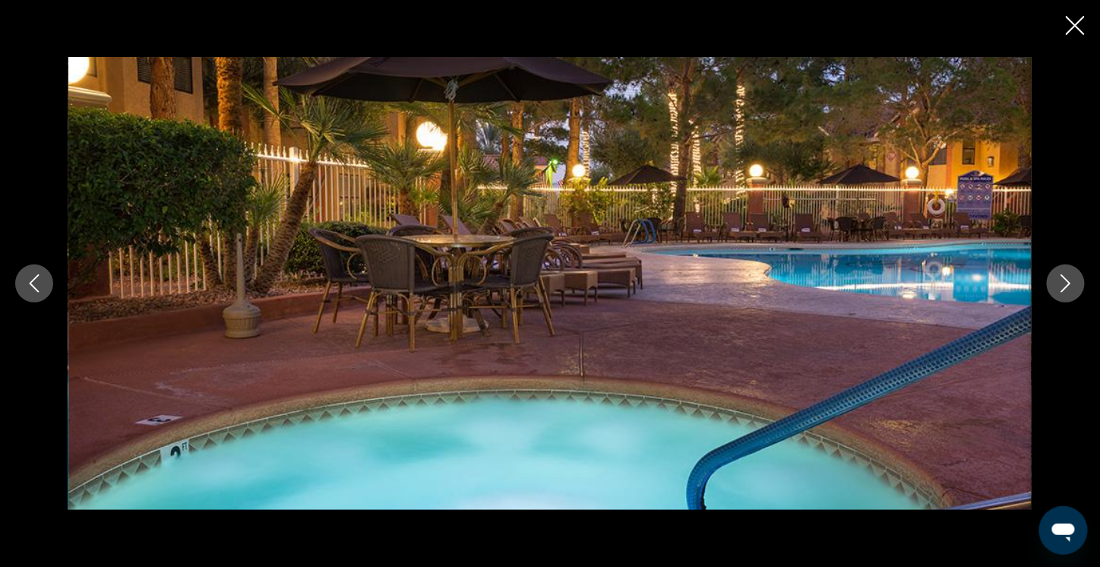
click at [1061, 285] on icon "Next image" at bounding box center [1065, 283] width 18 height 18
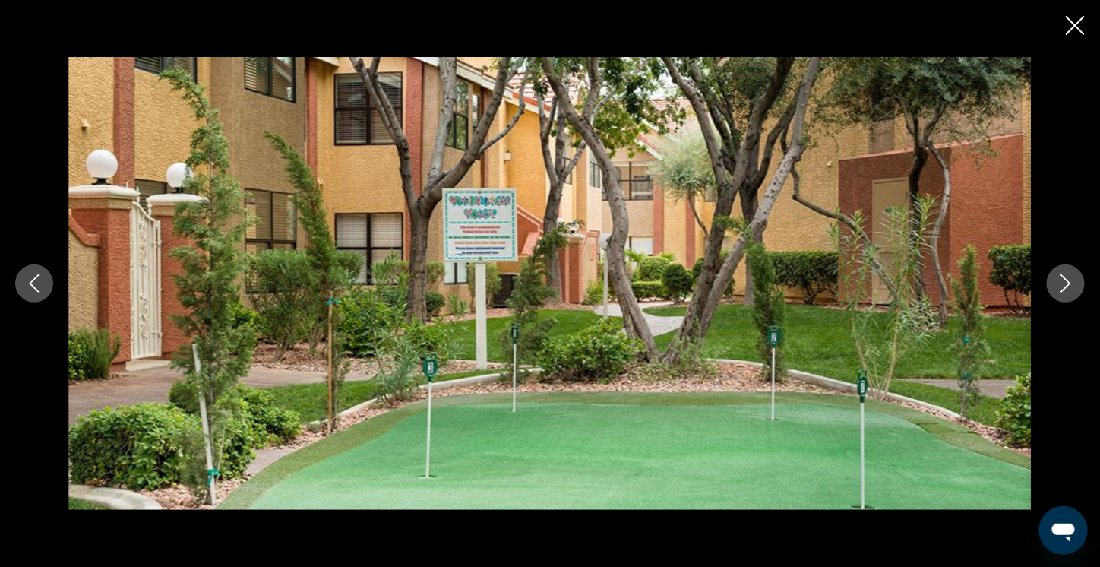
click at [1061, 285] on icon "Next image" at bounding box center [1065, 283] width 18 height 18
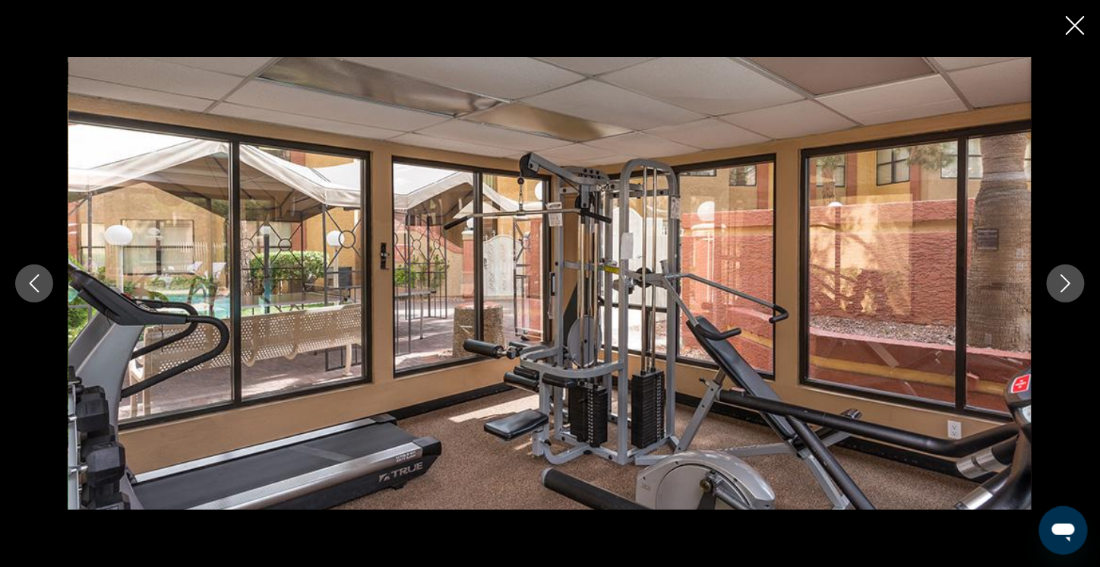
click at [1061, 285] on icon "Next image" at bounding box center [1065, 283] width 18 height 18
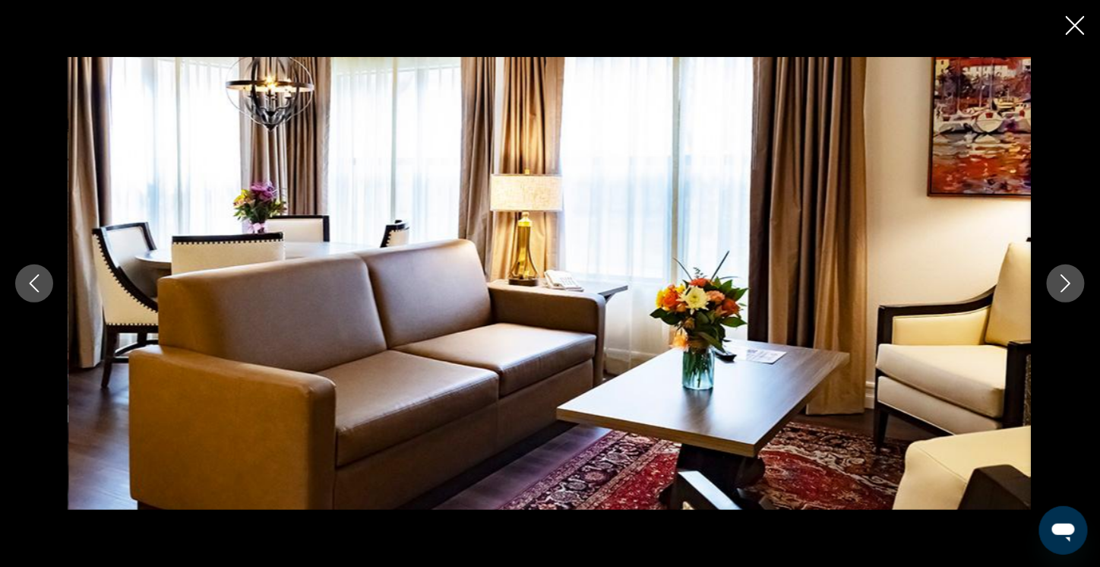
click at [1061, 285] on icon "Next image" at bounding box center [1065, 283] width 18 height 18
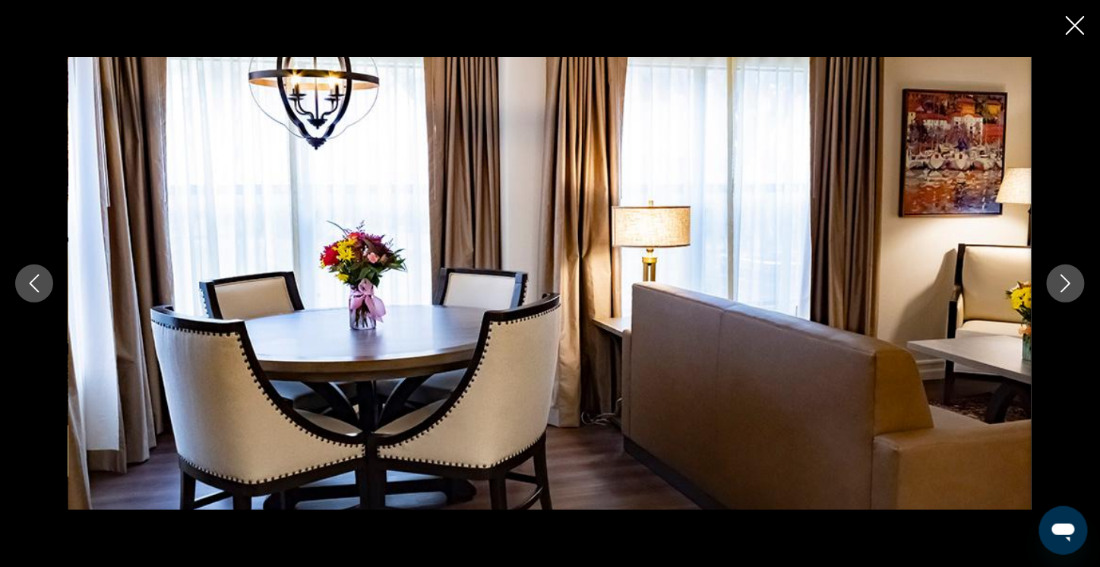
click at [1061, 285] on icon "Next image" at bounding box center [1065, 283] width 18 height 18
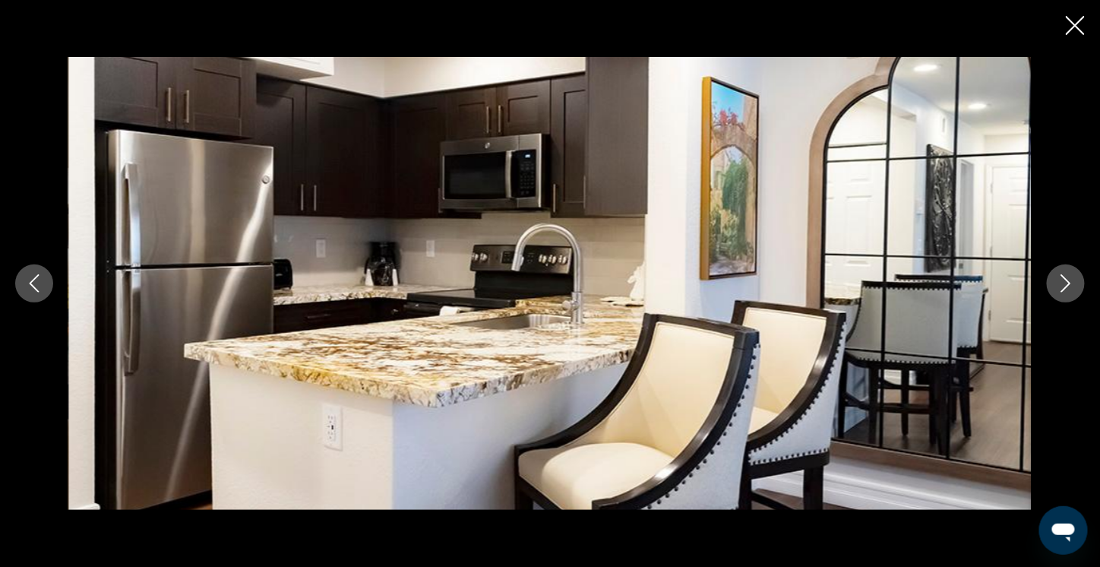
click at [1061, 285] on icon "Next image" at bounding box center [1065, 283] width 18 height 18
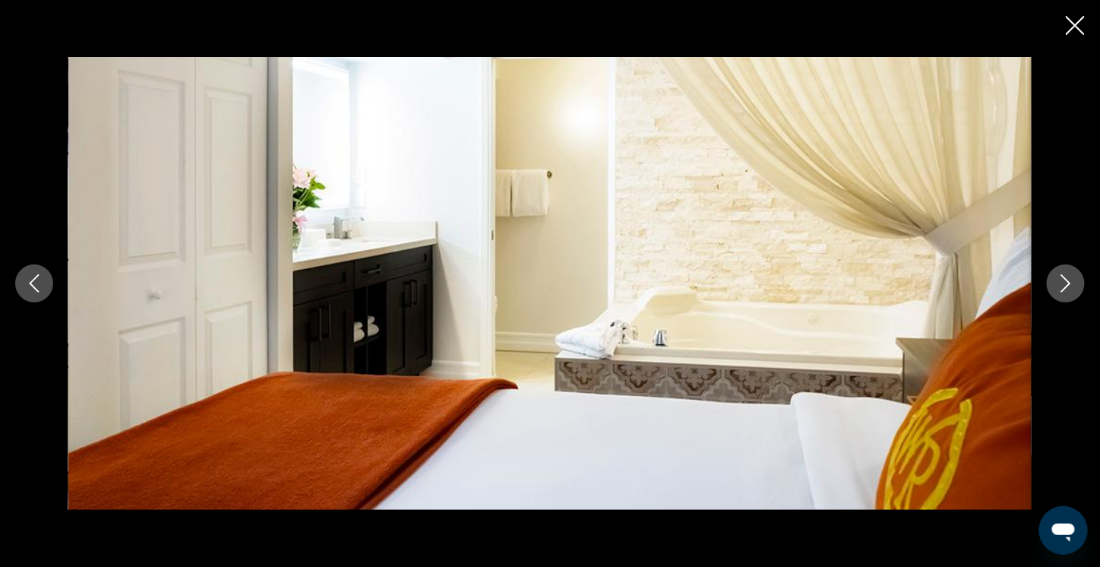
click at [1061, 285] on icon "Next image" at bounding box center [1065, 283] width 18 height 18
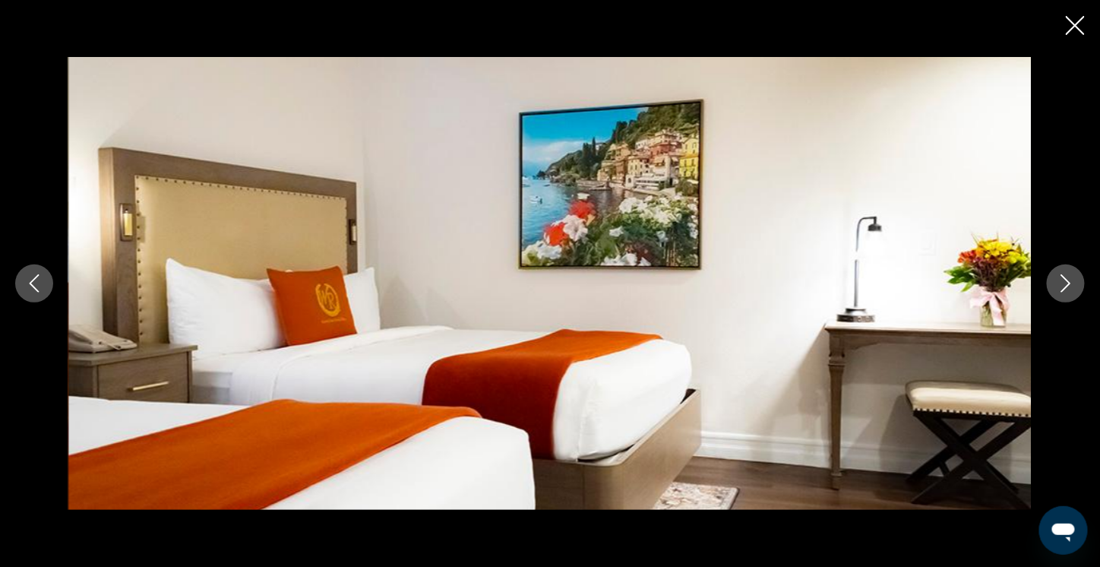
click at [1061, 285] on icon "Next image" at bounding box center [1065, 283] width 18 height 18
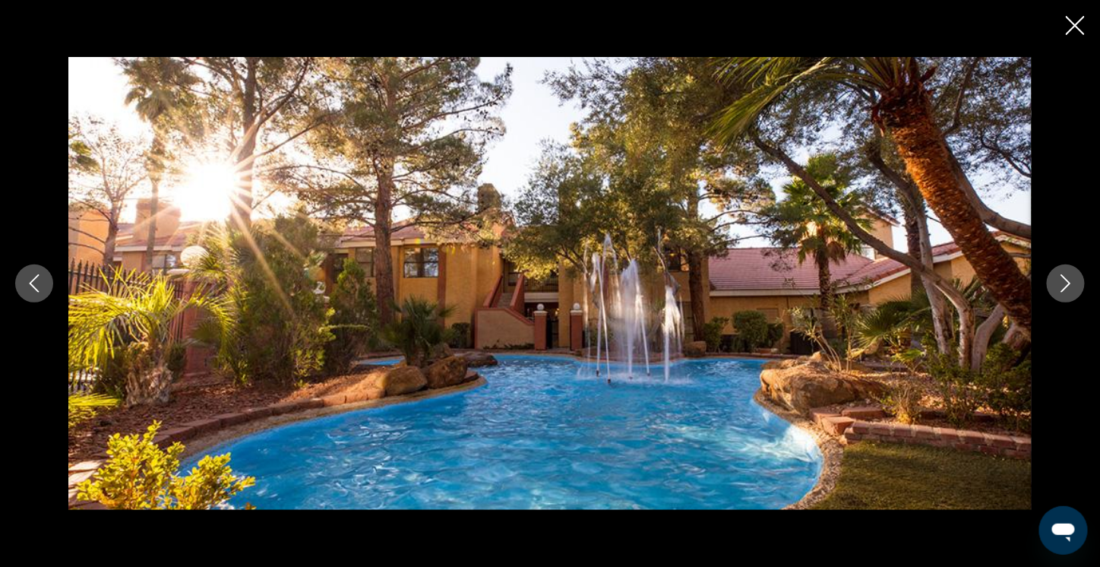
click at [1073, 27] on icon "Close slideshow" at bounding box center [1075, 25] width 19 height 19
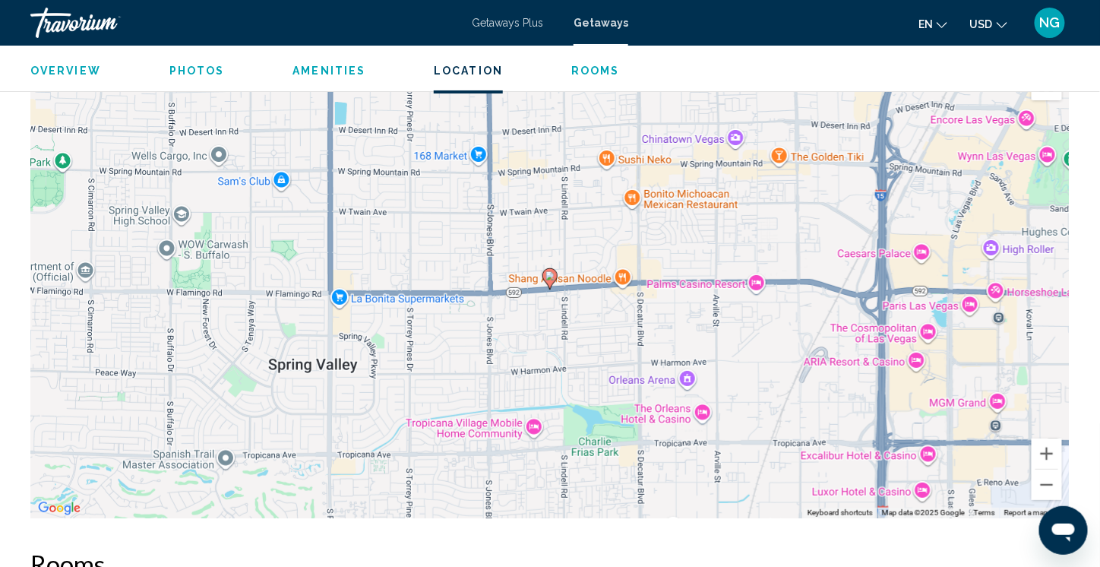
scroll to position [1899, 0]
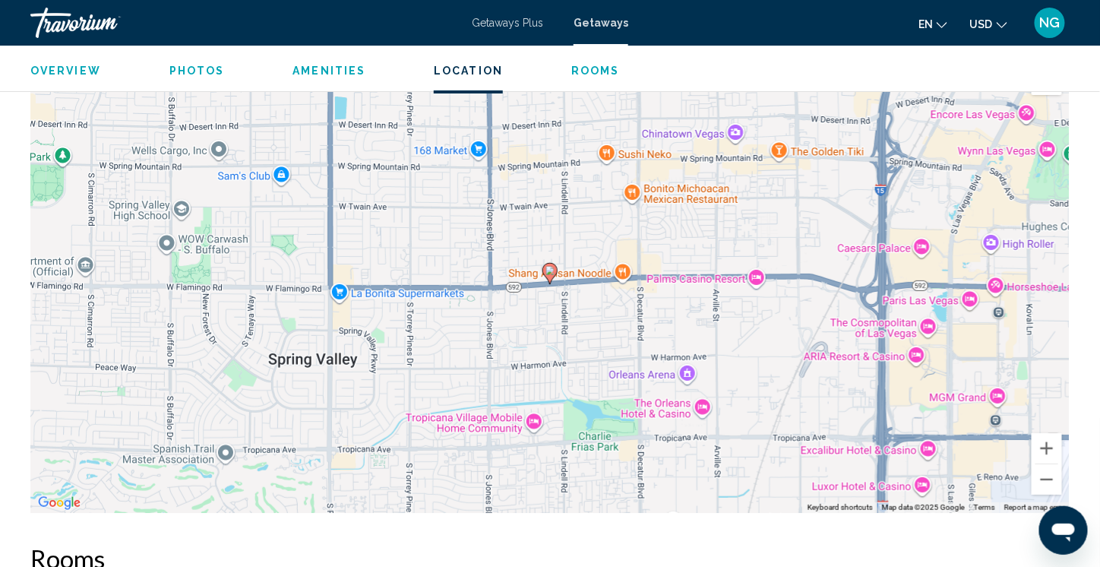
click at [549, 273] on image "Main content" at bounding box center [549, 270] width 9 height 9
click at [1039, 482] on button "Zoom out" at bounding box center [1046, 479] width 30 height 30
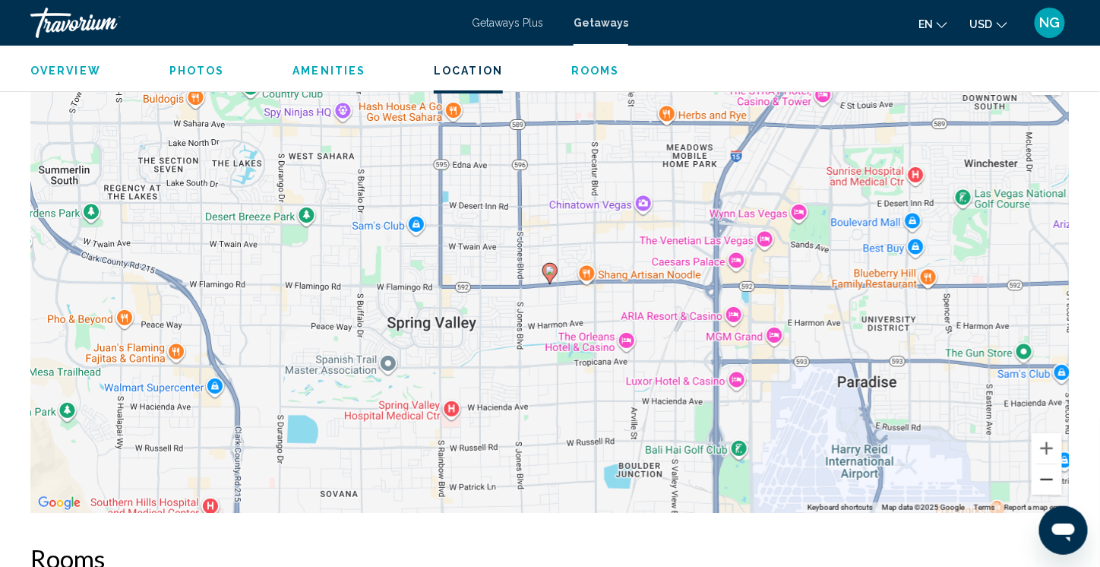
click at [1039, 482] on button "Zoom out" at bounding box center [1046, 479] width 30 height 30
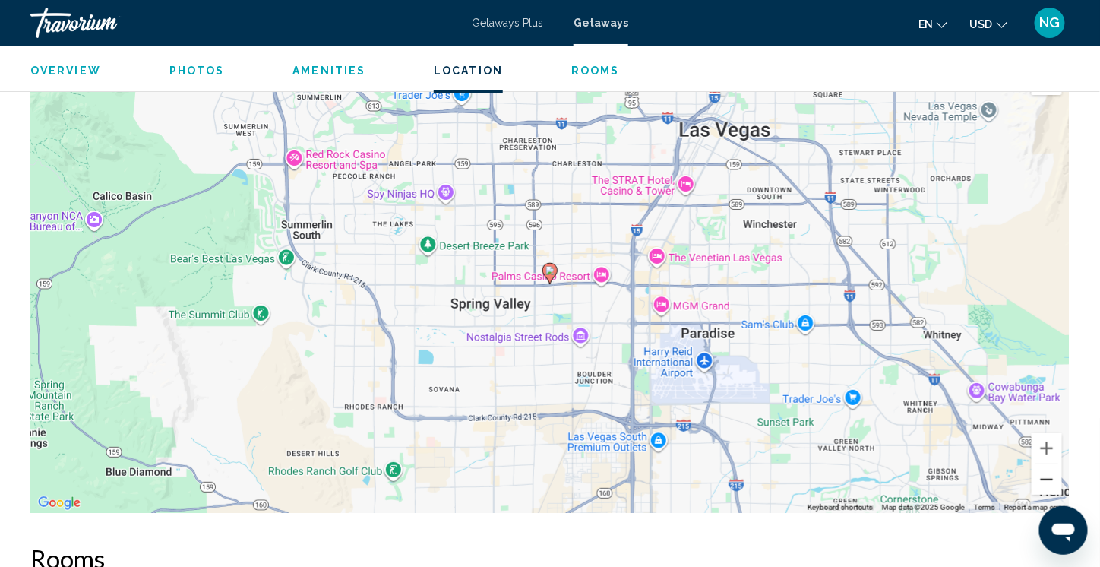
click at [1039, 482] on button "Zoom out" at bounding box center [1046, 479] width 30 height 30
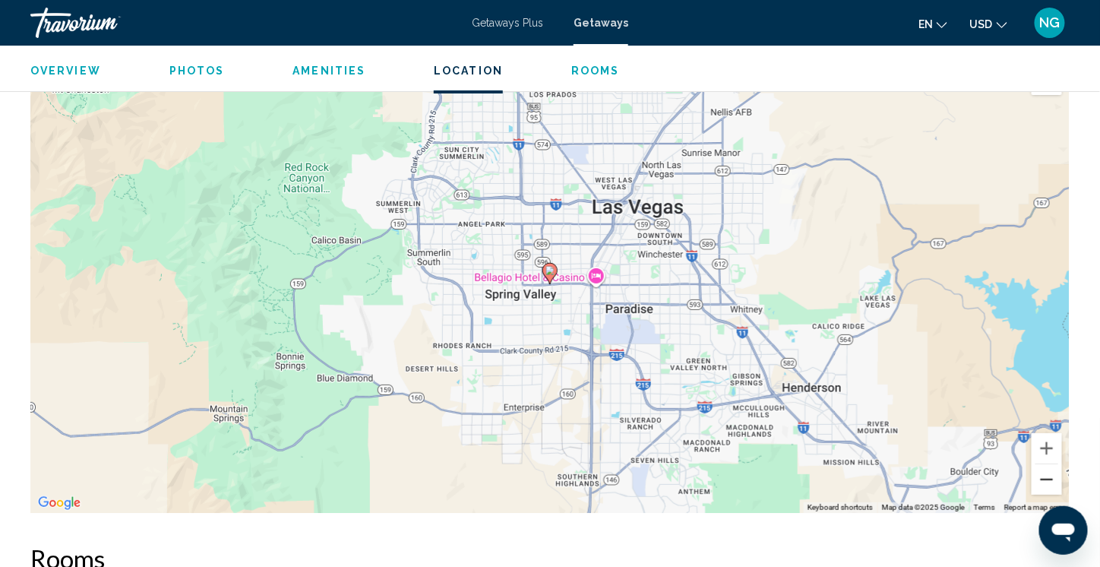
click at [1042, 479] on button "Zoom out" at bounding box center [1046, 479] width 30 height 30
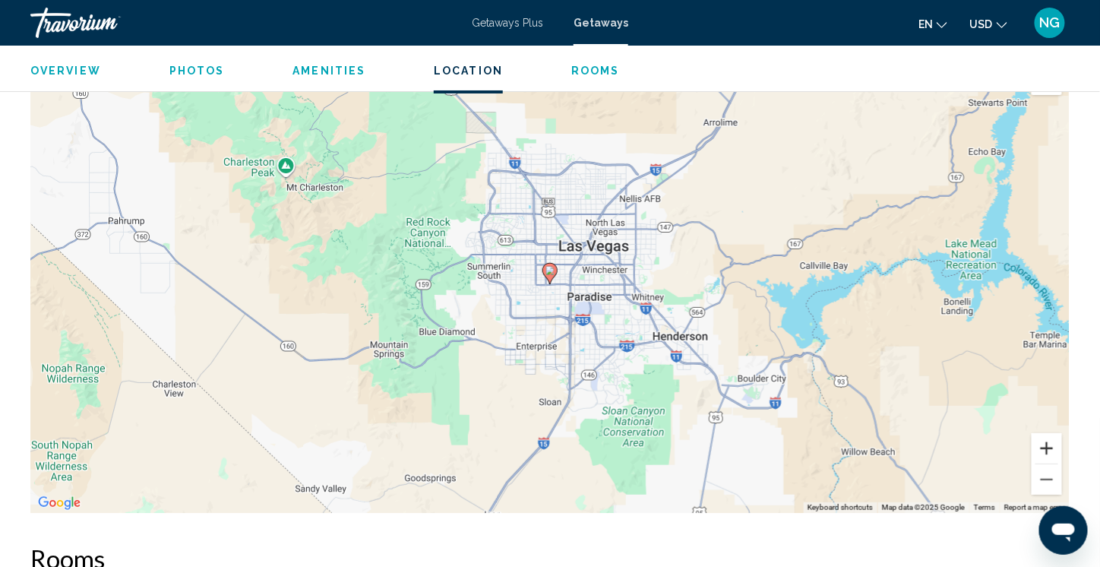
click at [1051, 447] on button "Zoom in" at bounding box center [1046, 448] width 30 height 30
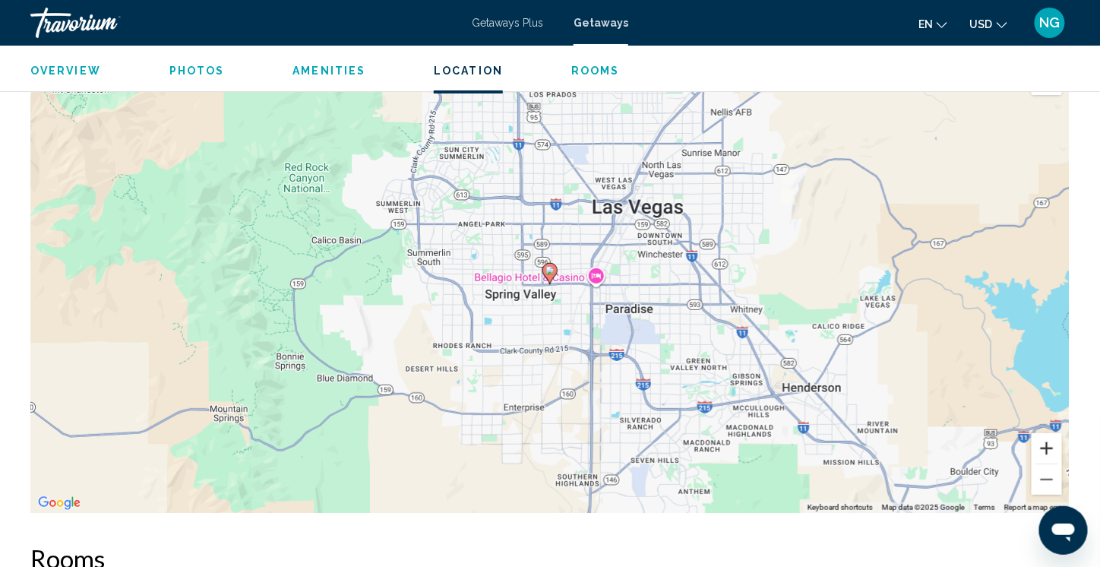
click at [1051, 447] on button "Zoom in" at bounding box center [1046, 448] width 30 height 30
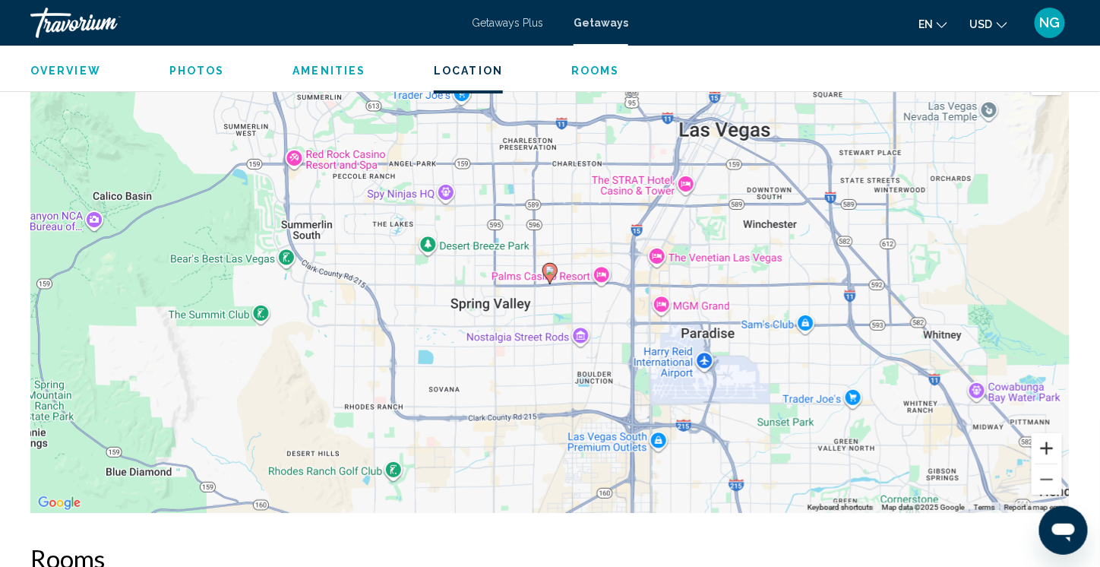
click at [1051, 447] on button "Zoom in" at bounding box center [1046, 448] width 30 height 30
